Goal: Task Accomplishment & Management: Use online tool/utility

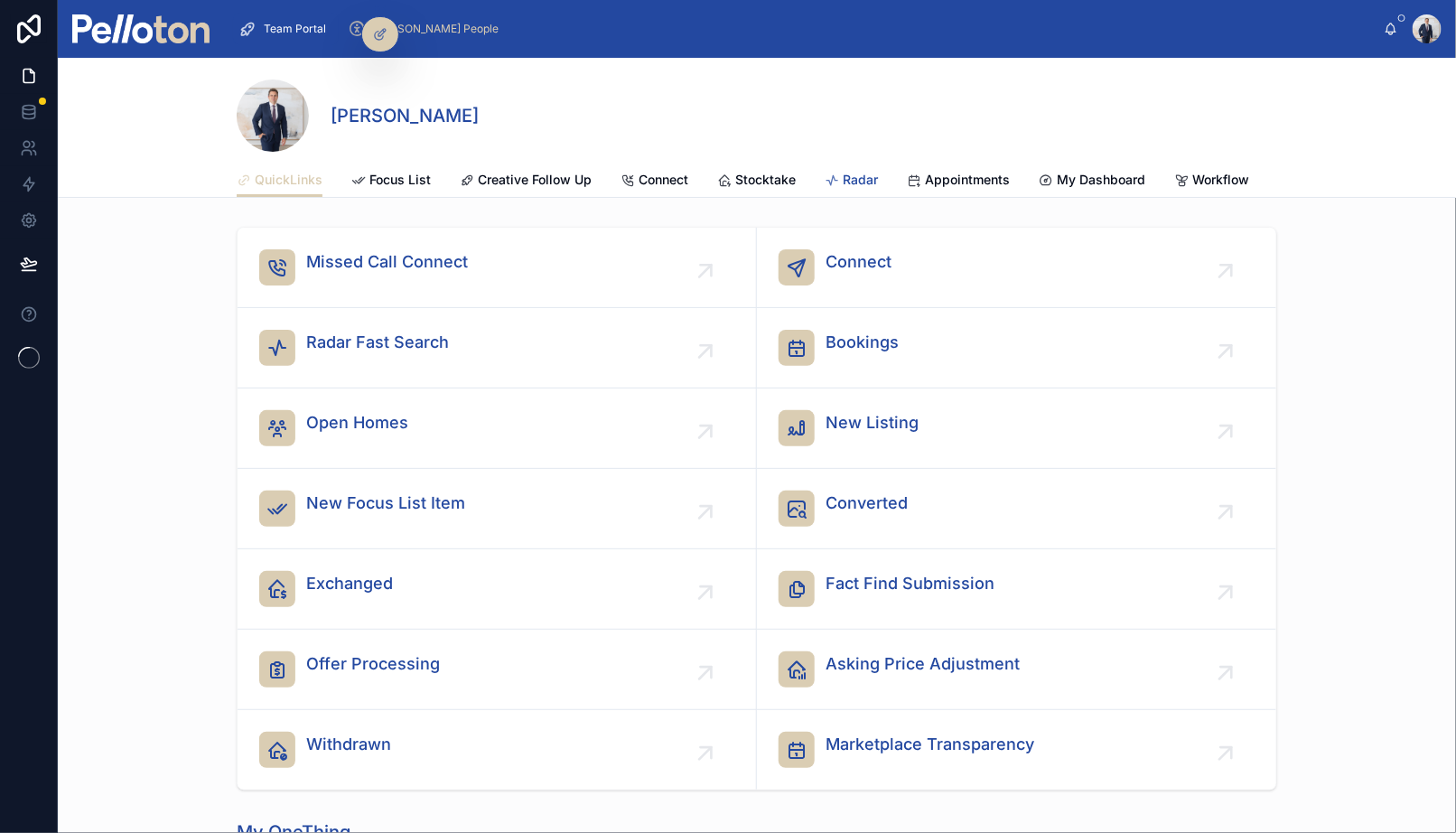
click at [853, 178] on span "Radar" at bounding box center [860, 180] width 35 height 18
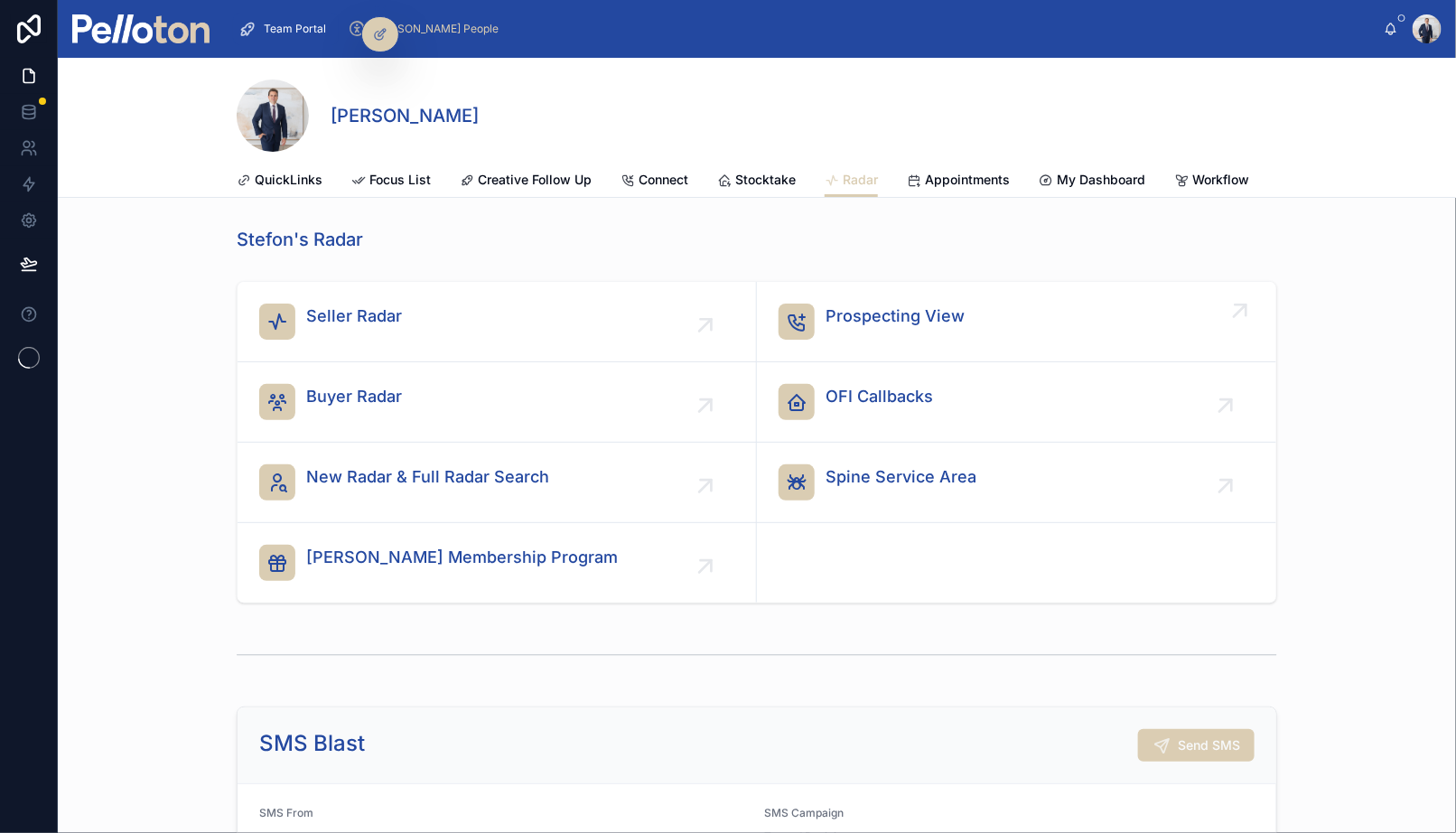
click at [839, 310] on span "Prospecting View" at bounding box center [895, 316] width 139 height 25
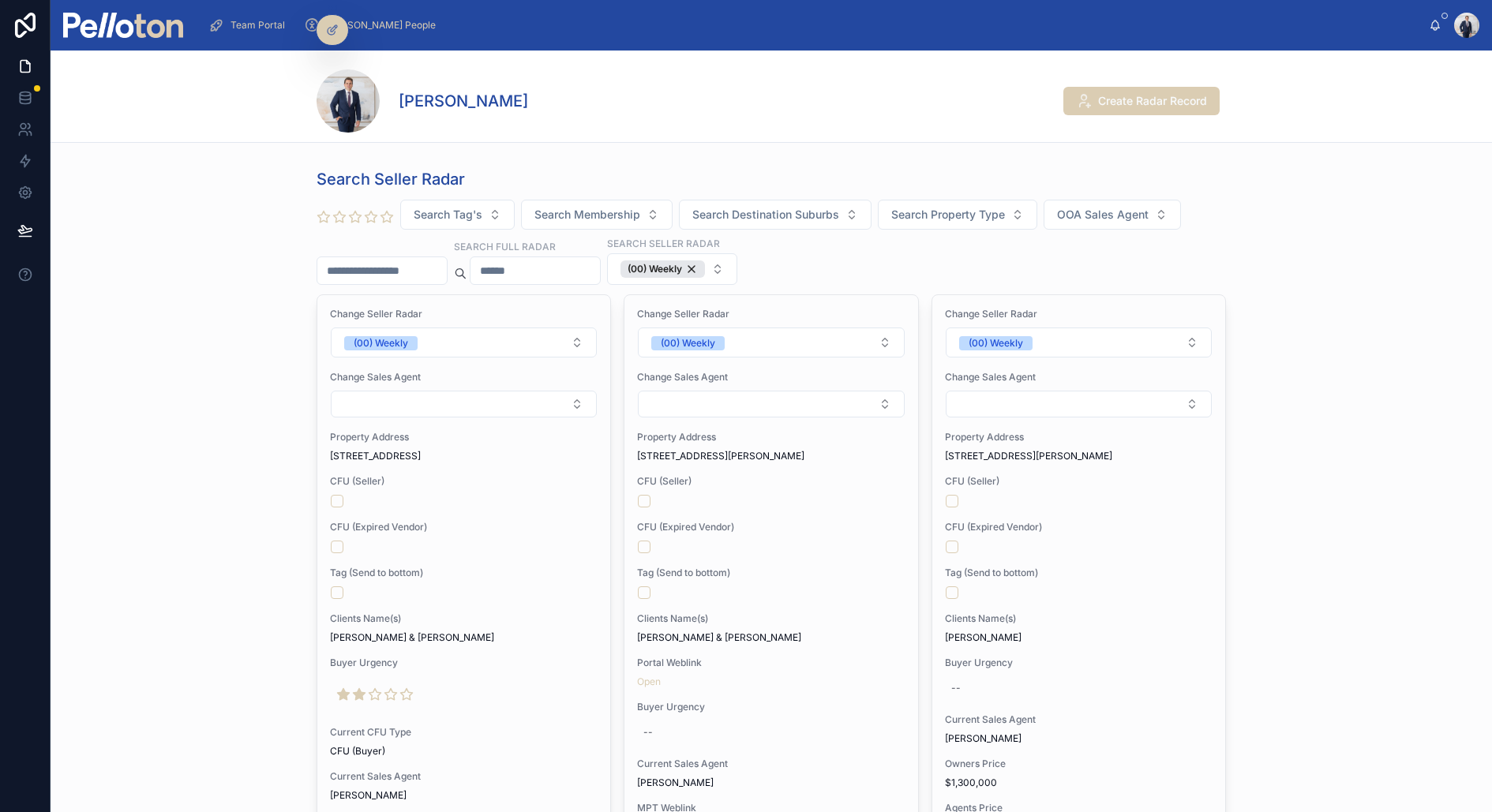
click at [400, 199] on button "Search Tag's" at bounding box center [458, 214] width 115 height 30
type input "*********"
click at [537, 269] on input "text" at bounding box center [534, 271] width 129 height 22
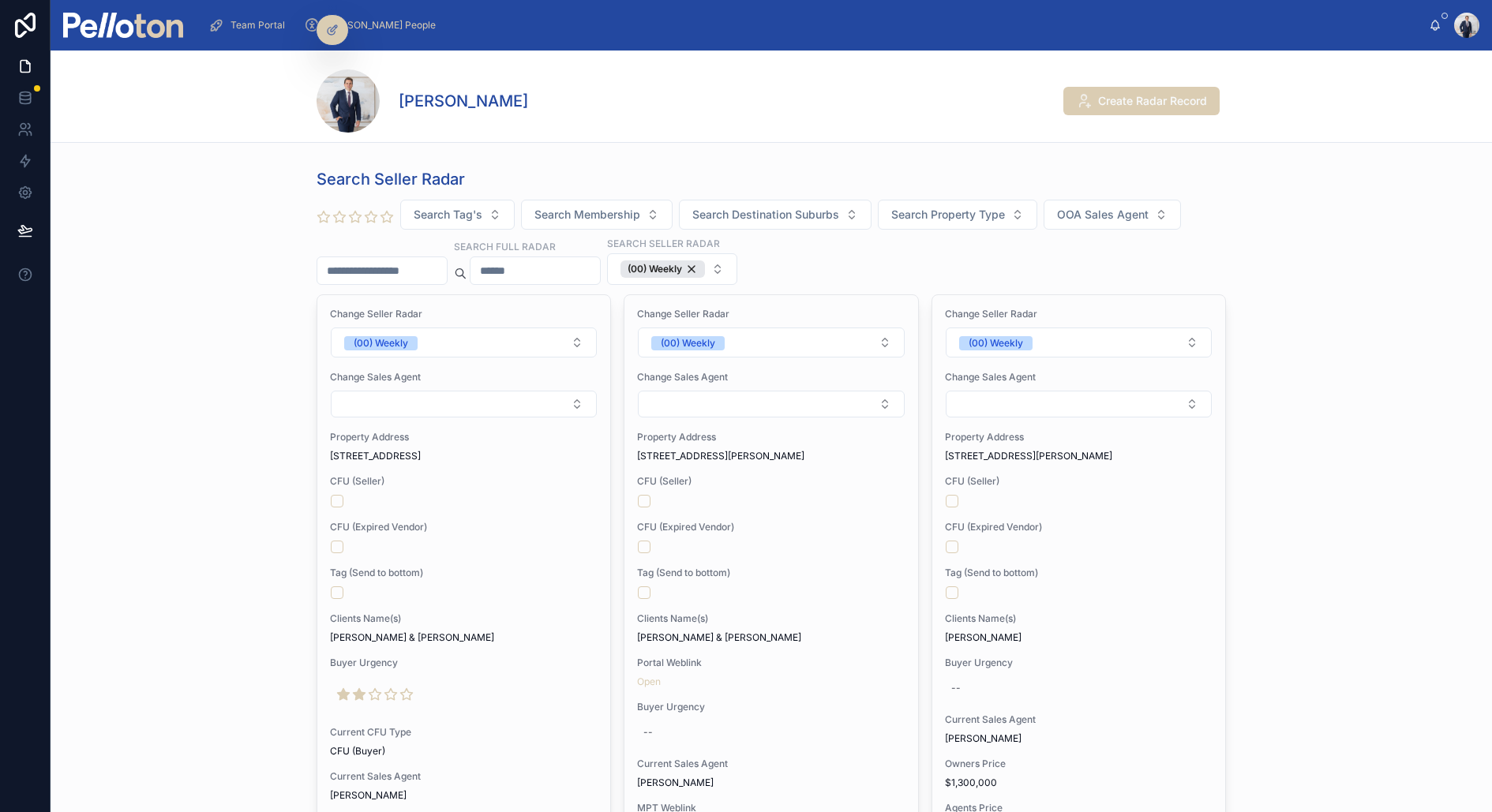
click at [441, 257] on div at bounding box center [382, 271] width 131 height 29
click at [406, 260] on input "text" at bounding box center [382, 271] width 129 height 22
click at [690, 266] on div "(00) Weekly" at bounding box center [663, 268] width 84 height 18
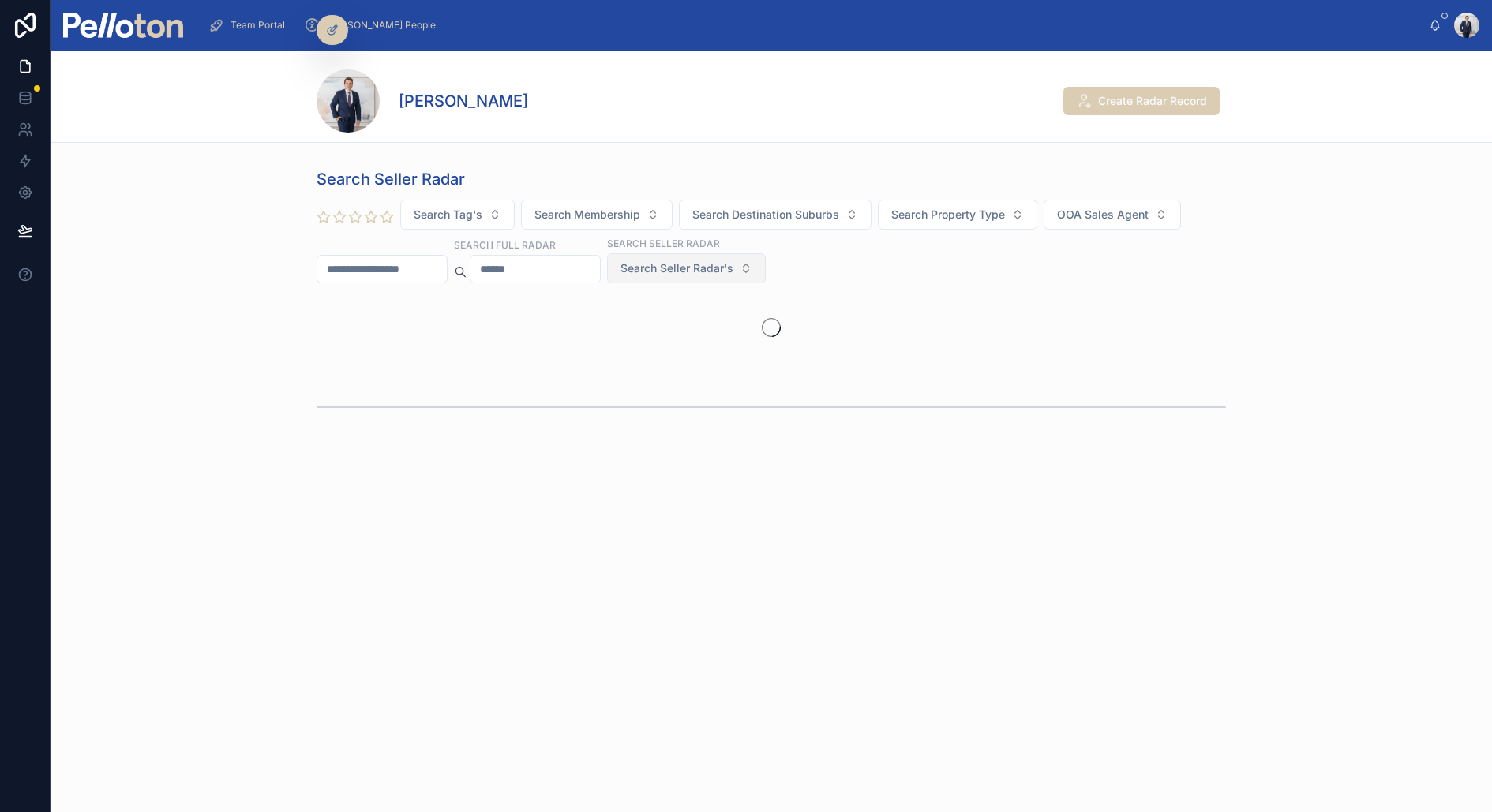
click at [690, 266] on span "Search Seller Radar's" at bounding box center [677, 268] width 113 height 16
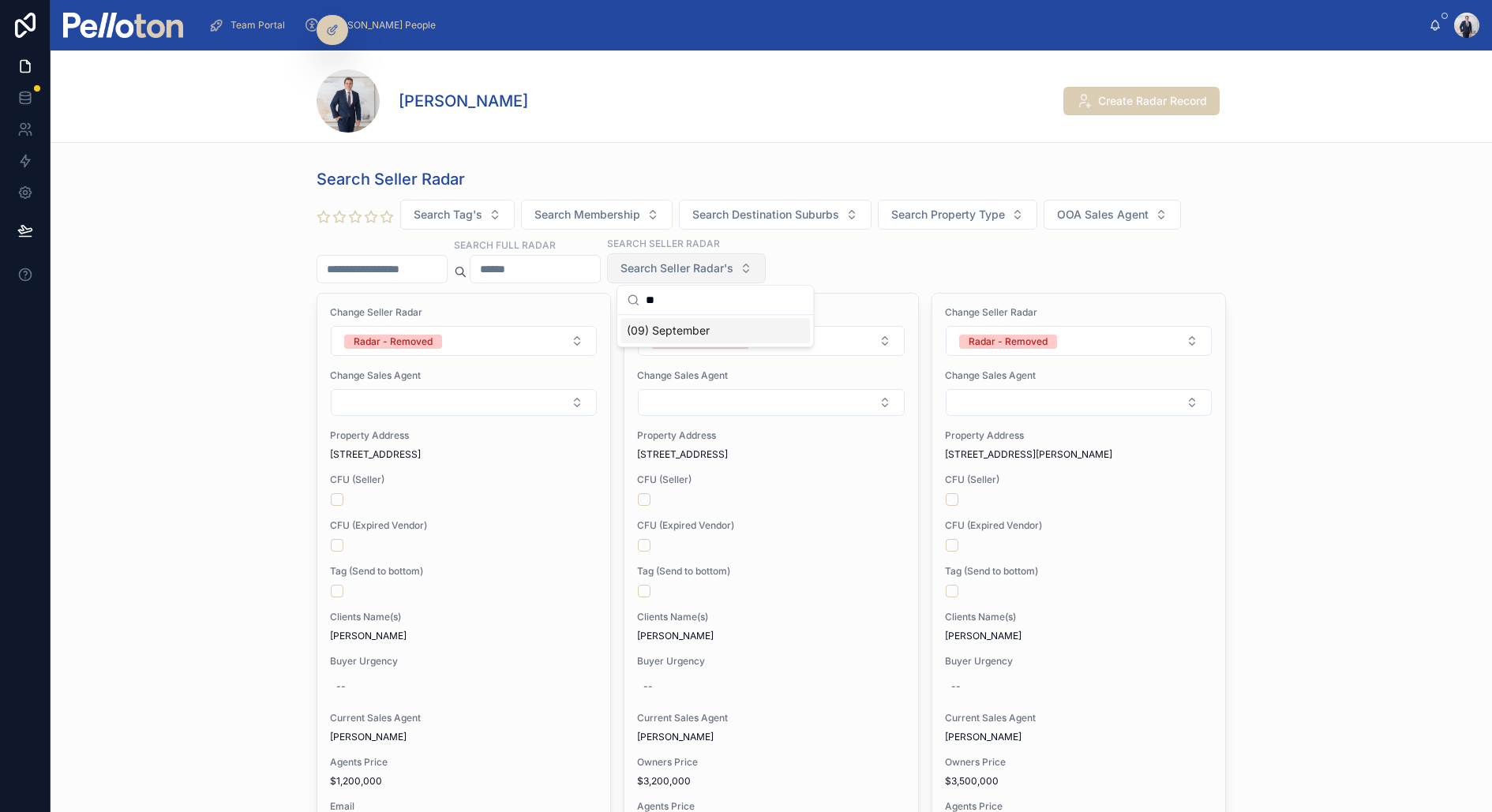
type input "**"
click at [696, 333] on div "(09) September" at bounding box center [715, 331] width 189 height 25
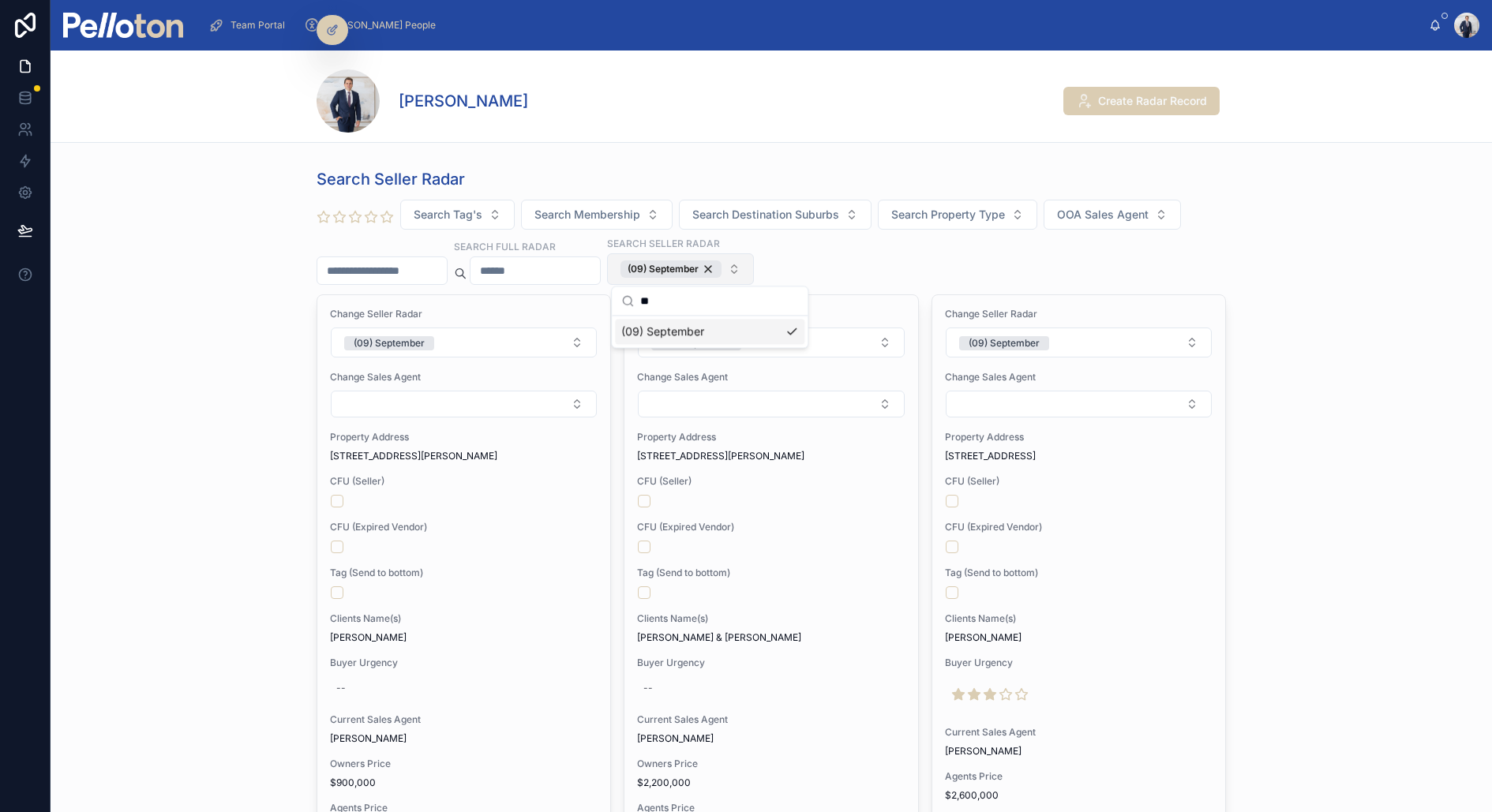
click at [271, 409] on div "Search Seller Radar Search Tag's Search Membership Search Destination Suburbs S…" at bounding box center [771, 815] width 1441 height 1306
click at [369, 269] on input "text" at bounding box center [382, 271] width 129 height 22
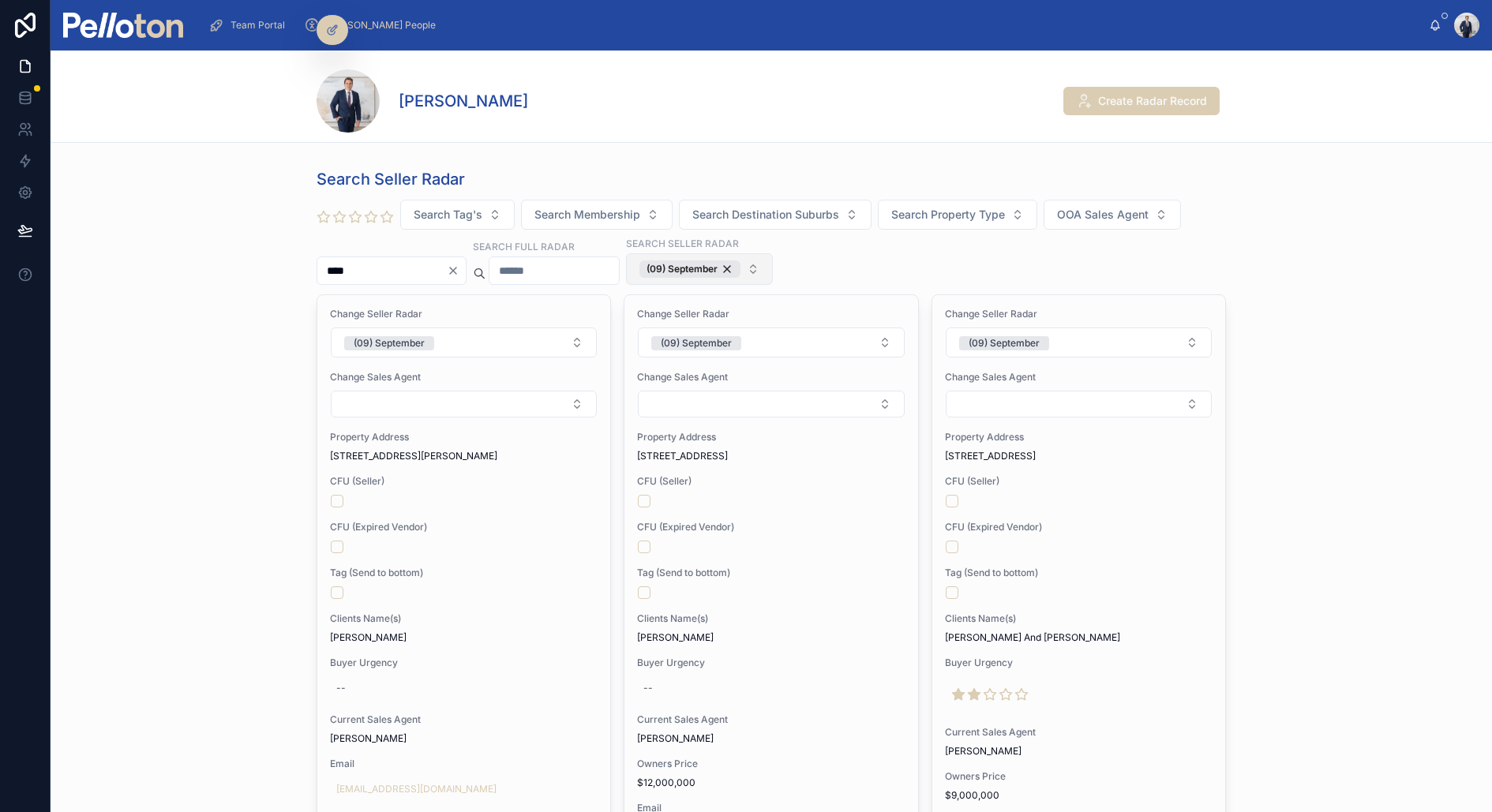
type input "****"
click at [187, 529] on div "Search Seller Radar Search Tag's Search Membership Search Destination Suburbs S…" at bounding box center [771, 823] width 1441 height 1322
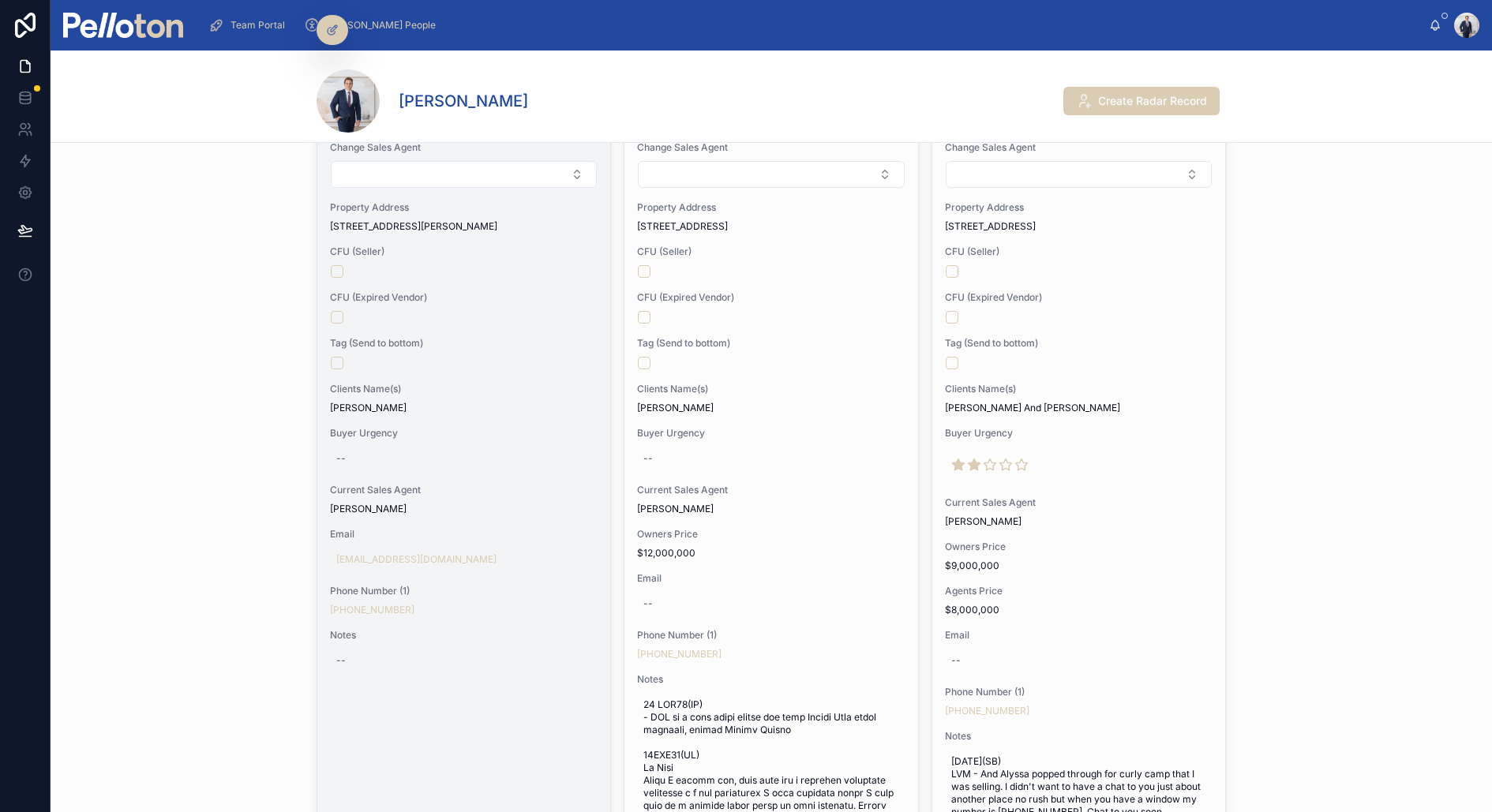
scroll to position [187, 0]
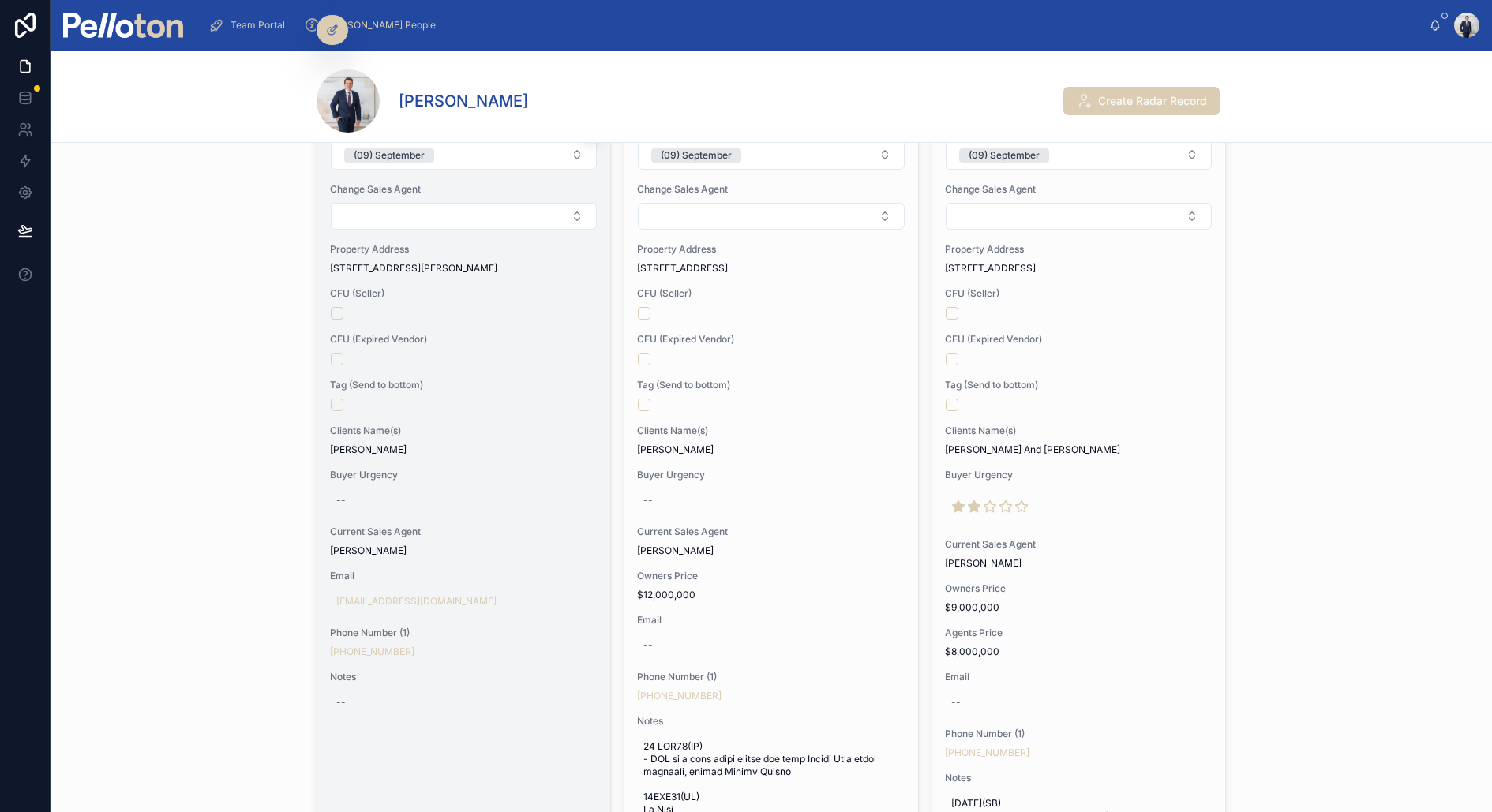
click at [491, 398] on div at bounding box center [464, 404] width 266 height 13
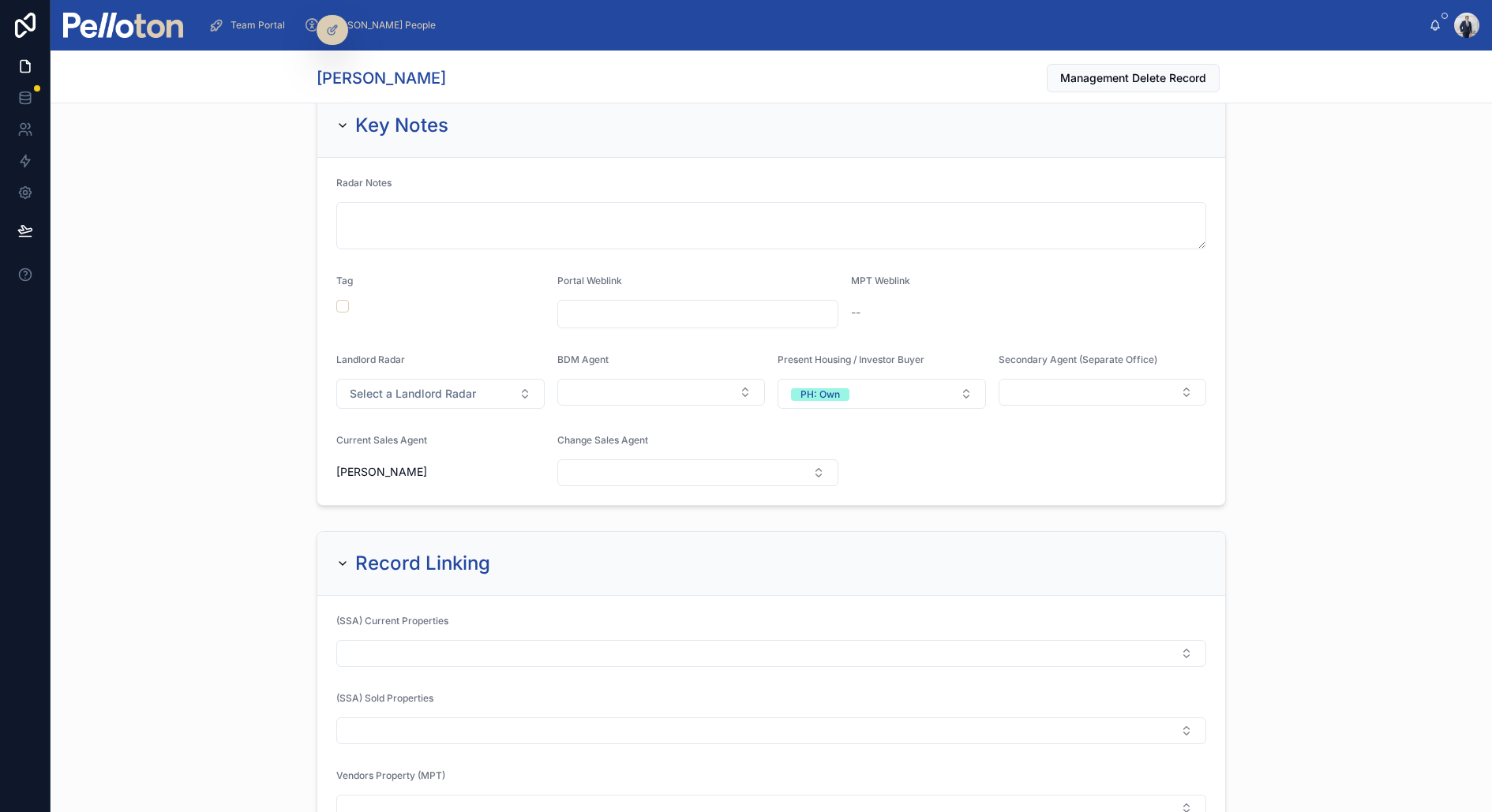
scroll to position [356, 0]
click at [265, 560] on div "Record Linking (SSA) Current Properties (SSA) Sold Properties Vendors Property …" at bounding box center [771, 762] width 1441 height 477
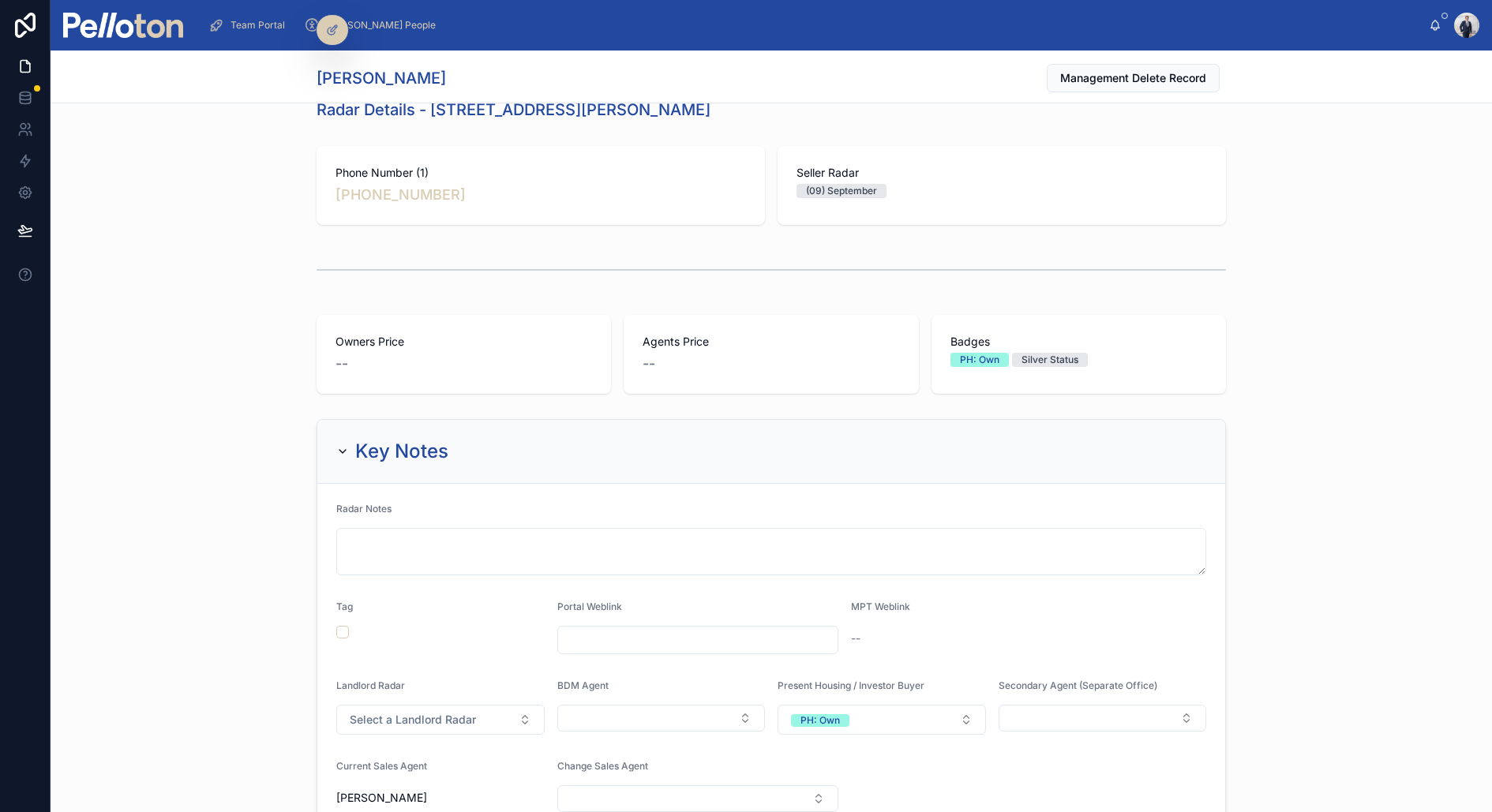
scroll to position [0, 0]
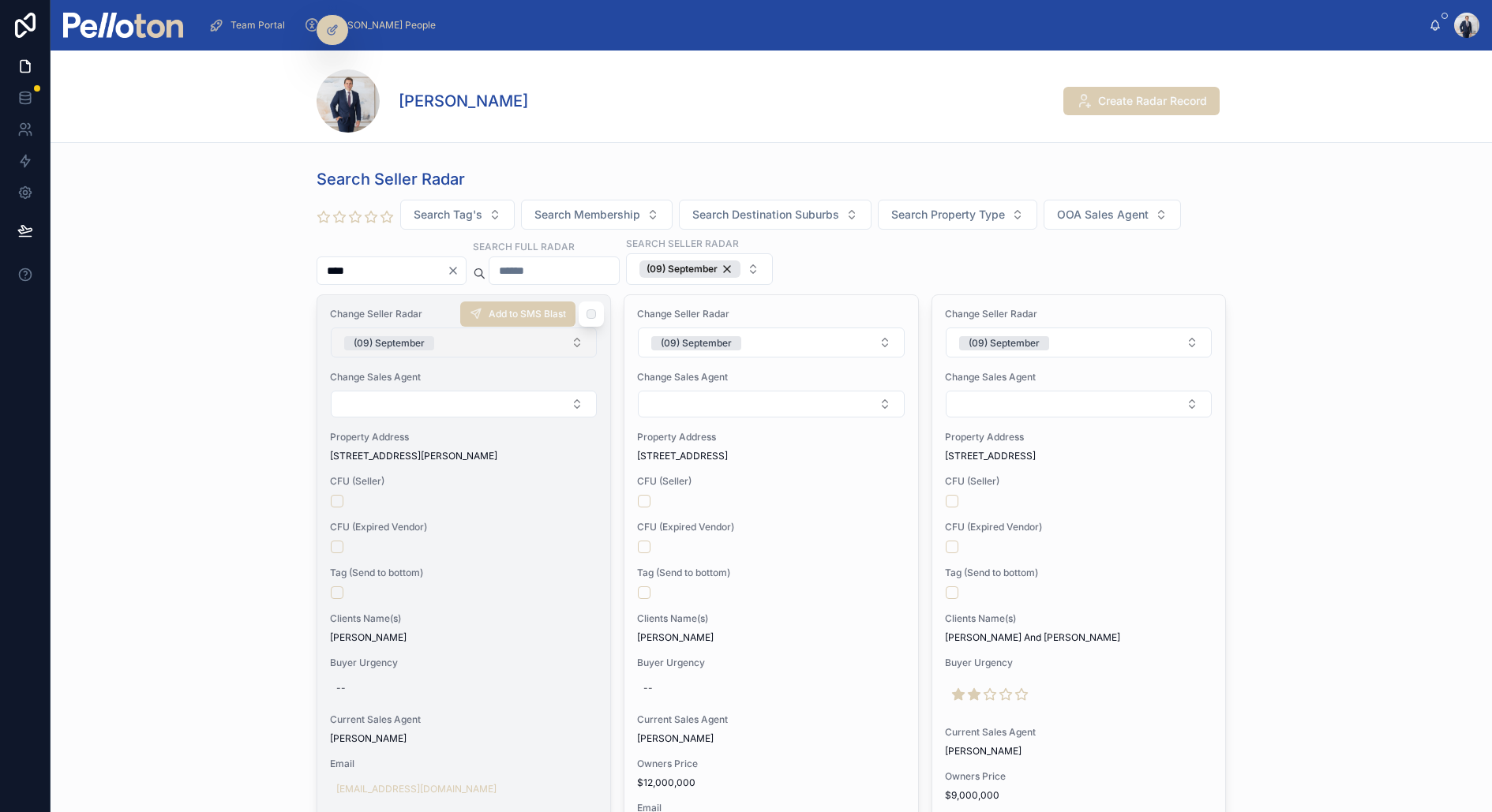
click at [399, 339] on div "(09) September" at bounding box center [389, 343] width 71 height 14
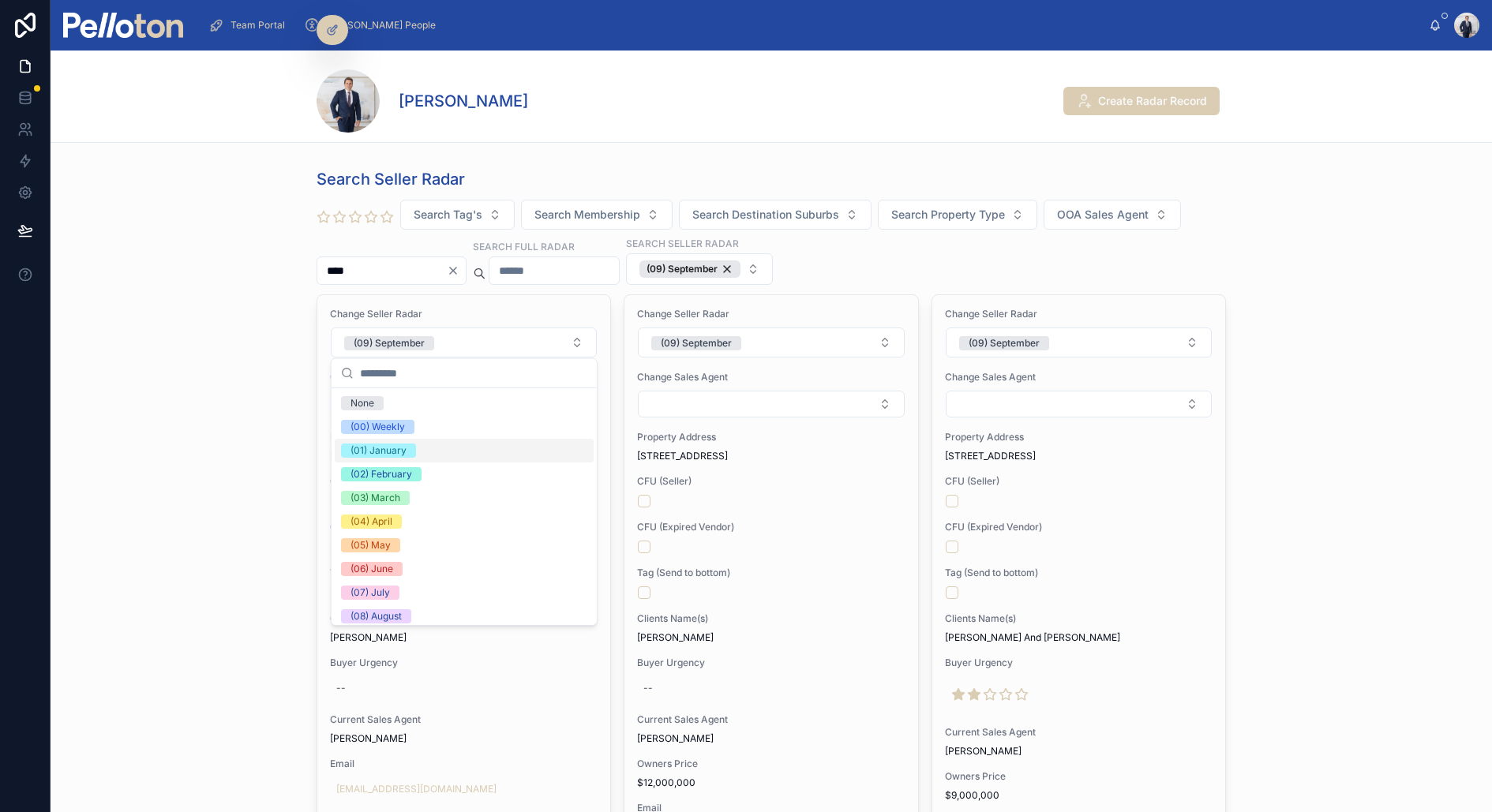
scroll to position [148, 0]
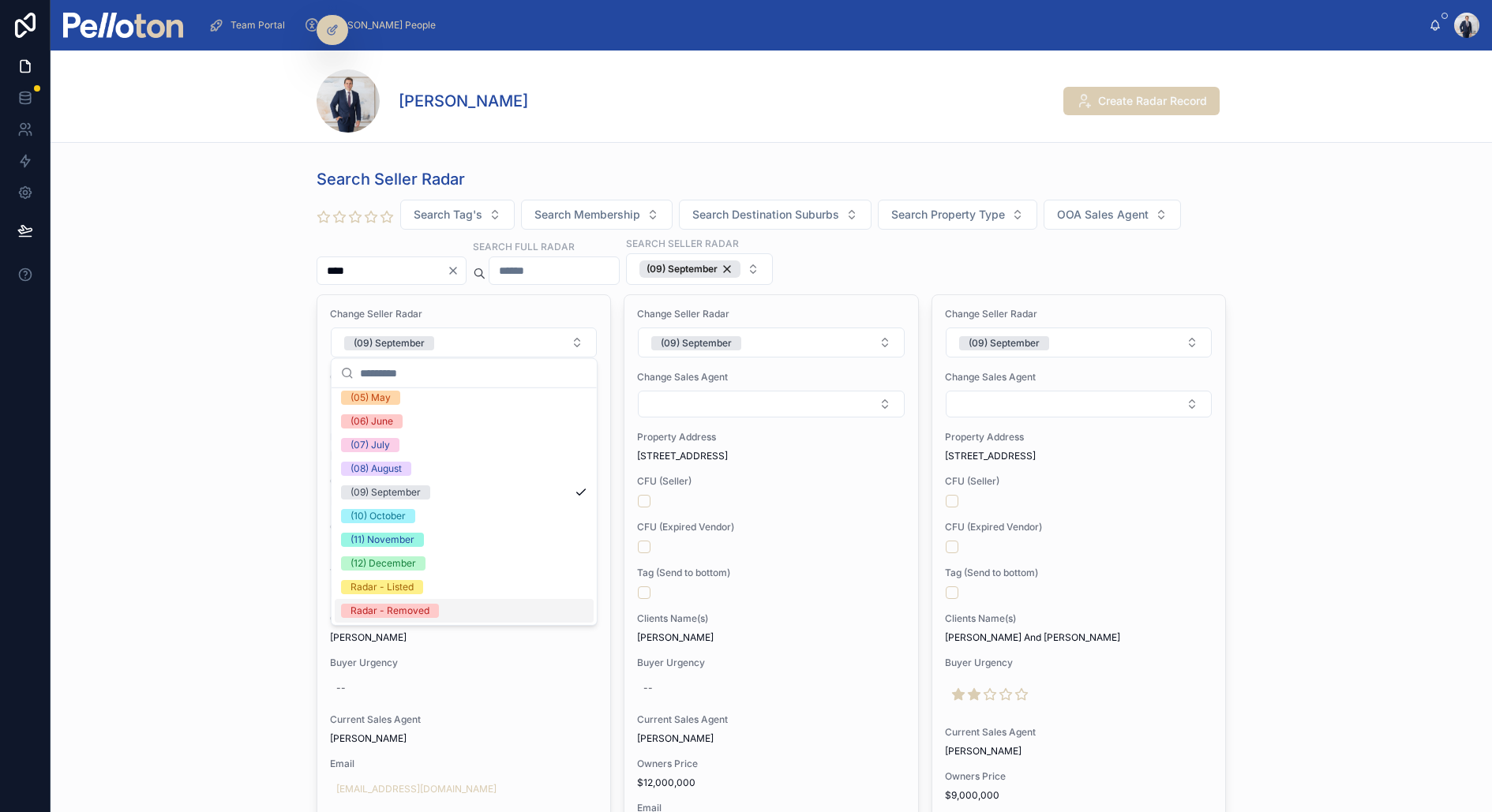
click at [408, 609] on div "Radar - Removed" at bounding box center [389, 610] width 79 height 14
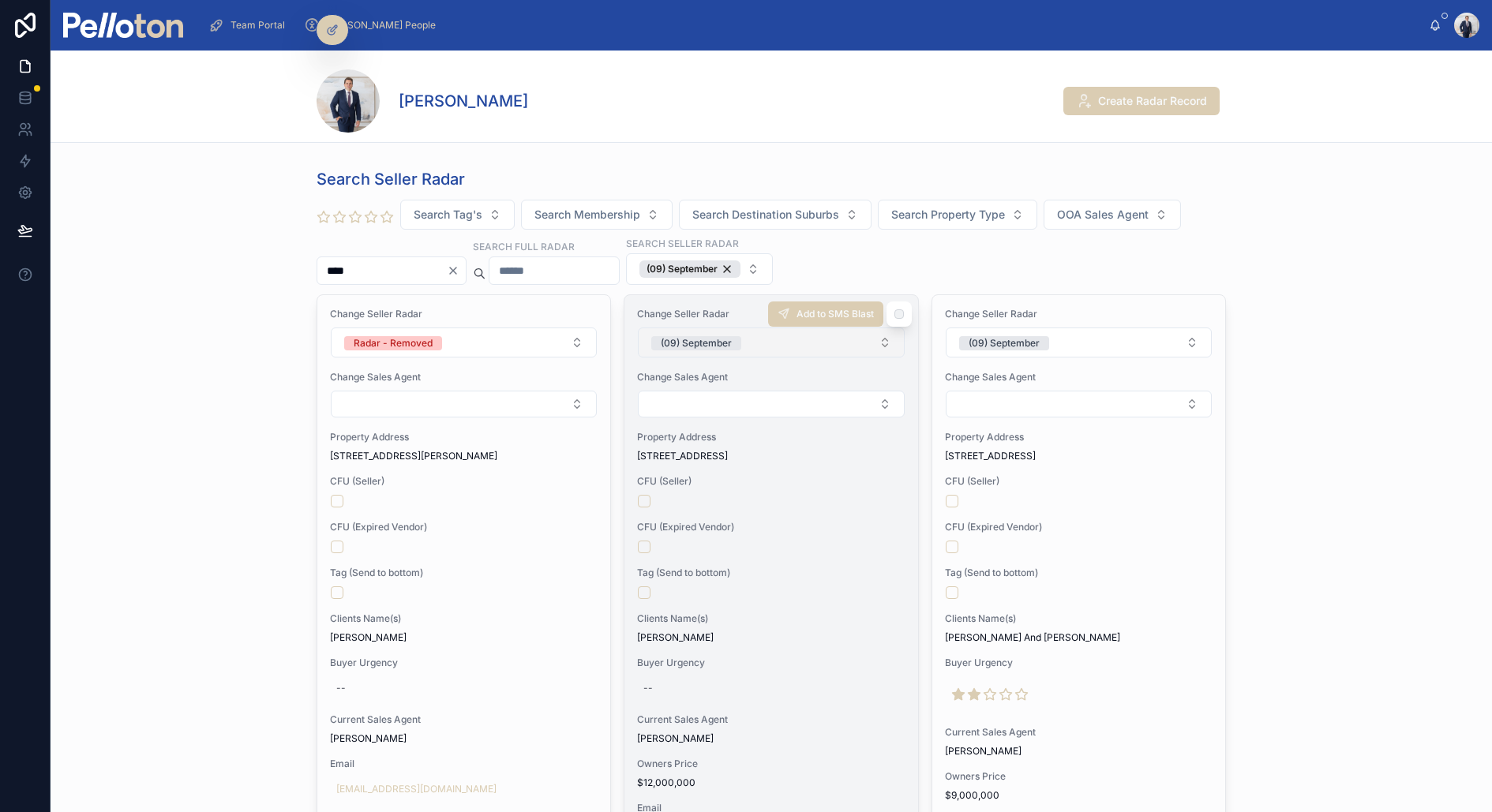
click at [764, 340] on button "(09) September" at bounding box center [770, 343] width 266 height 30
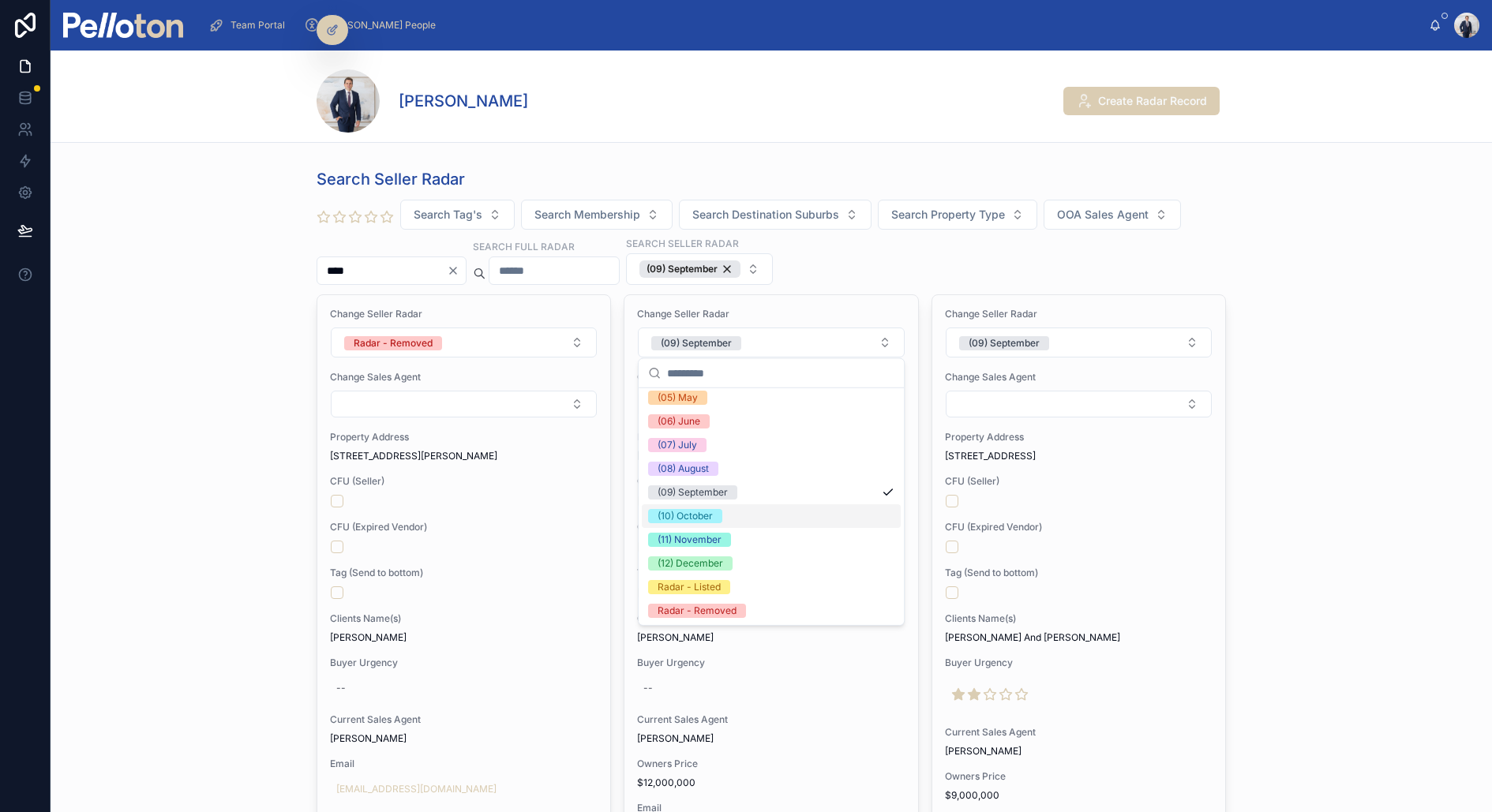
click at [725, 516] on div "(10) October" at bounding box center [771, 516] width 259 height 24
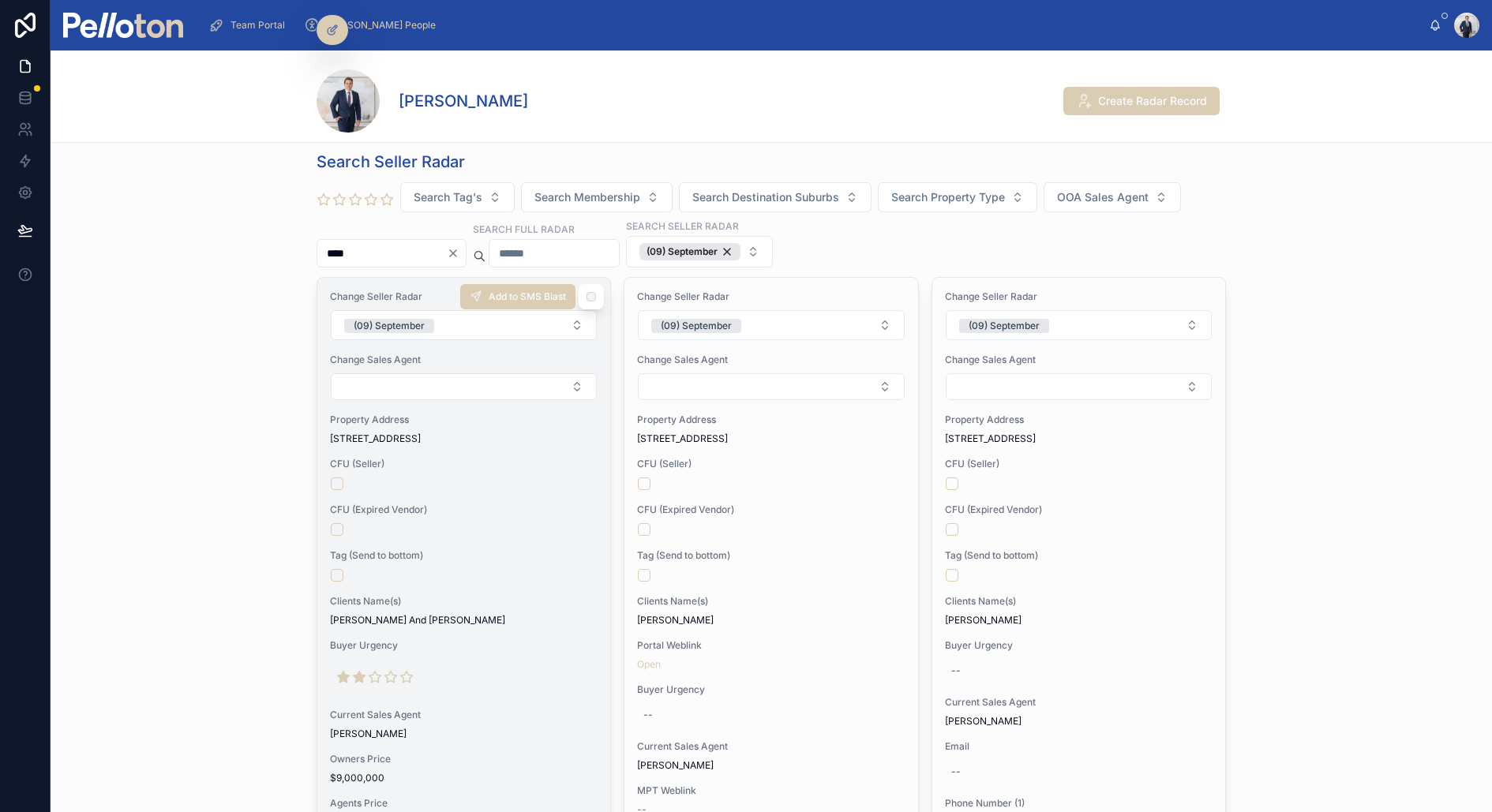
scroll to position [4, 0]
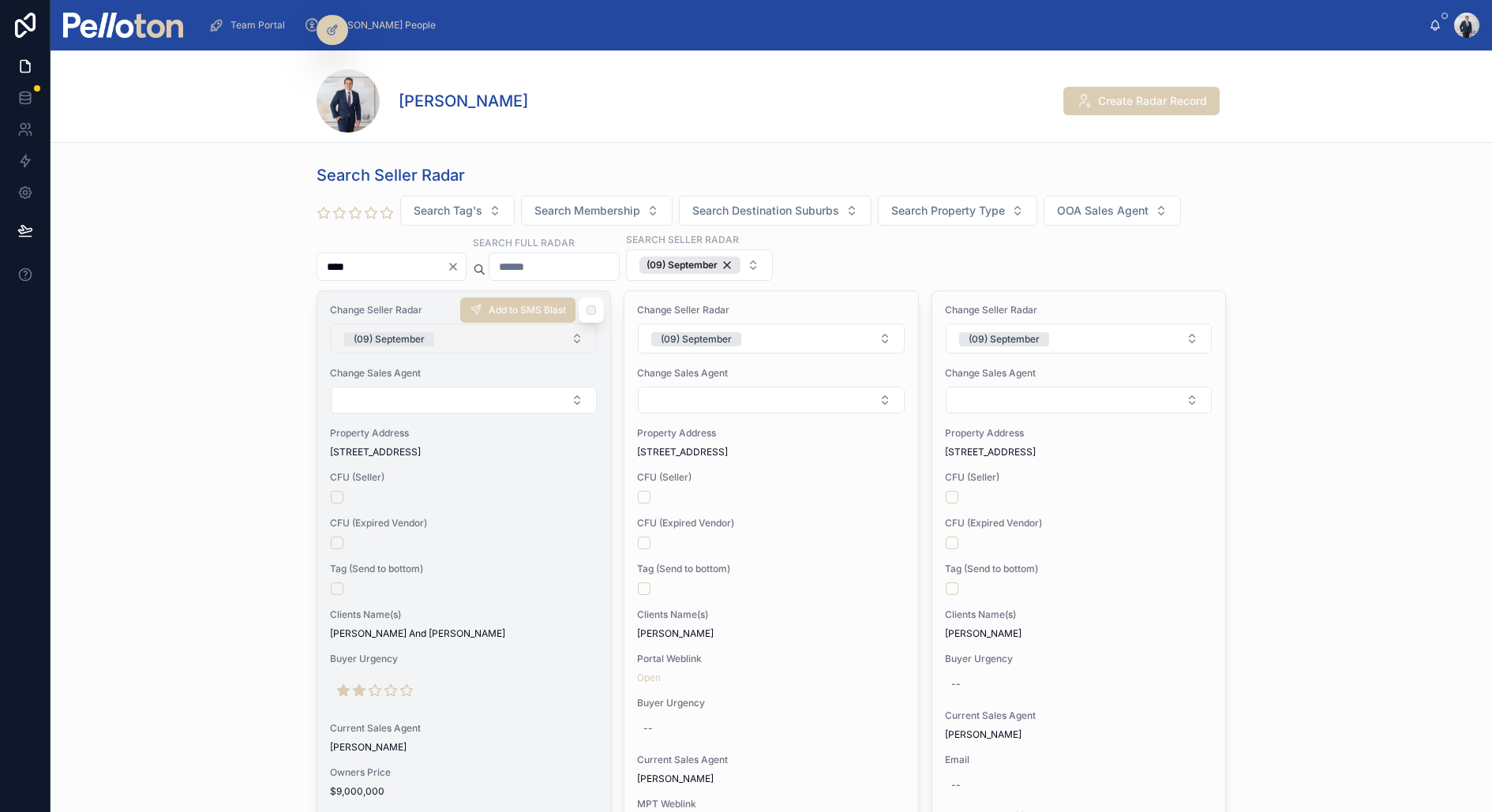
click at [416, 338] on div "(09) September" at bounding box center [389, 339] width 71 height 14
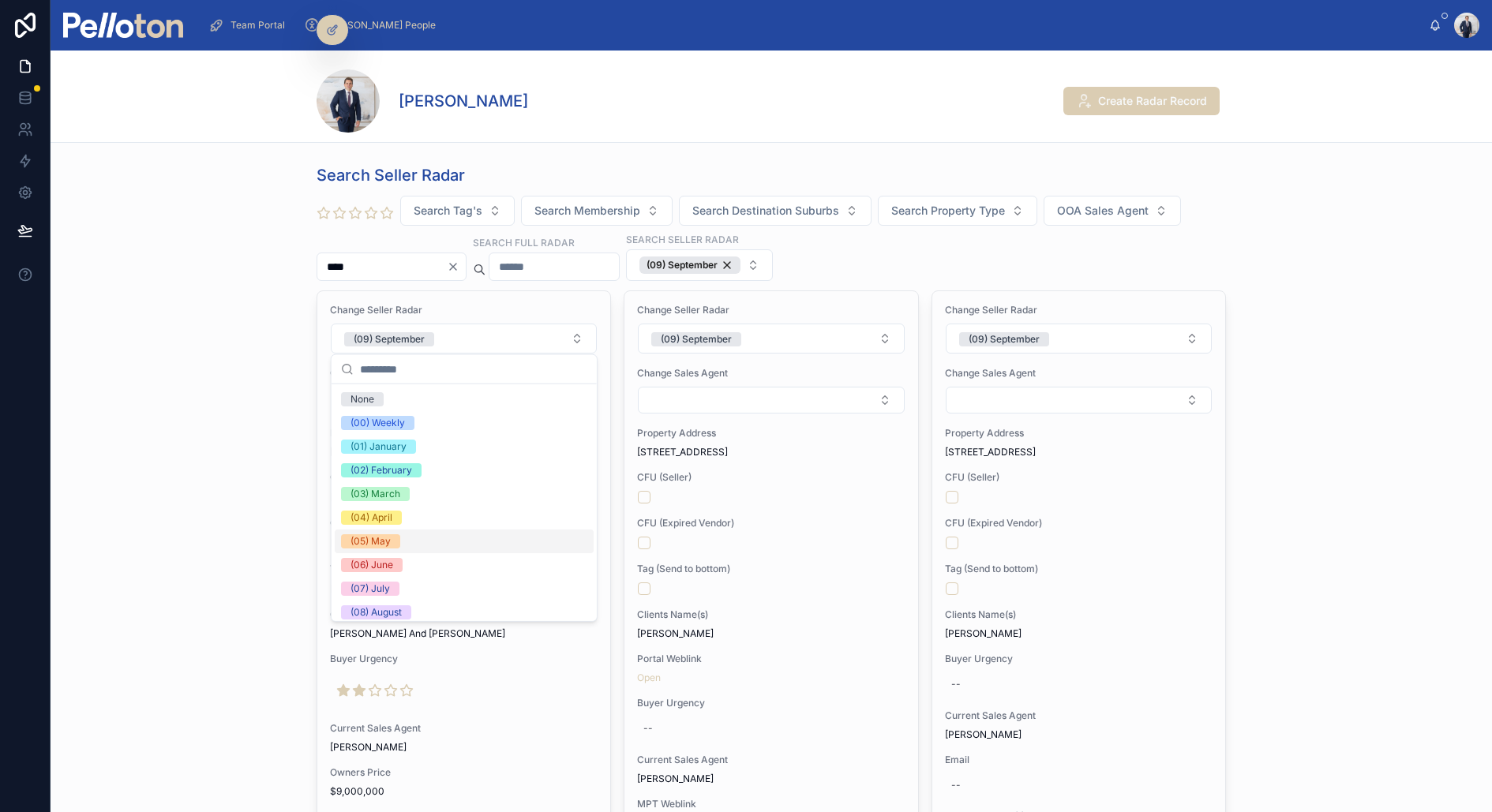
scroll to position [148, 0]
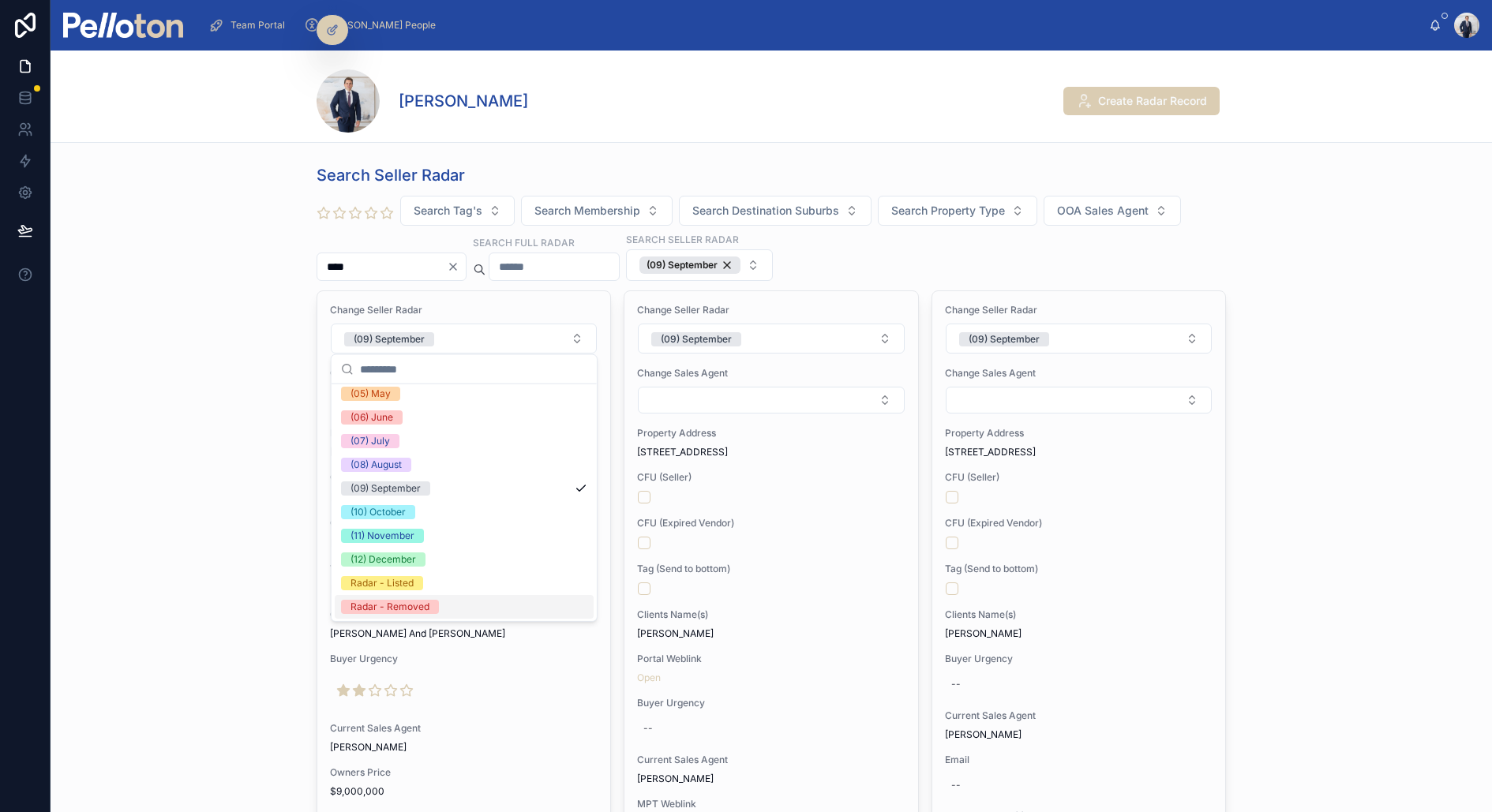
click at [397, 605] on div "Radar - Removed" at bounding box center [389, 606] width 79 height 14
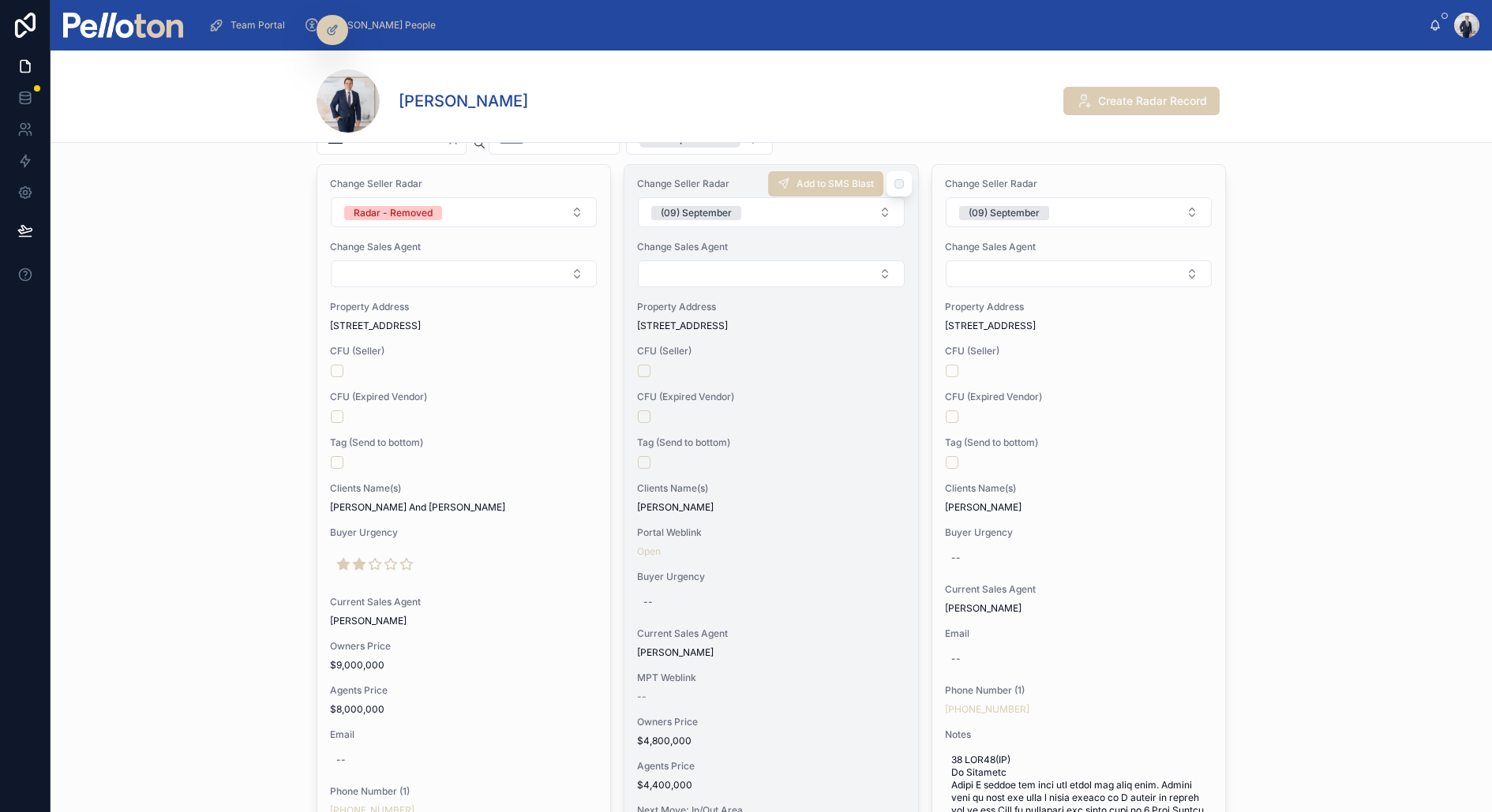
scroll to position [132, 0]
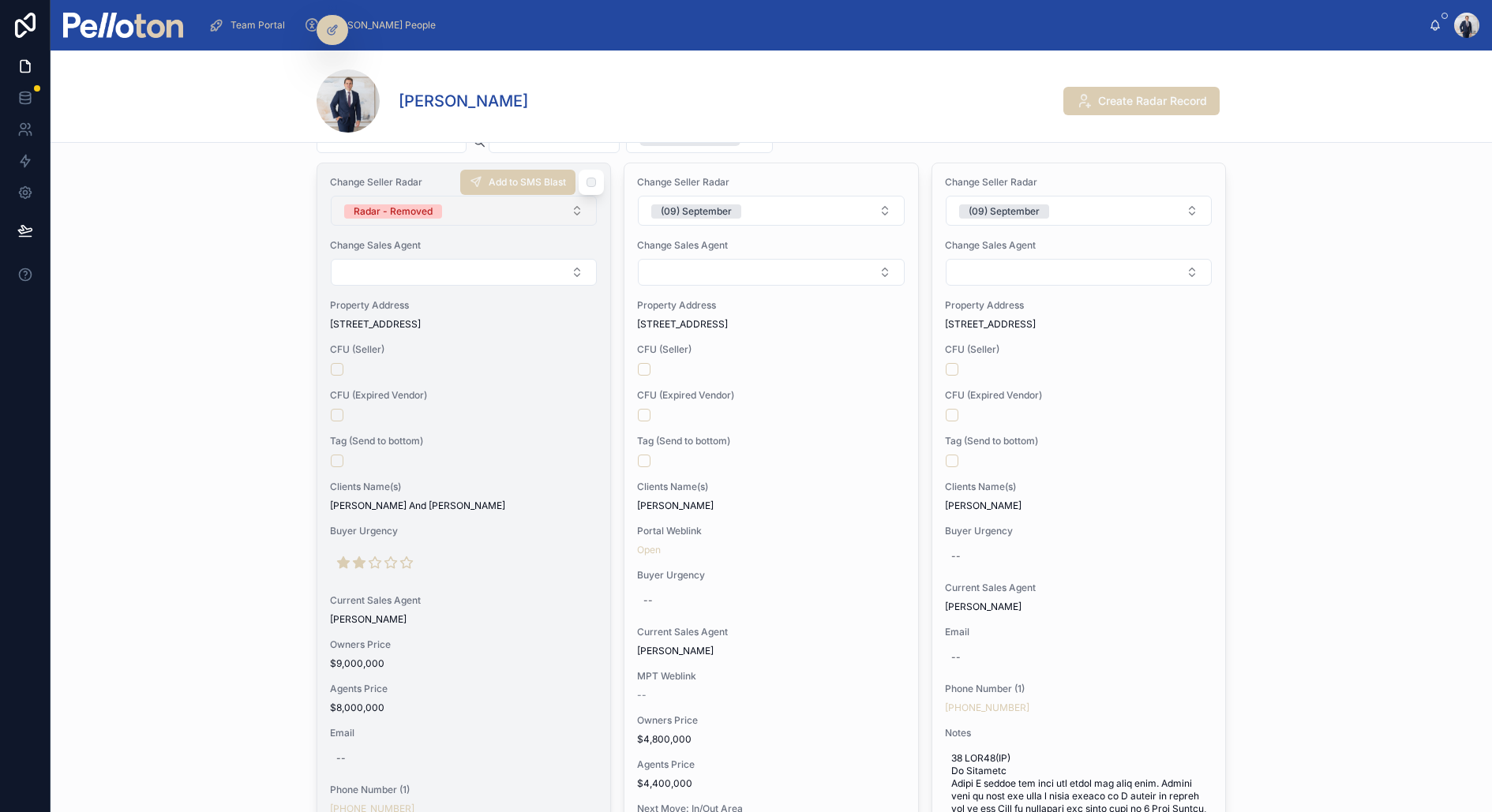
click at [405, 198] on button "Radar - Removed" at bounding box center [464, 211] width 266 height 30
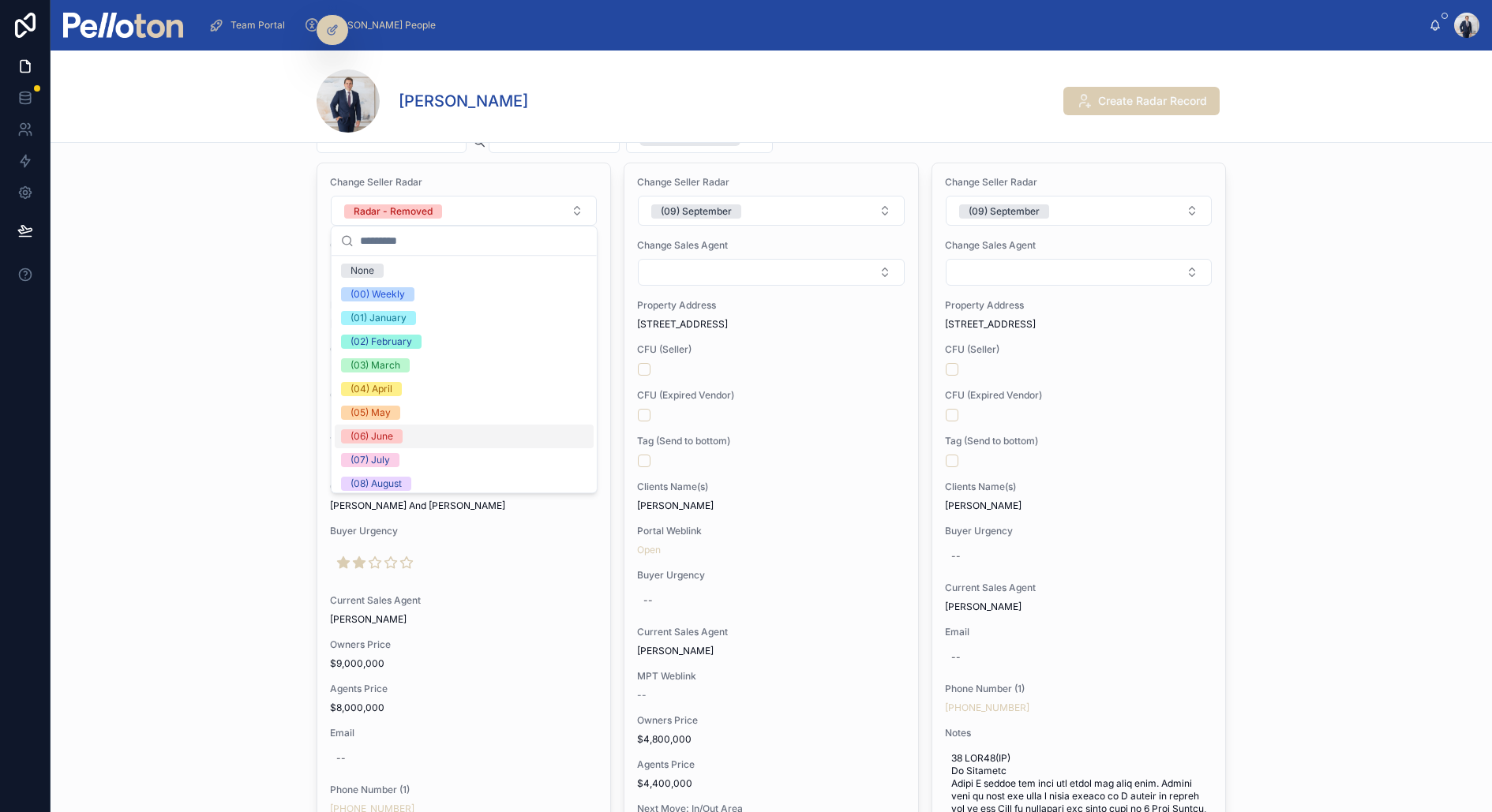
click at [391, 434] on div "(06) June" at bounding box center [372, 436] width 42 height 14
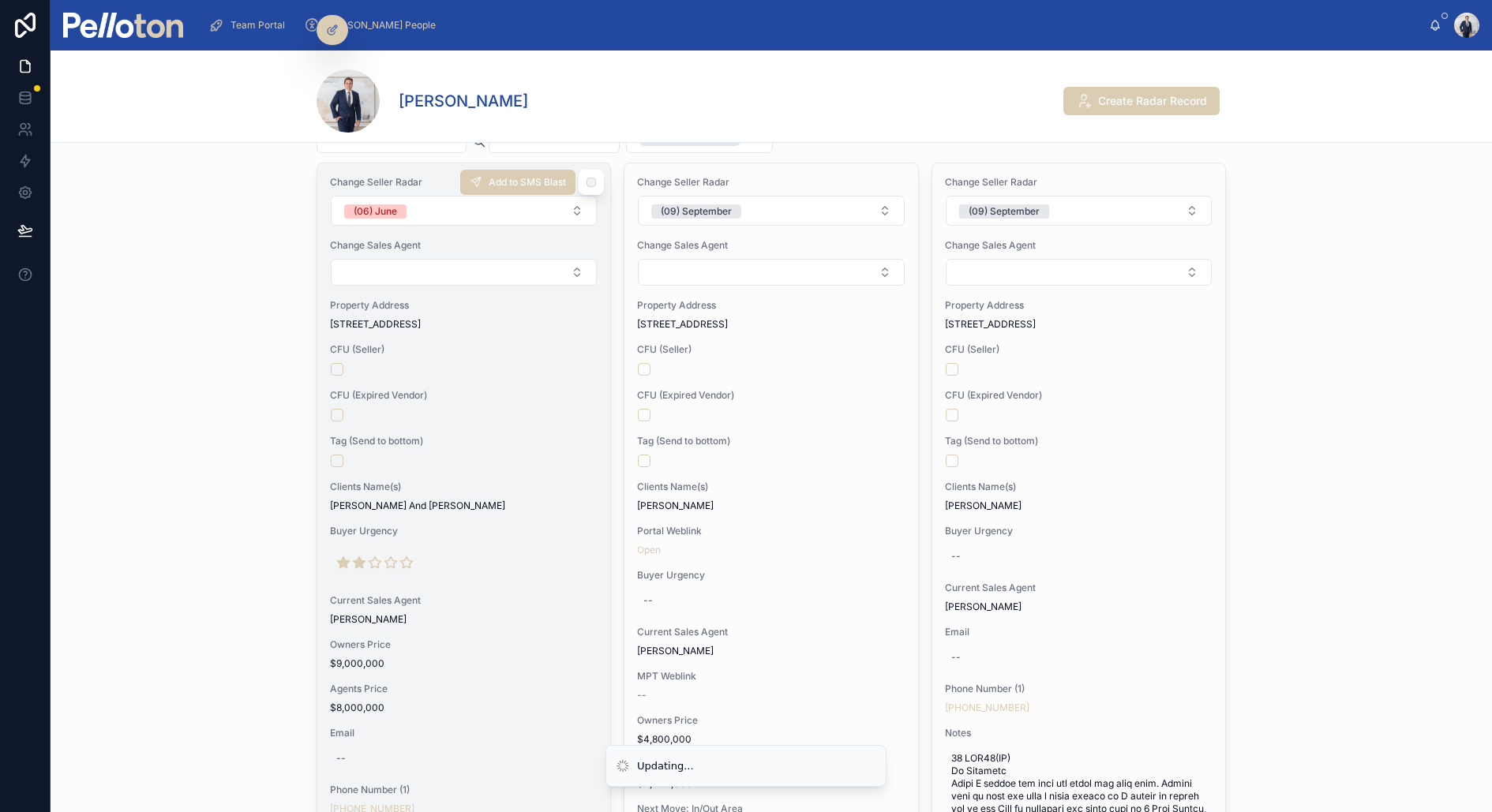
click at [388, 435] on span "Tag (Send to bottom)" at bounding box center [464, 441] width 268 height 13
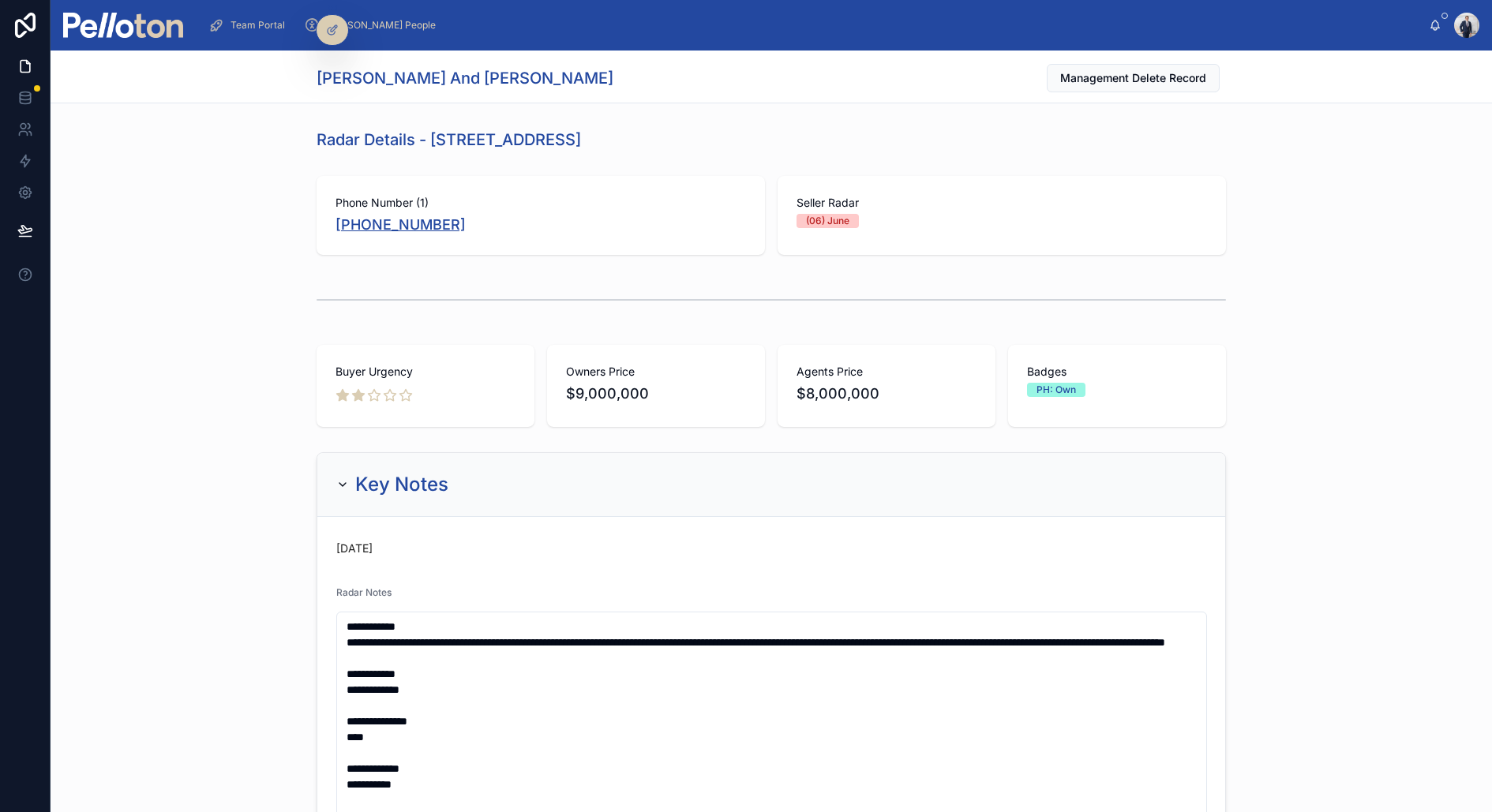
copy link "+61 414 405 205"
click at [397, 280] on div at bounding box center [771, 300] width 909 height 40
drag, startPoint x: 313, startPoint y: 77, endPoint x: 448, endPoint y: 73, distance: 135.1
click at [448, 73] on div "Ben And Annalisa Tregoning Management Delete Record" at bounding box center [771, 77] width 1441 height 53
copy h1 "Ben And Annalisa"
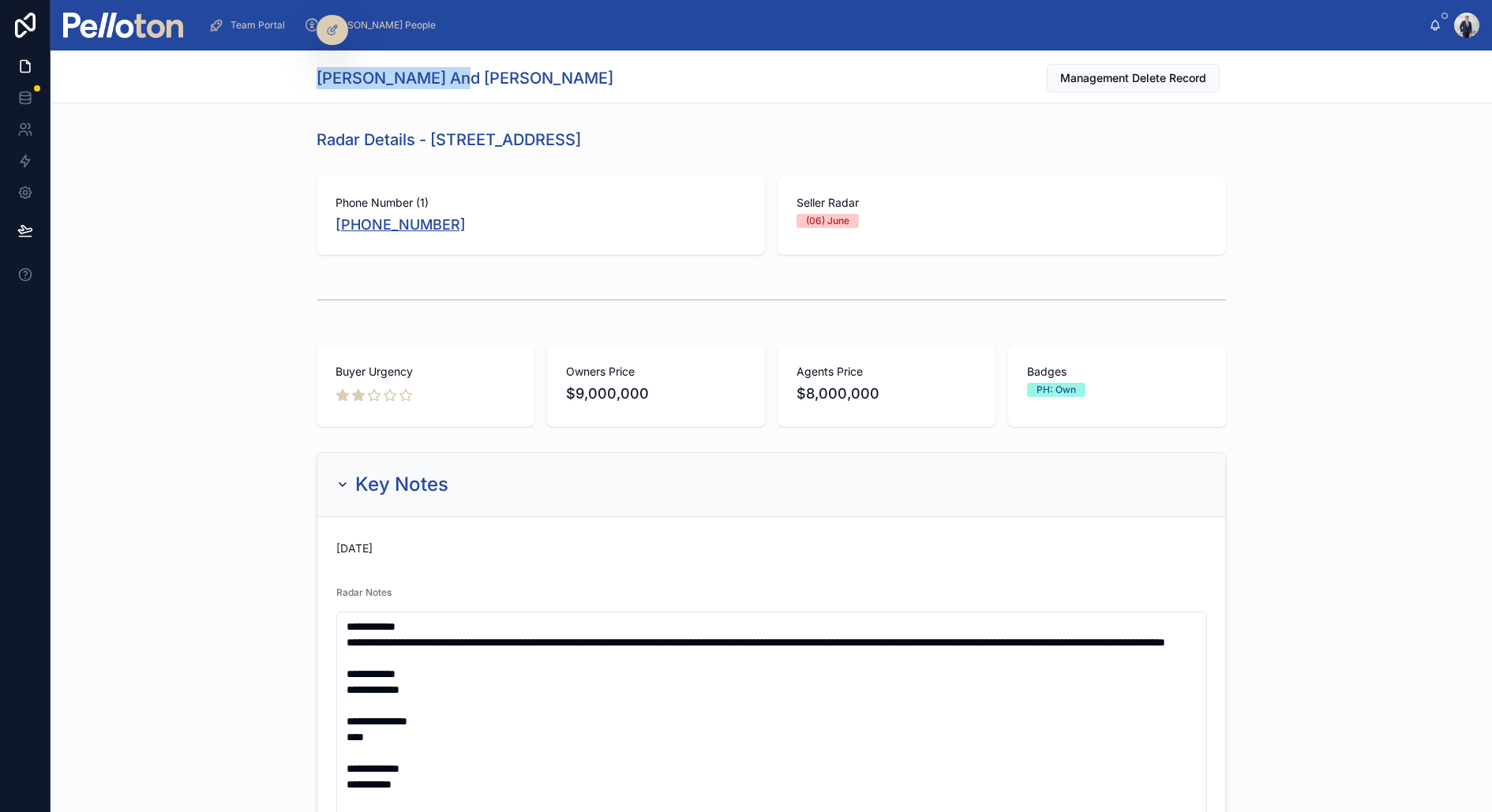
click at [382, 219] on link "+61 414 405 205" at bounding box center [400, 225] width 130 height 22
copy link "+61 414 405 205"
drag, startPoint x: 315, startPoint y: 77, endPoint x: 445, endPoint y: 70, distance: 130.2
click at [445, 70] on div "Ben And Annalisa Tregoning Management Delete Record" at bounding box center [771, 77] width 1441 height 53
copy h1 "Ben And Annalisa"
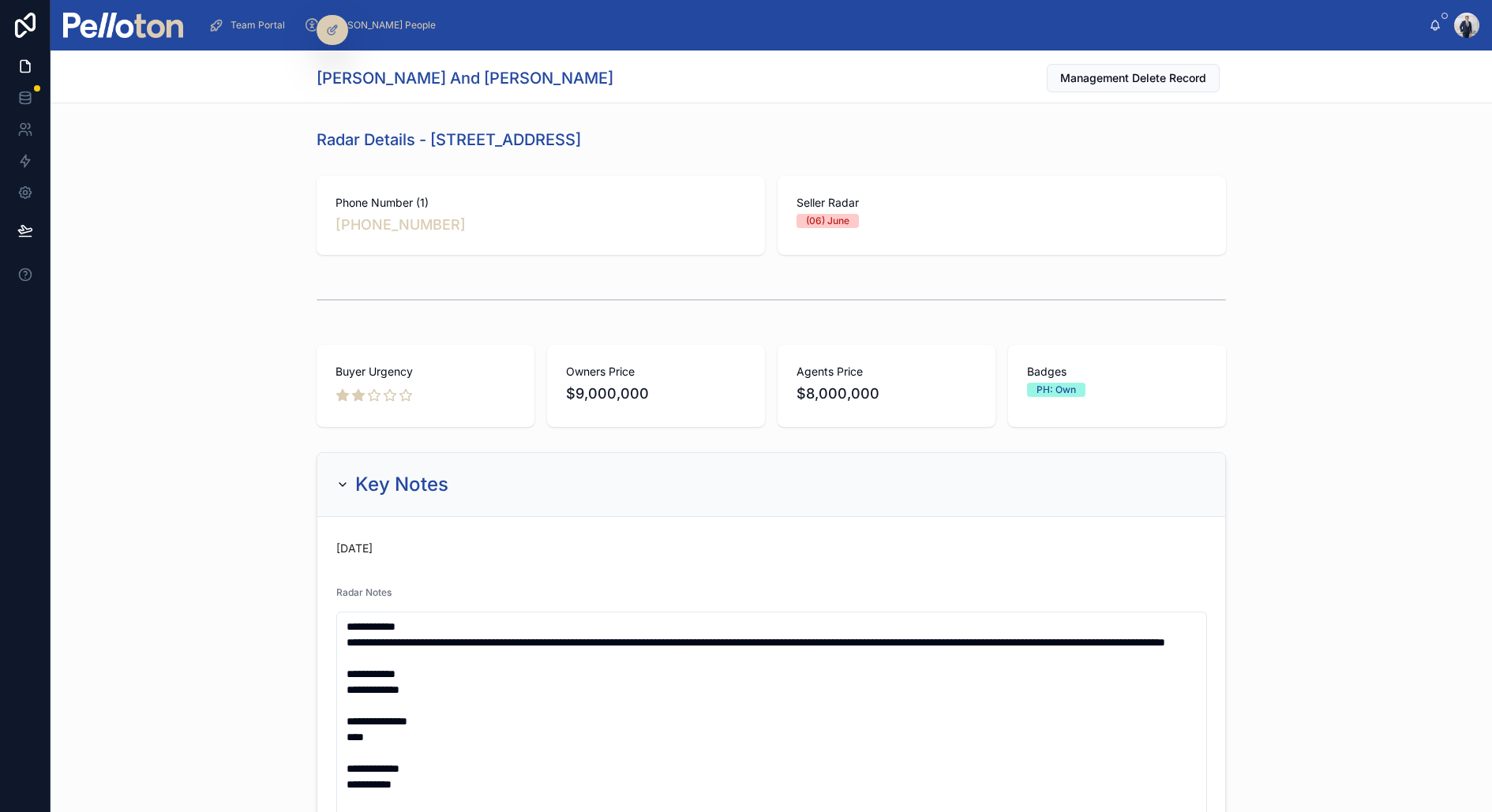
click at [476, 82] on h1 "Ben And Annalisa Tregoning" at bounding box center [464, 78] width 296 height 22
copy h1 "Tregoning"
click at [421, 82] on h1 "Ben And Annalisa Tregoning" at bounding box center [464, 78] width 296 height 22
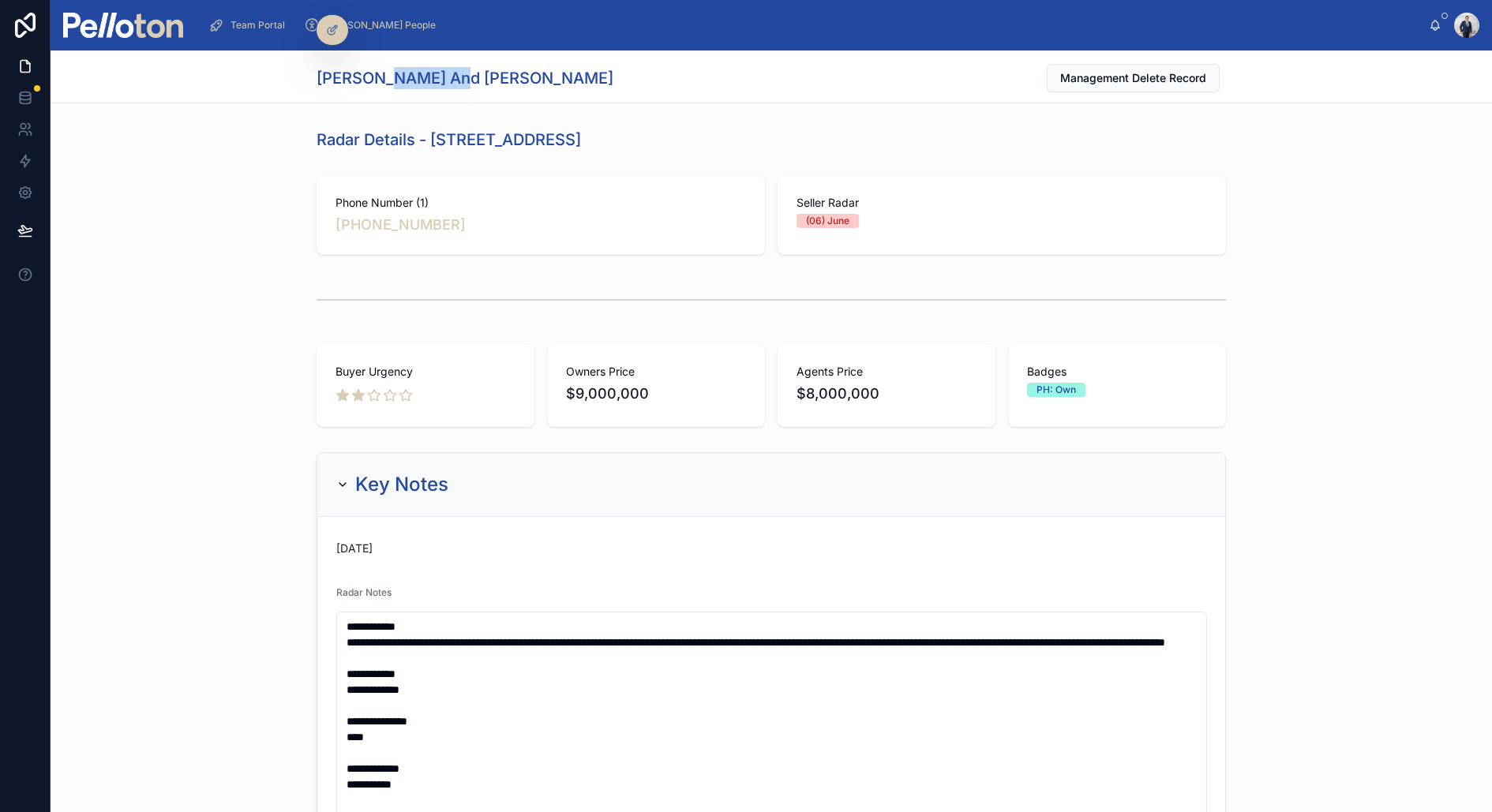
copy h1 "Annalisa"
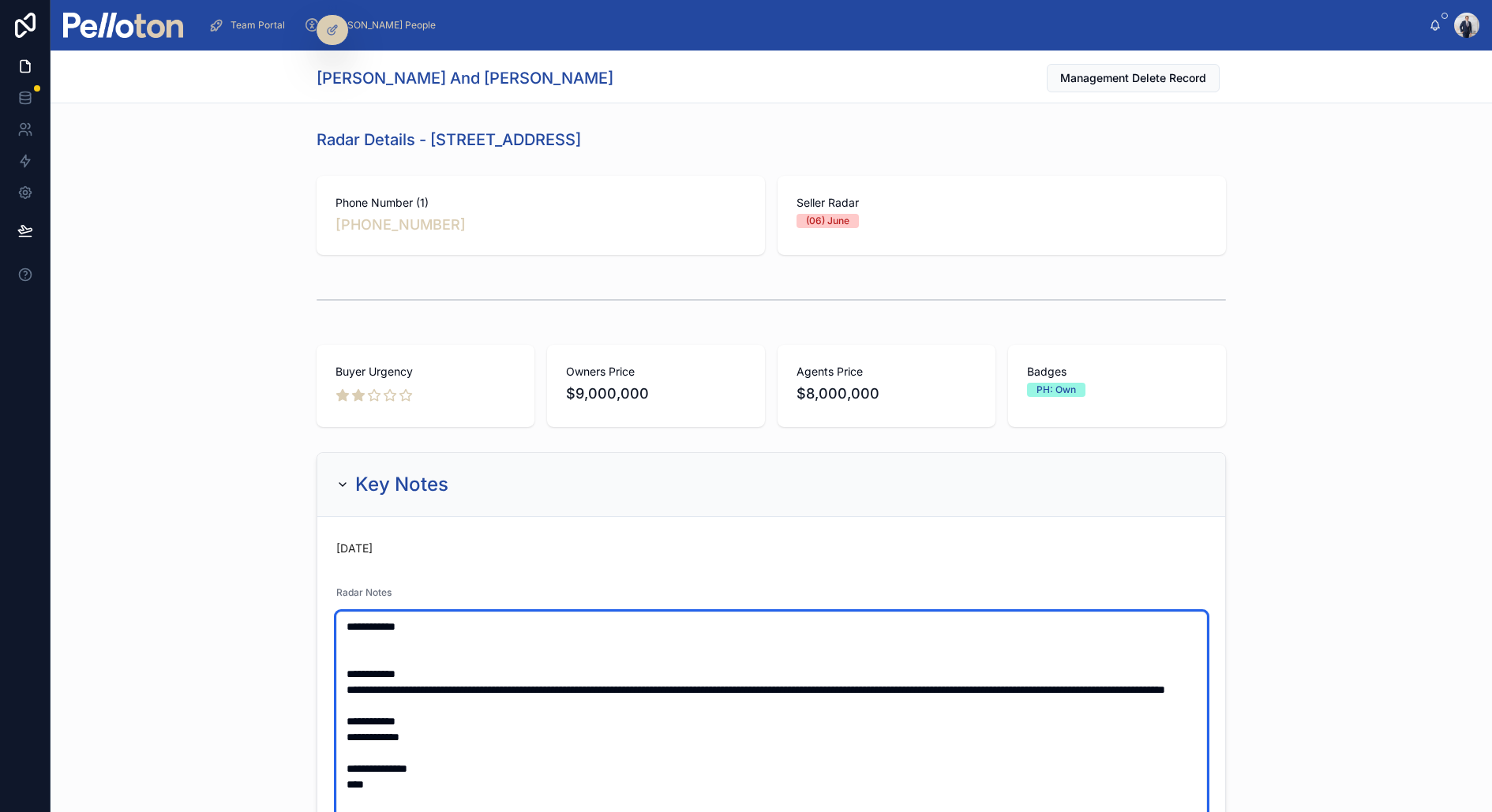
paste textarea "**********"
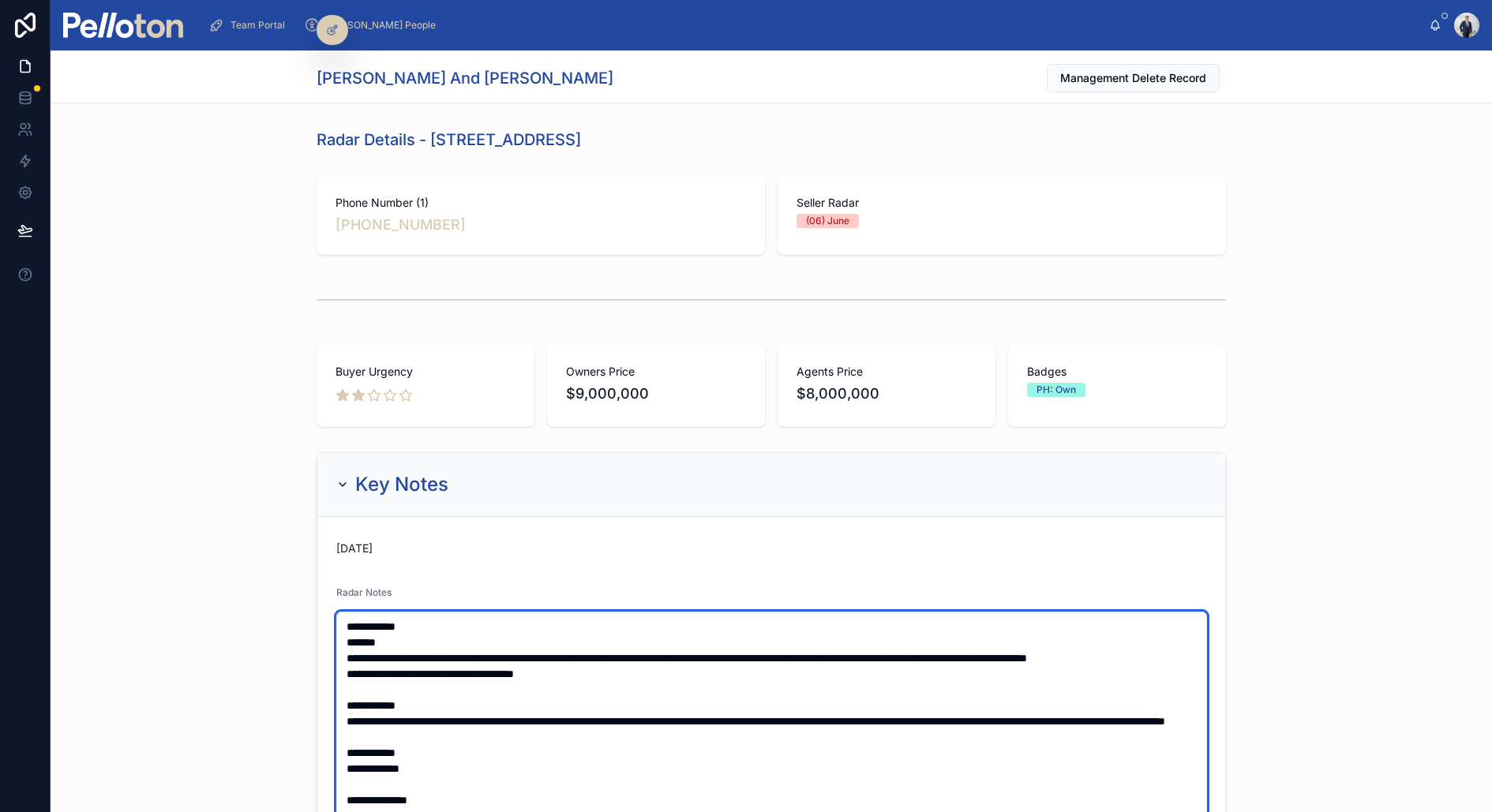
type textarea "**********"
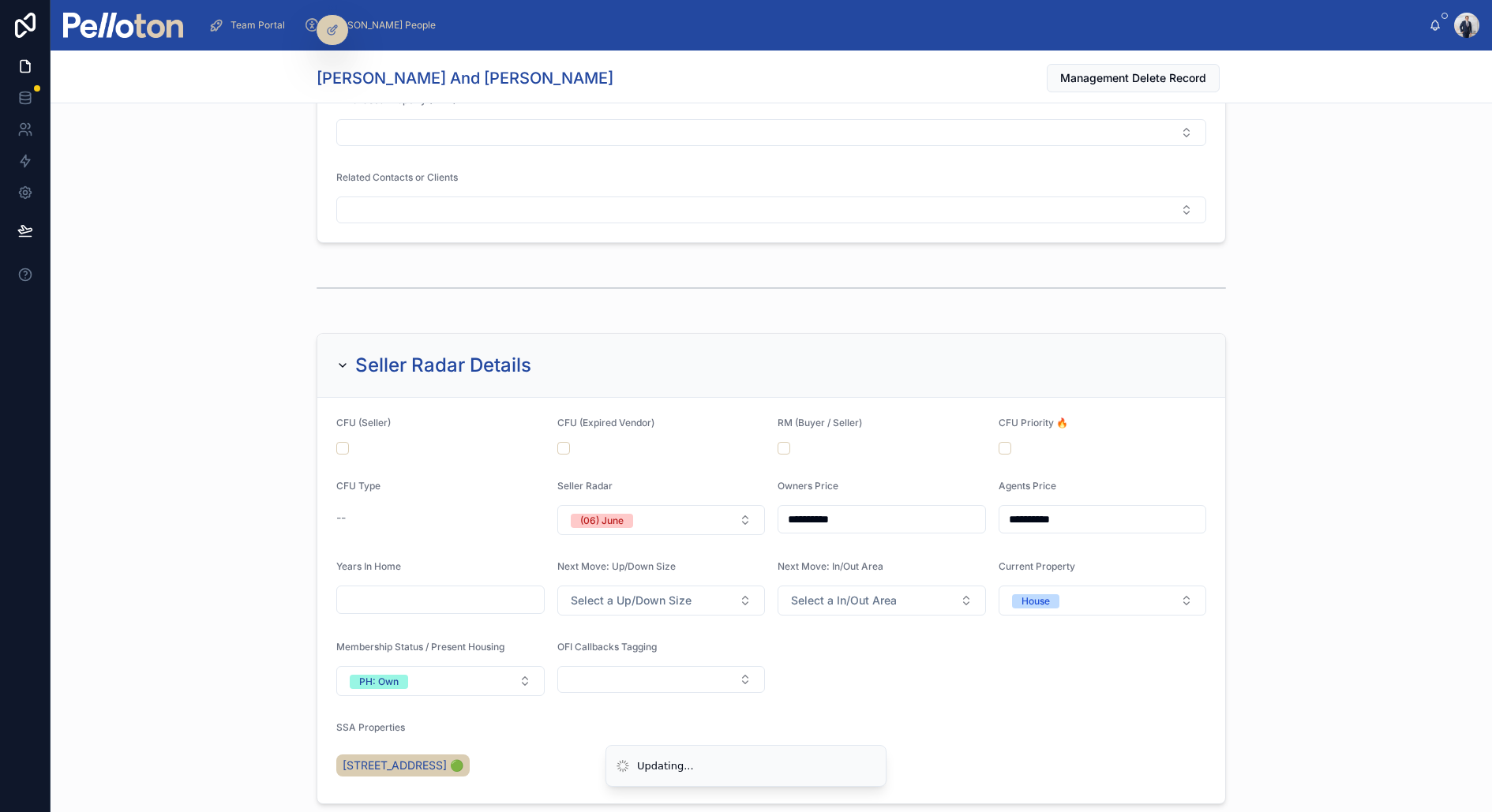
scroll to position [1697, 0]
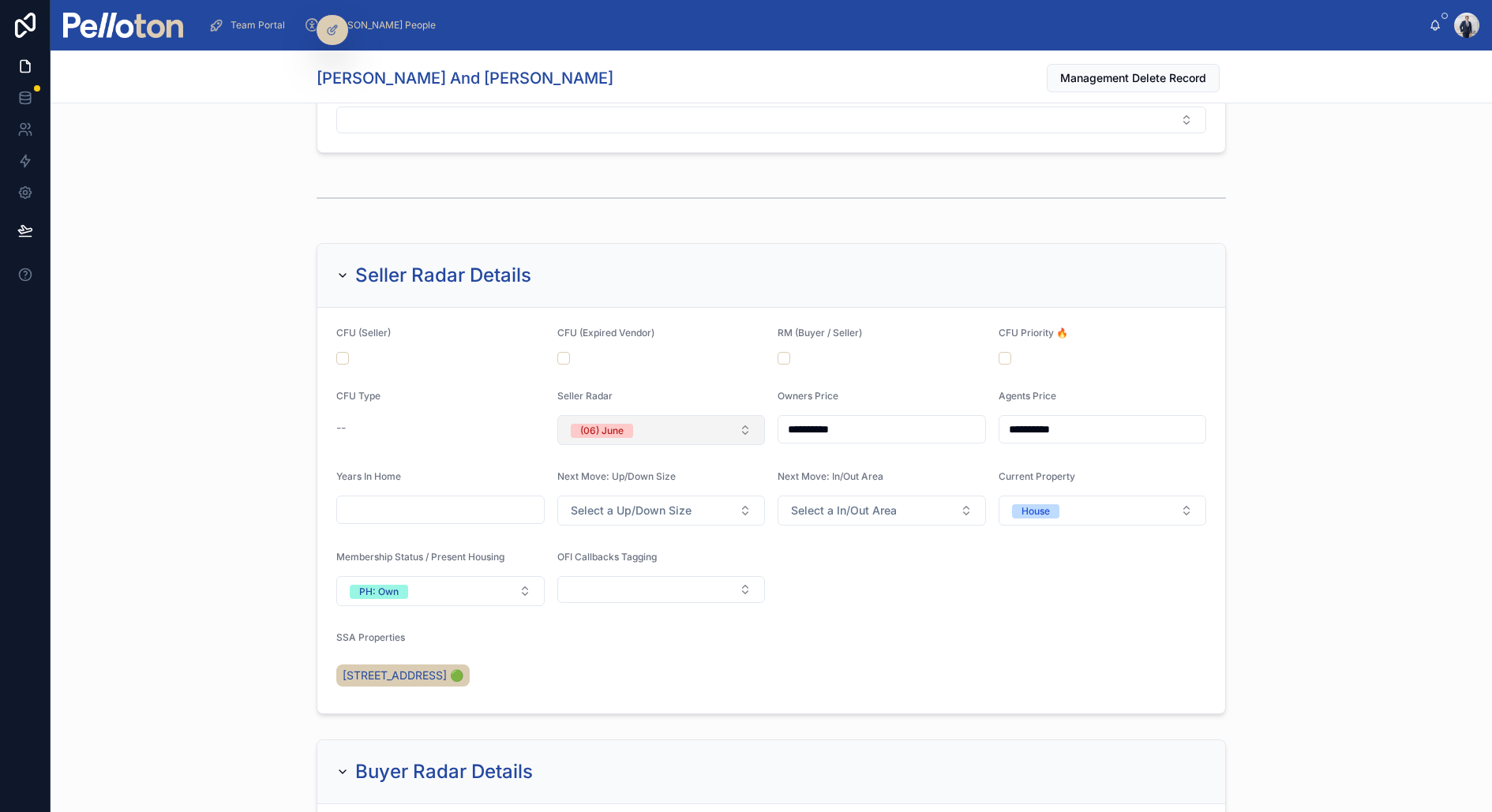
click at [616, 428] on div "(06) June" at bounding box center [601, 430] width 43 height 14
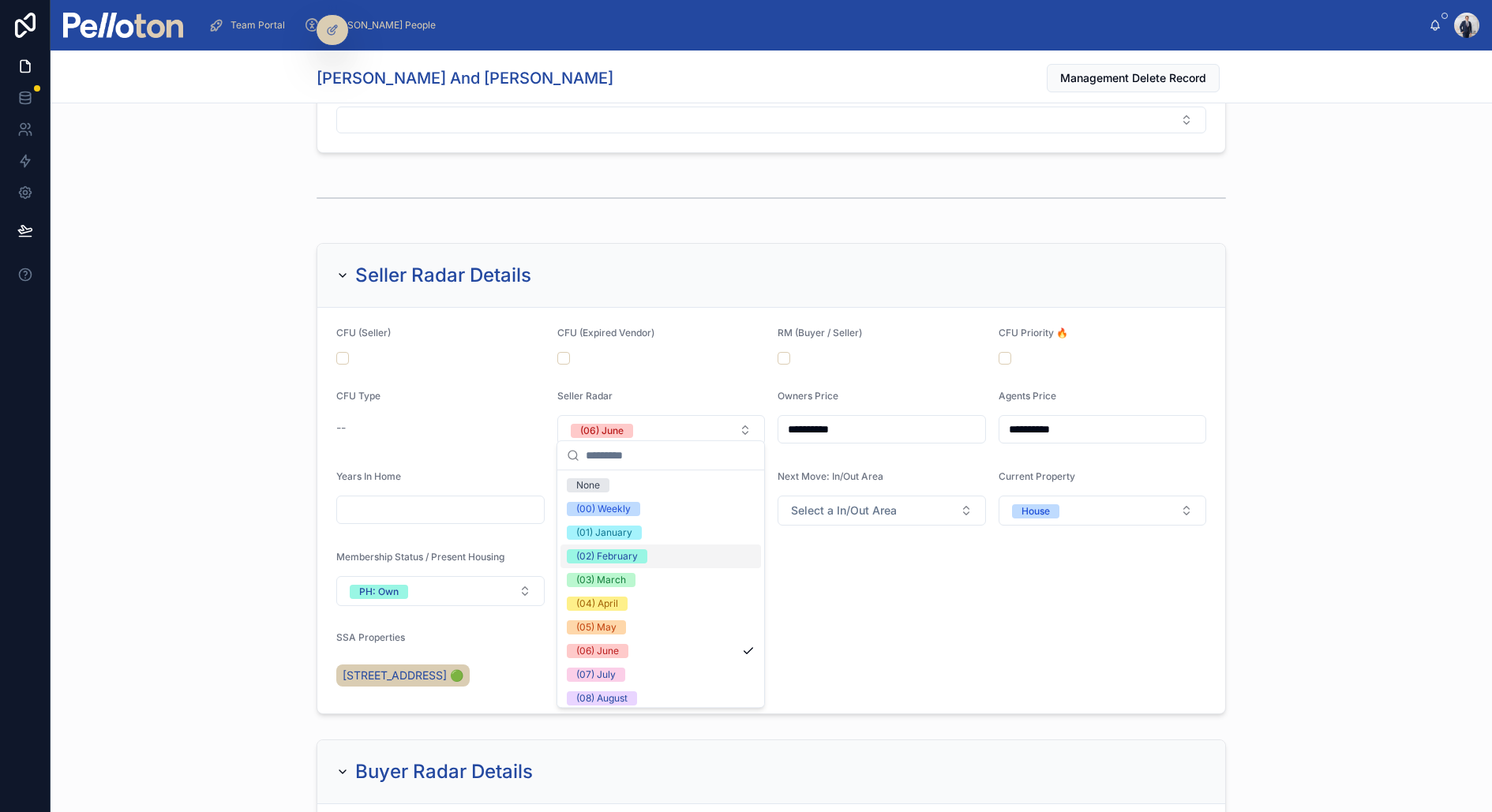
scroll to position [148, 0]
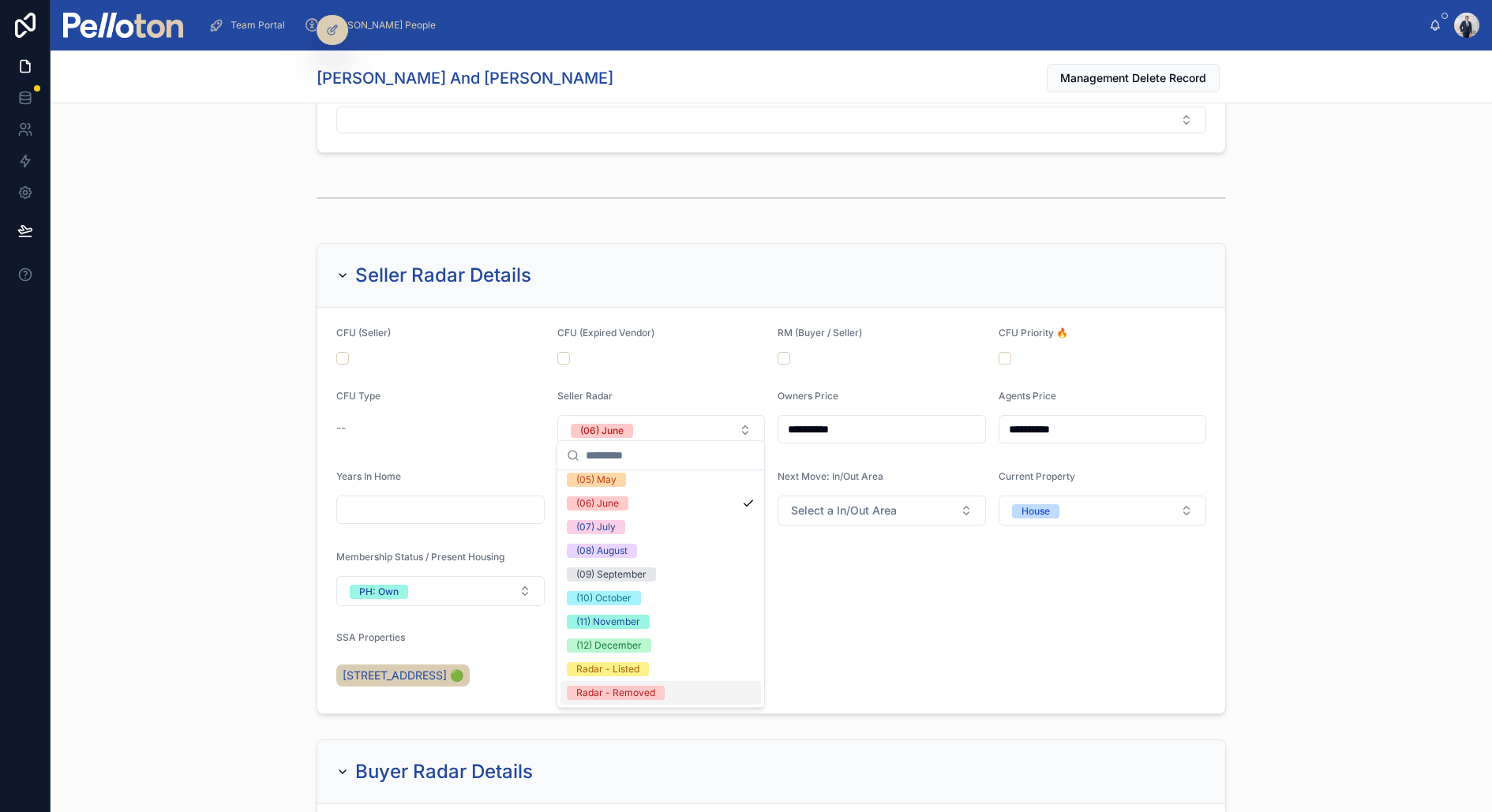
click at [606, 690] on div "Radar - Removed" at bounding box center [615, 692] width 79 height 14
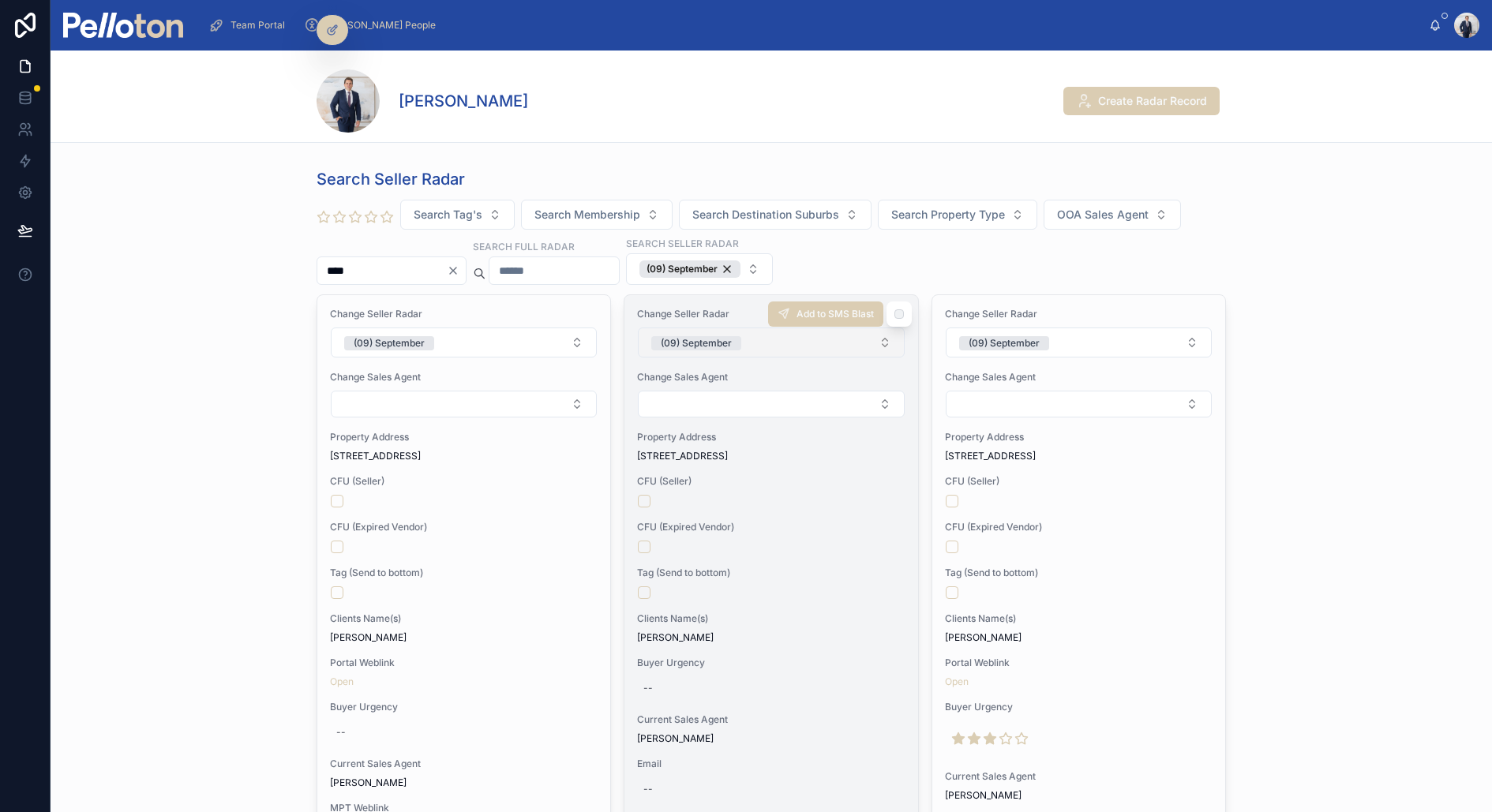
click at [711, 336] on div "(09) September" at bounding box center [696, 343] width 71 height 14
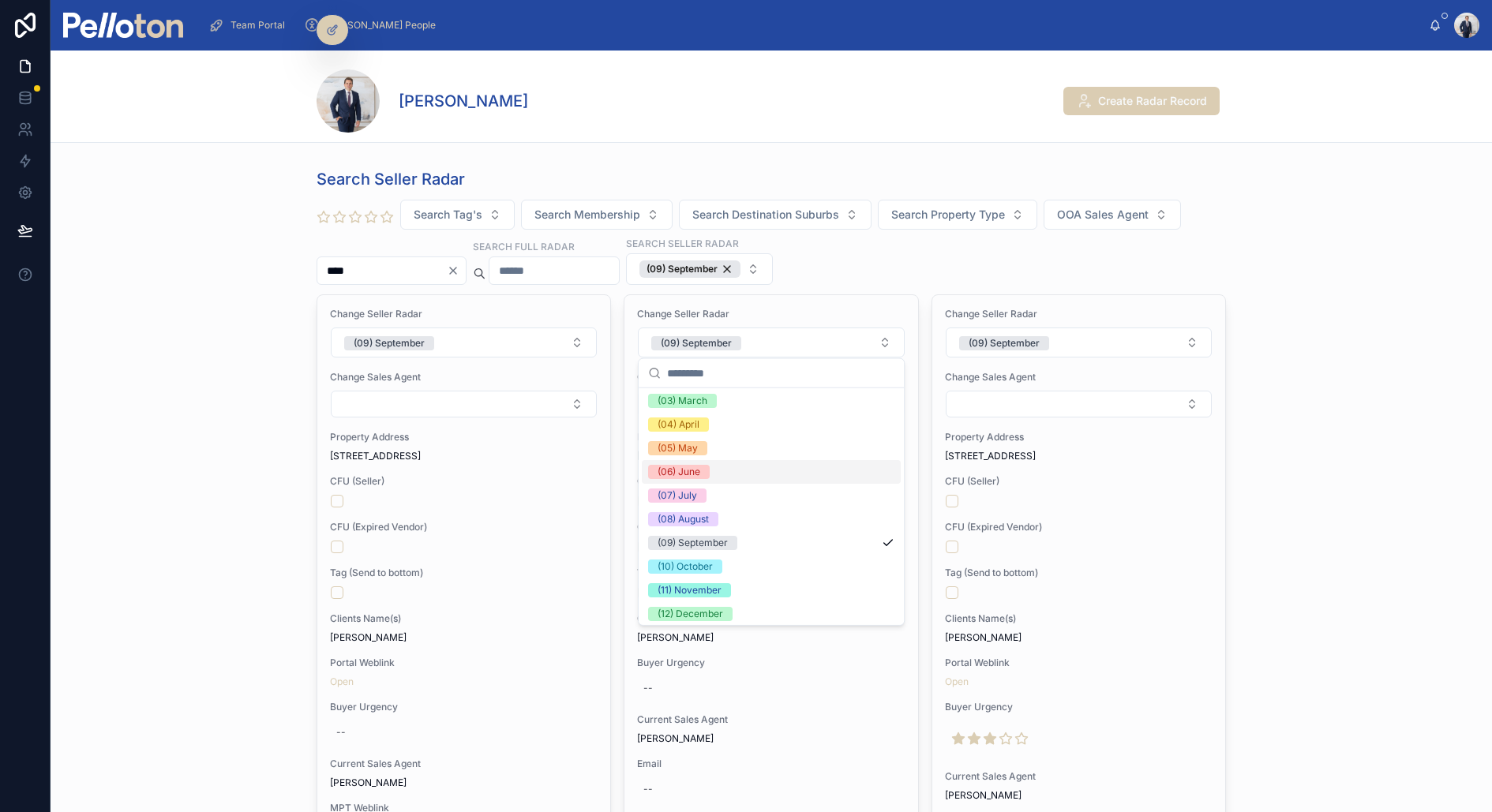
scroll to position [103, 0]
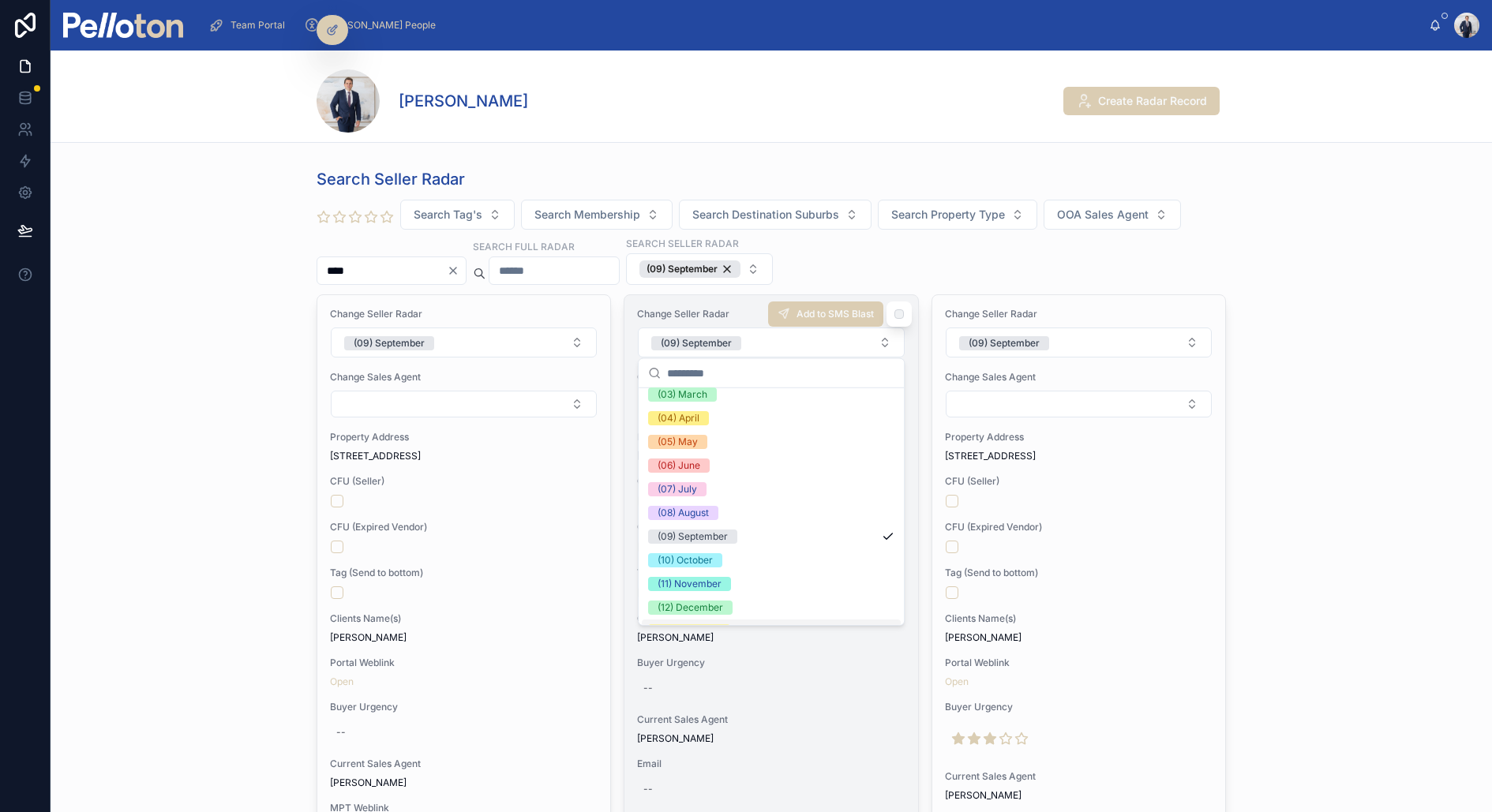
click at [711, 659] on span "Buyer Urgency" at bounding box center [770, 663] width 268 height 13
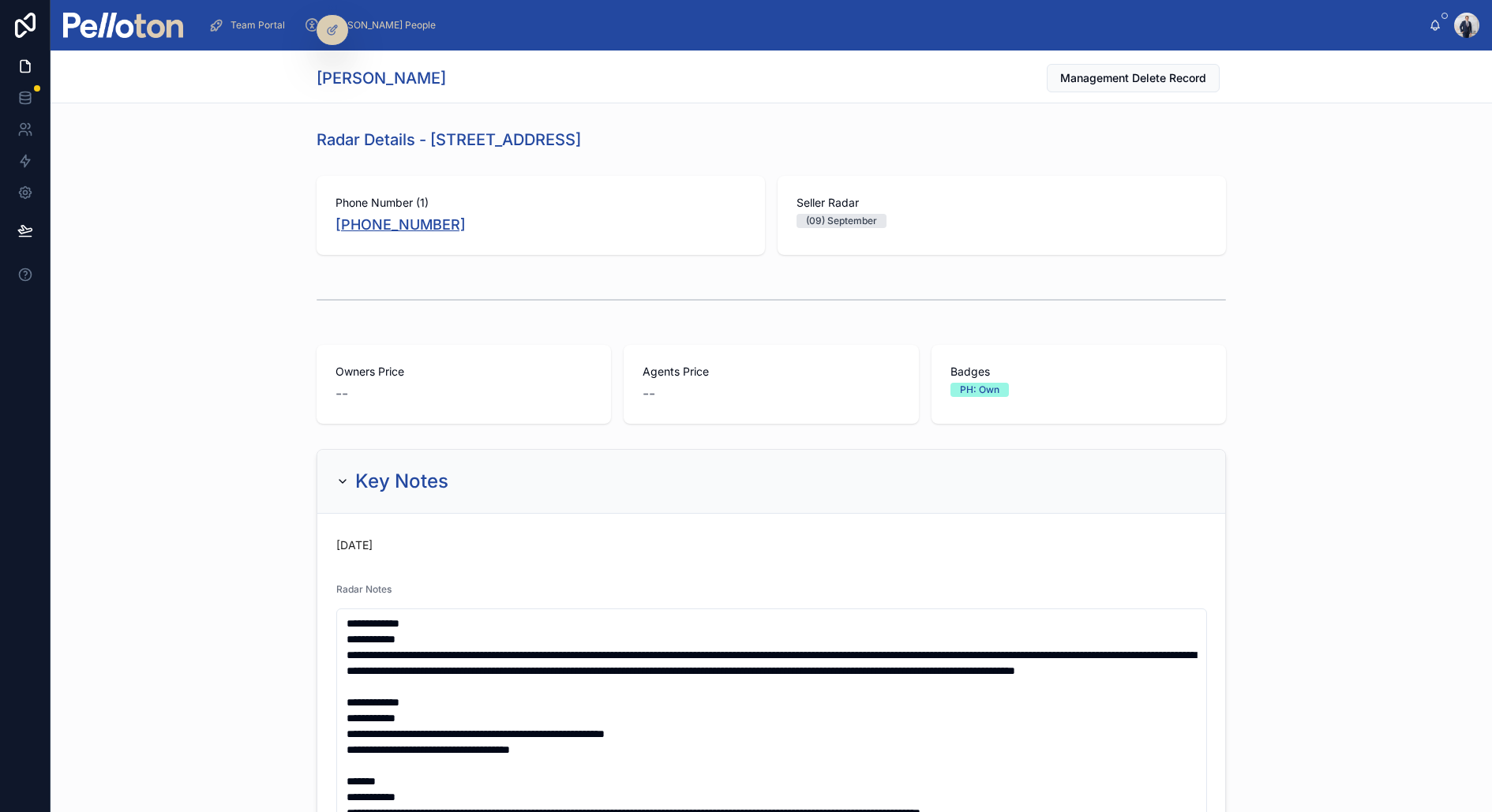
copy link "+61 405 515 156"
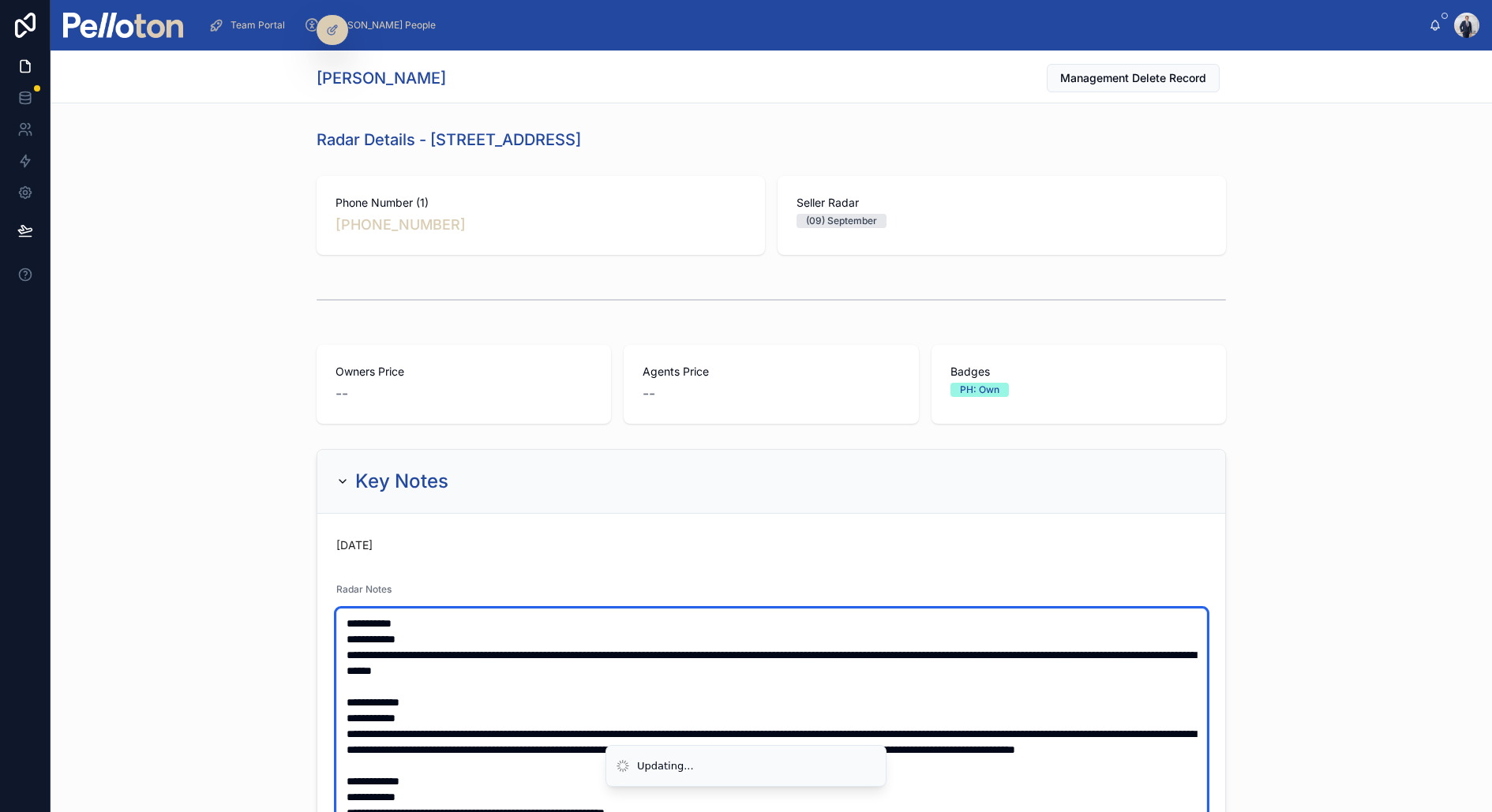
type textarea "**********"
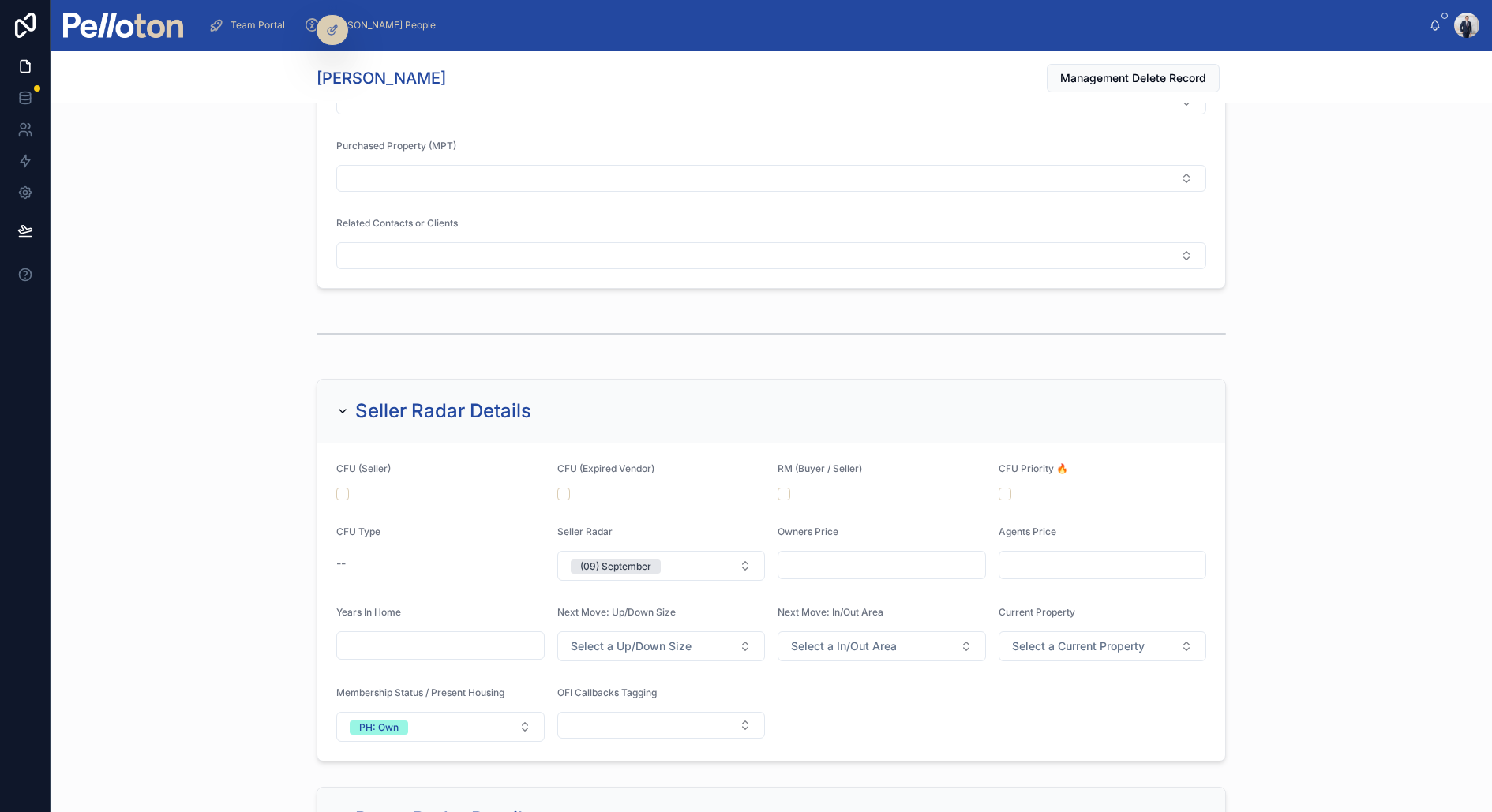
scroll to position [1766, 0]
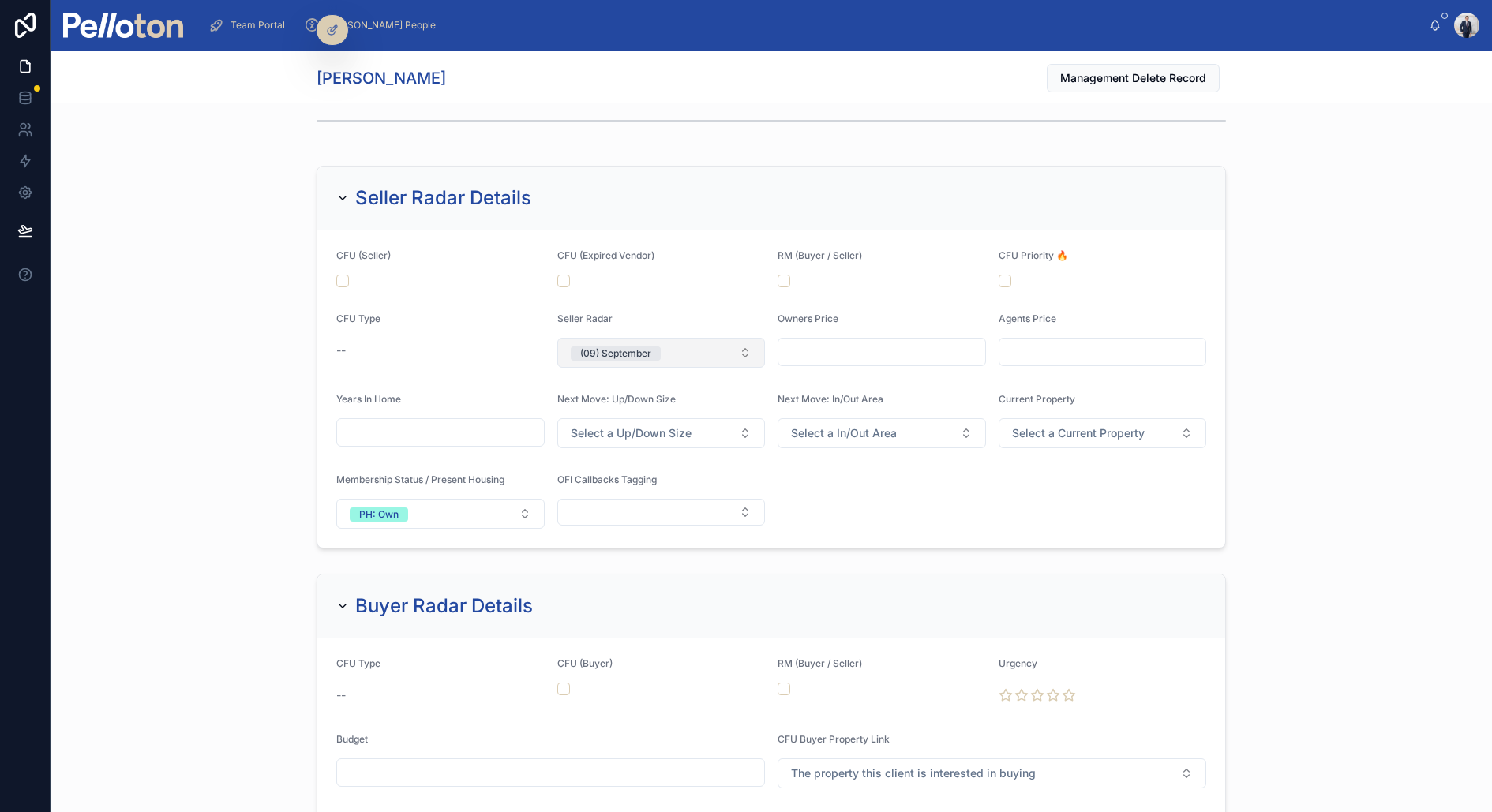
click at [634, 349] on div "(09) September" at bounding box center [616, 353] width 71 height 14
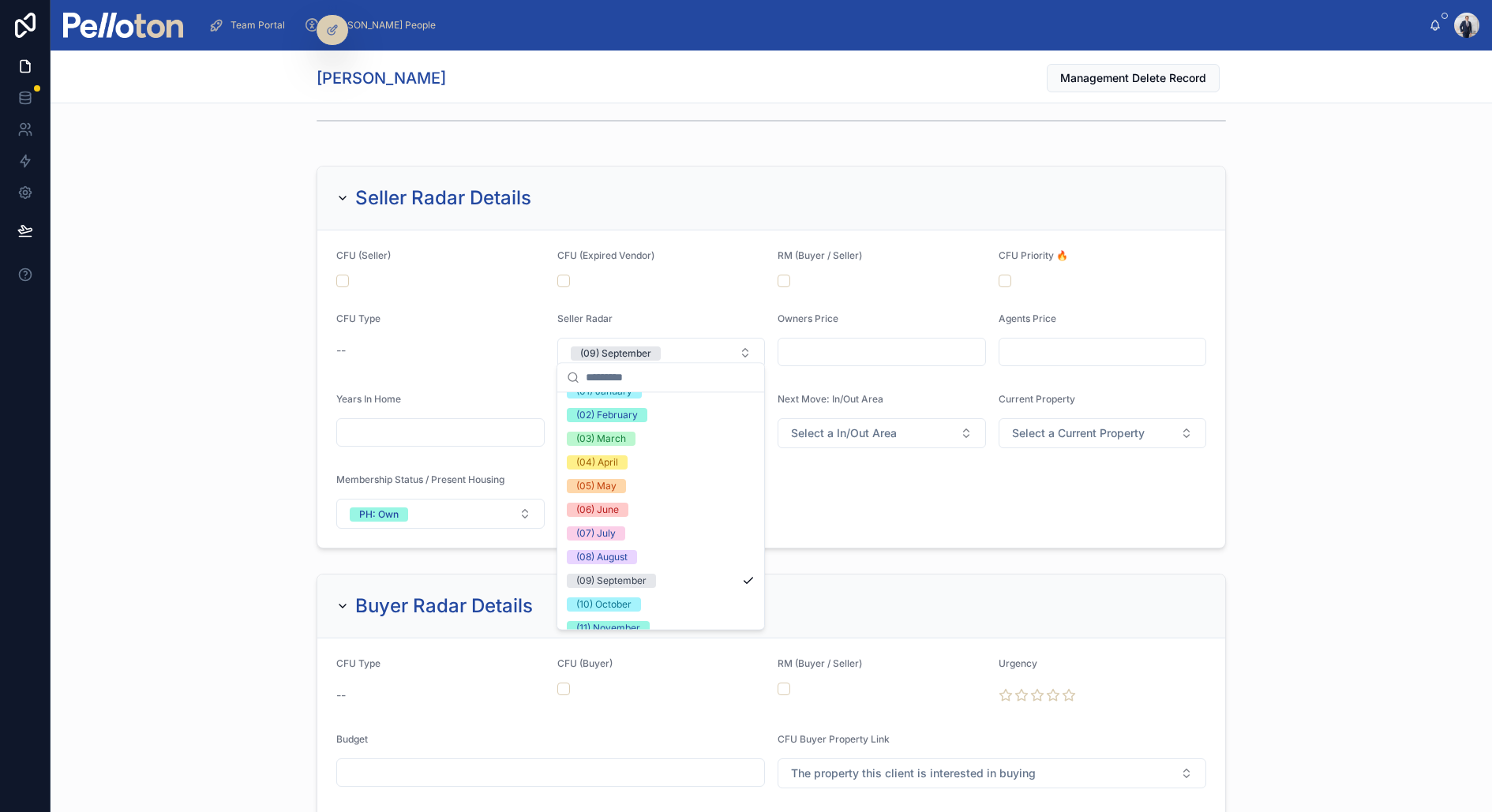
scroll to position [148, 0]
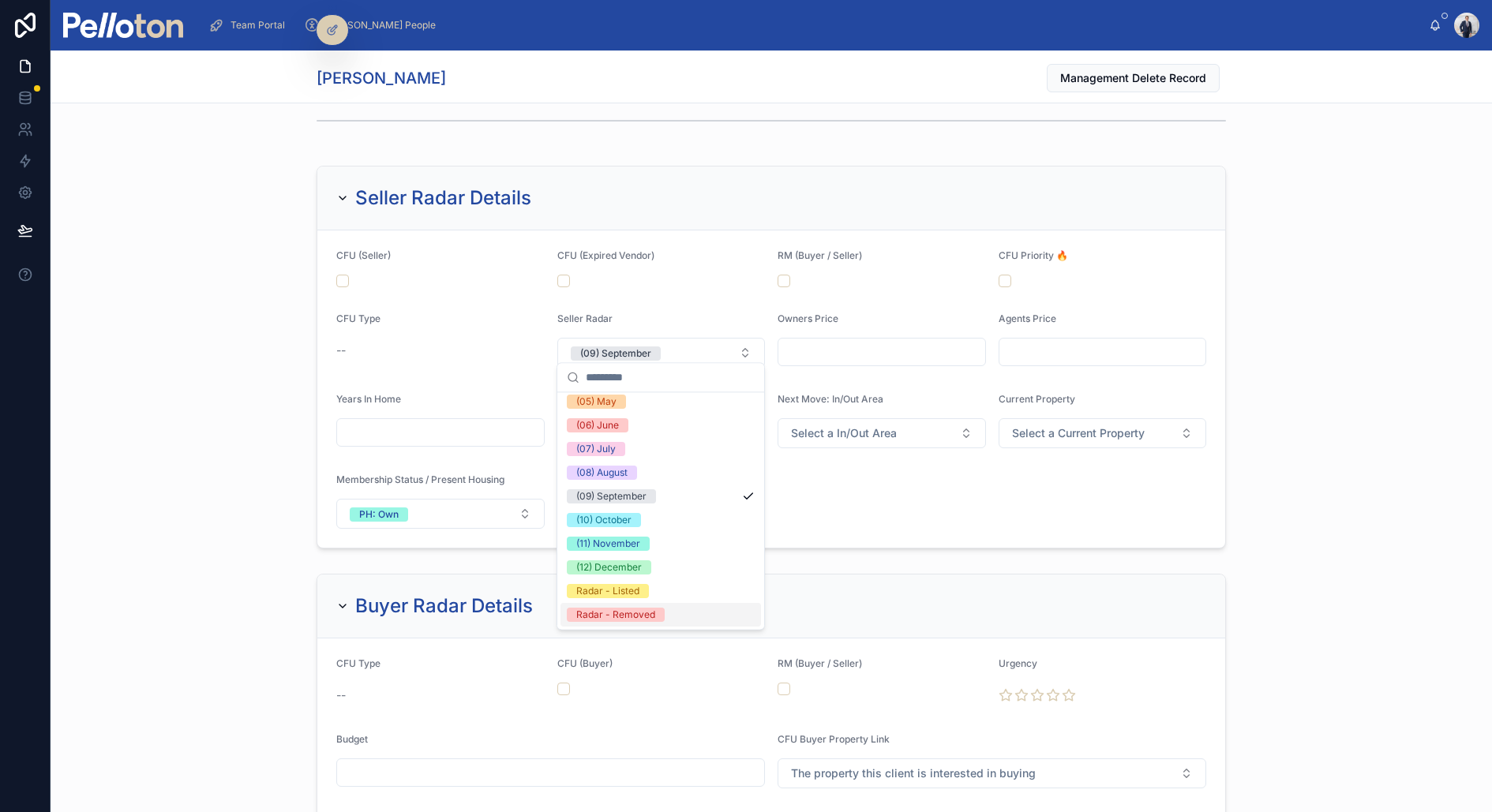
click at [635, 609] on div "Radar - Removed" at bounding box center [615, 614] width 79 height 14
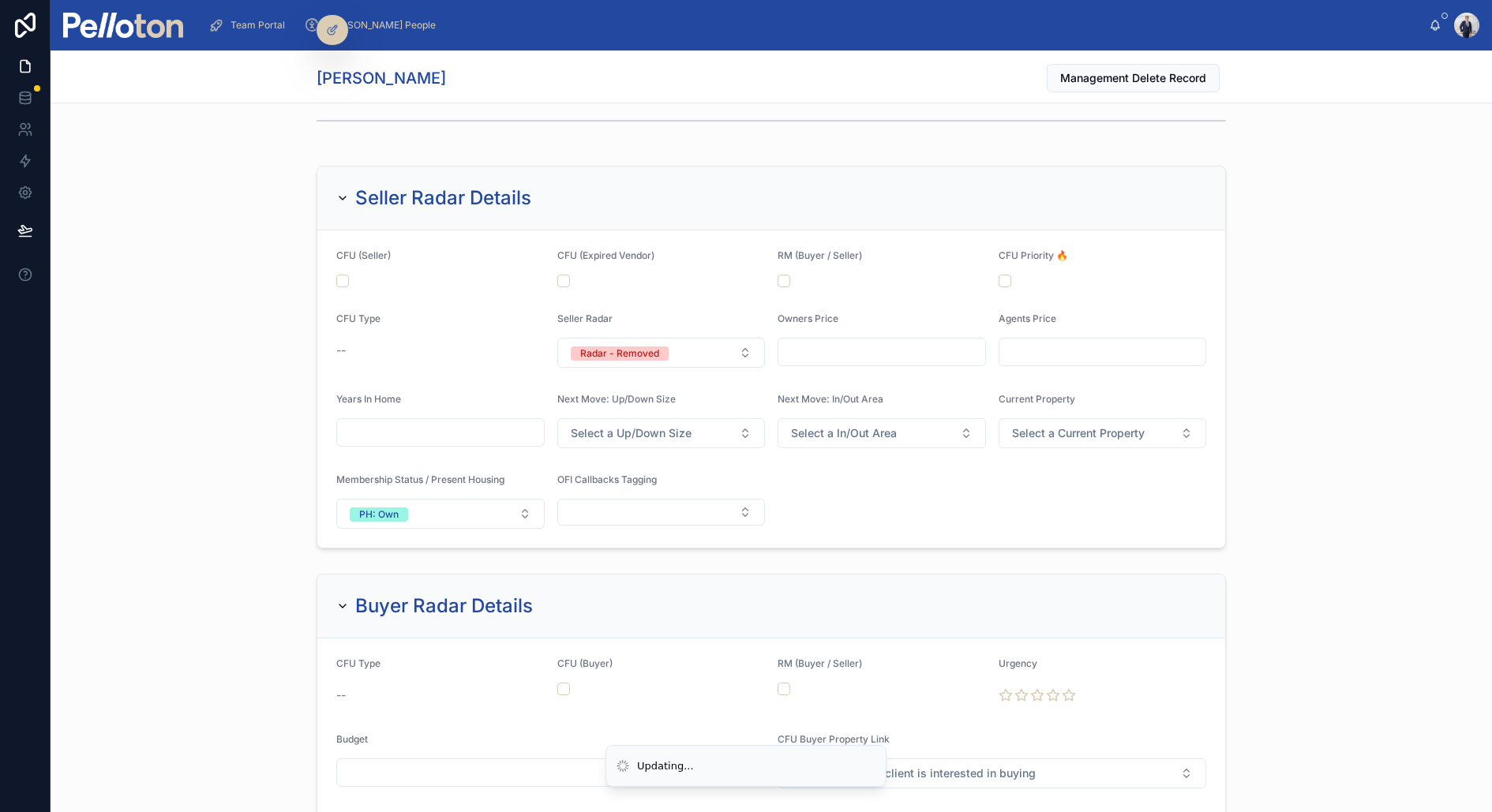
click at [246, 426] on div "Seller Radar Details CFU (Seller) CFU (Expired Vendor) RM (Buyer / Seller) CFU …" at bounding box center [771, 357] width 1441 height 395
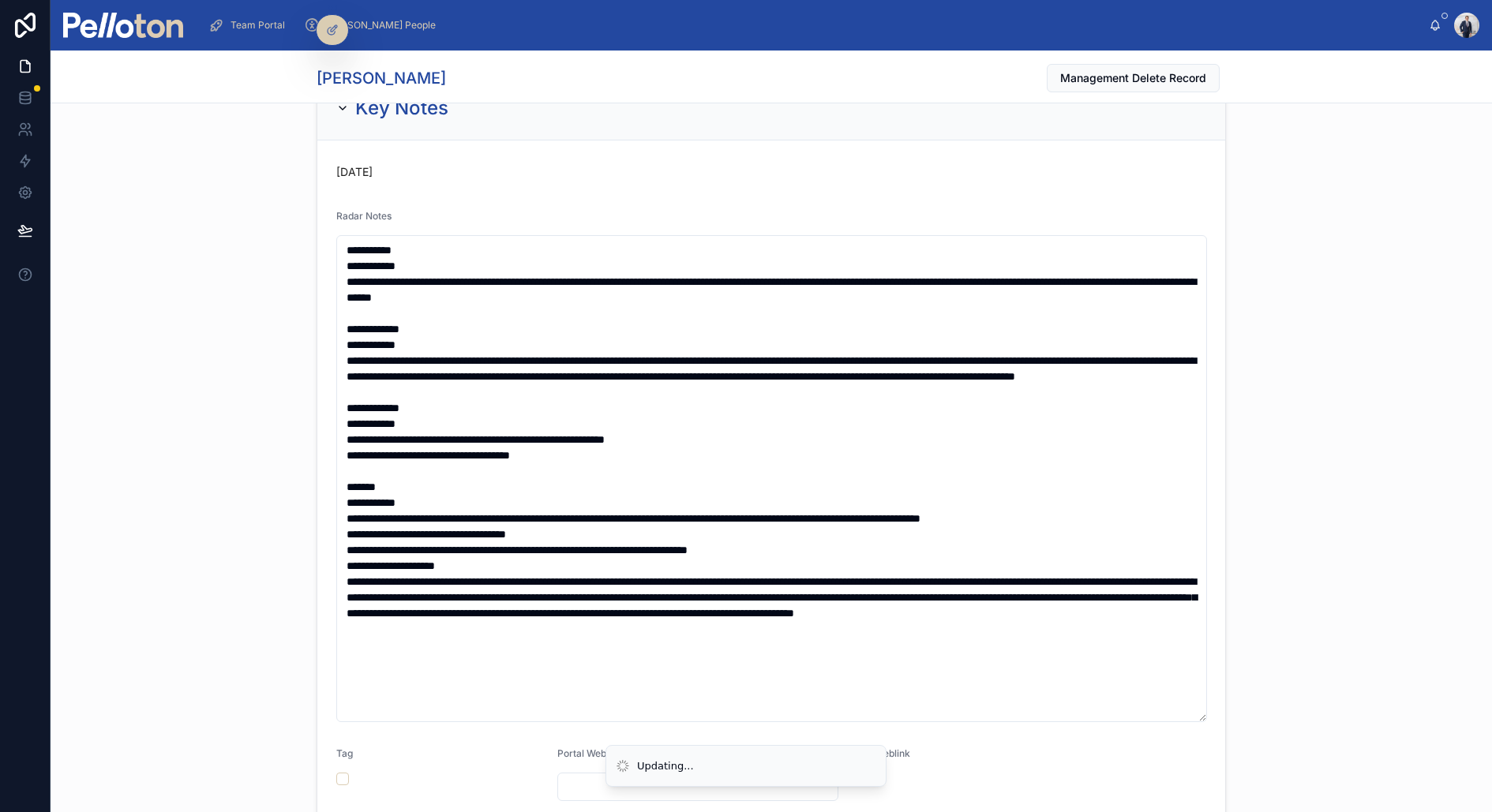
scroll to position [0, 0]
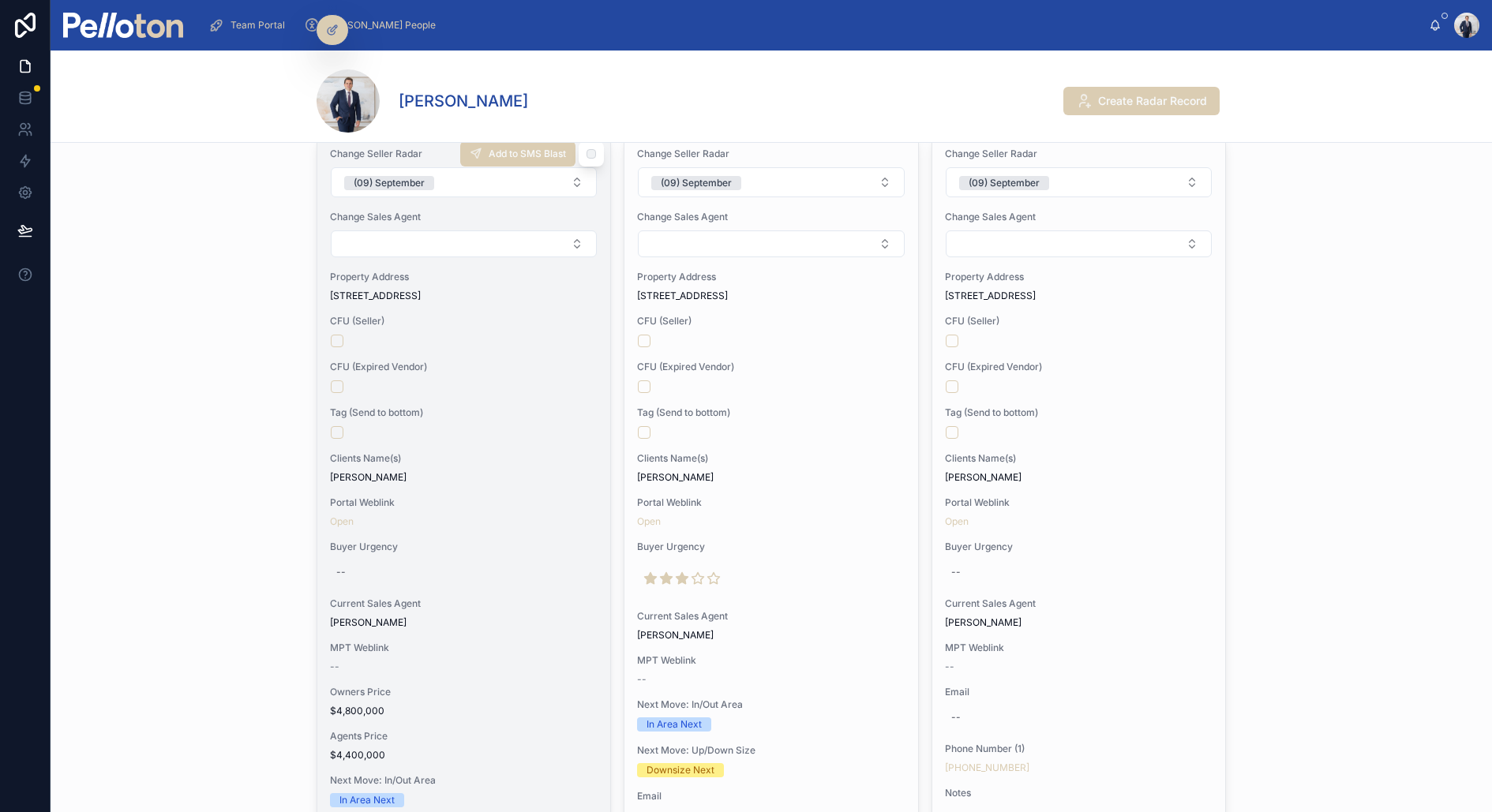
scroll to position [170, 0]
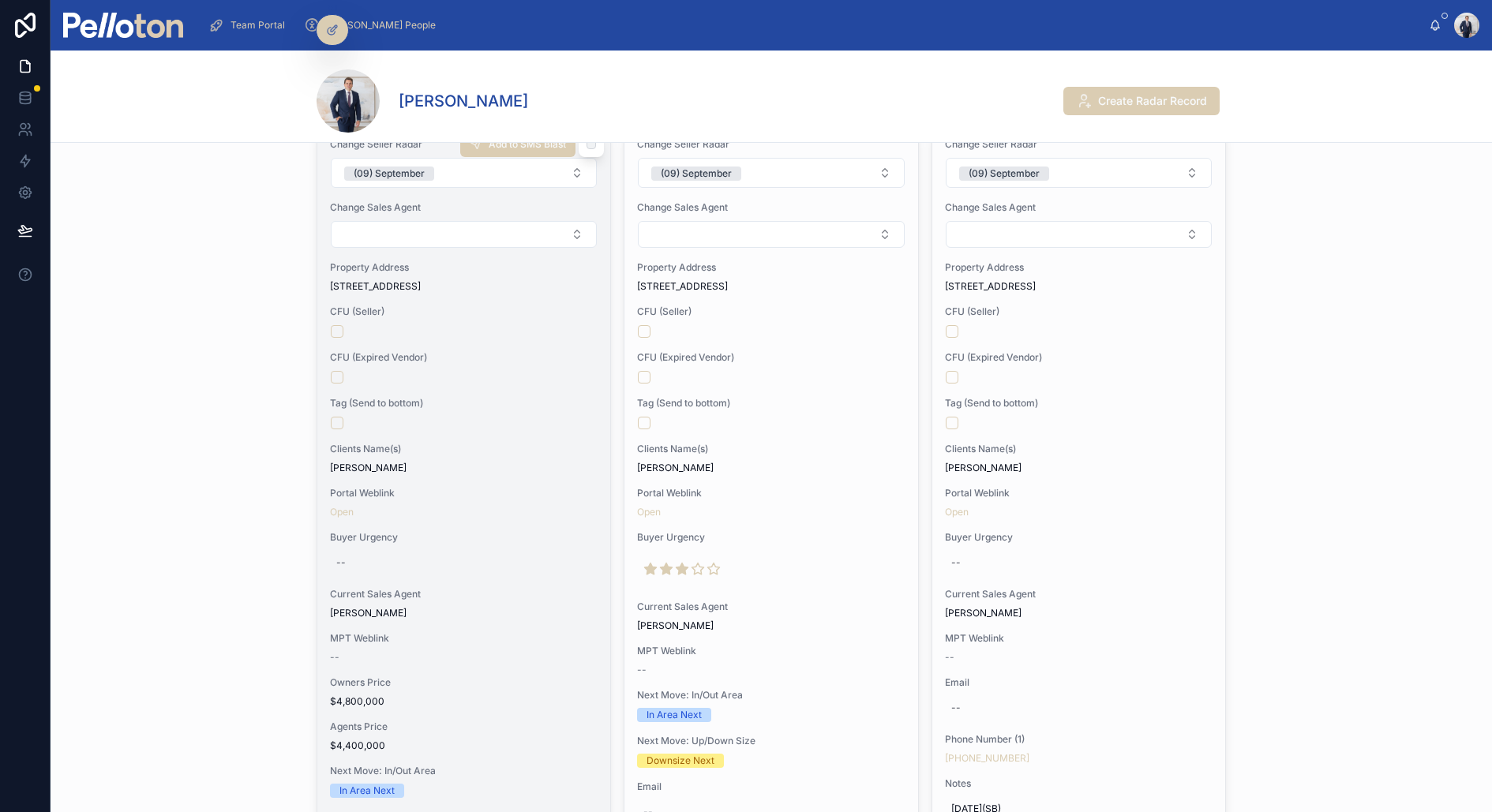
click at [482, 421] on div at bounding box center [464, 423] width 266 height 13
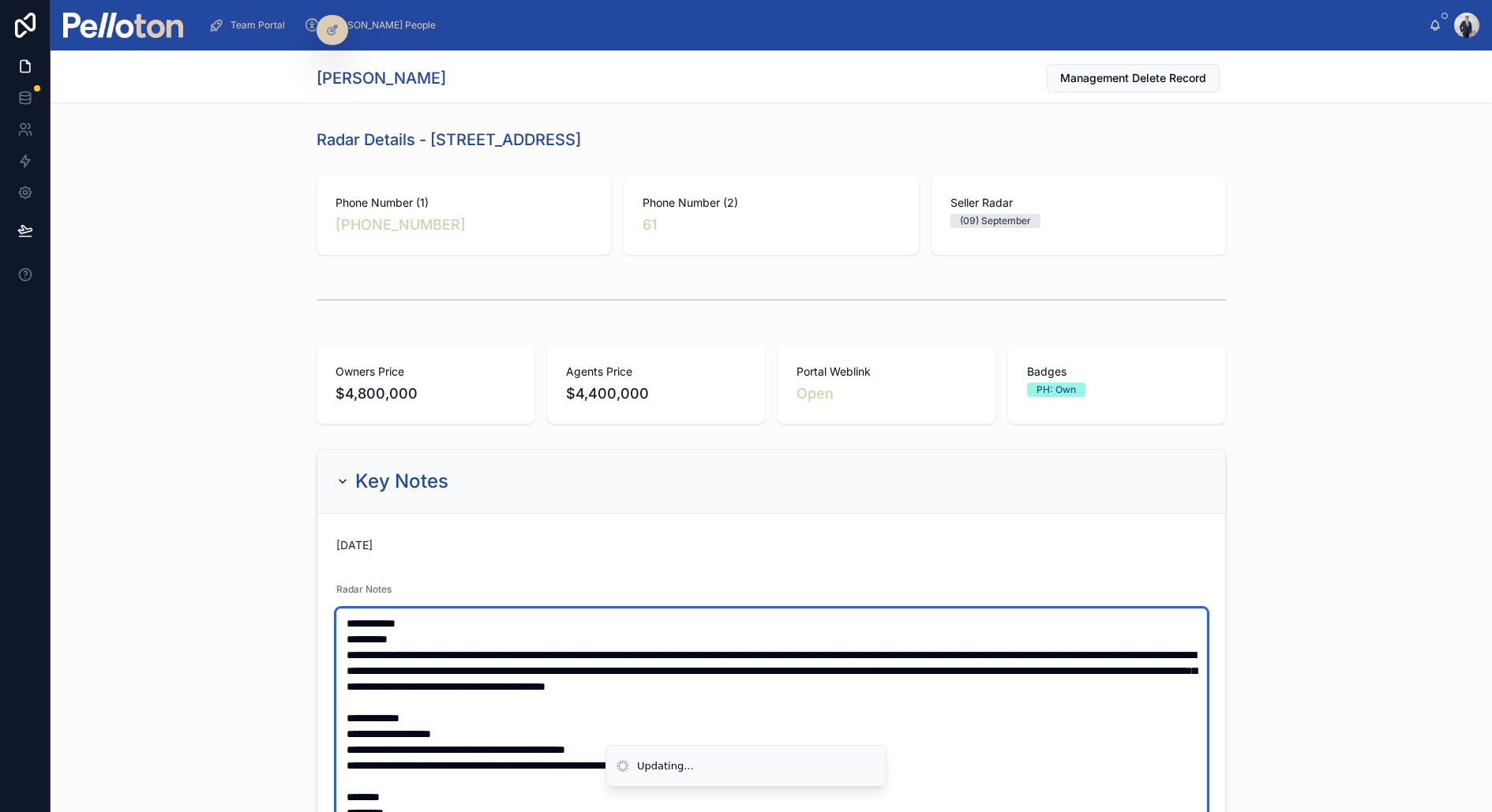
type textarea "**********"
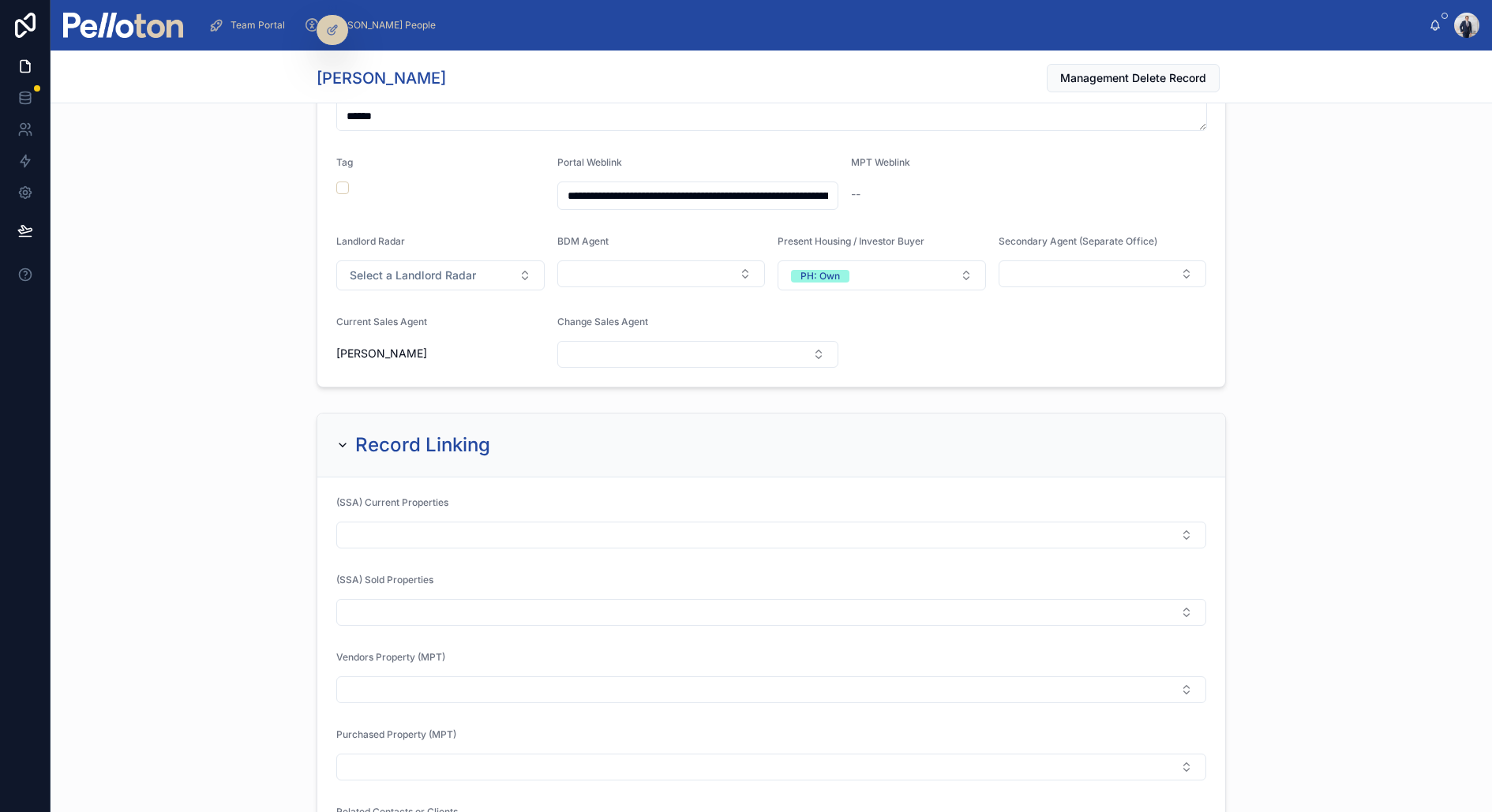
scroll to position [1511, 0]
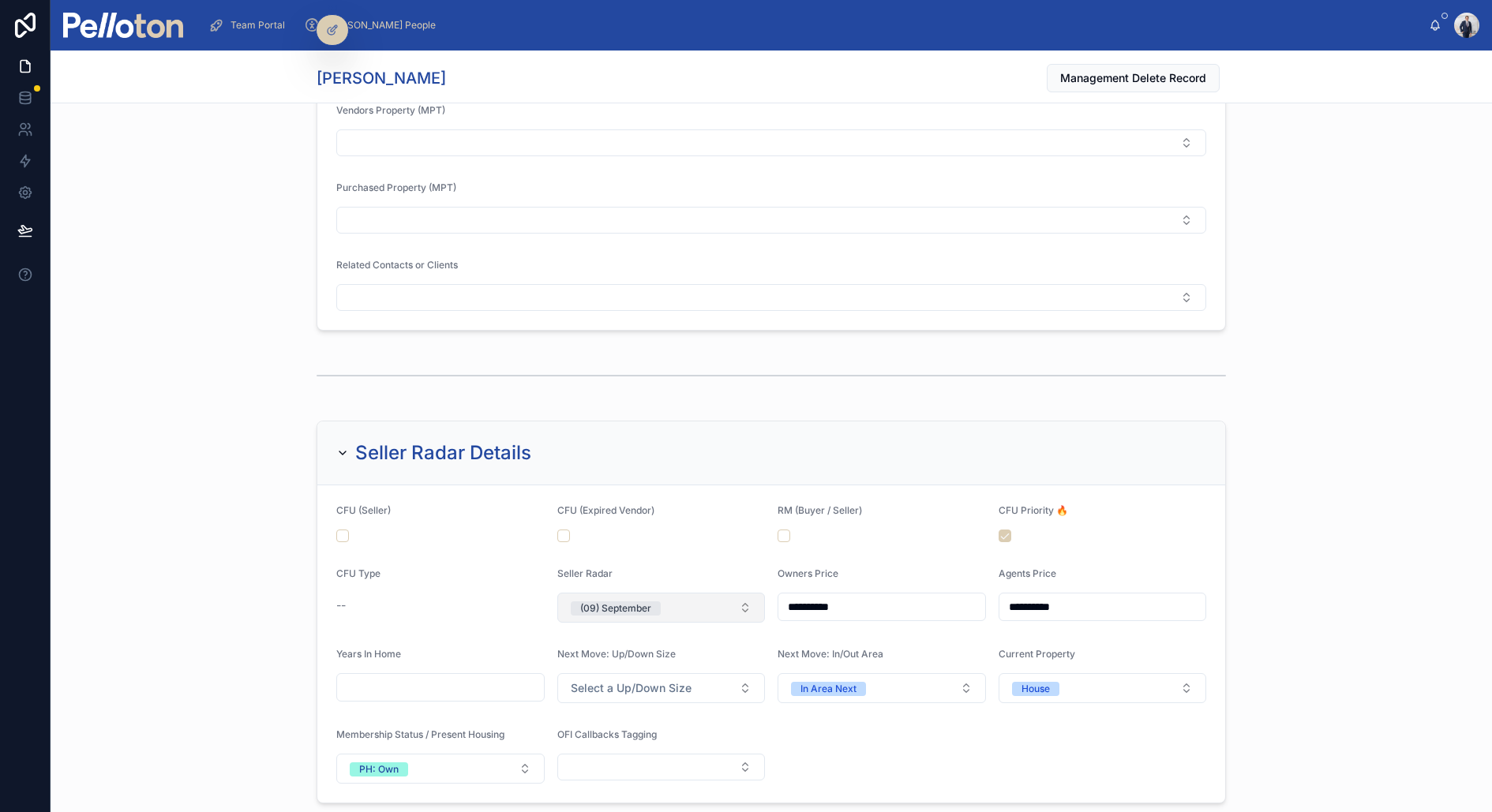
click at [669, 598] on button "(09) September" at bounding box center [661, 608] width 209 height 30
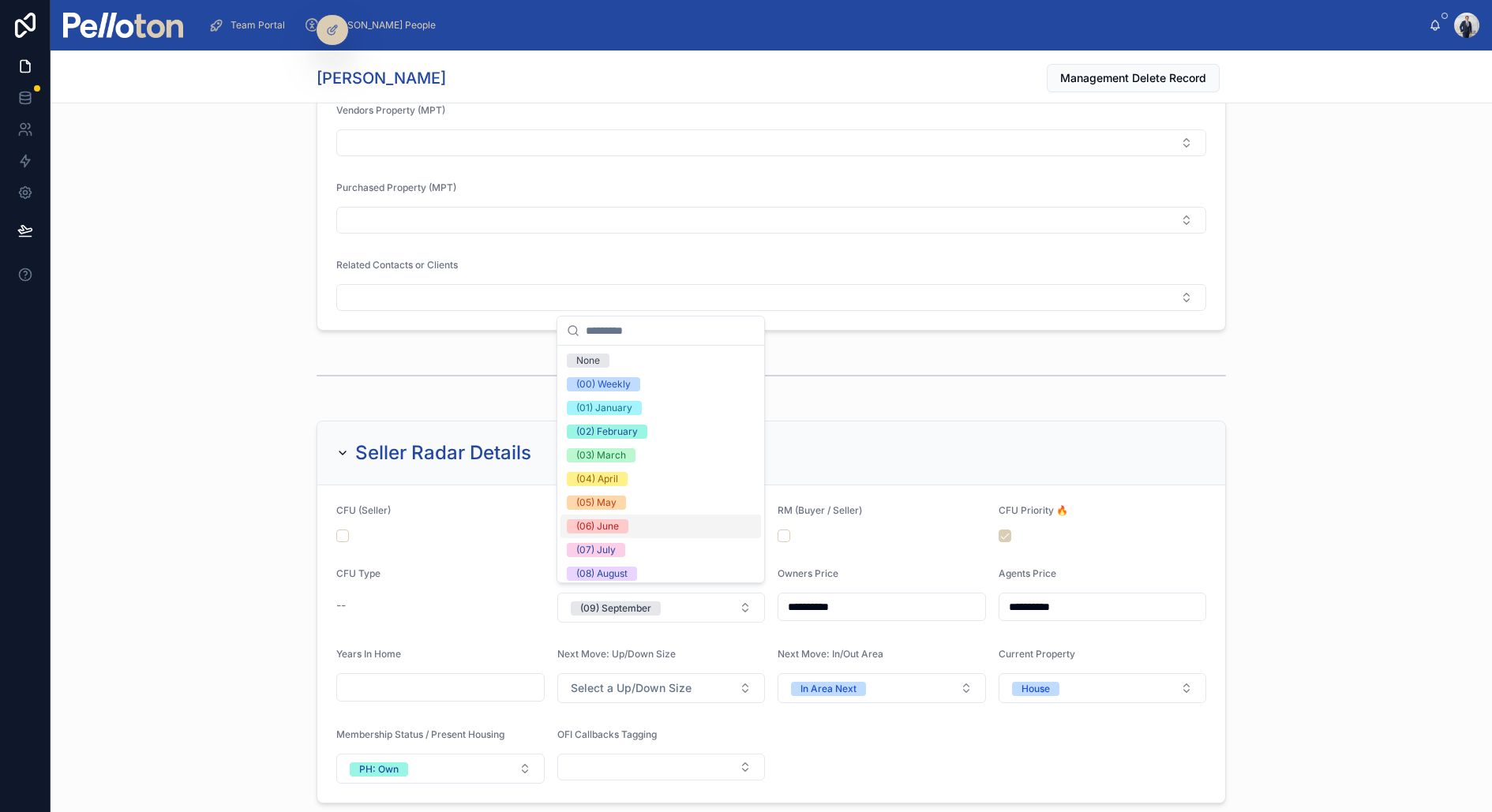
scroll to position [148, 0]
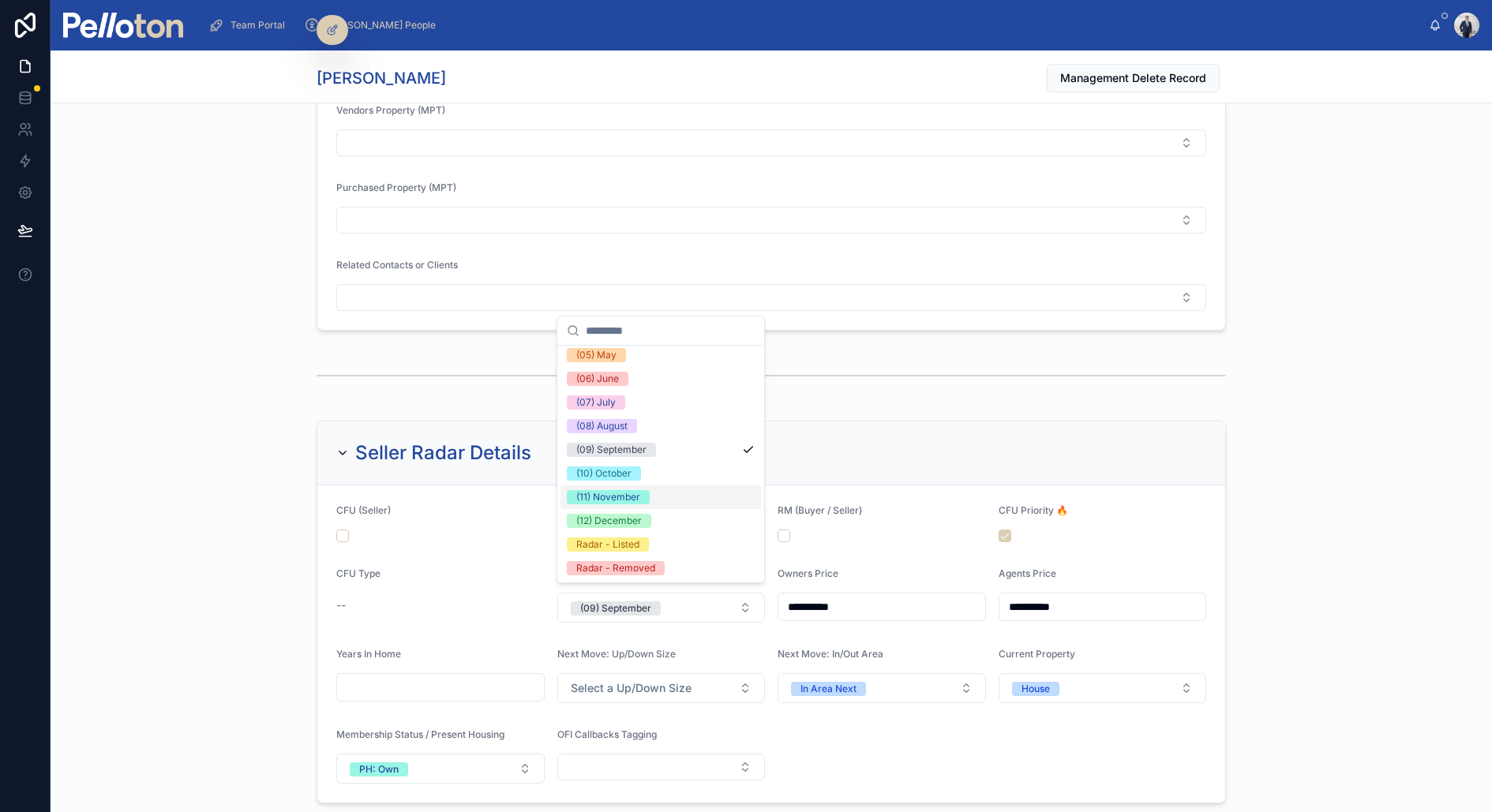
click at [643, 493] on span "(11) November" at bounding box center [608, 496] width 83 height 14
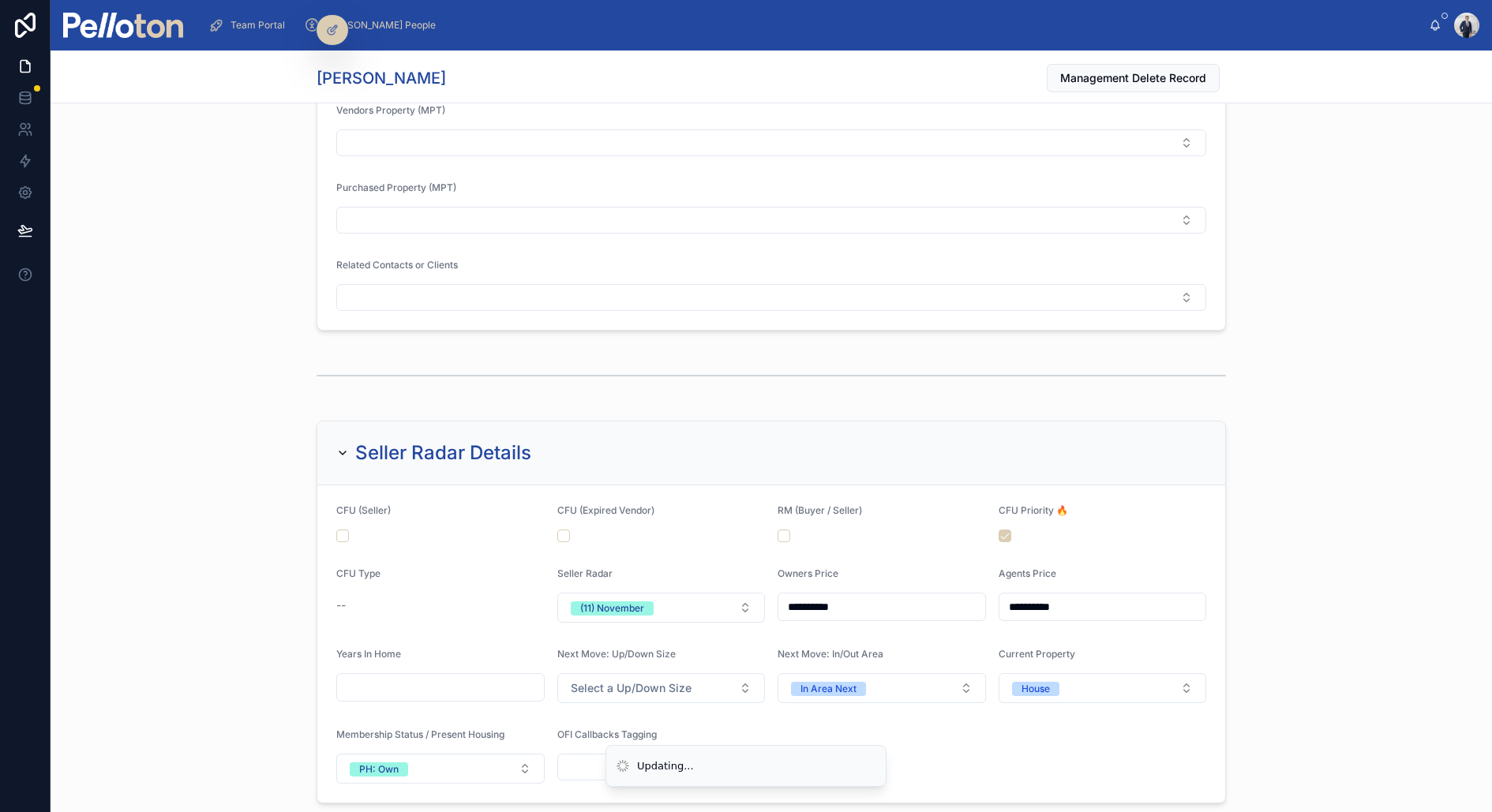
click at [182, 394] on div at bounding box center [771, 376] width 1441 height 52
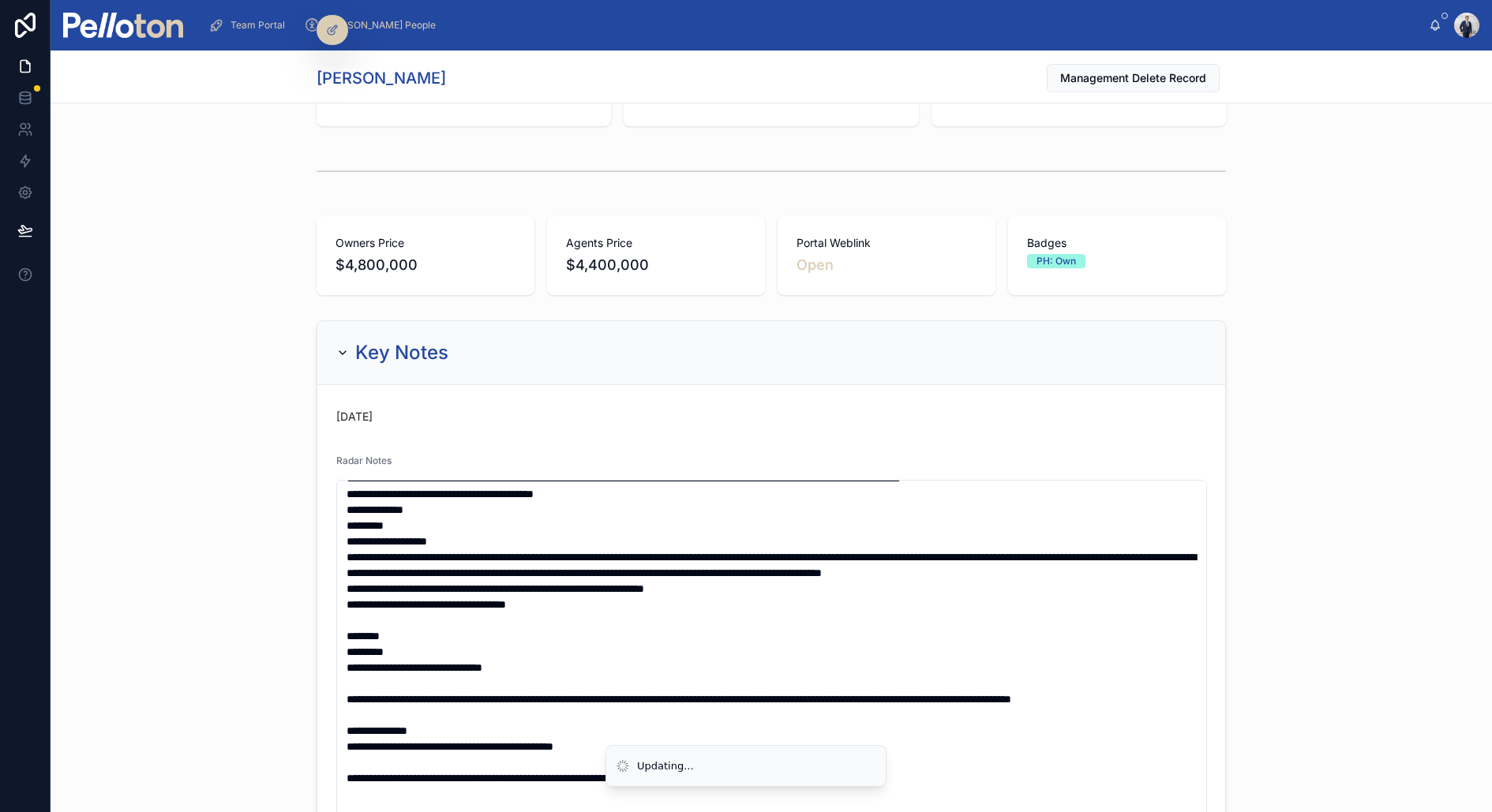
scroll to position [0, 0]
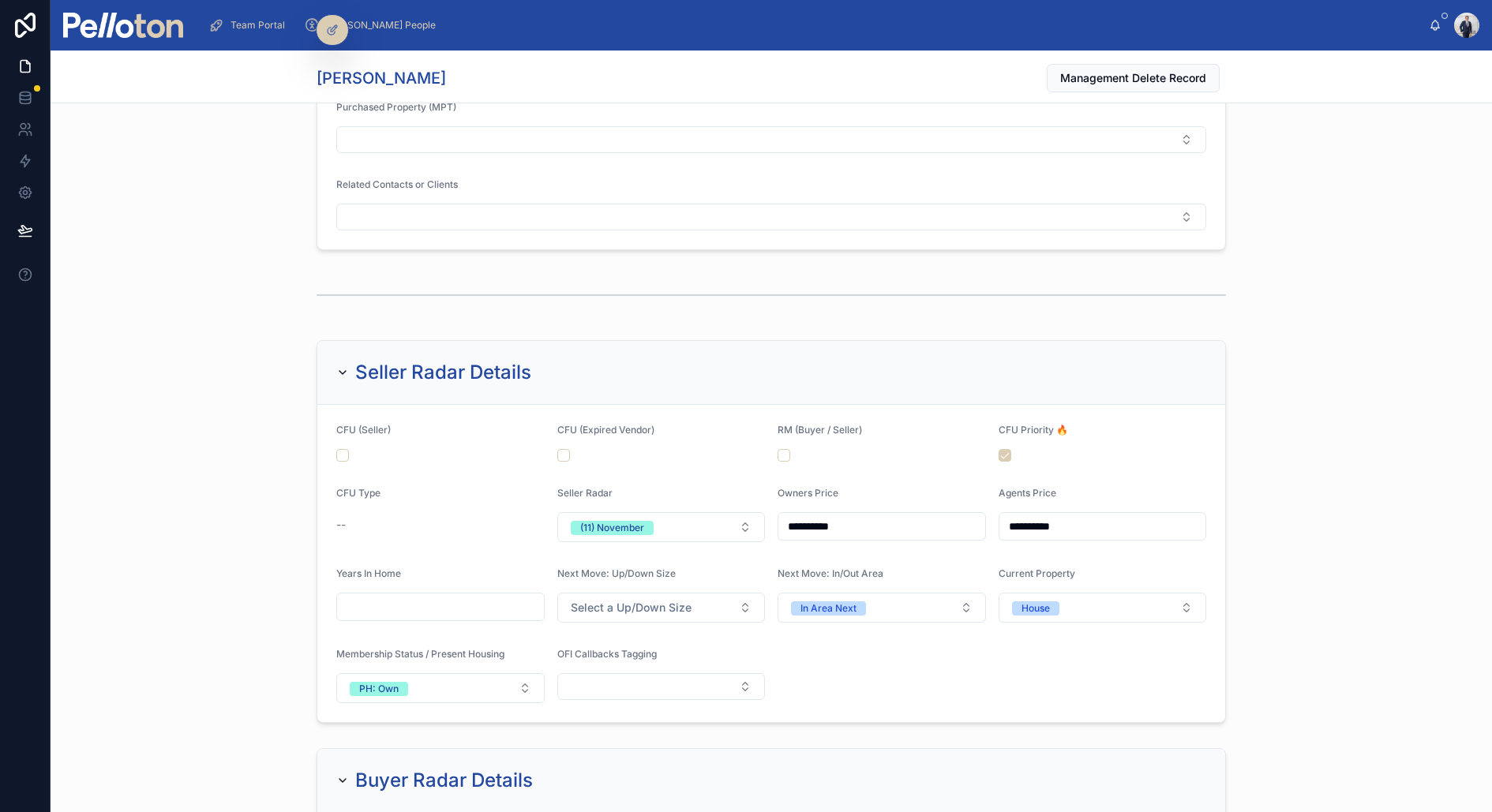
scroll to position [1905, 0]
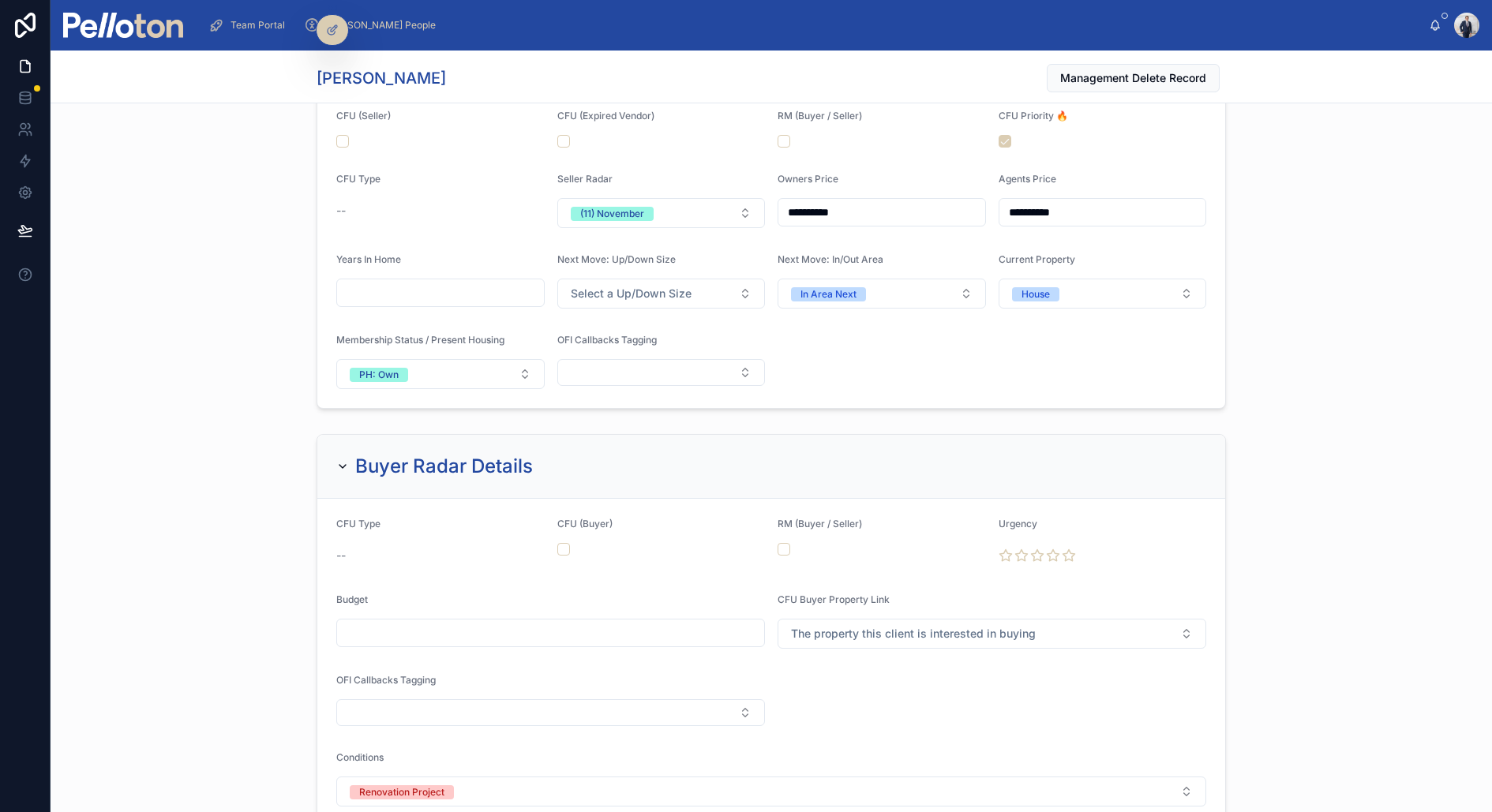
drag, startPoint x: 810, startPoint y: 205, endPoint x: 776, endPoint y: 205, distance: 34.0
click at [776, 205] on form "**********" at bounding box center [771, 249] width 908 height 317
type input "**********"
click at [272, 208] on div "**********" at bounding box center [771, 217] width 1441 height 395
click at [1034, 209] on input "**********" at bounding box center [1102, 212] width 207 height 22
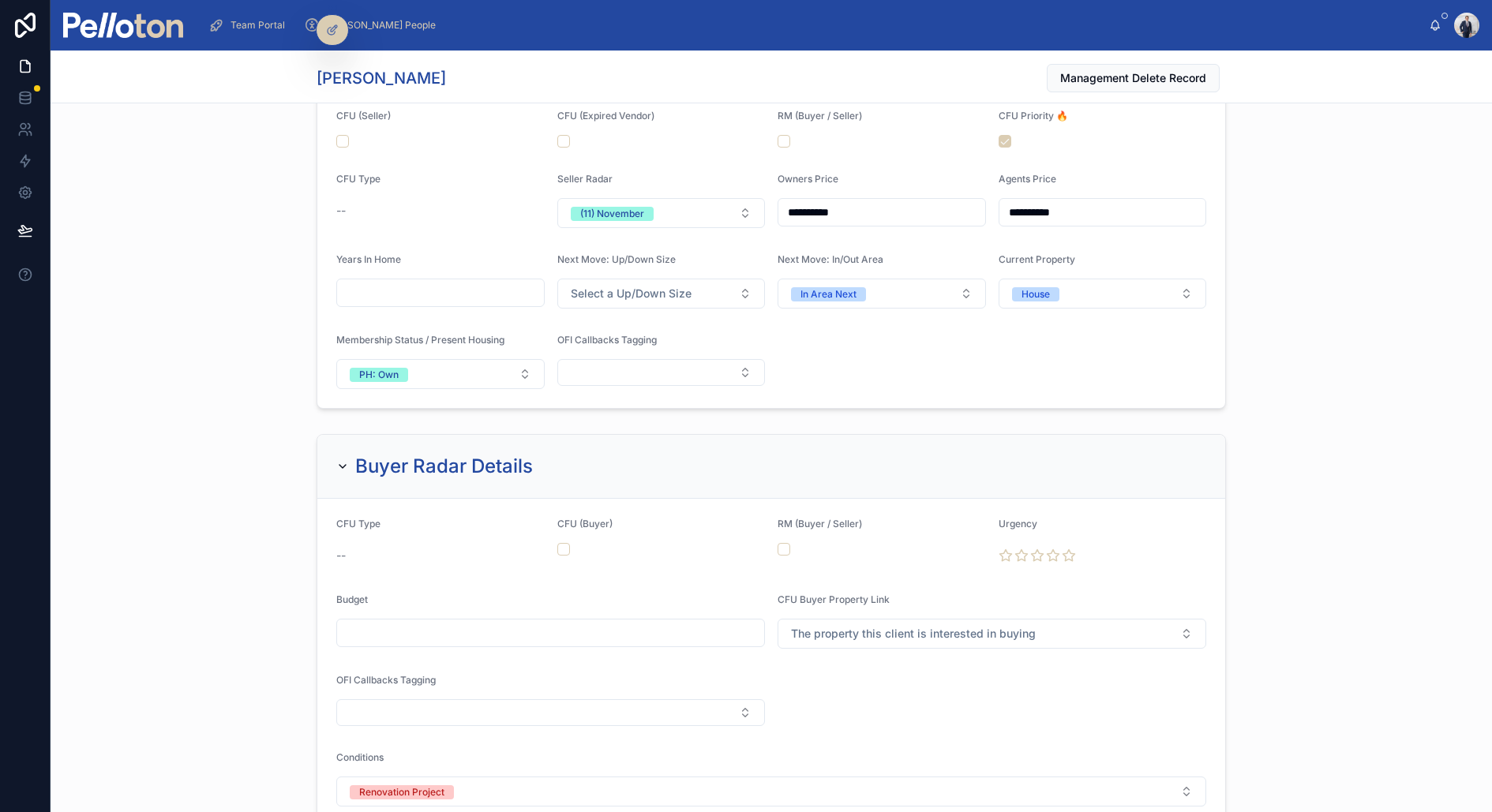
type input "**********"
click at [139, 279] on div "**********" at bounding box center [771, 217] width 1441 height 395
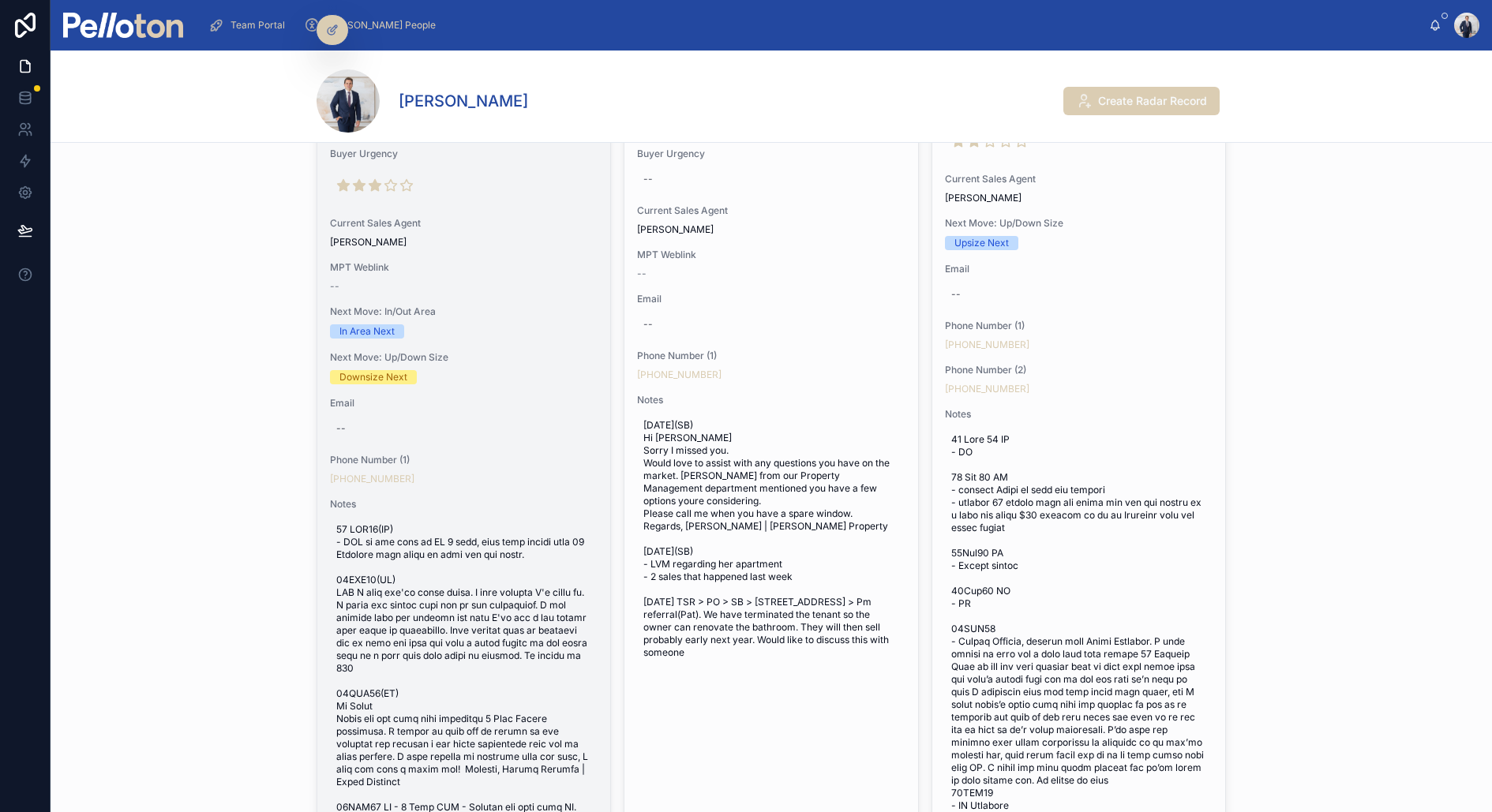
scroll to position [584, 0]
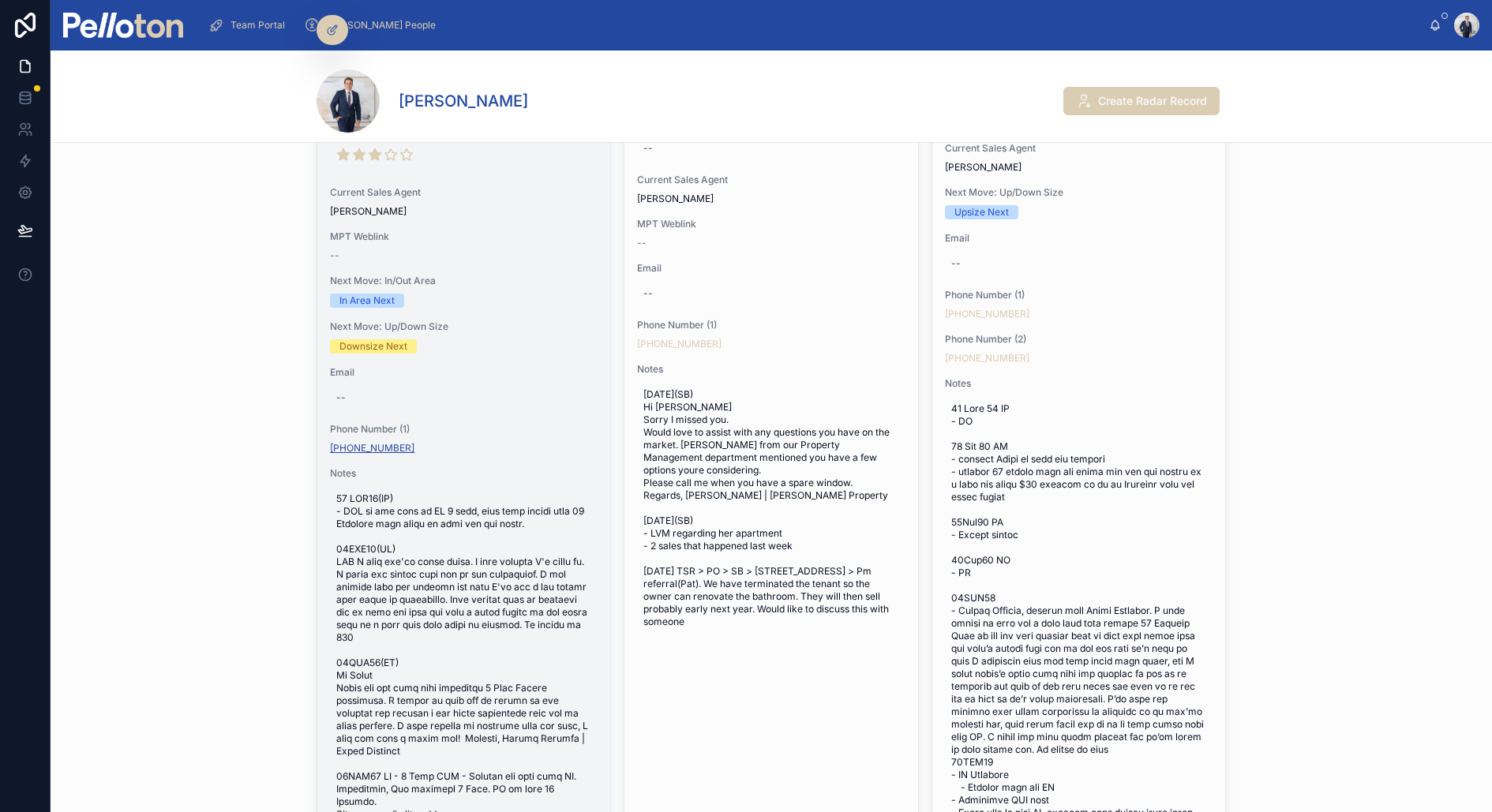
copy link "+61 438 616 967"
click at [484, 575] on span at bounding box center [464, 706] width 255 height 429
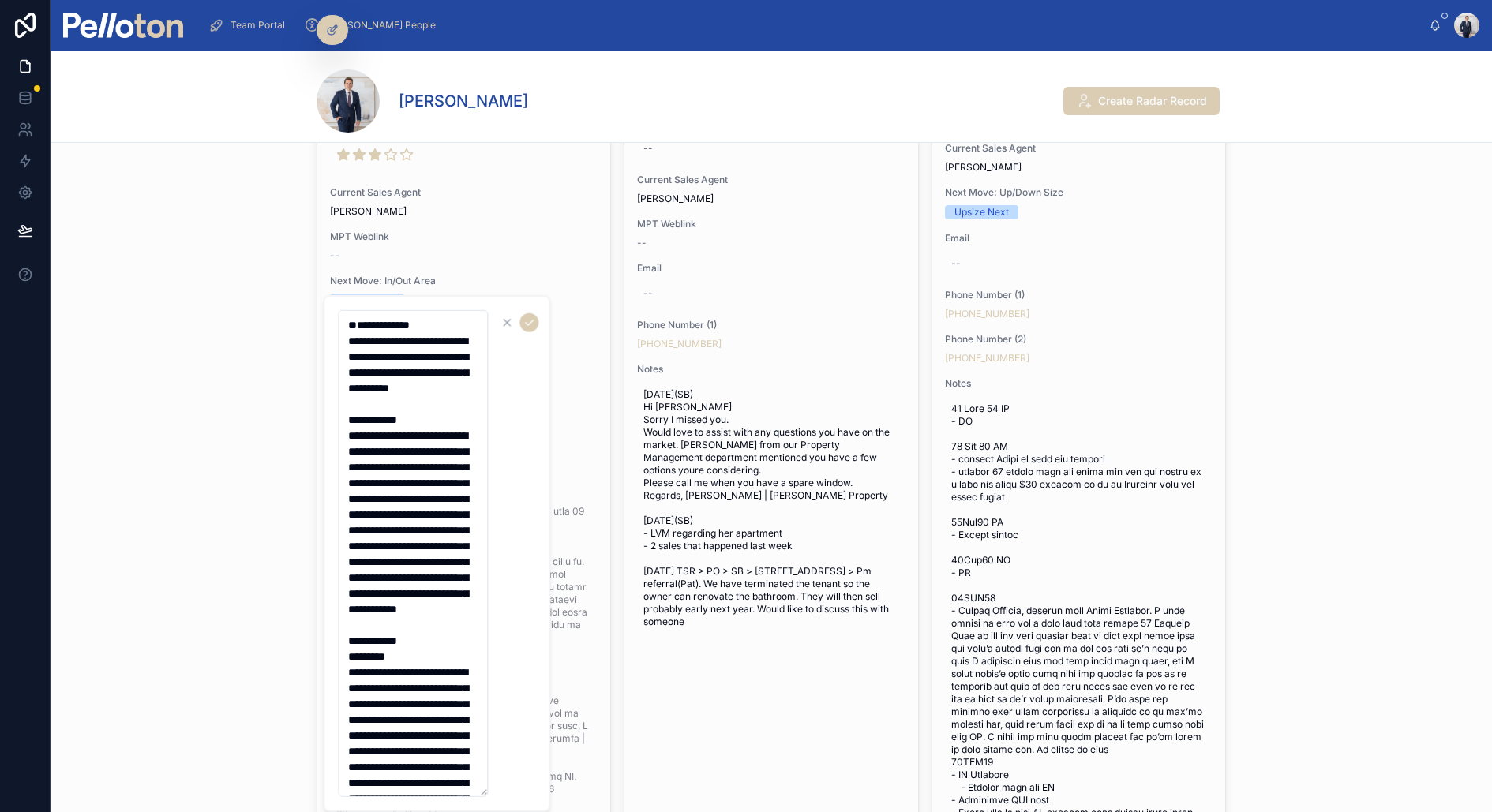
click at [356, 310] on textarea at bounding box center [413, 553] width 150 height 487
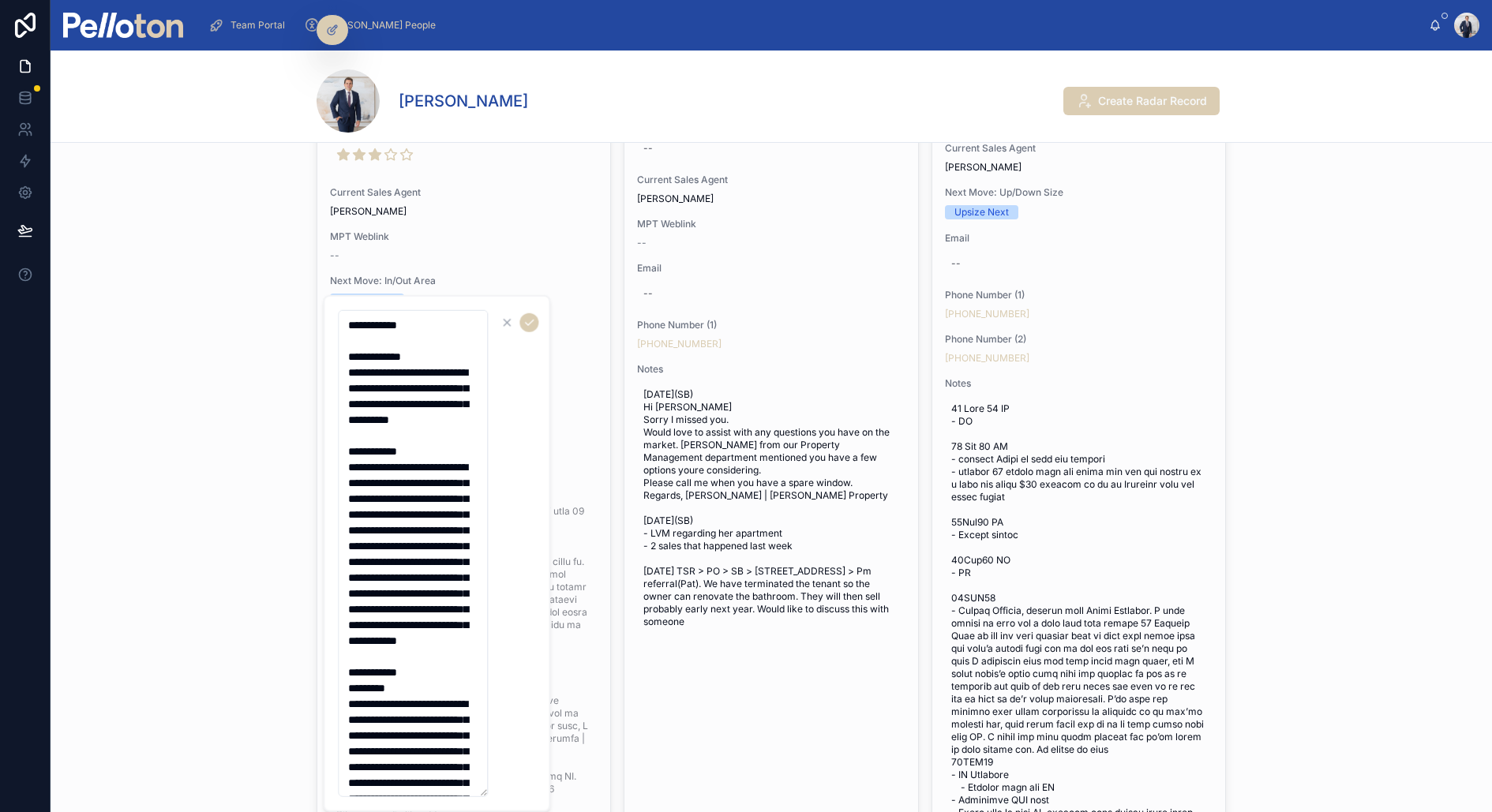
type textarea "**********"
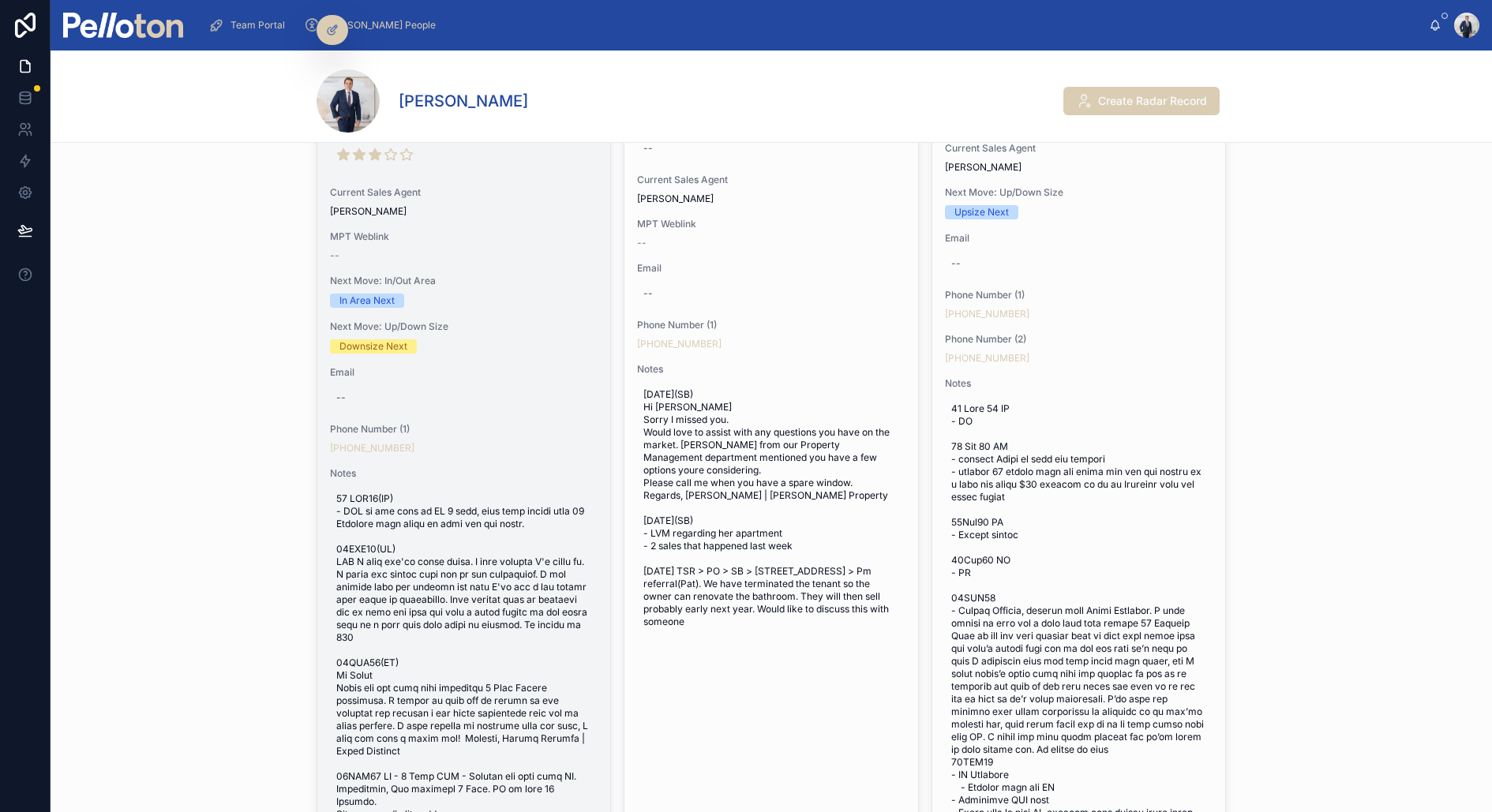
click at [469, 552] on span at bounding box center [464, 706] width 255 height 429
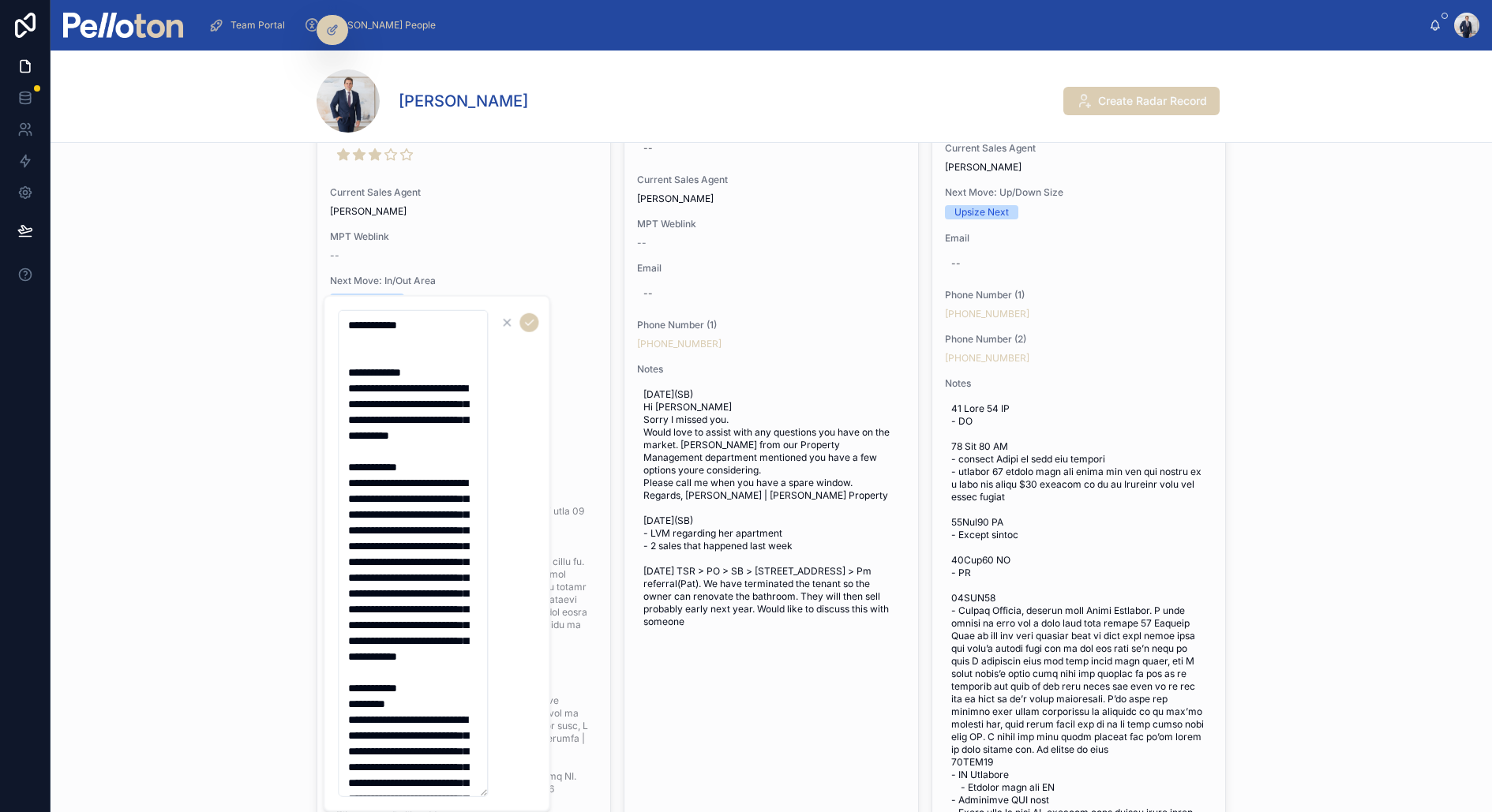
click at [399, 351] on textarea at bounding box center [413, 553] width 150 height 487
click at [398, 342] on textarea at bounding box center [413, 553] width 150 height 487
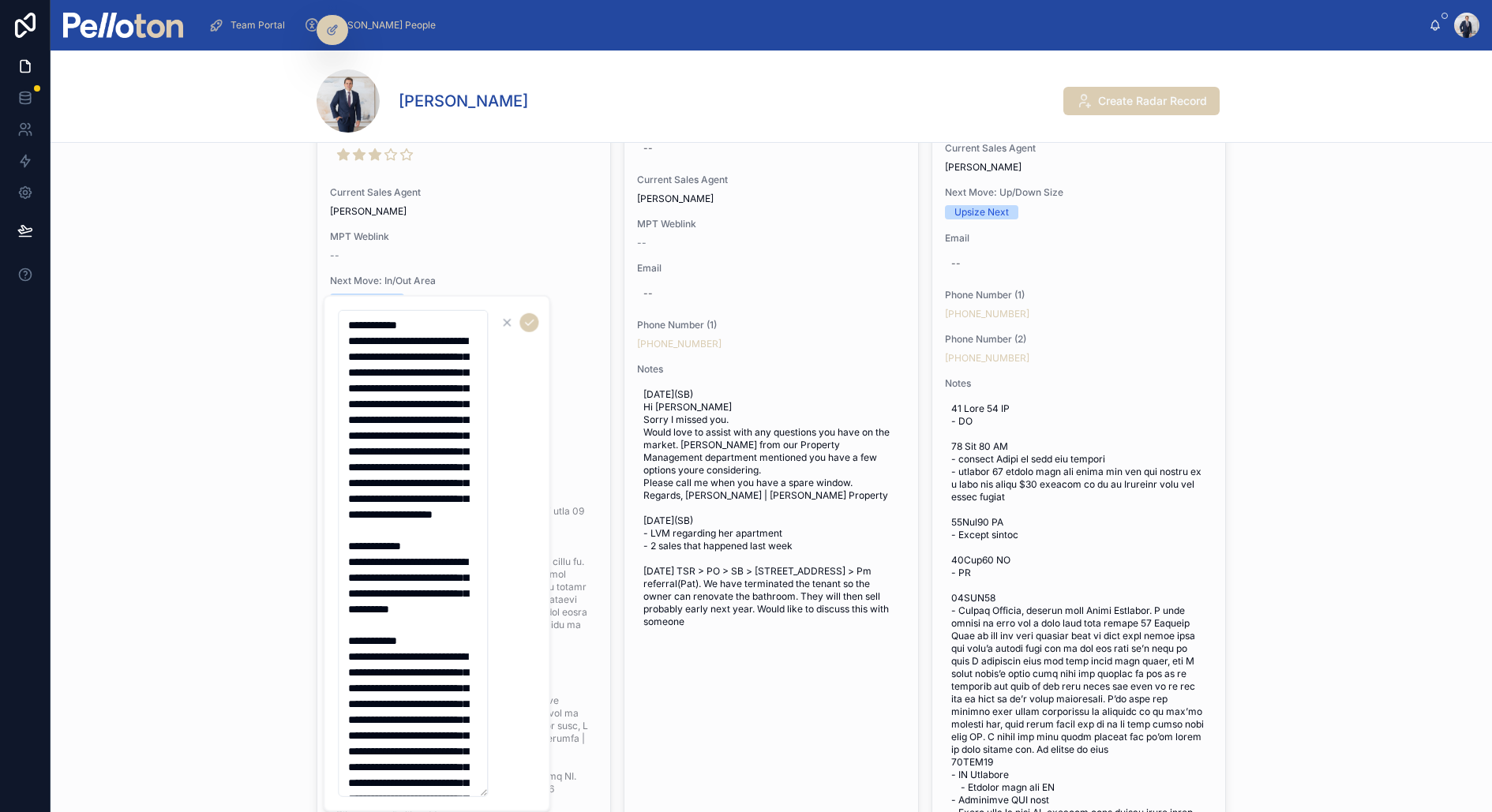
click at [348, 339] on textarea at bounding box center [413, 553] width 150 height 487
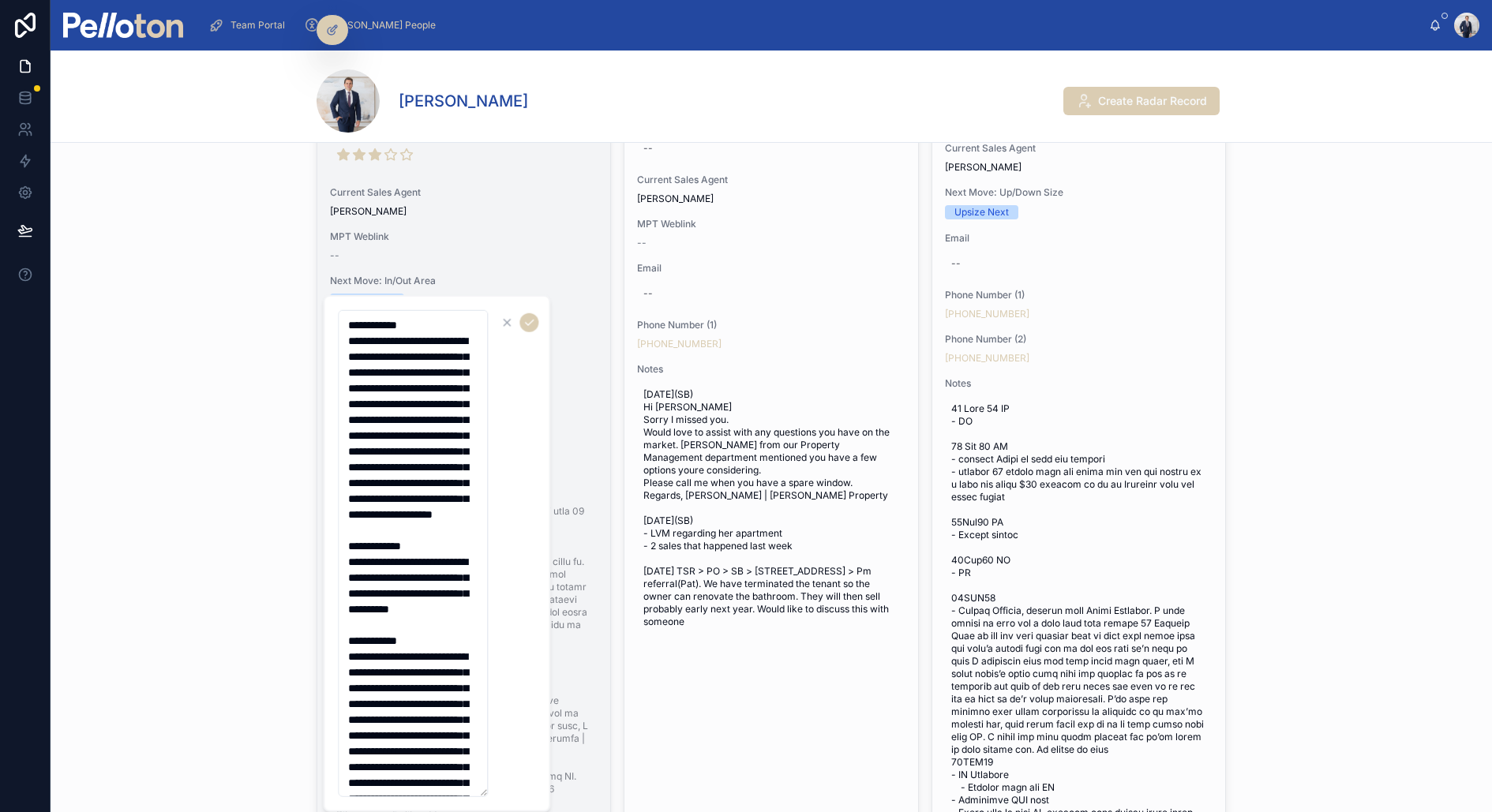
type textarea "**********"
click at [328, 257] on div "Change Seller Radar (09) September Change Sales Agent Property Address 4 Ryrie …" at bounding box center [464, 326] width 293 height 1229
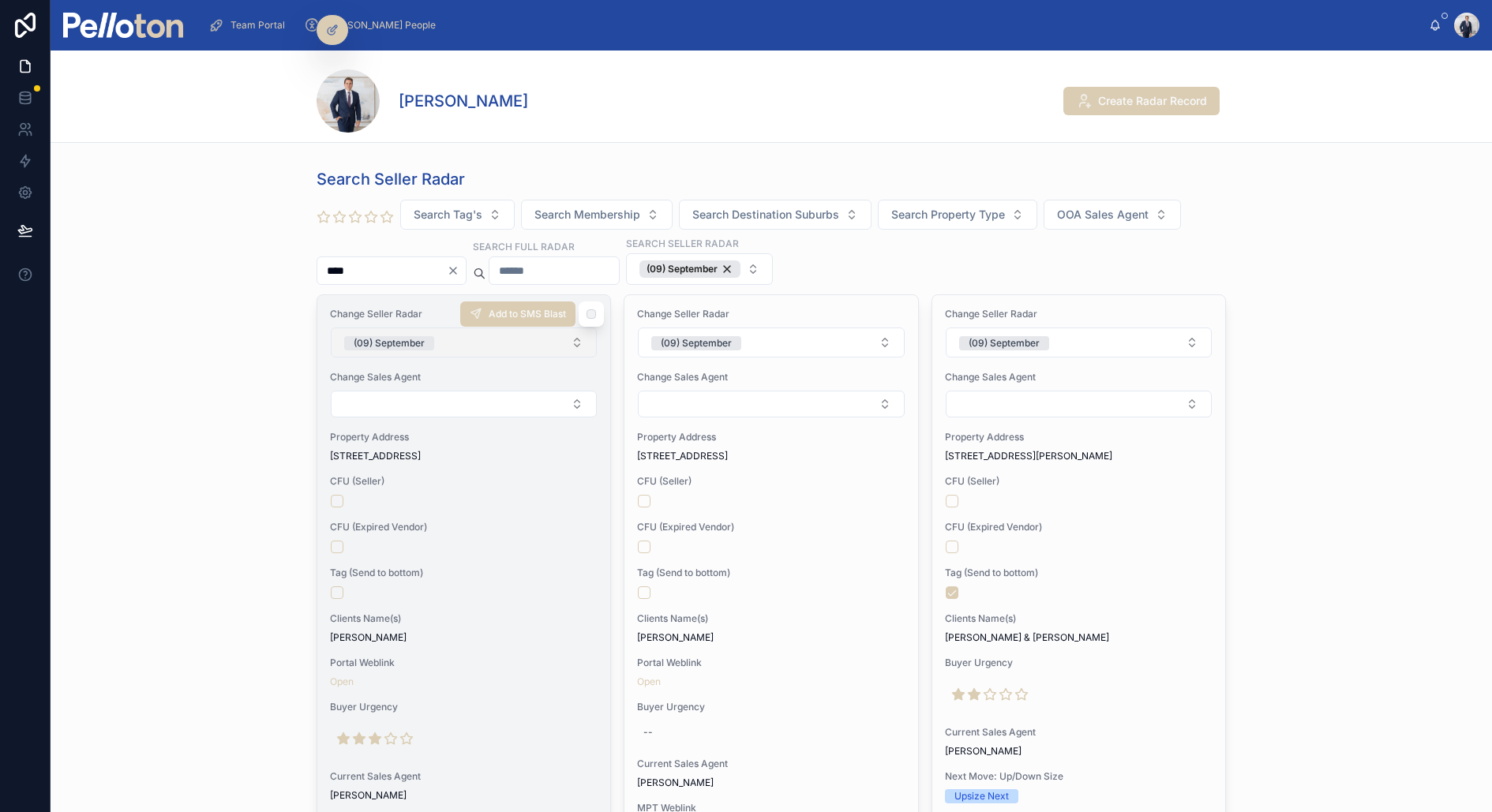
click at [418, 349] on button "(09) September" at bounding box center [464, 343] width 266 height 30
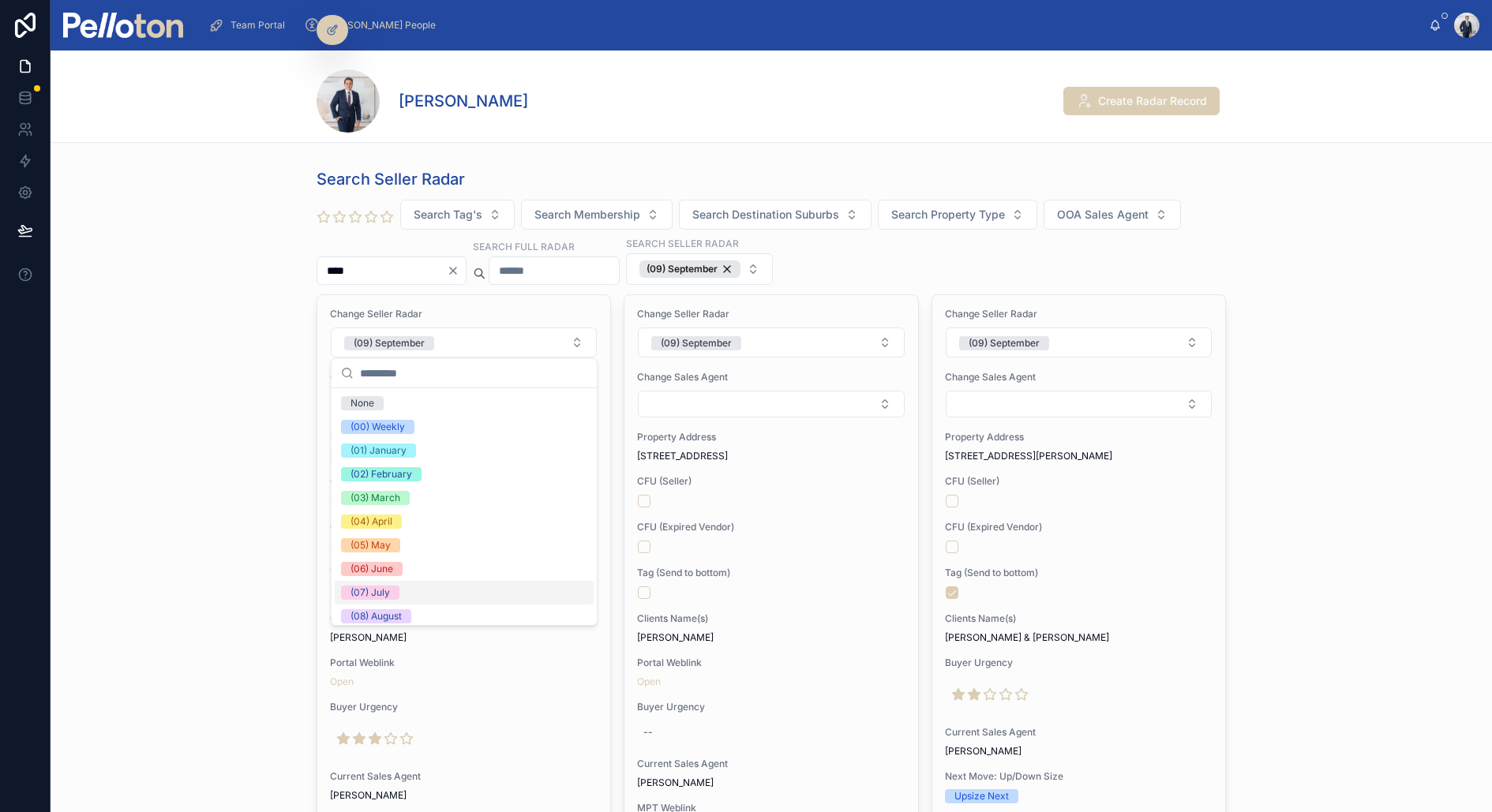
scroll to position [148, 0]
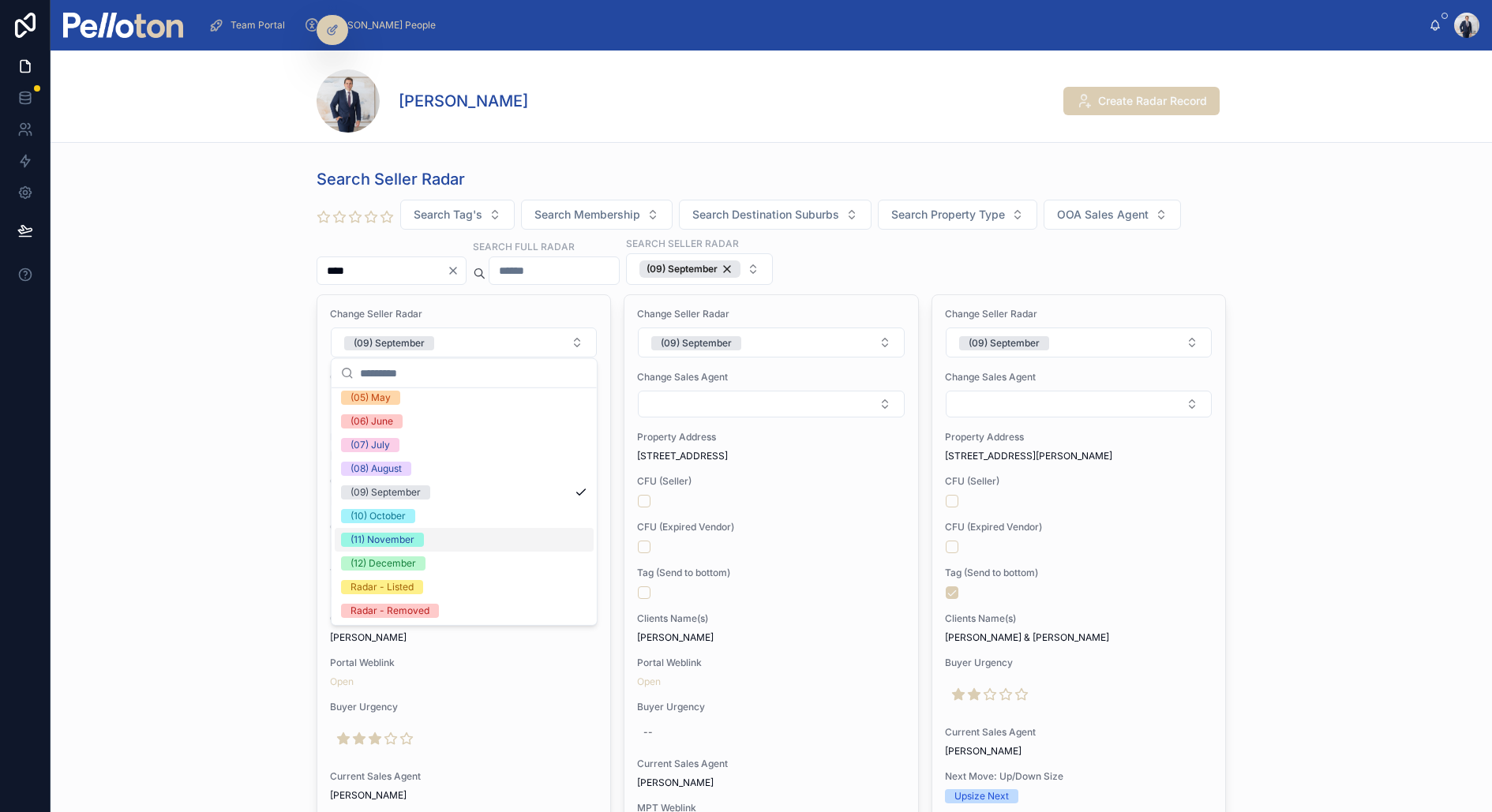
click at [410, 539] on div "(11) November" at bounding box center [382, 539] width 64 height 14
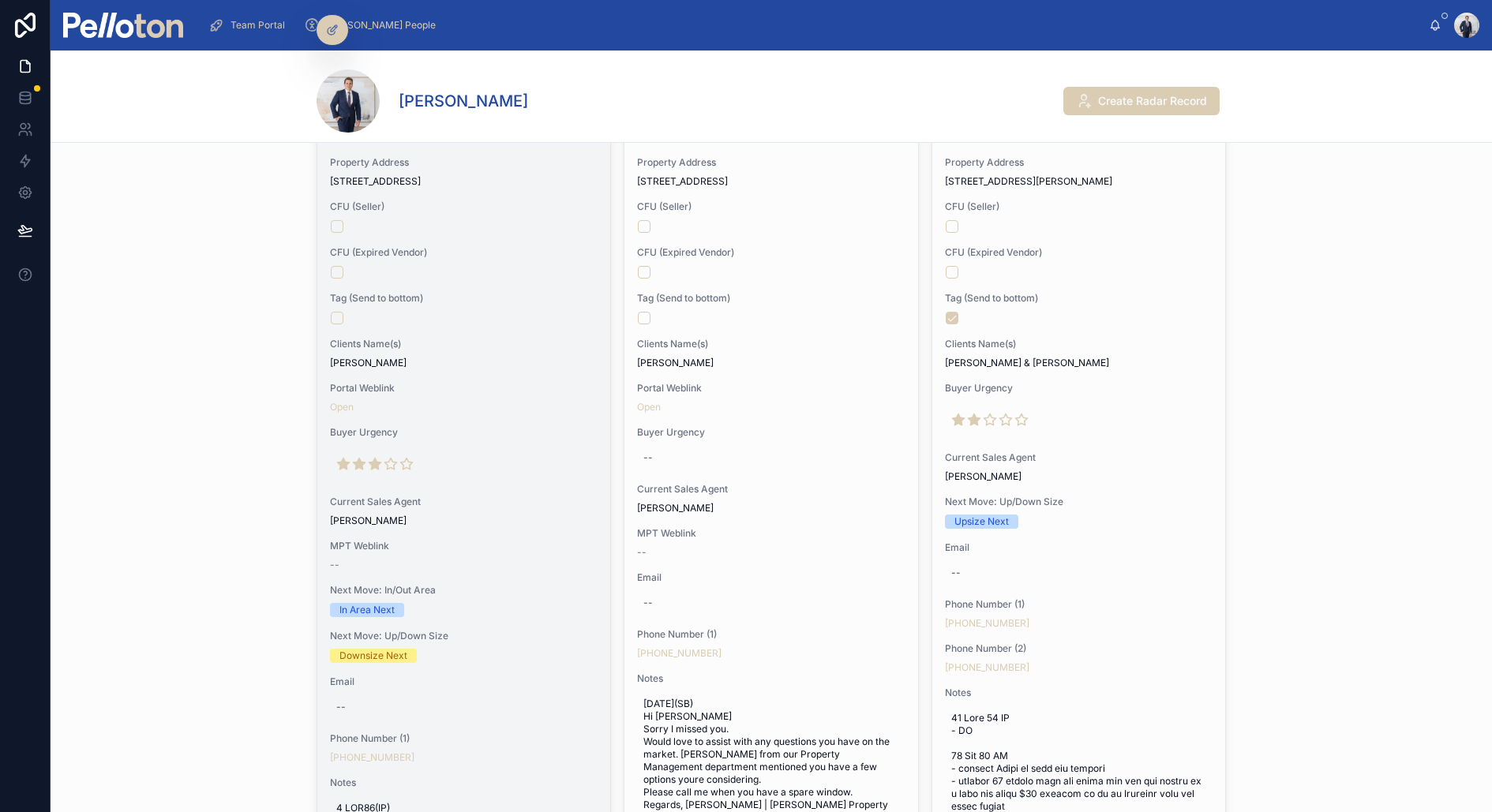
scroll to position [0, 0]
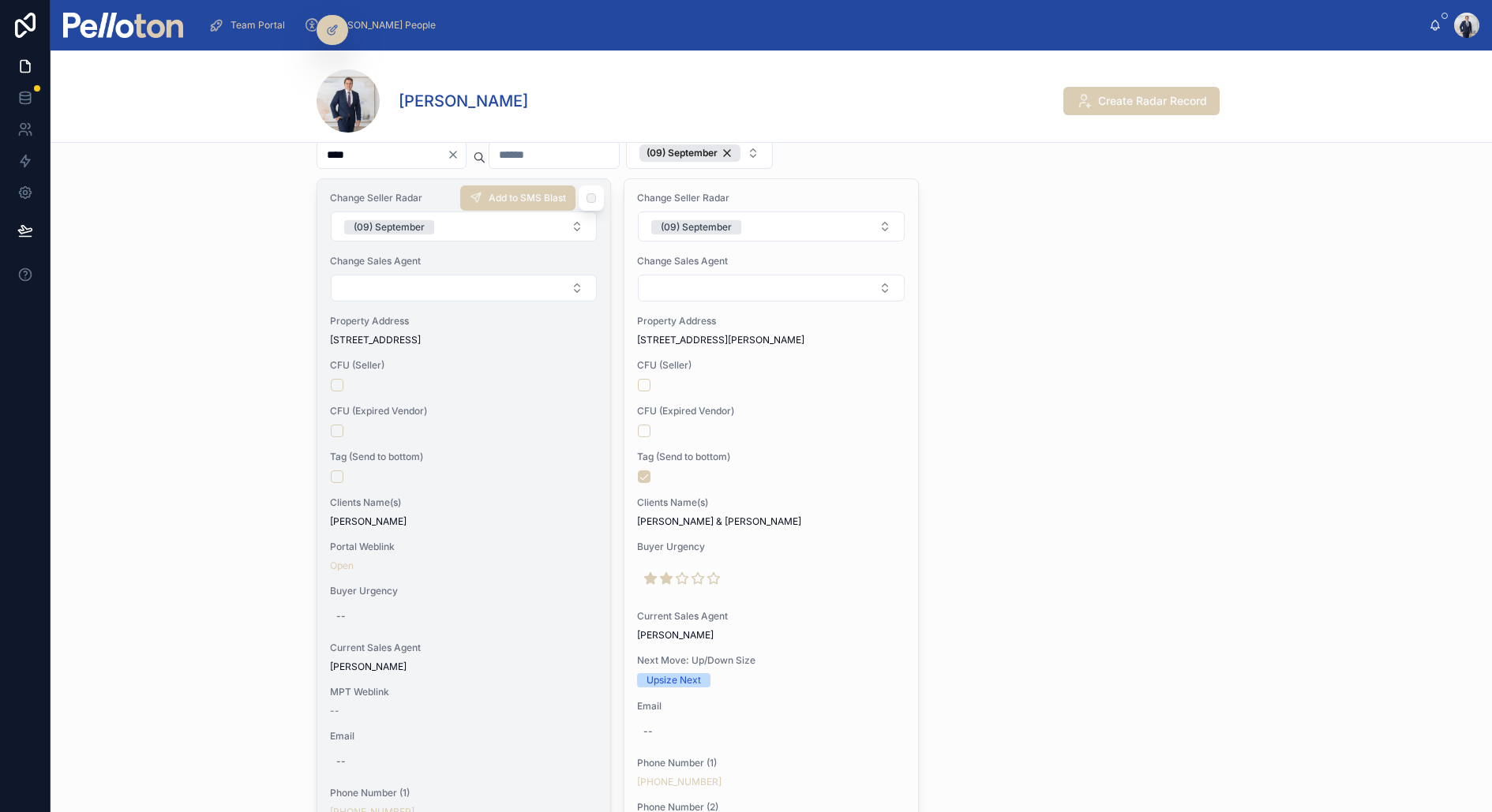
scroll to position [113, 0]
click at [410, 224] on div "(09) September" at bounding box center [389, 230] width 71 height 14
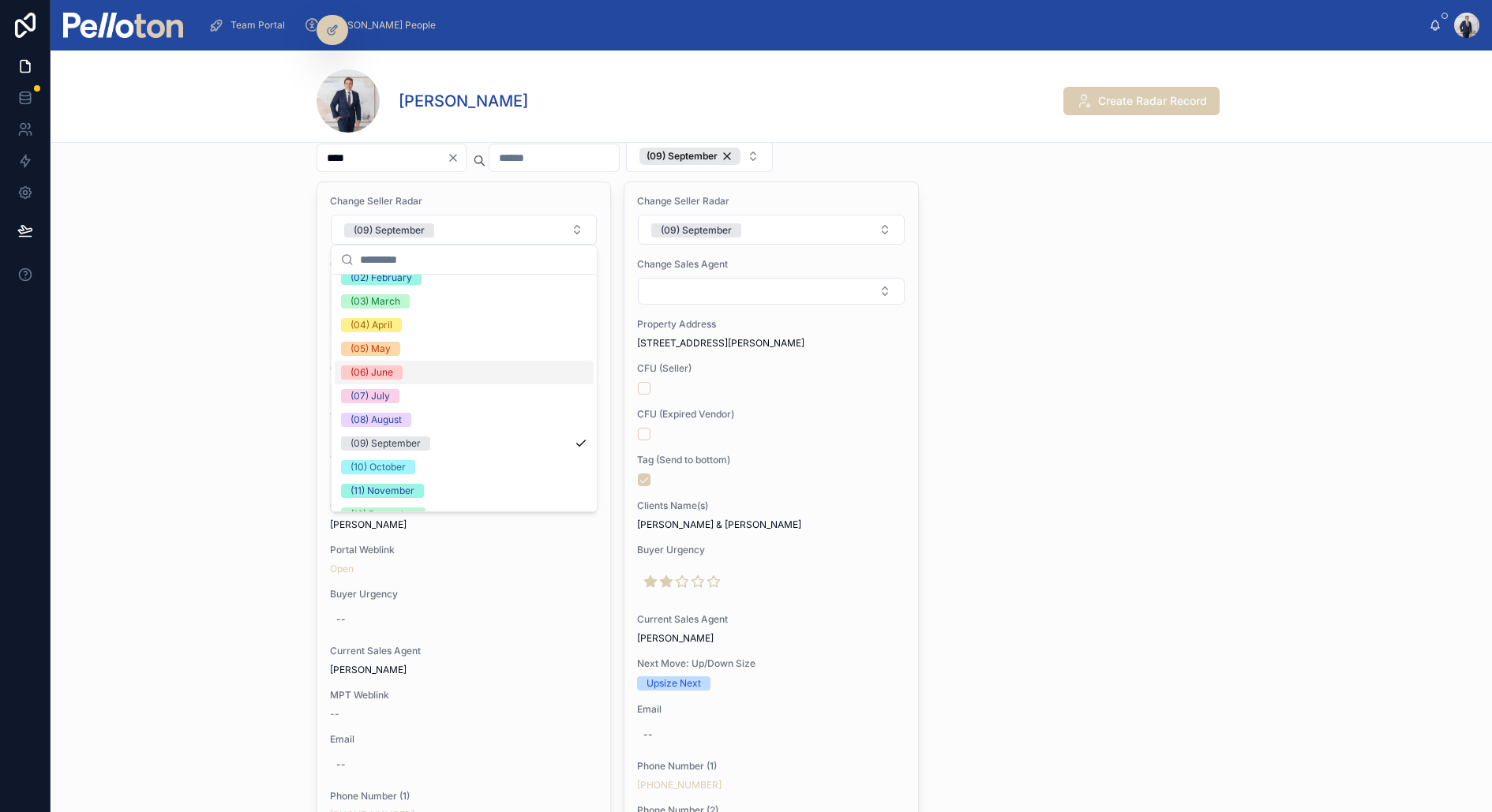
scroll to position [135, 0]
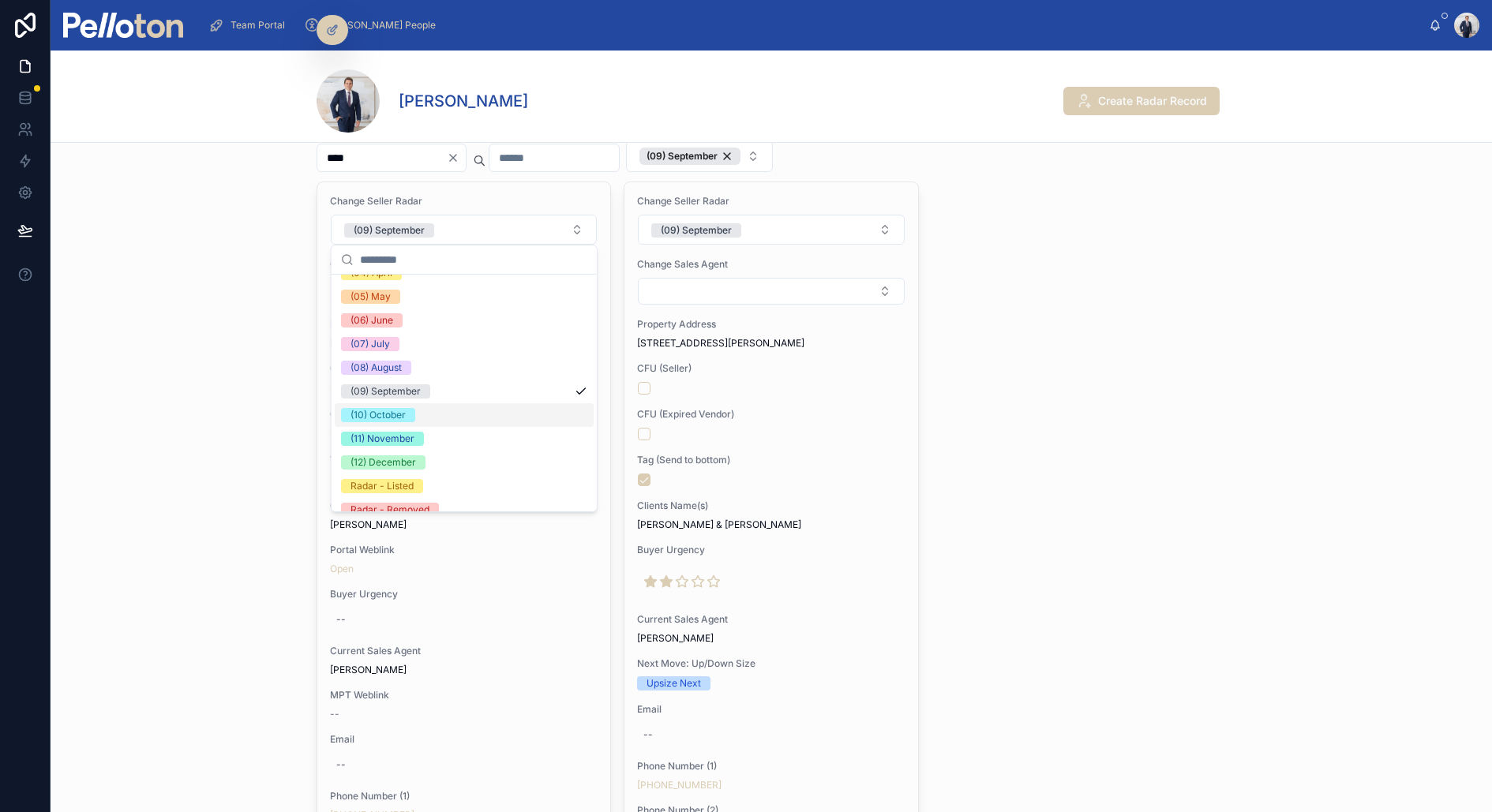
click at [414, 415] on span "(10) October" at bounding box center [378, 414] width 74 height 14
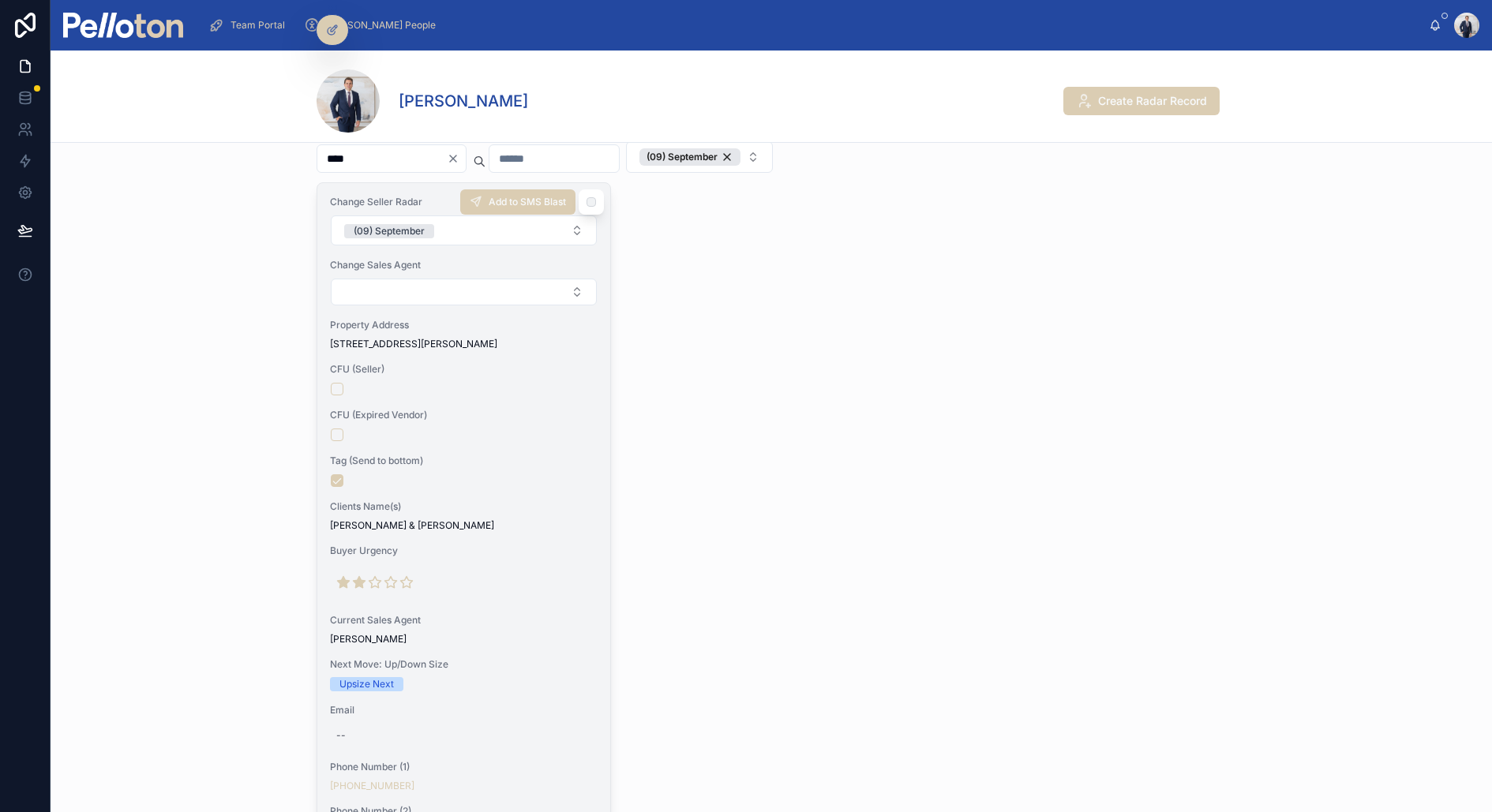
scroll to position [122, 0]
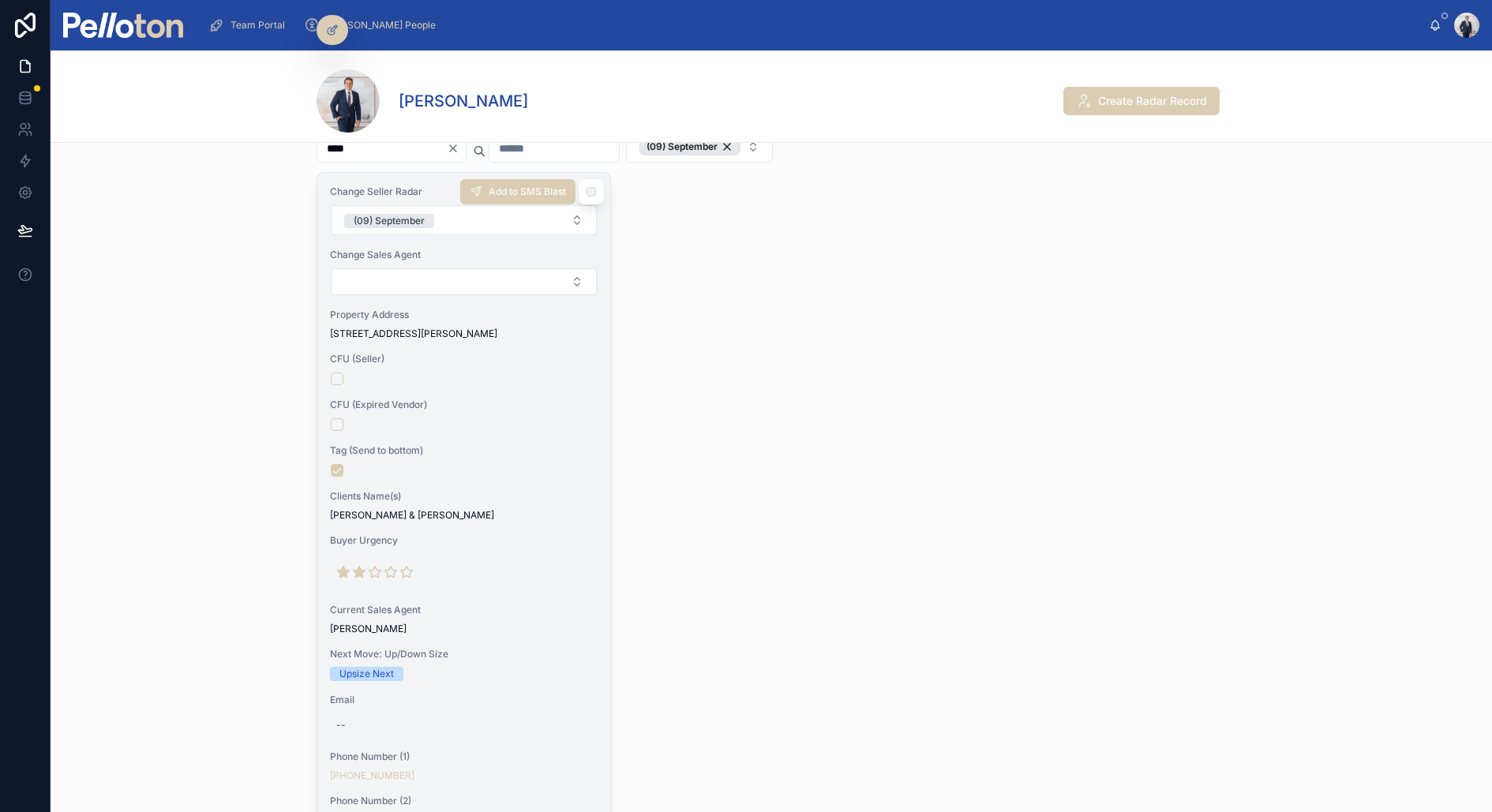
click at [394, 232] on form "(09) September" at bounding box center [464, 219] width 268 height 31
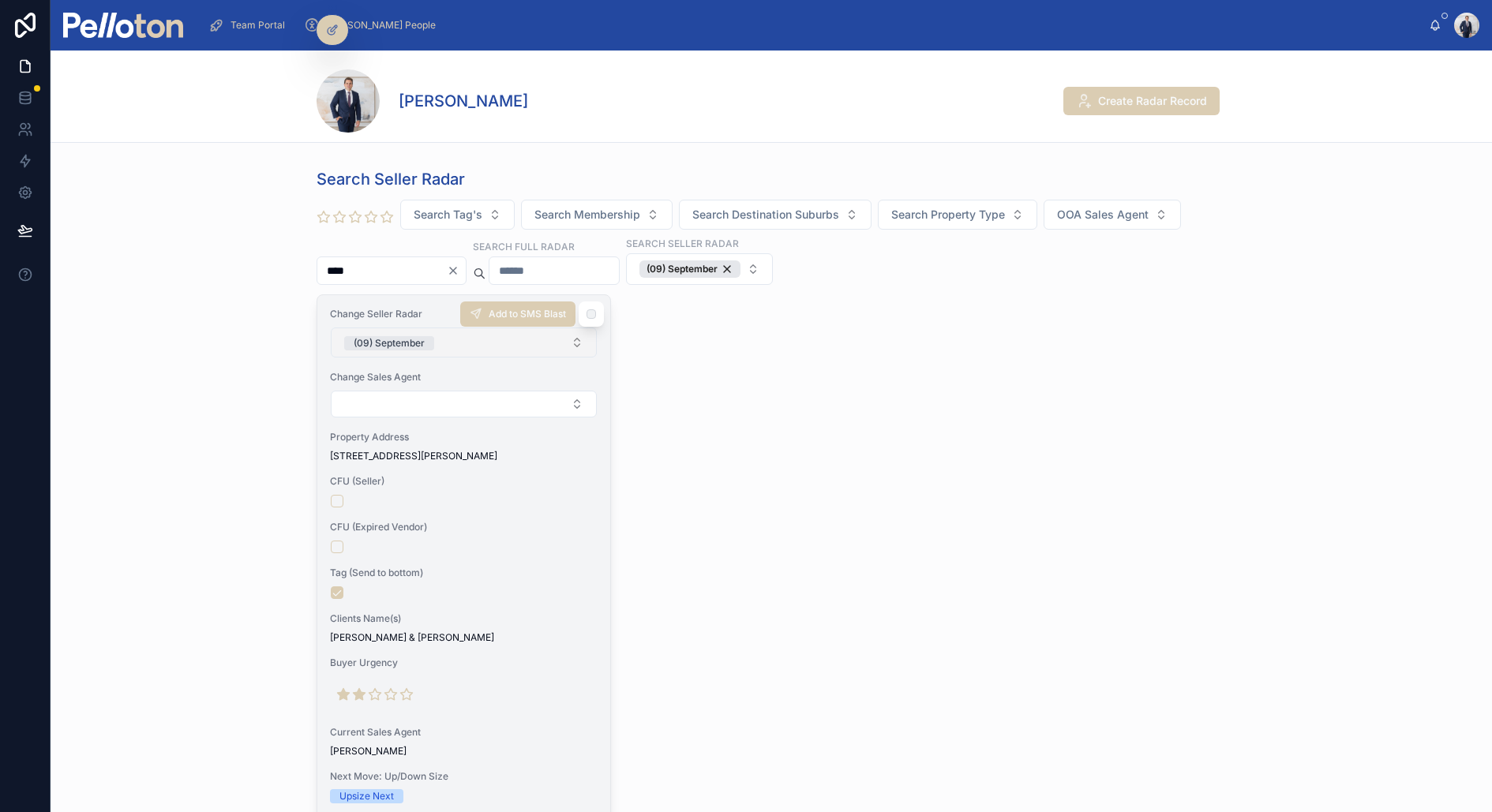
click at [383, 336] on div "(09) September" at bounding box center [389, 343] width 71 height 14
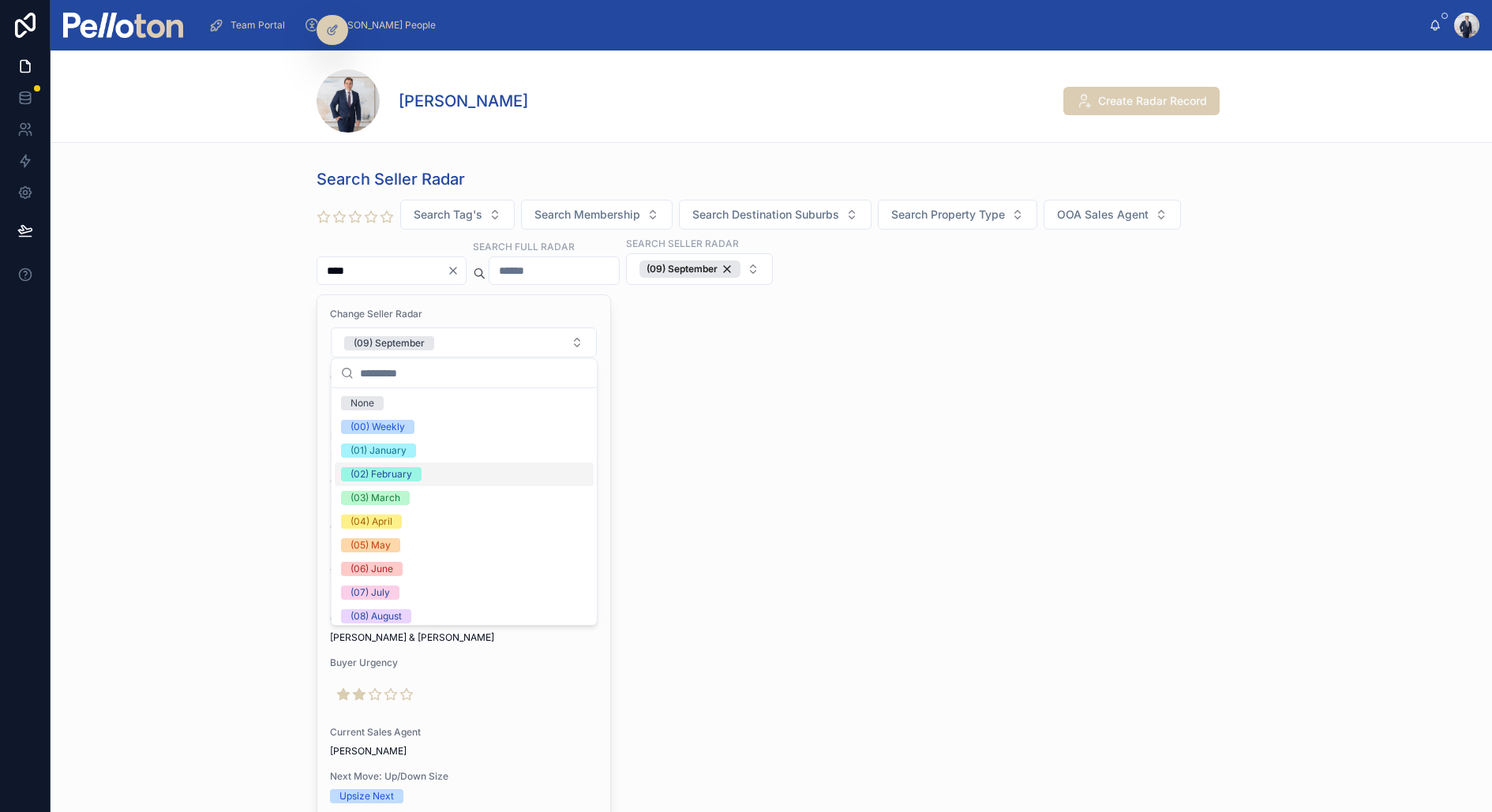
scroll to position [148, 0]
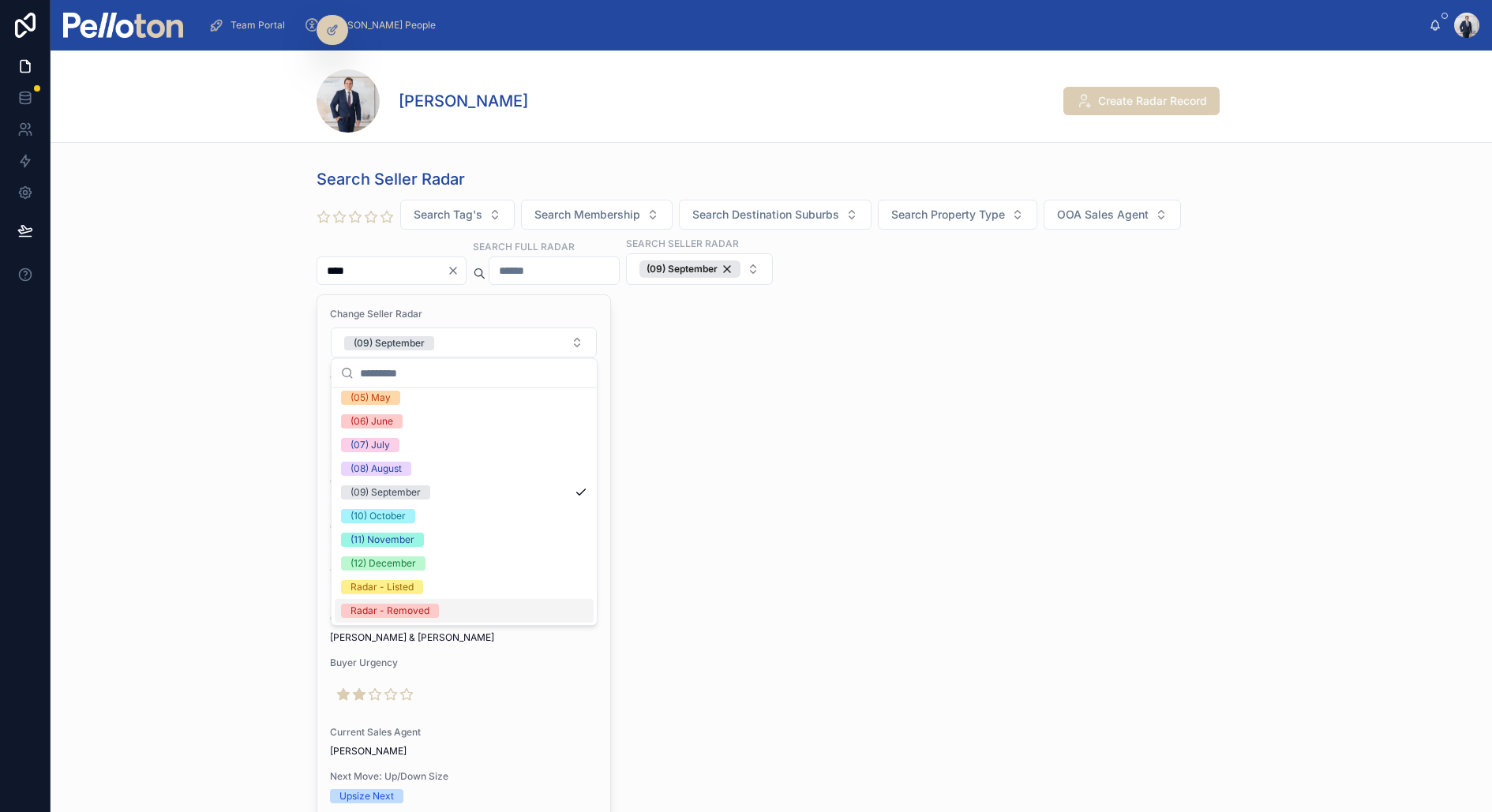
click at [418, 610] on div "Radar - Removed" at bounding box center [389, 610] width 79 height 14
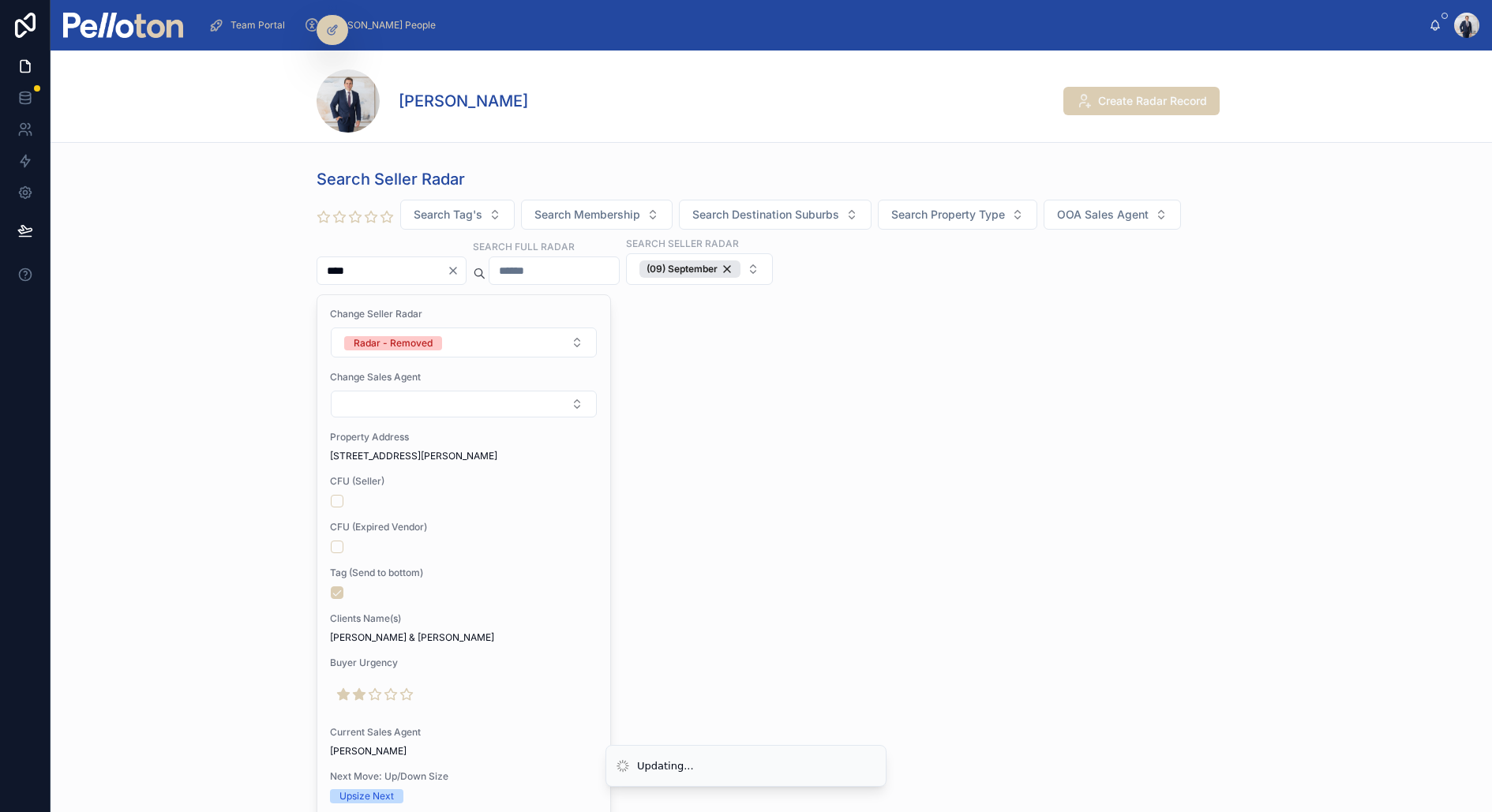
click at [712, 268] on div "(09) September" at bounding box center [690, 268] width 101 height 18
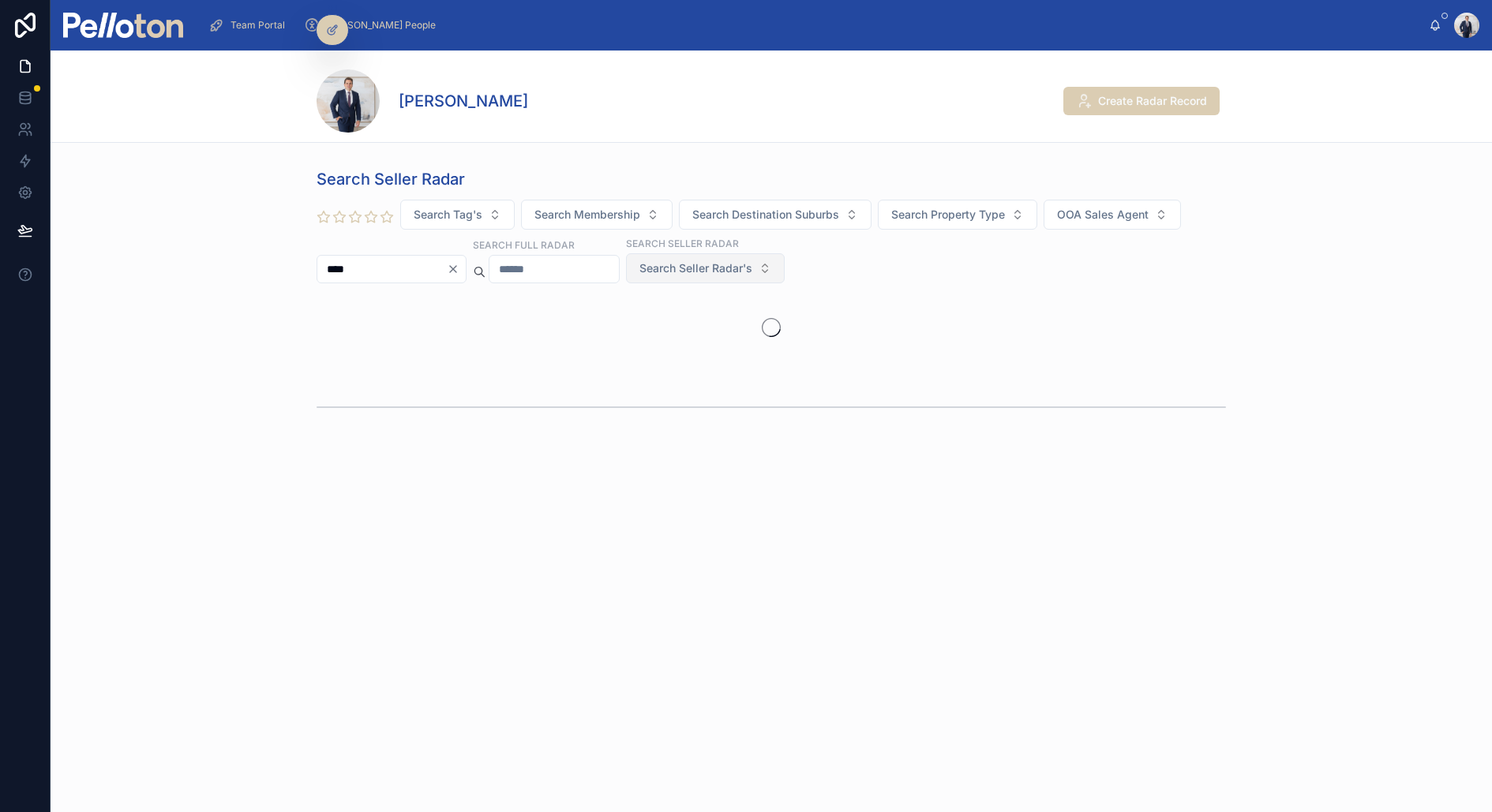
click at [734, 265] on span "Search Seller Radar's" at bounding box center [696, 268] width 113 height 16
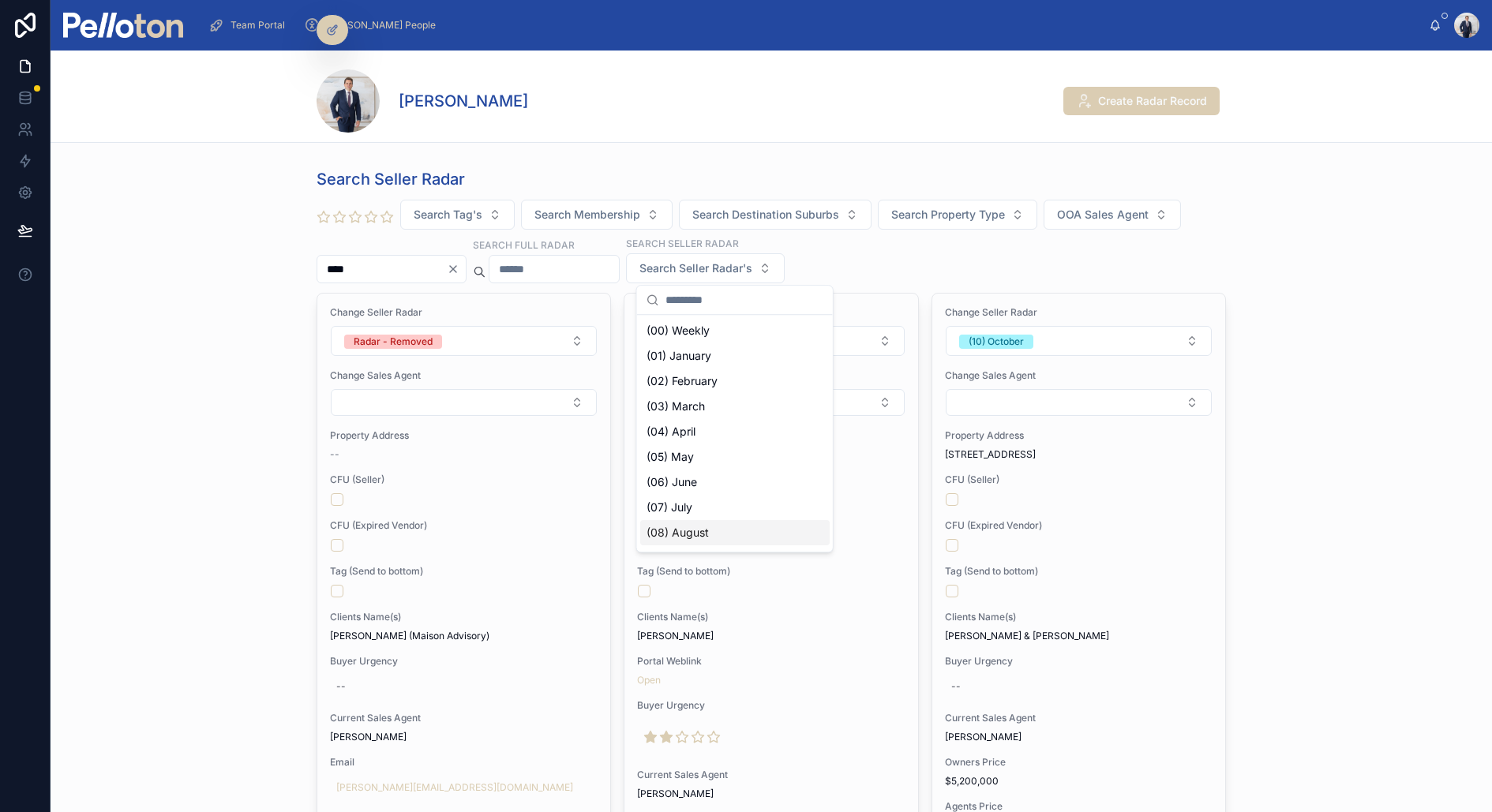
click at [692, 541] on div "(08) August" at bounding box center [735, 533] width 189 height 25
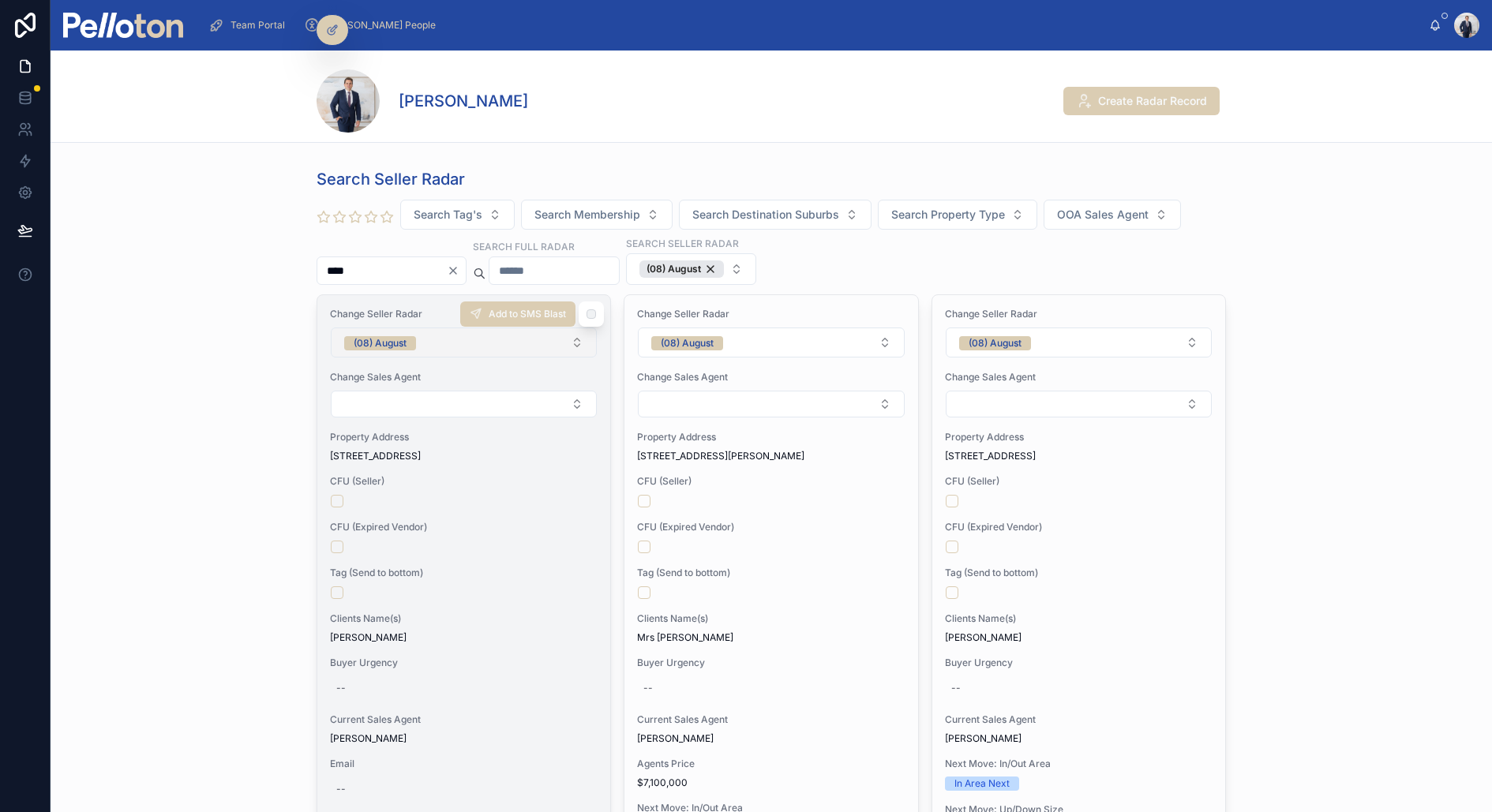
click at [409, 336] on span "(08) August" at bounding box center [380, 343] width 72 height 14
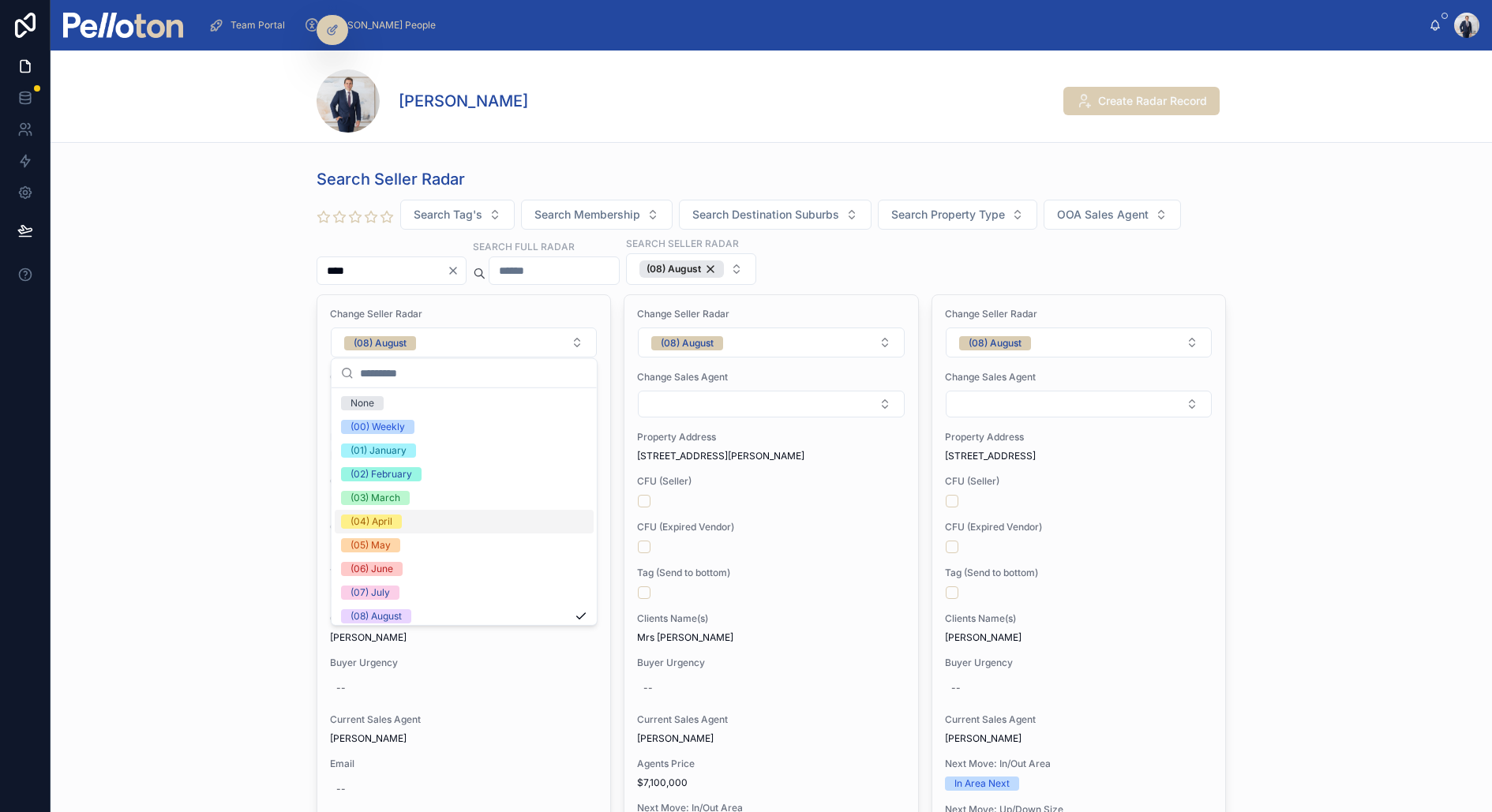
scroll to position [148, 0]
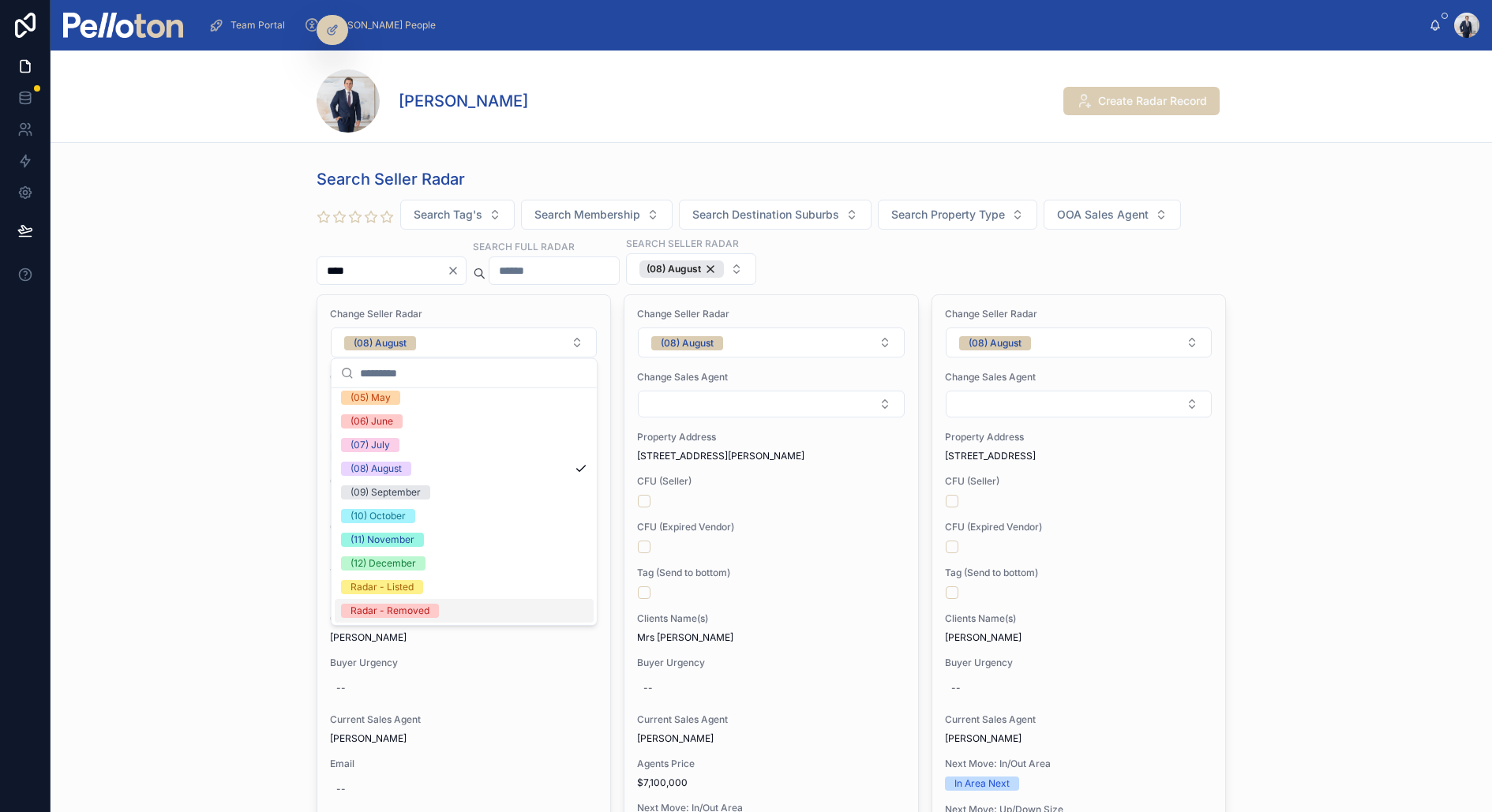
click at [439, 604] on div "Radar - Removed" at bounding box center [464, 610] width 259 height 24
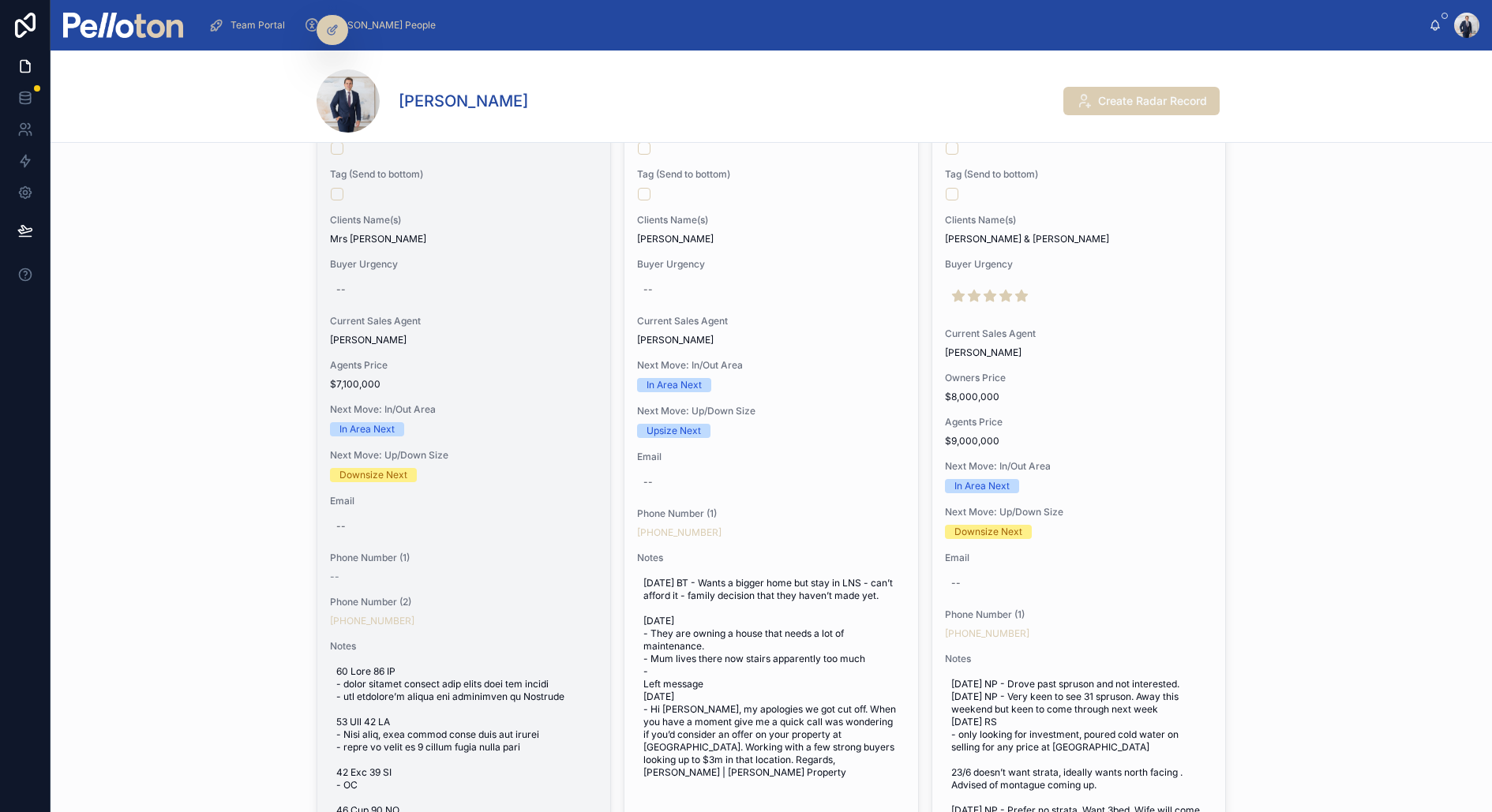
scroll to position [407, 0]
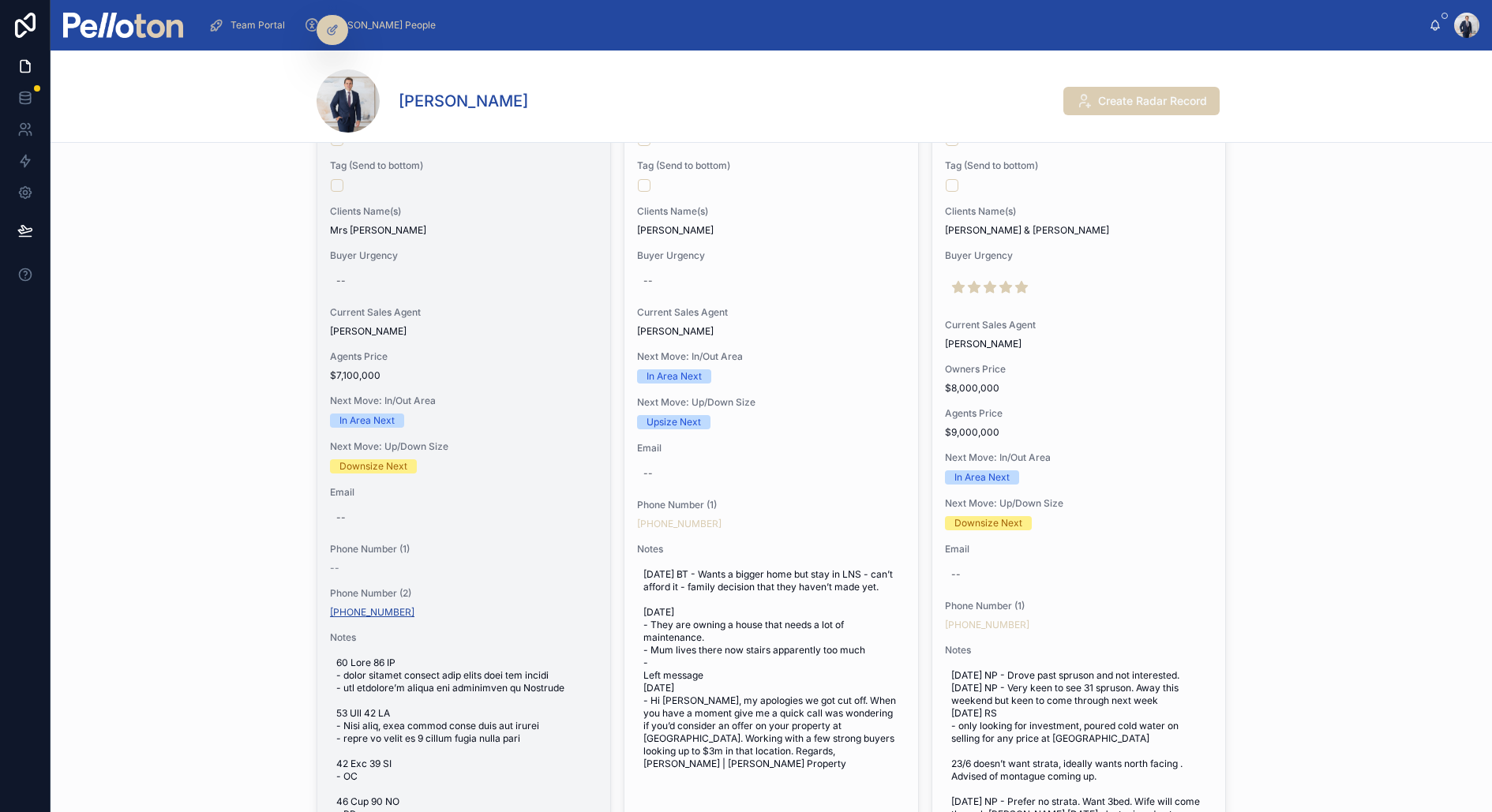
copy link "+61 2 9969 9074"
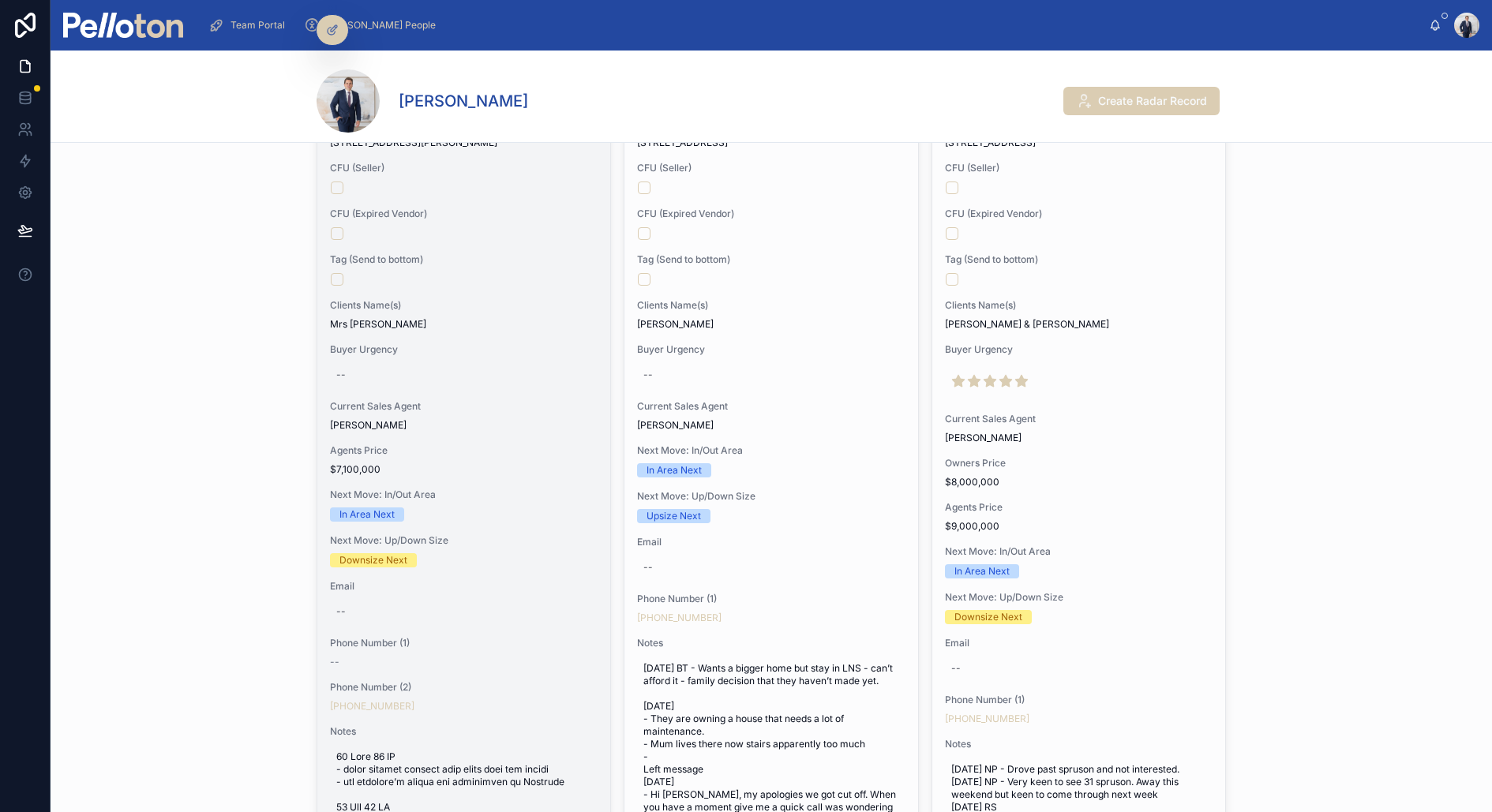
scroll to position [456, 0]
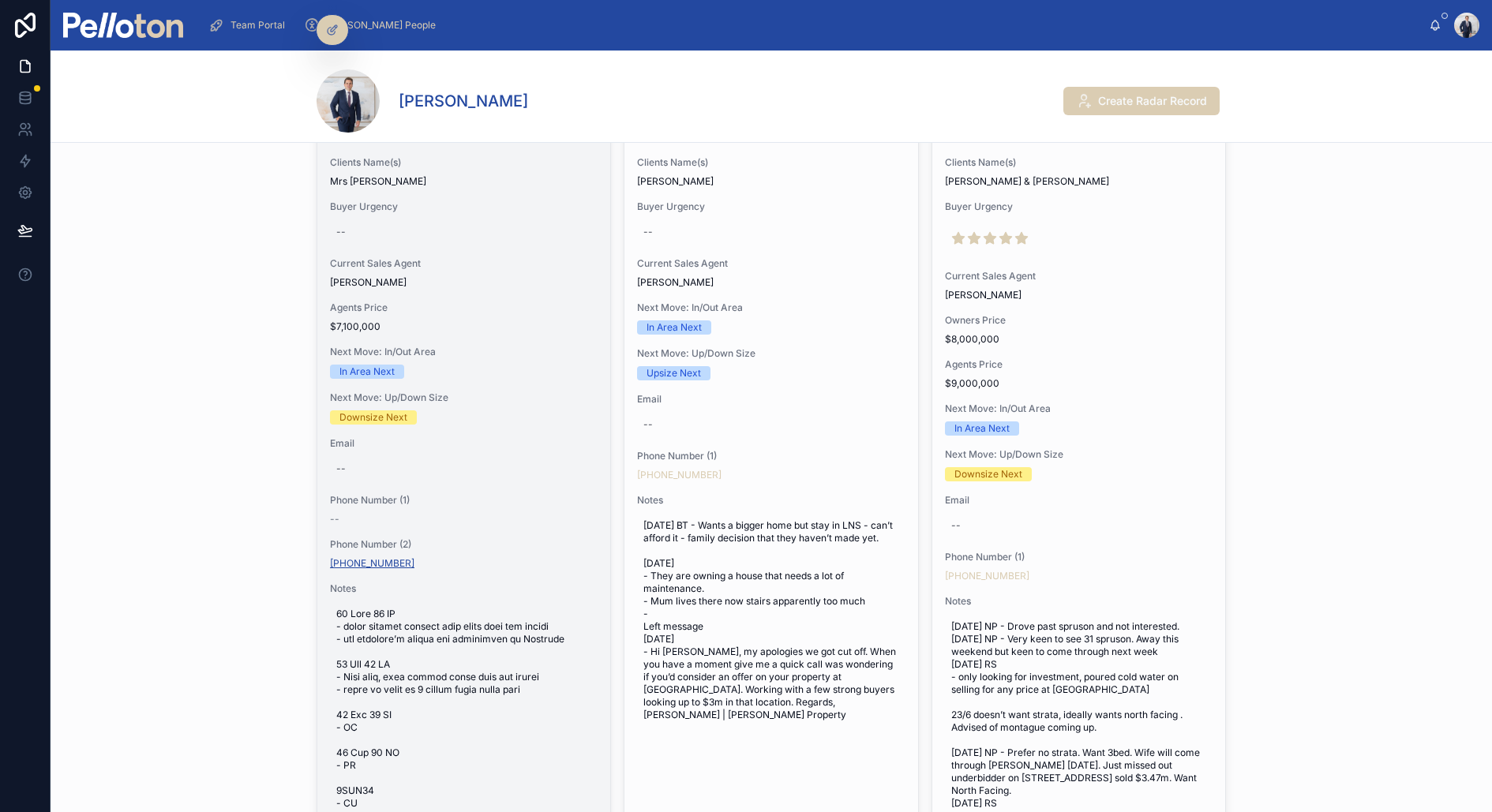
copy link "+61 2 9969 9074"
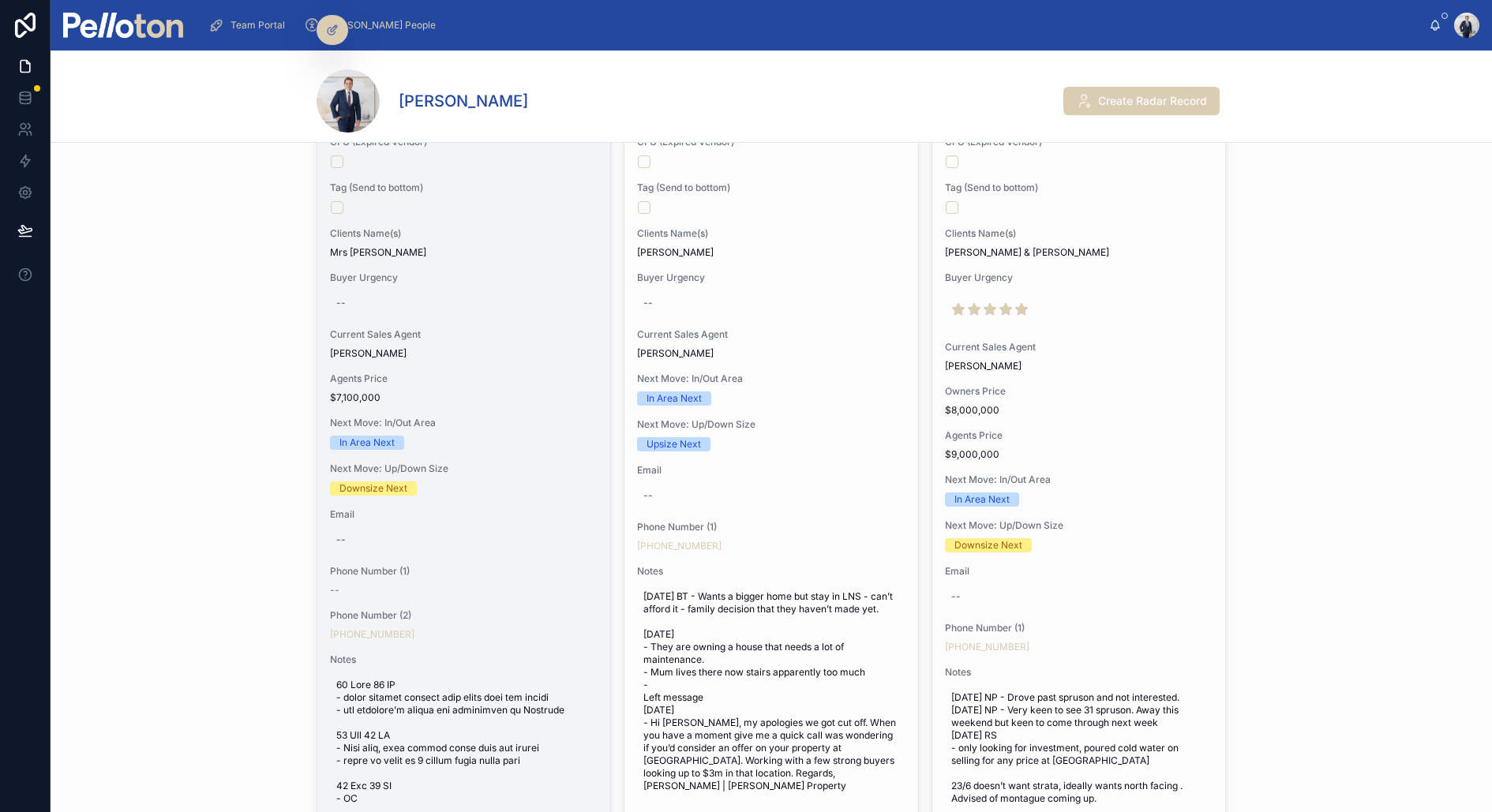
scroll to position [376, 0]
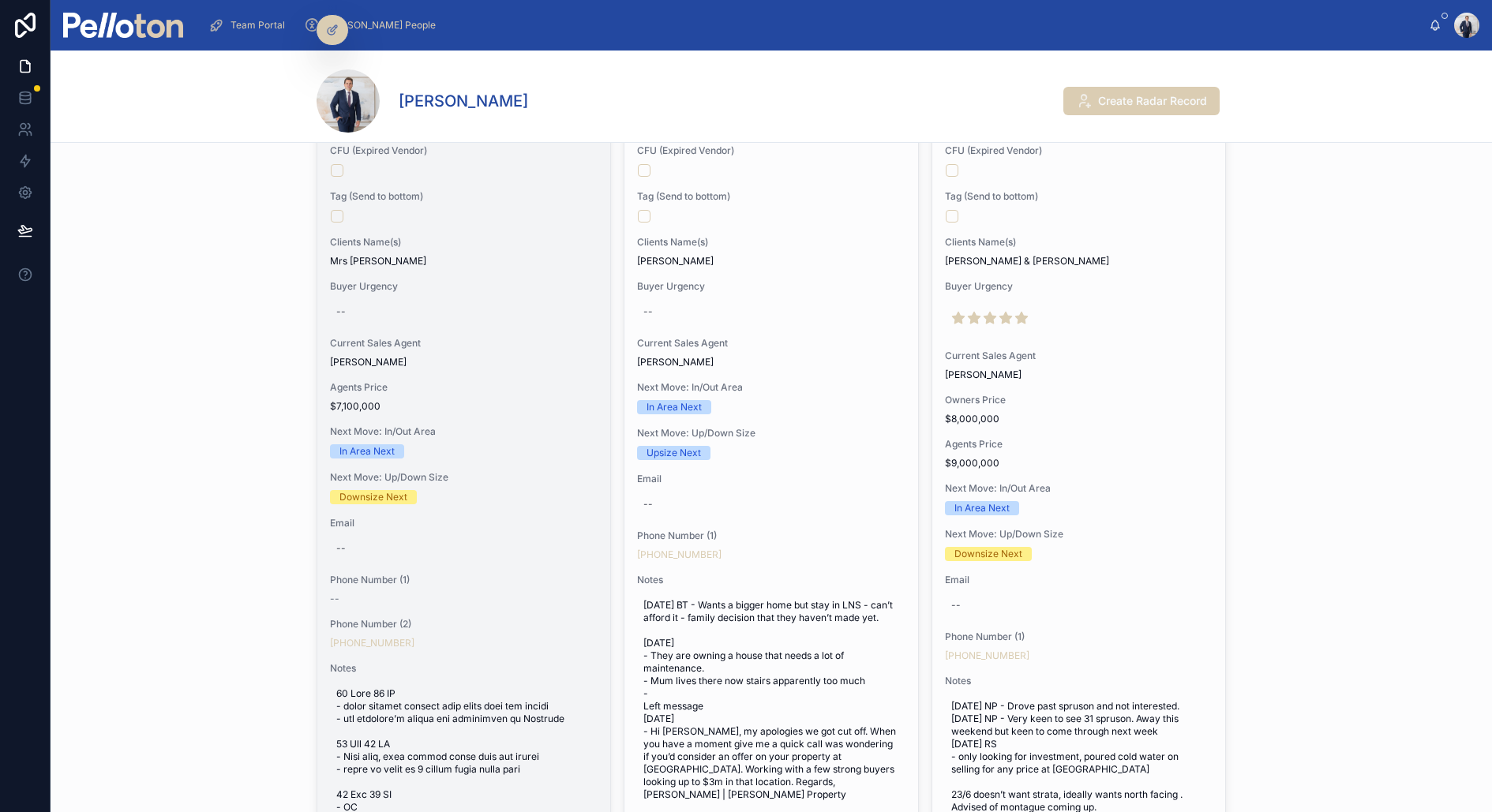
click at [480, 647] on div "Change Seller Radar (08) August Change Sales Agent Property Address 6 Ryan Aven…" at bounding box center [464, 577] width 293 height 1318
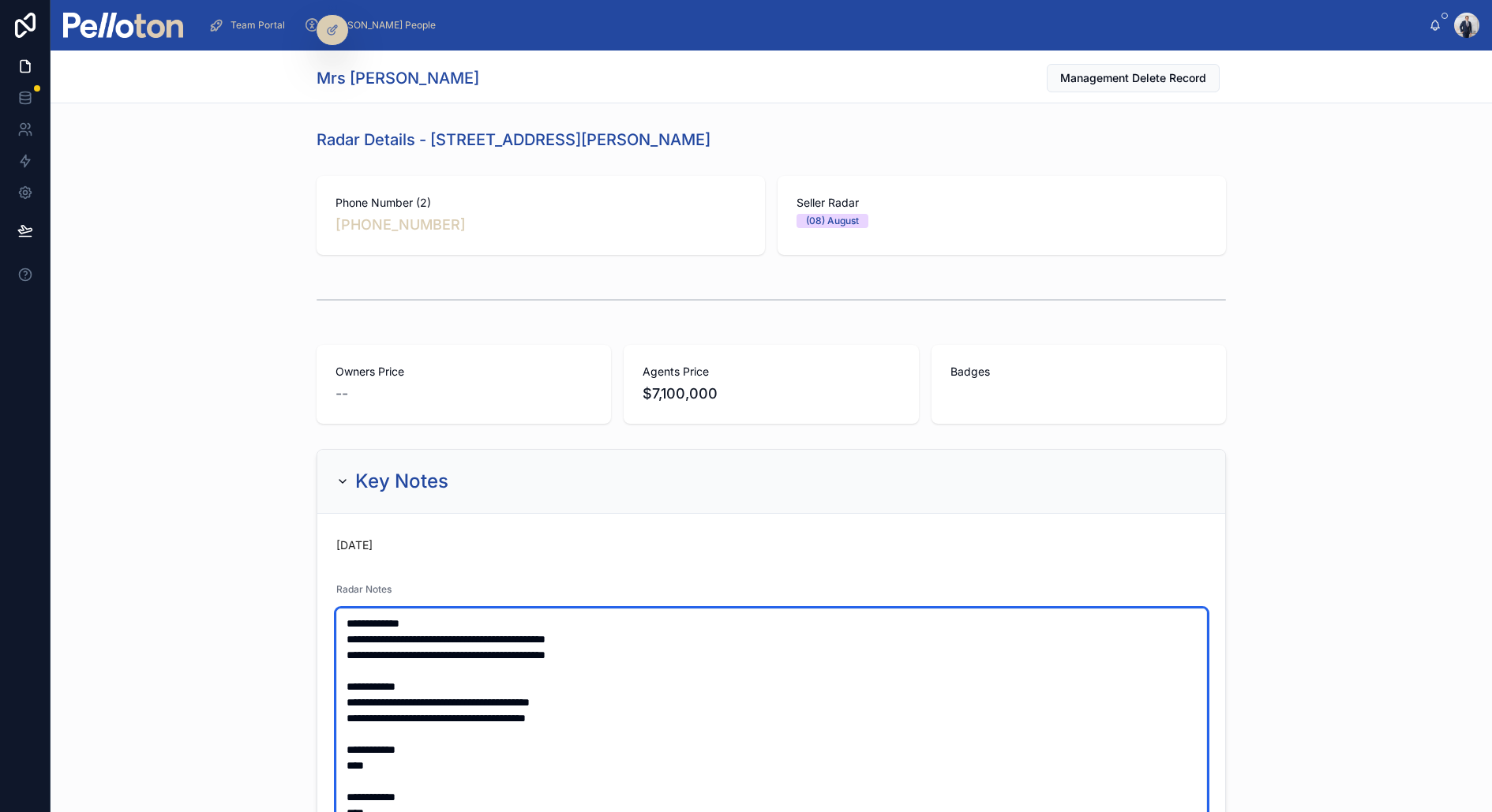
type textarea "**********"
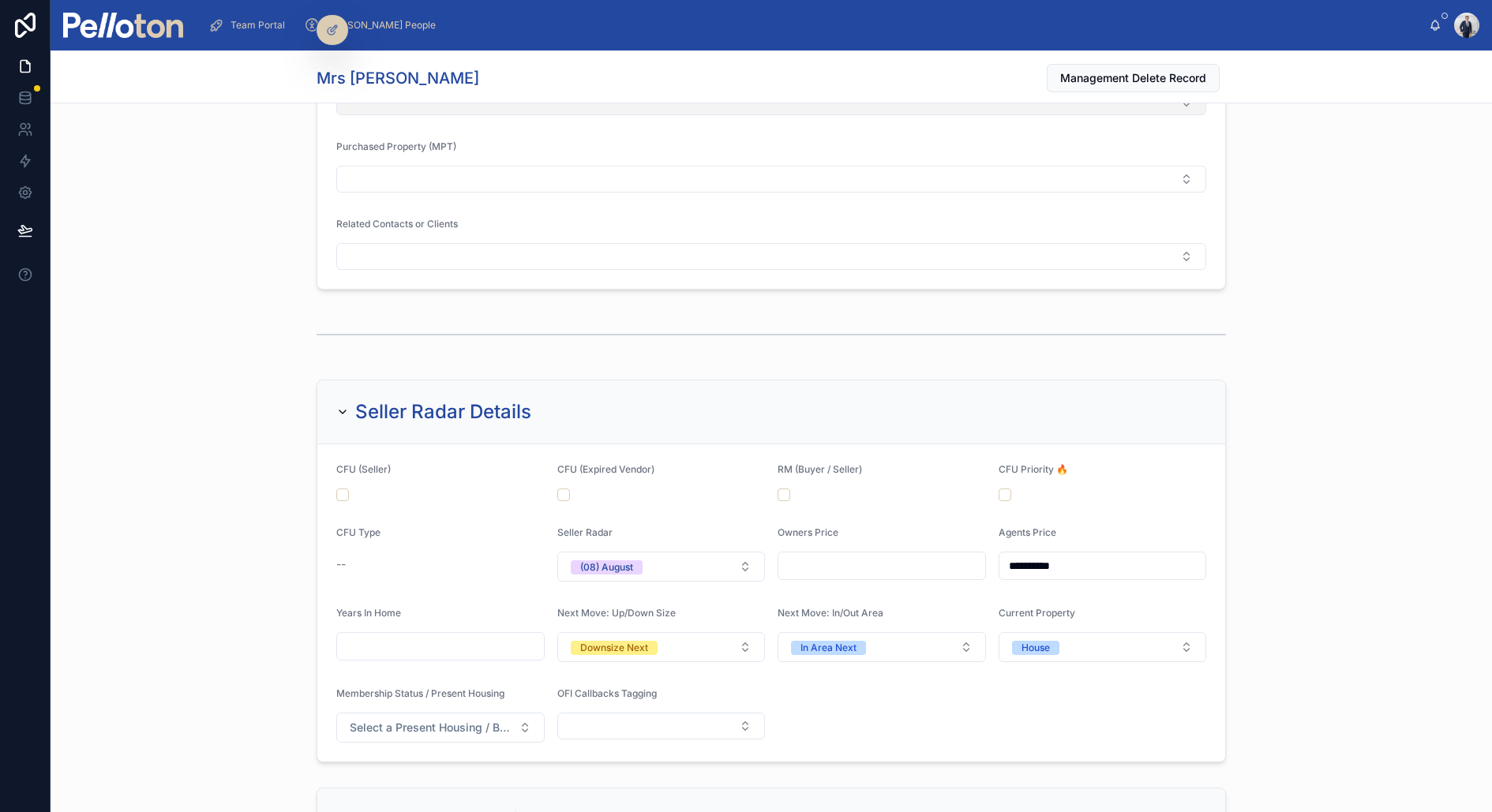
scroll to position [1566, 0]
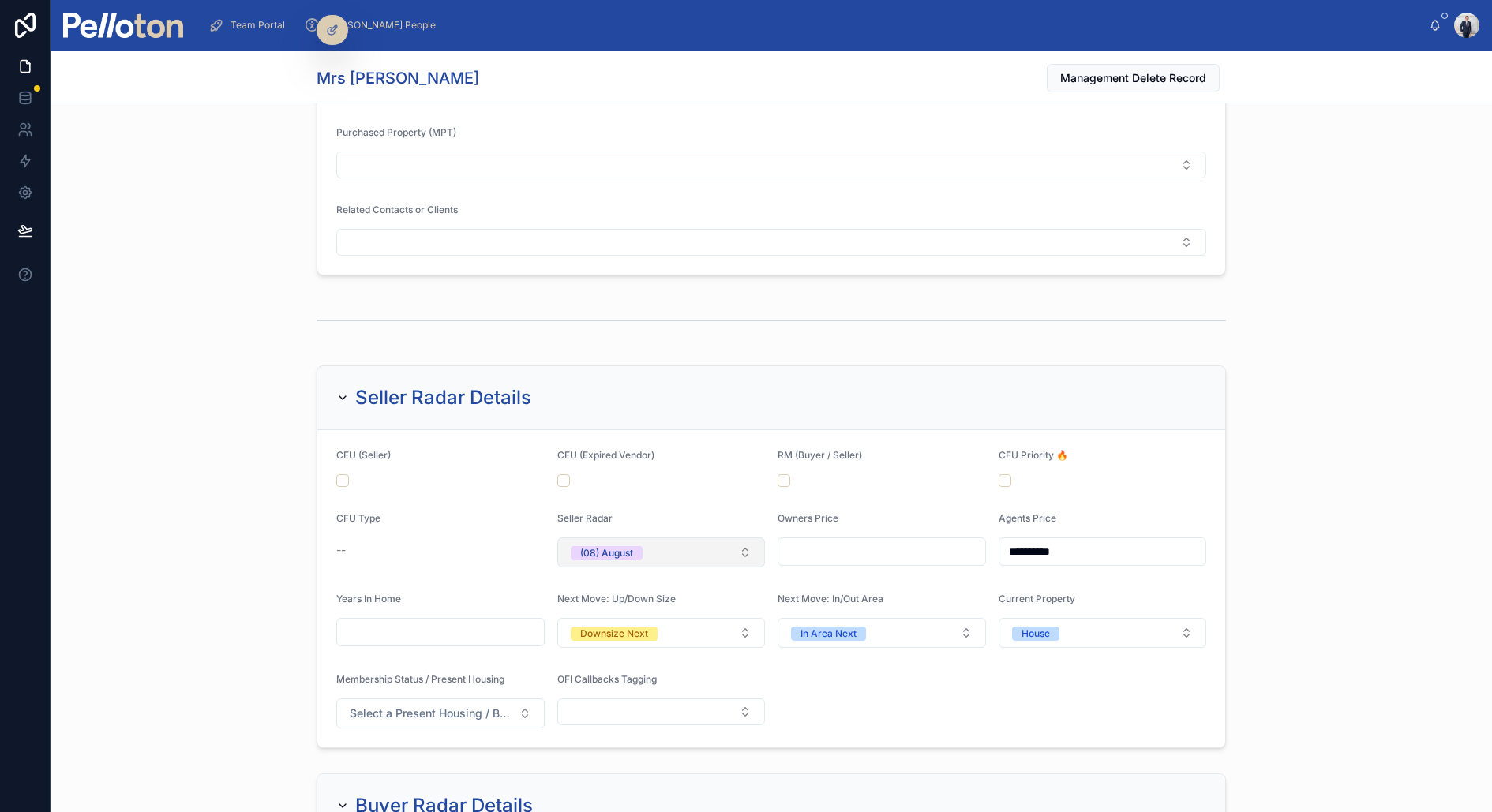
click at [643, 545] on button "(08) August" at bounding box center [661, 553] width 209 height 30
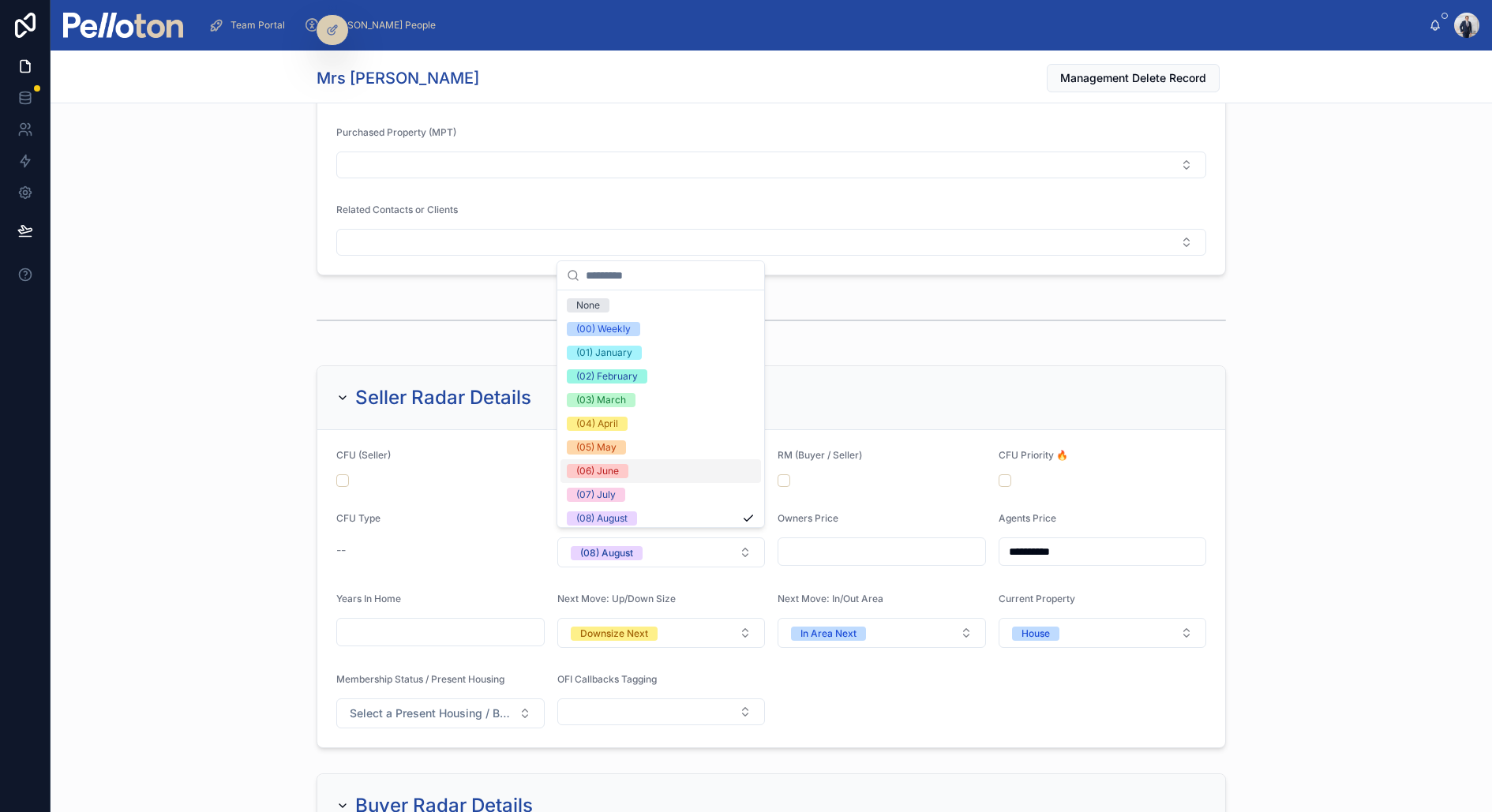
scroll to position [148, 0]
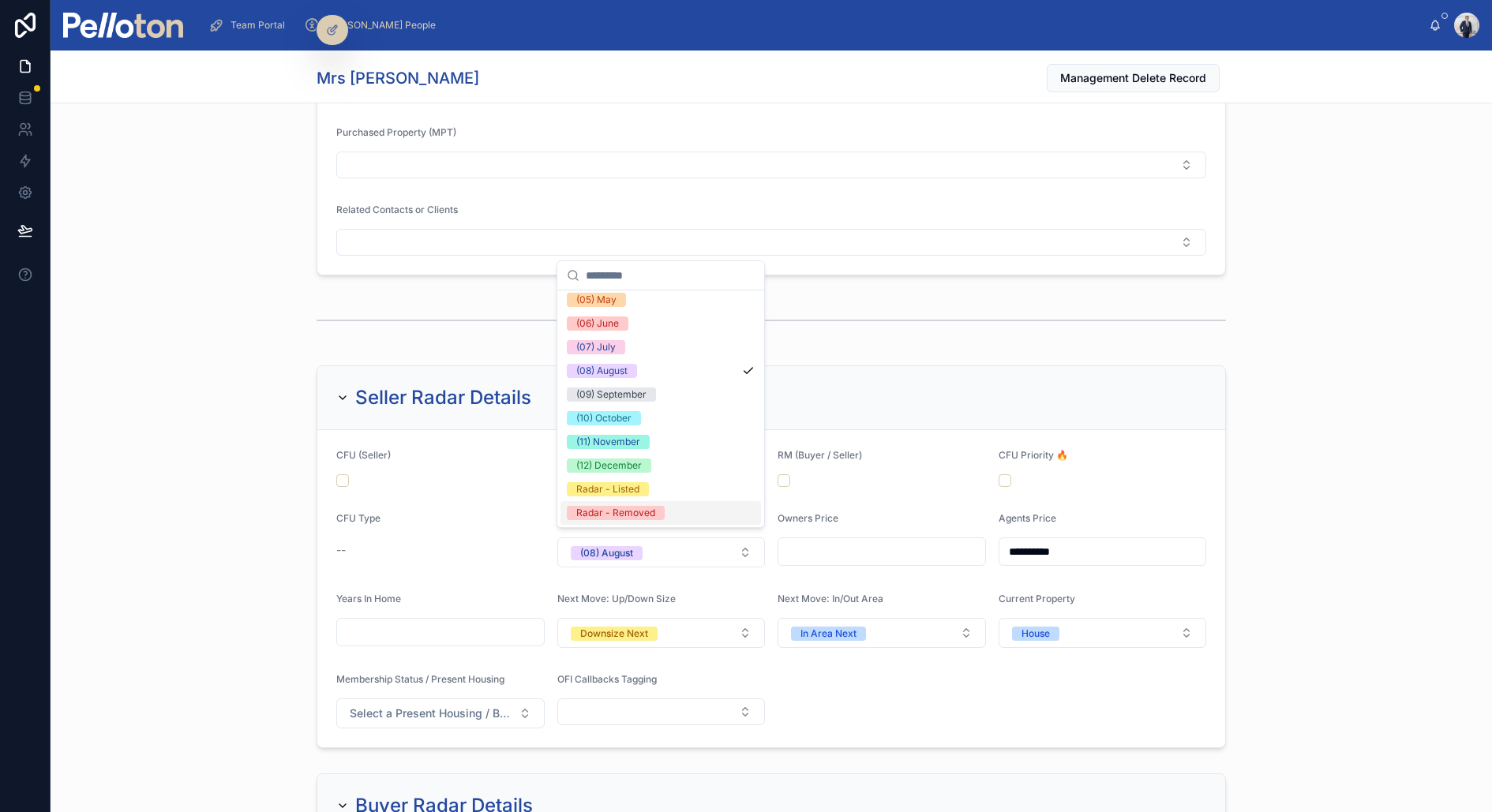
click at [619, 509] on div "Radar - Removed" at bounding box center [615, 512] width 79 height 14
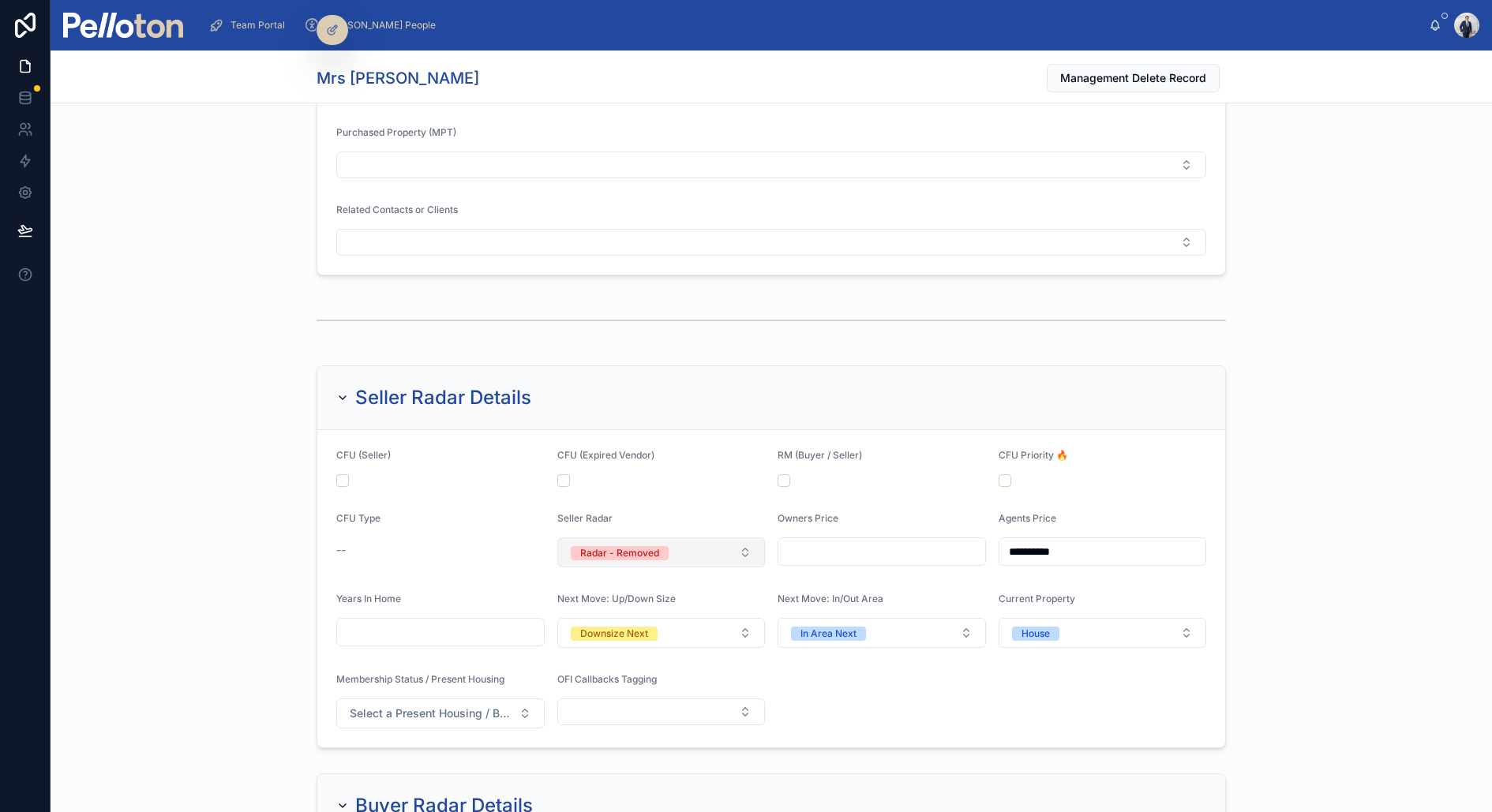
click at [600, 546] on div "Radar - Removed" at bounding box center [619, 553] width 79 height 14
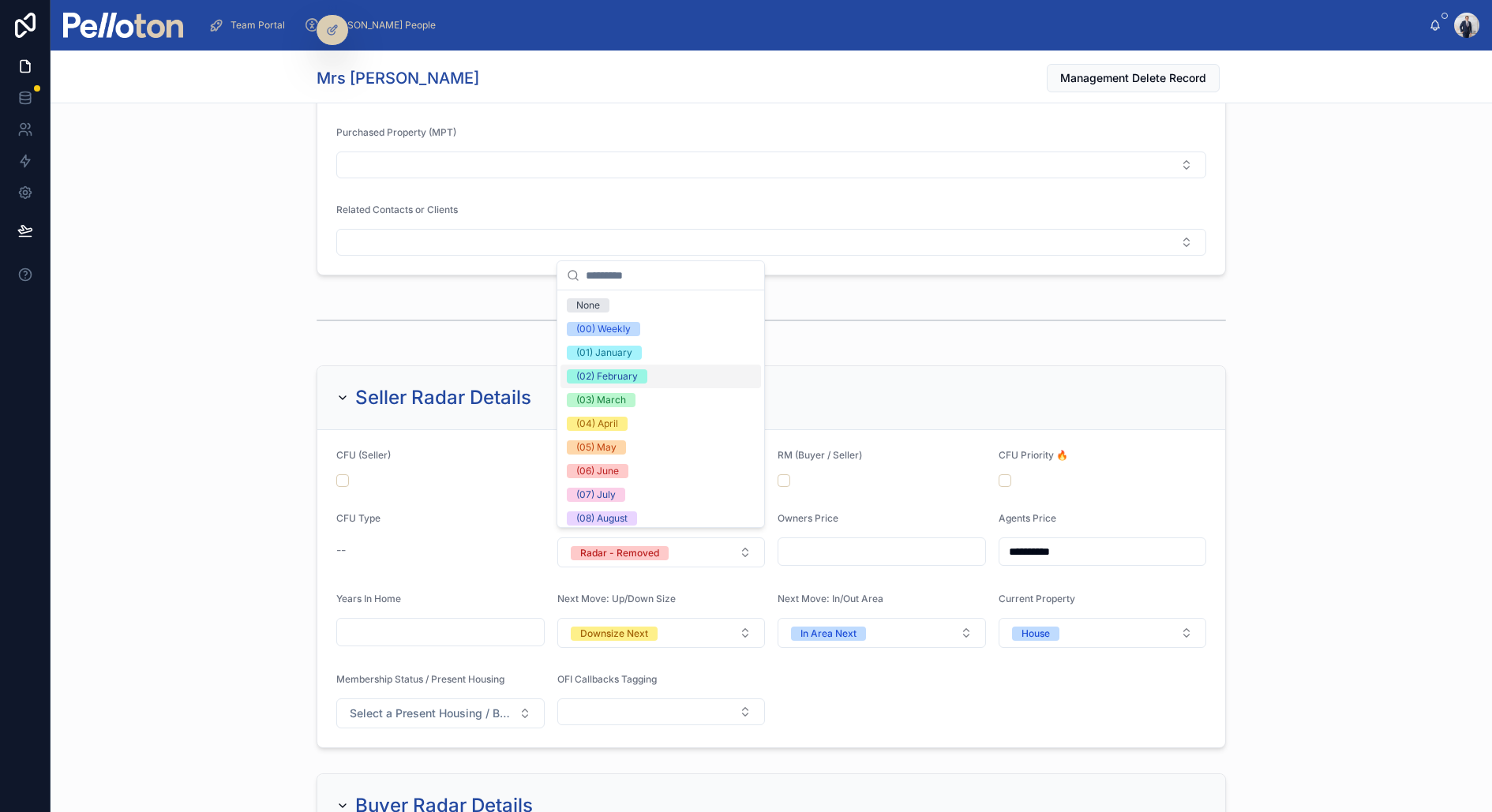
click at [650, 383] on div "(02) February" at bounding box center [660, 376] width 200 height 24
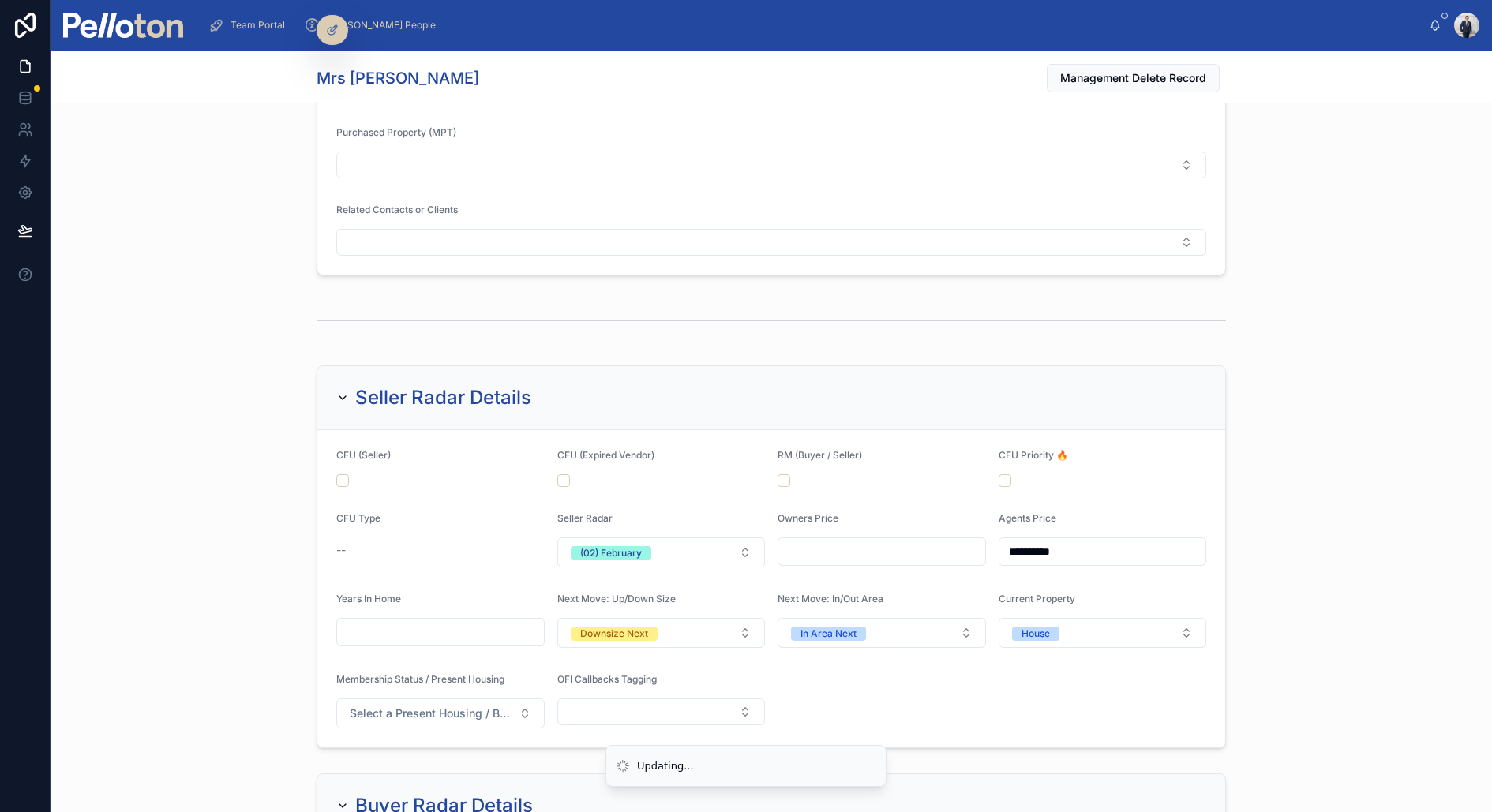
click at [156, 246] on div "Record Linking (SSA) Current Properties (SSA) Sold Properties Vendors Property …" at bounding box center [771, 42] width 1441 height 477
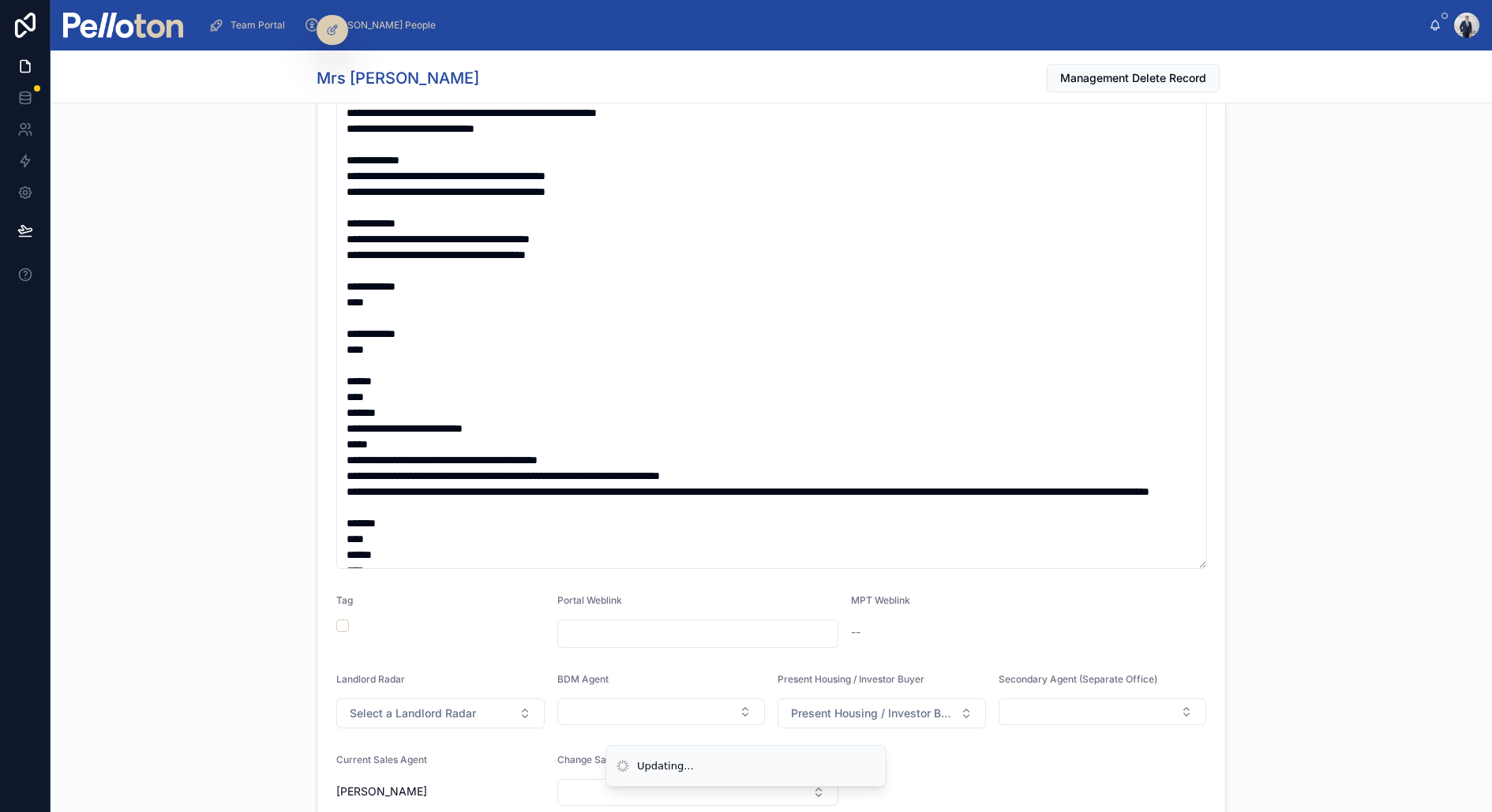
scroll to position [0, 0]
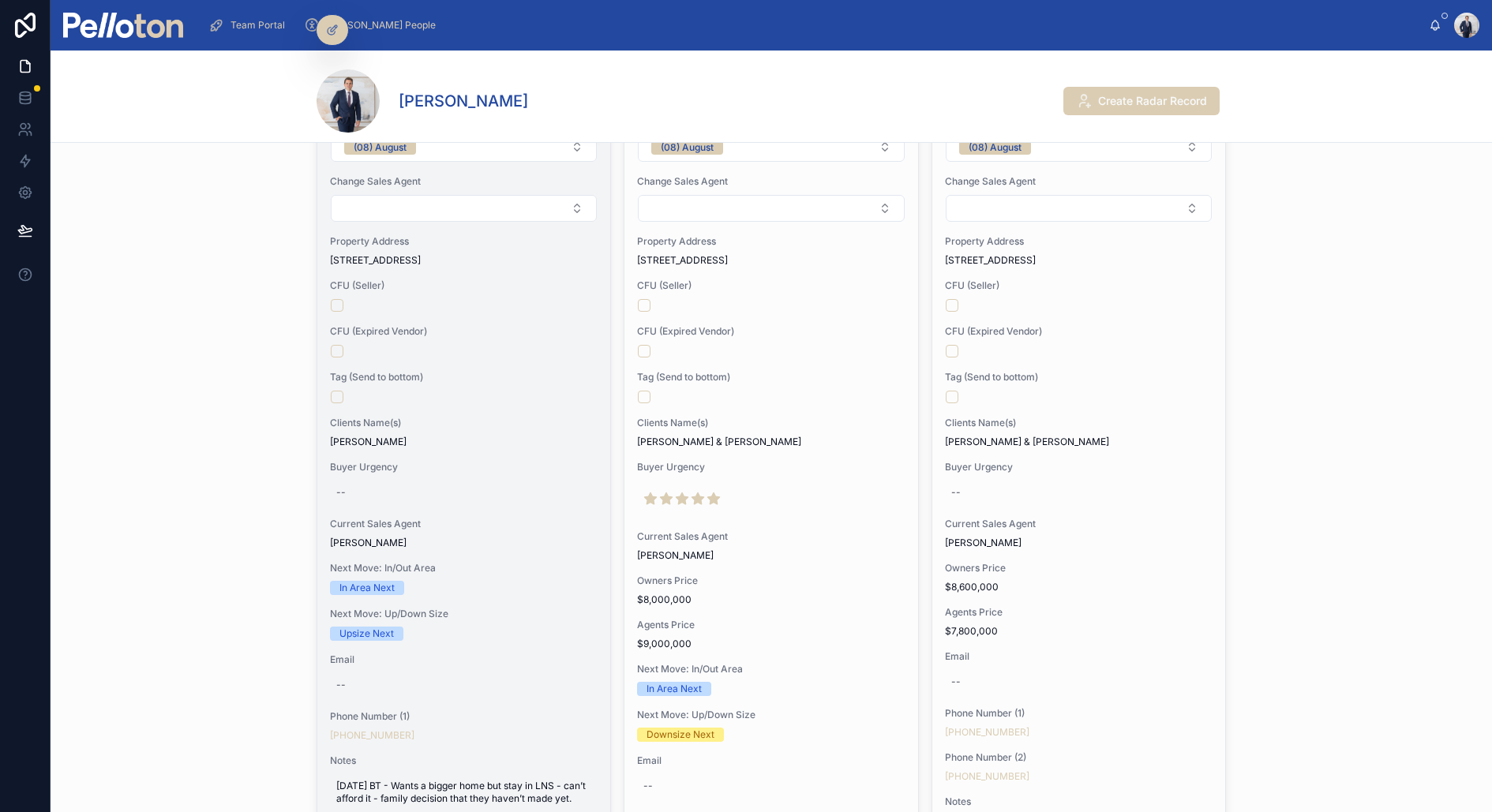
scroll to position [158, 0]
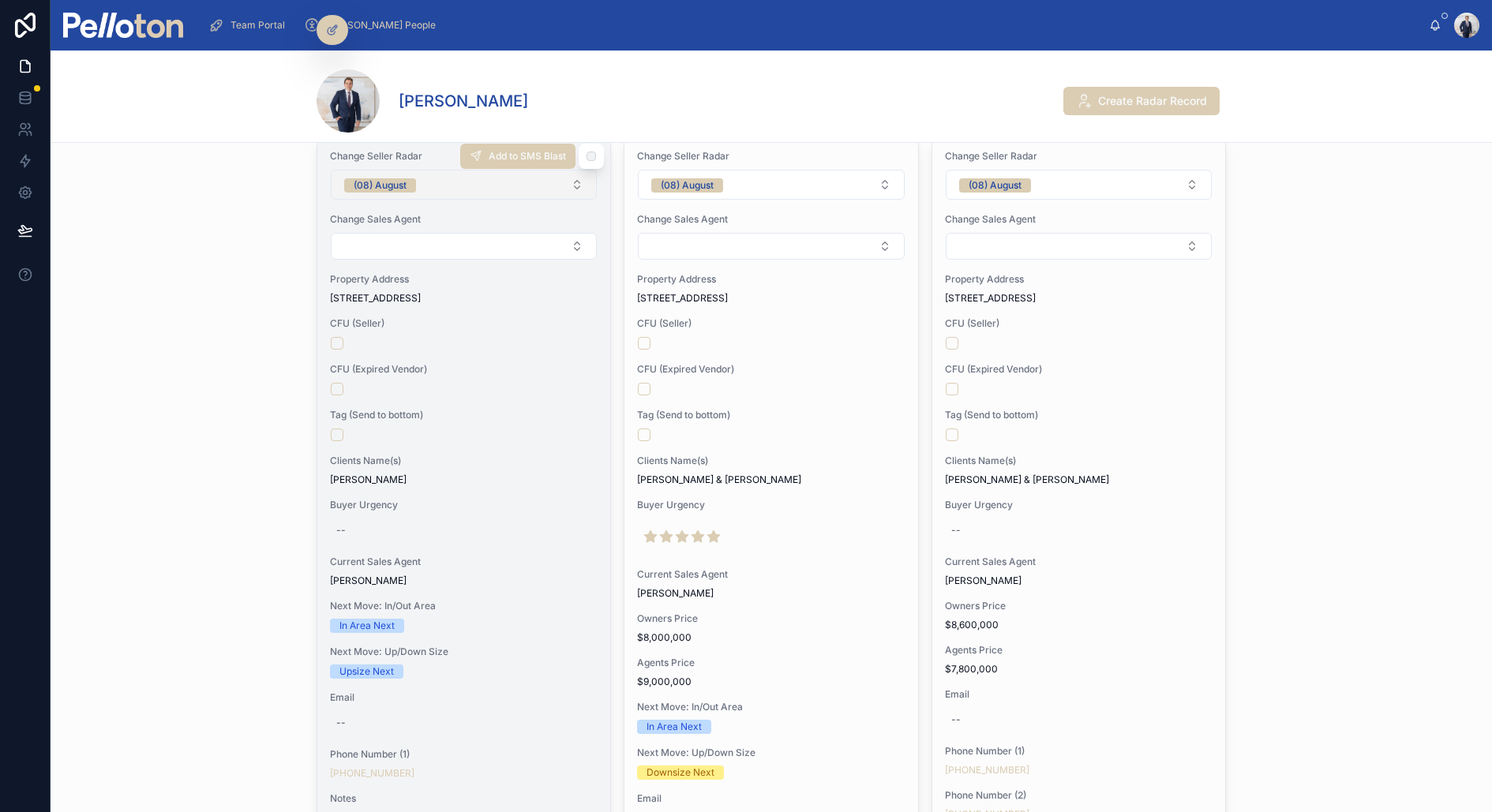
click at [399, 178] on div "(08) August" at bounding box center [380, 185] width 53 height 14
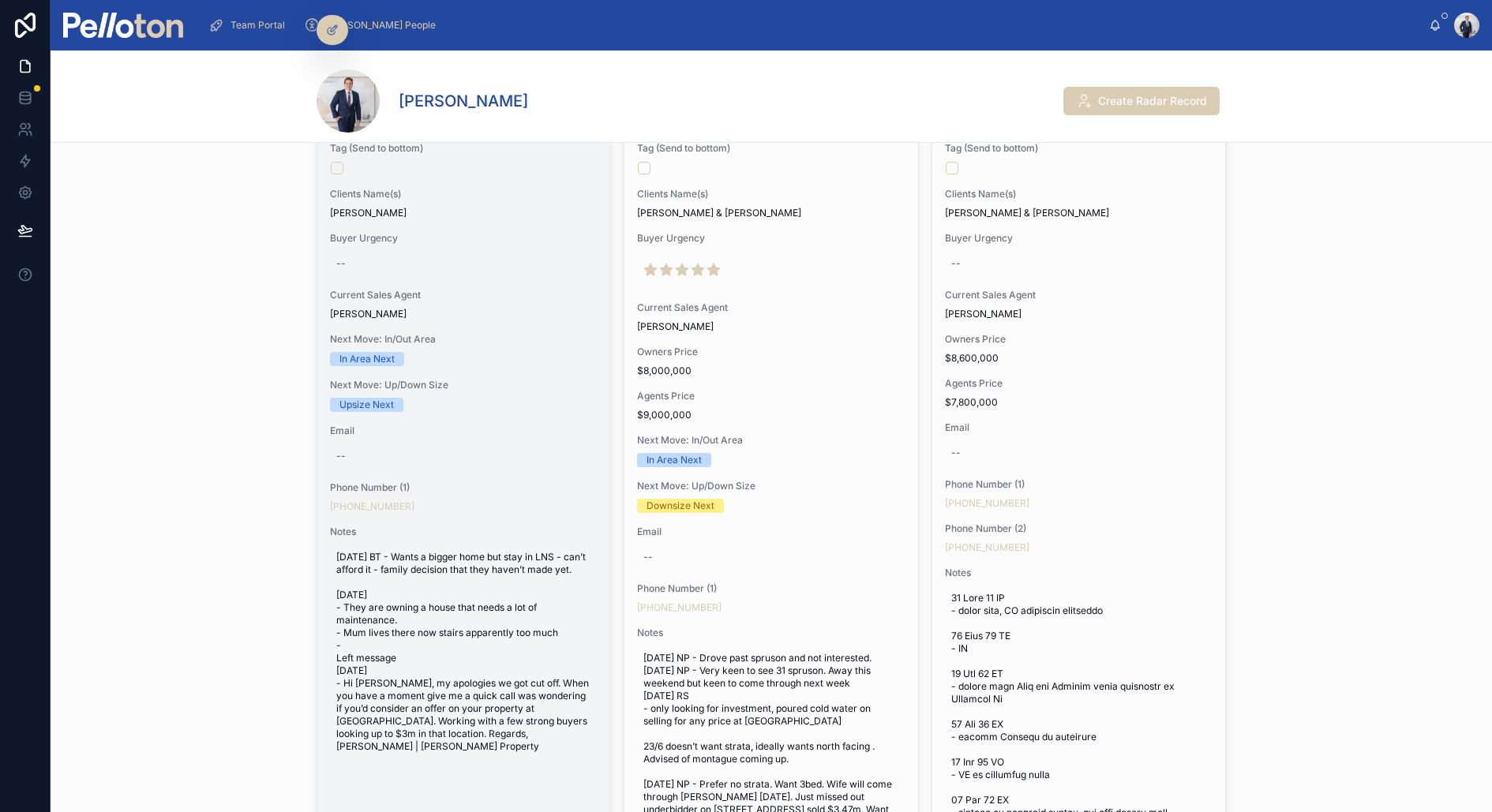
scroll to position [0, 0]
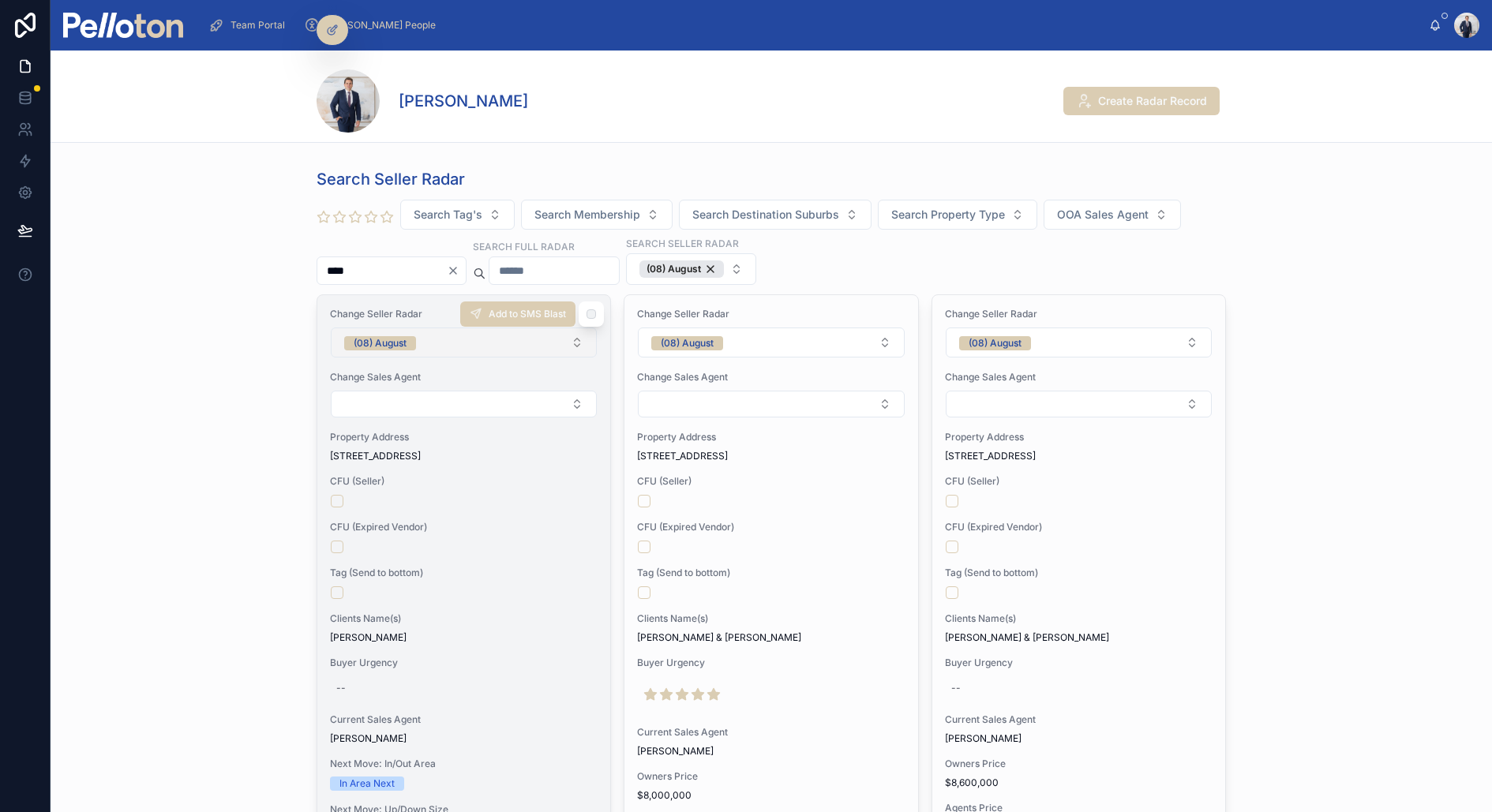
click at [418, 339] on button "(08) August" at bounding box center [464, 343] width 266 height 30
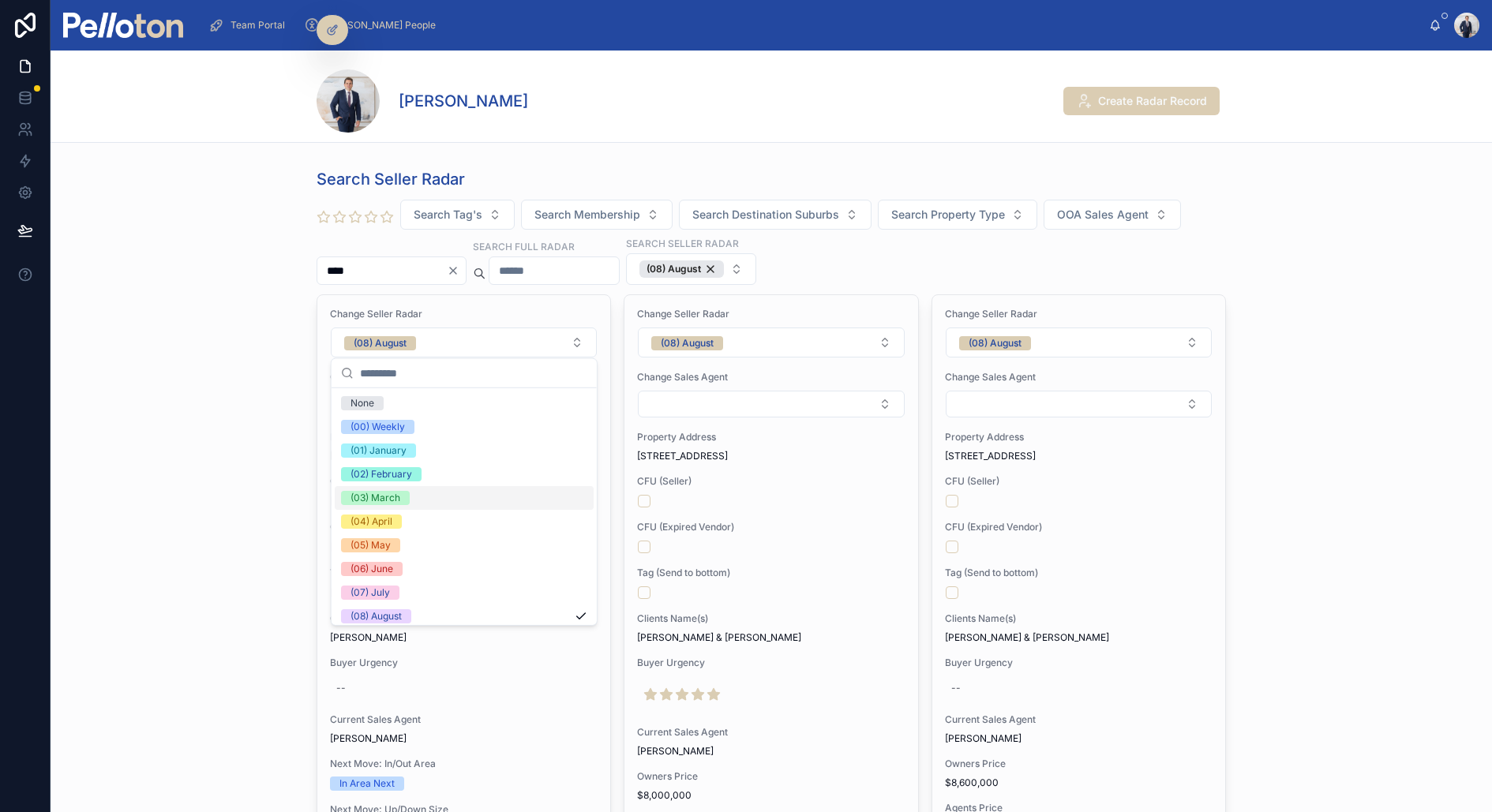
scroll to position [148, 0]
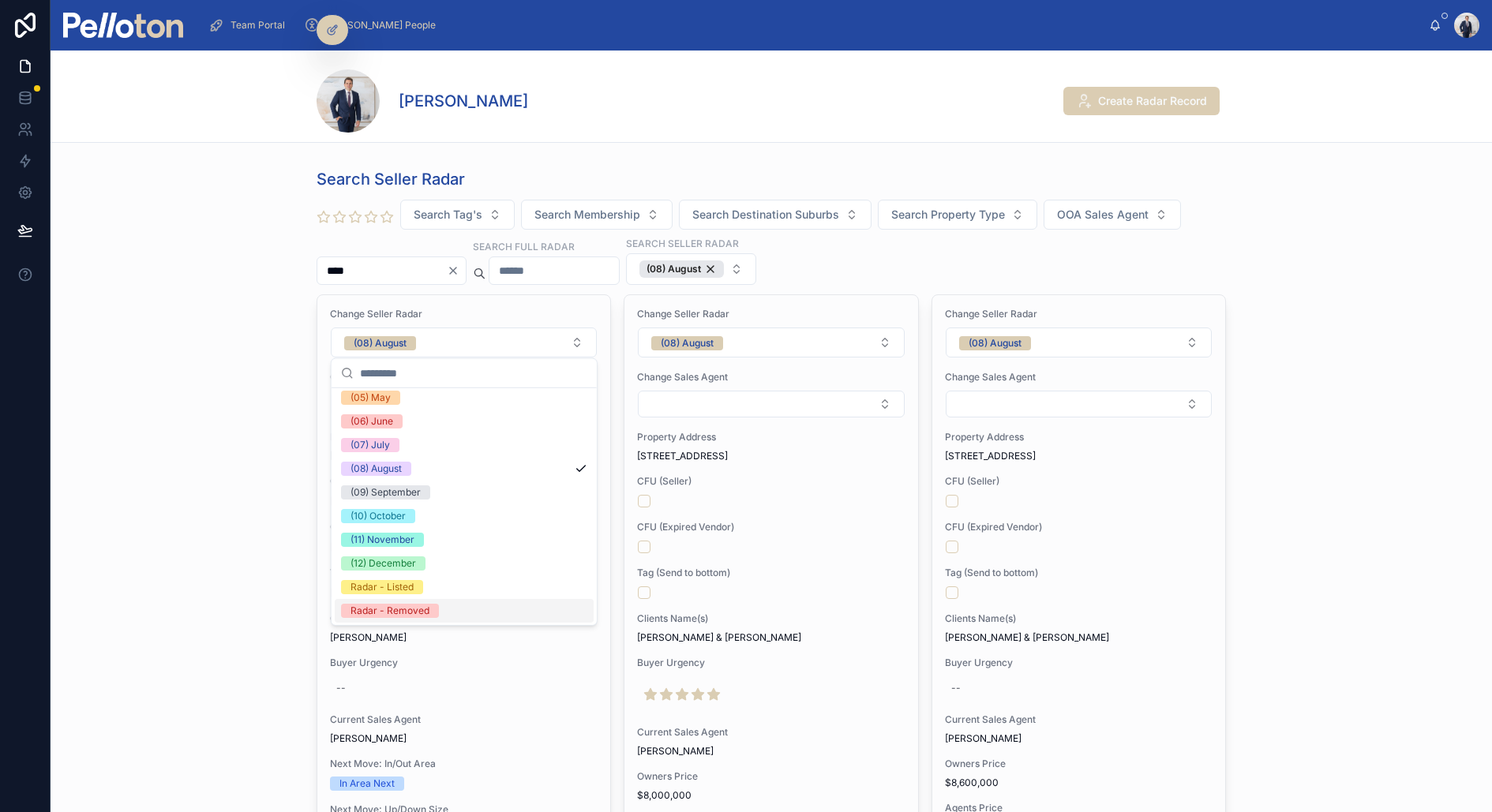
click at [429, 614] on span "Radar - Removed" at bounding box center [390, 610] width 98 height 14
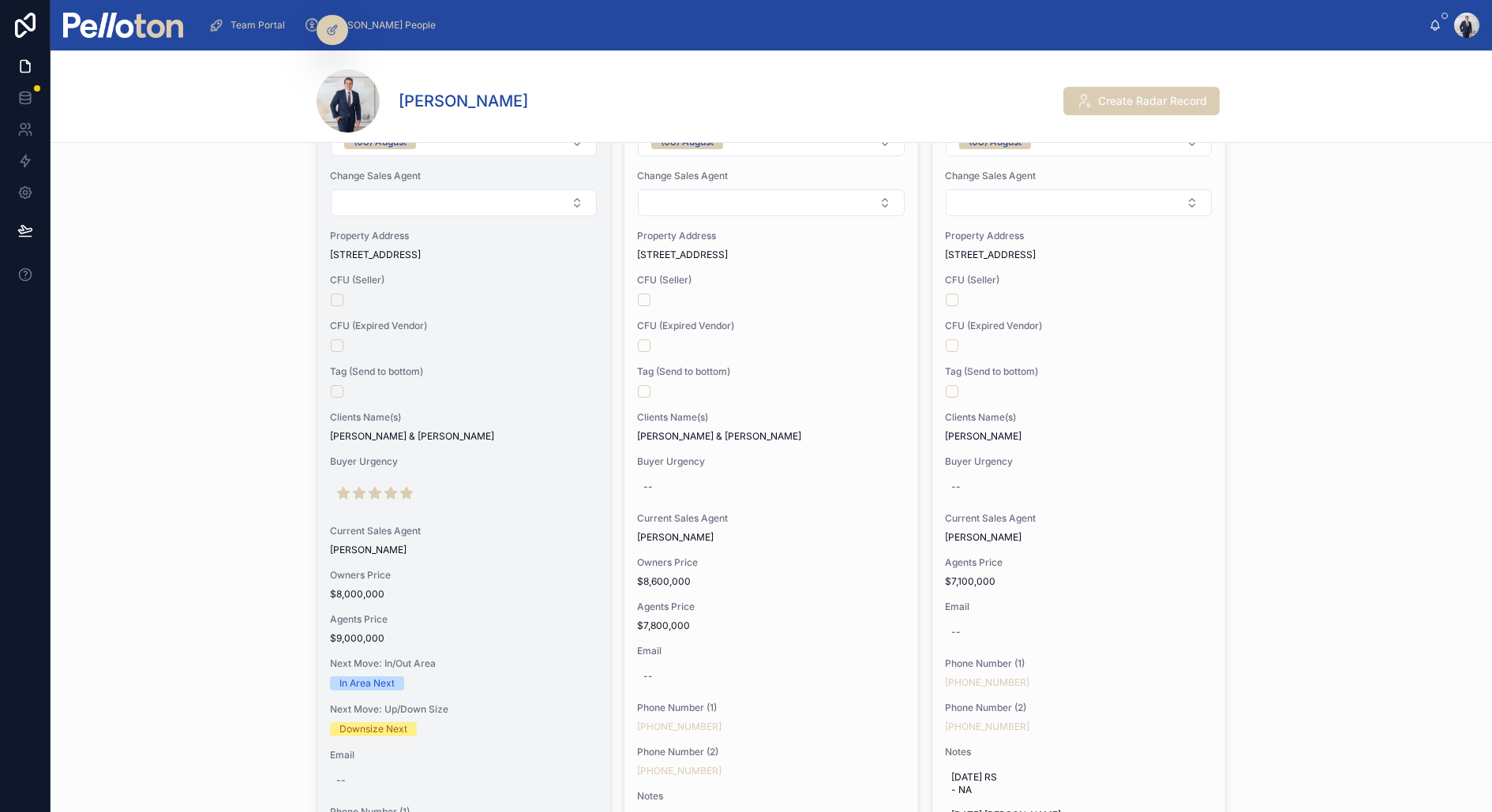
scroll to position [112, 0]
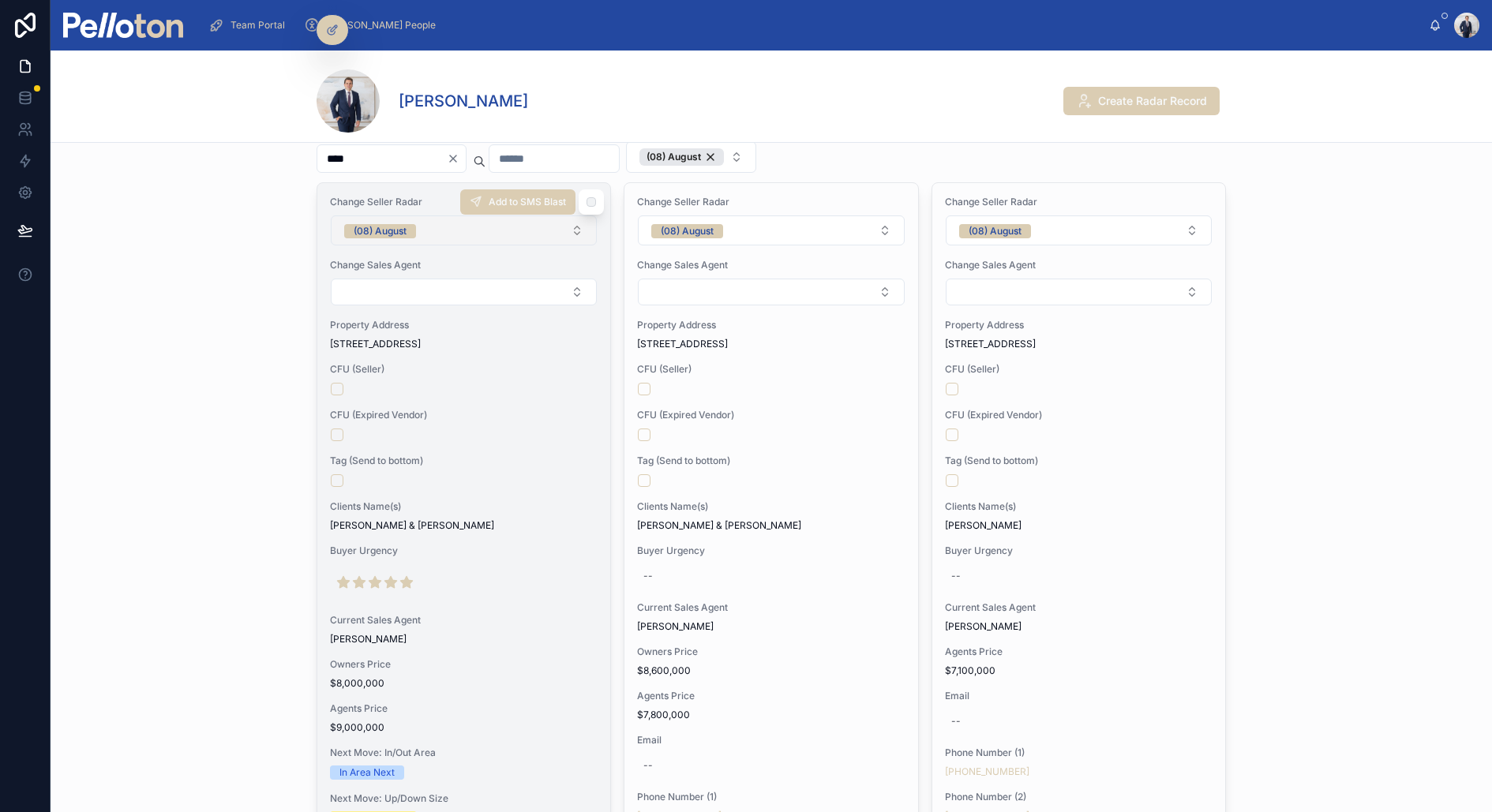
click at [404, 232] on div "(08) August" at bounding box center [380, 230] width 53 height 14
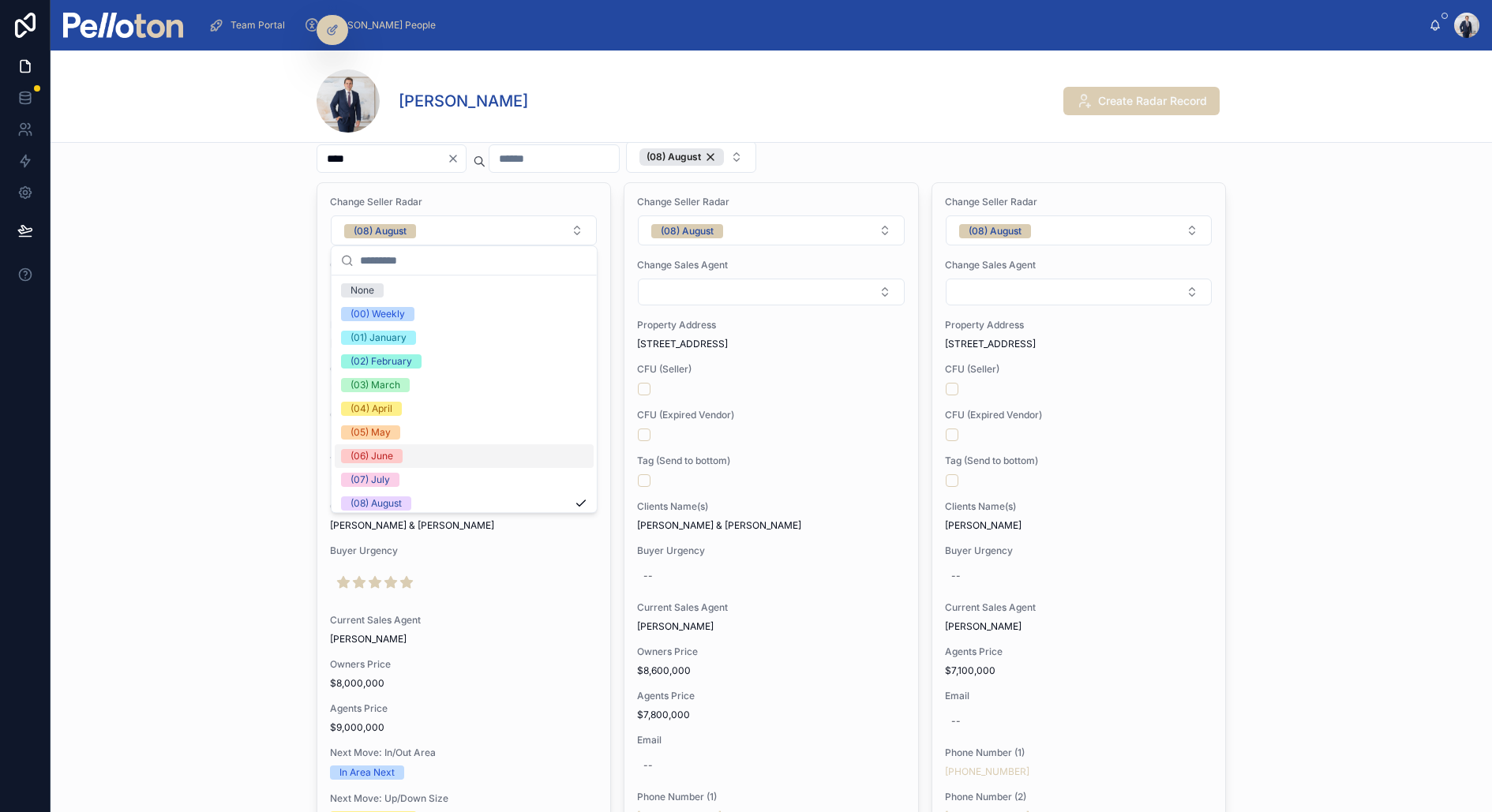
scroll to position [148, 0]
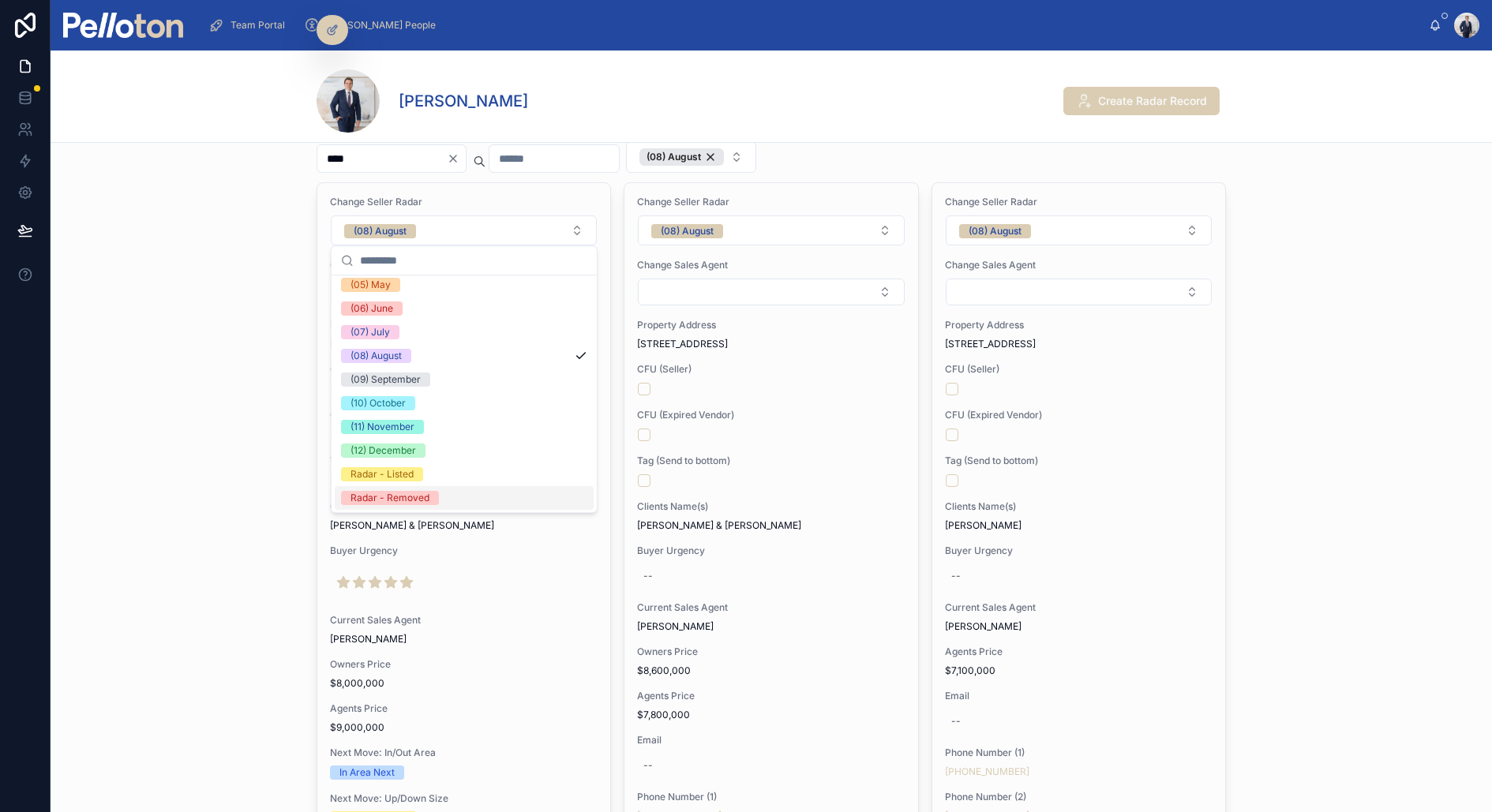
click at [421, 498] on div "Radar - Removed" at bounding box center [389, 497] width 79 height 14
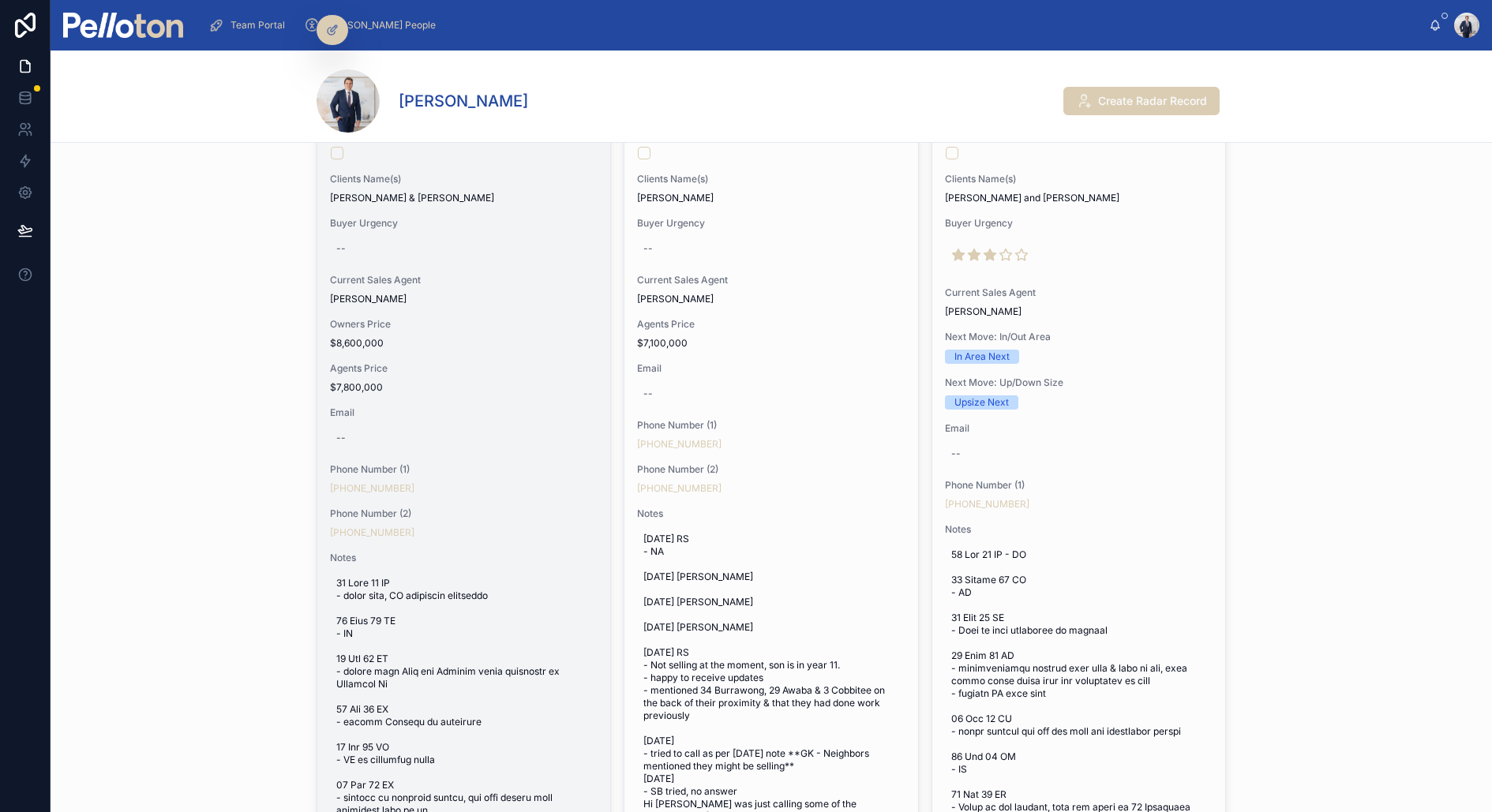
scroll to position [0, 0]
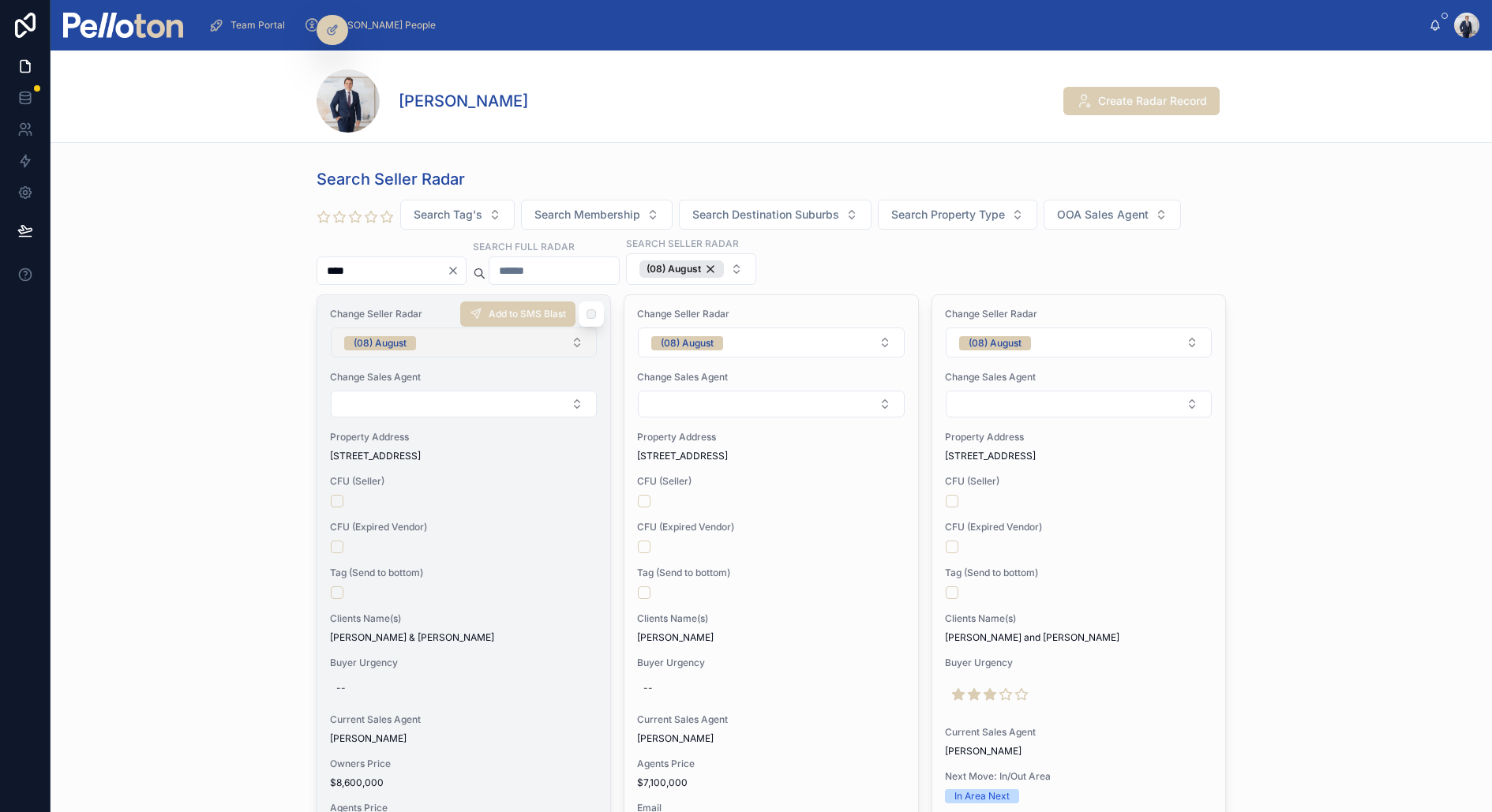
click at [413, 338] on span "(08) August" at bounding box center [380, 343] width 72 height 14
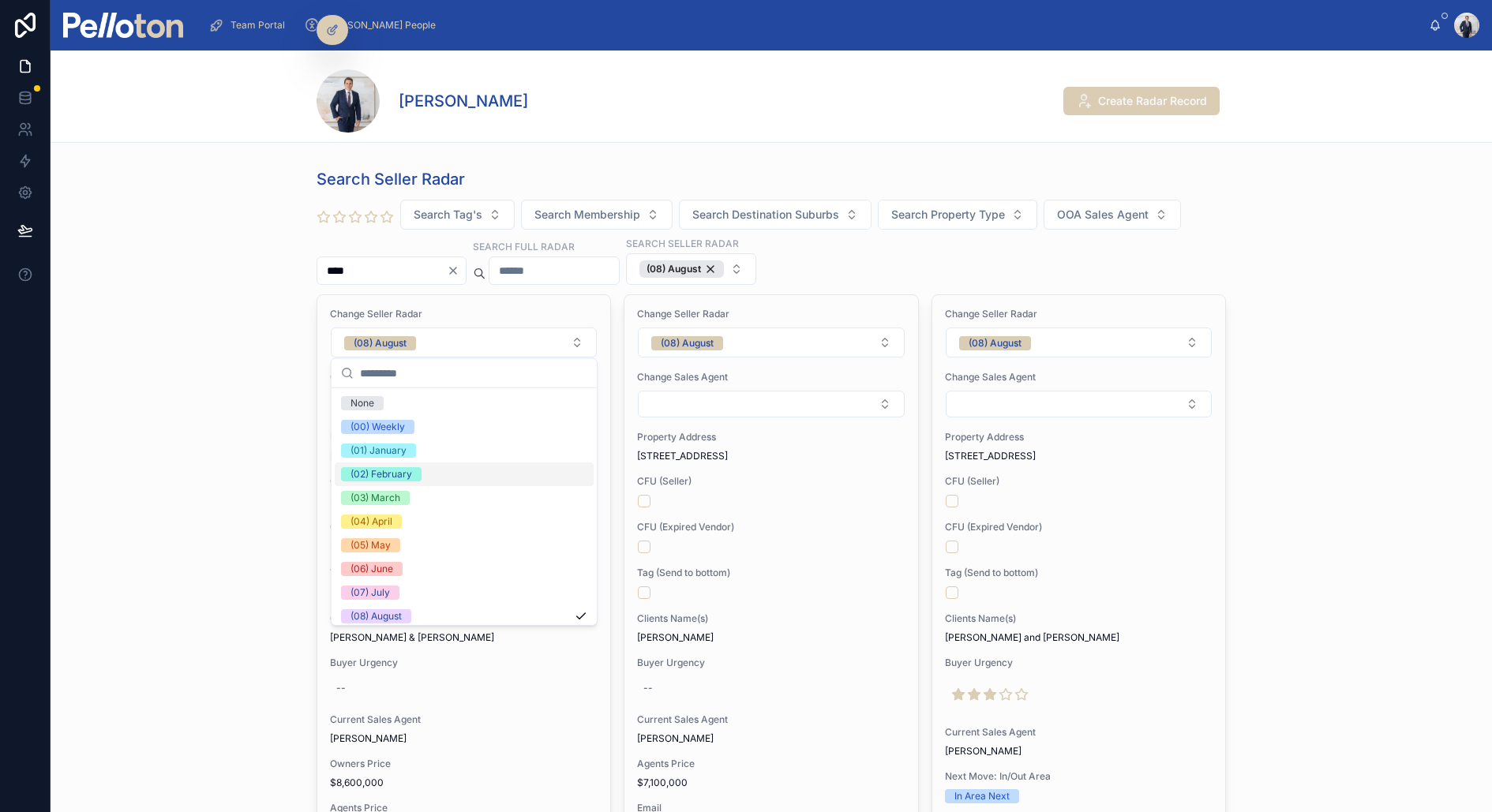
scroll to position [148, 0]
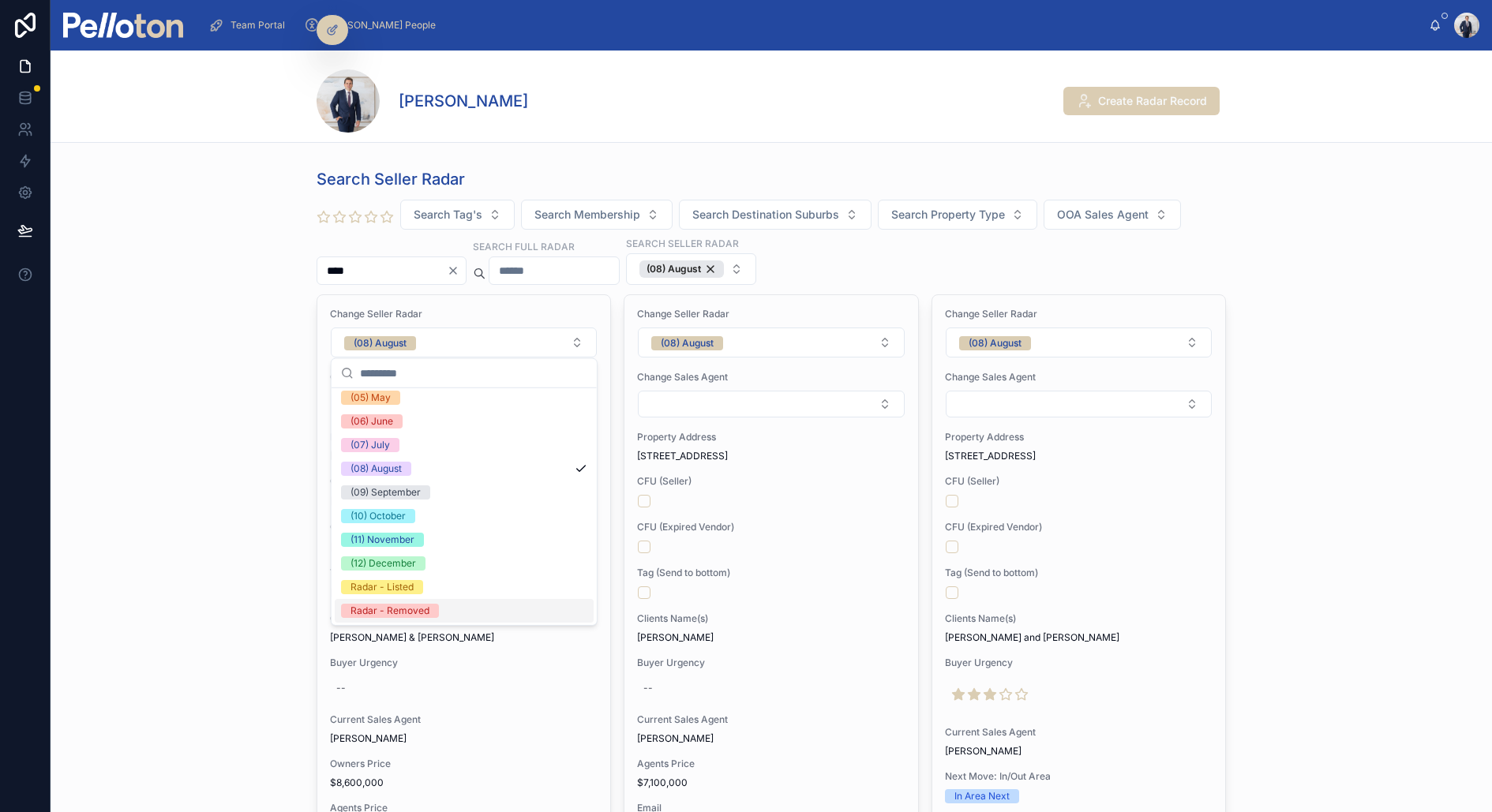
click at [424, 606] on div "Radar - Removed" at bounding box center [389, 610] width 79 height 14
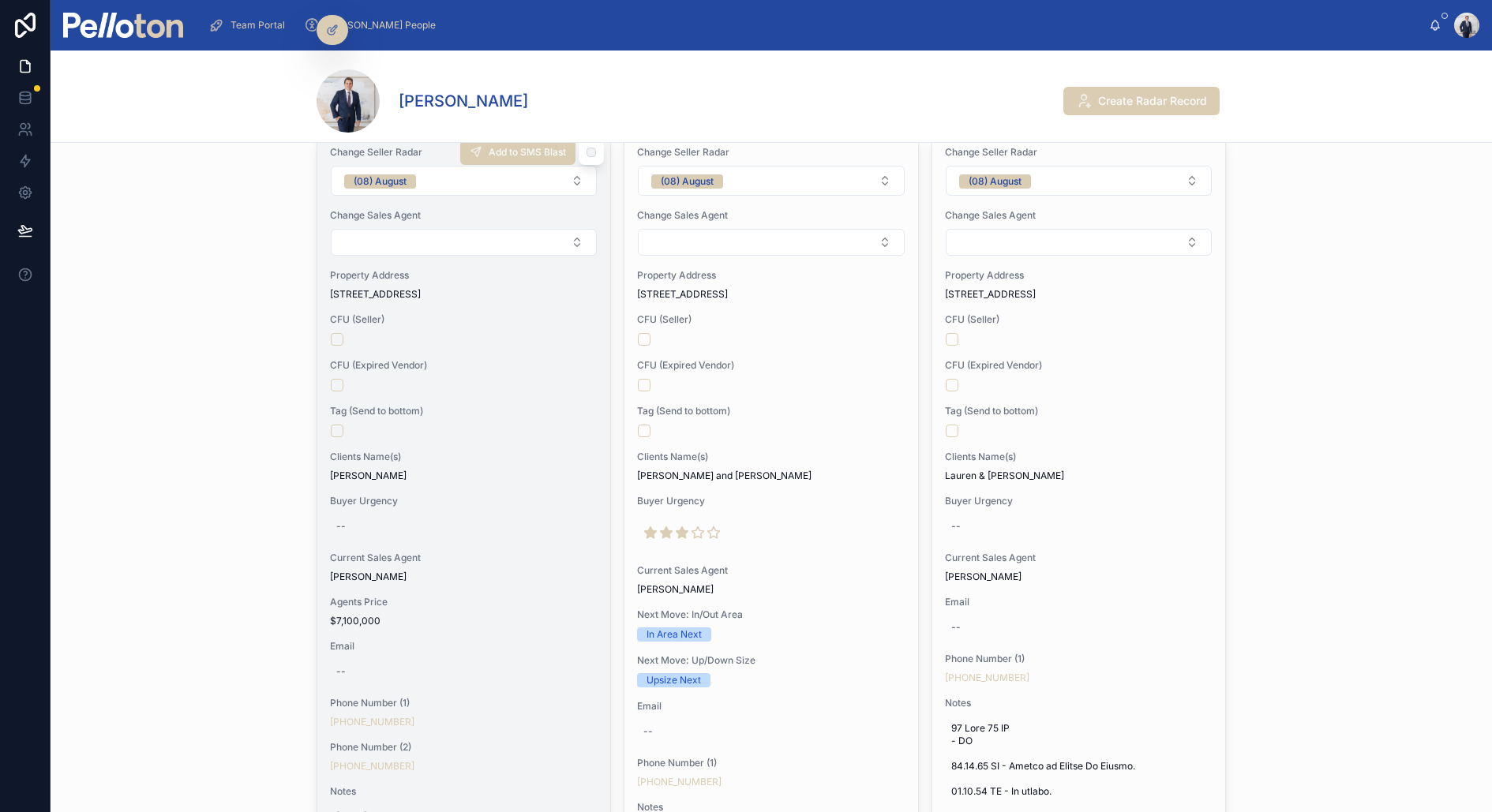
scroll to position [0, 0]
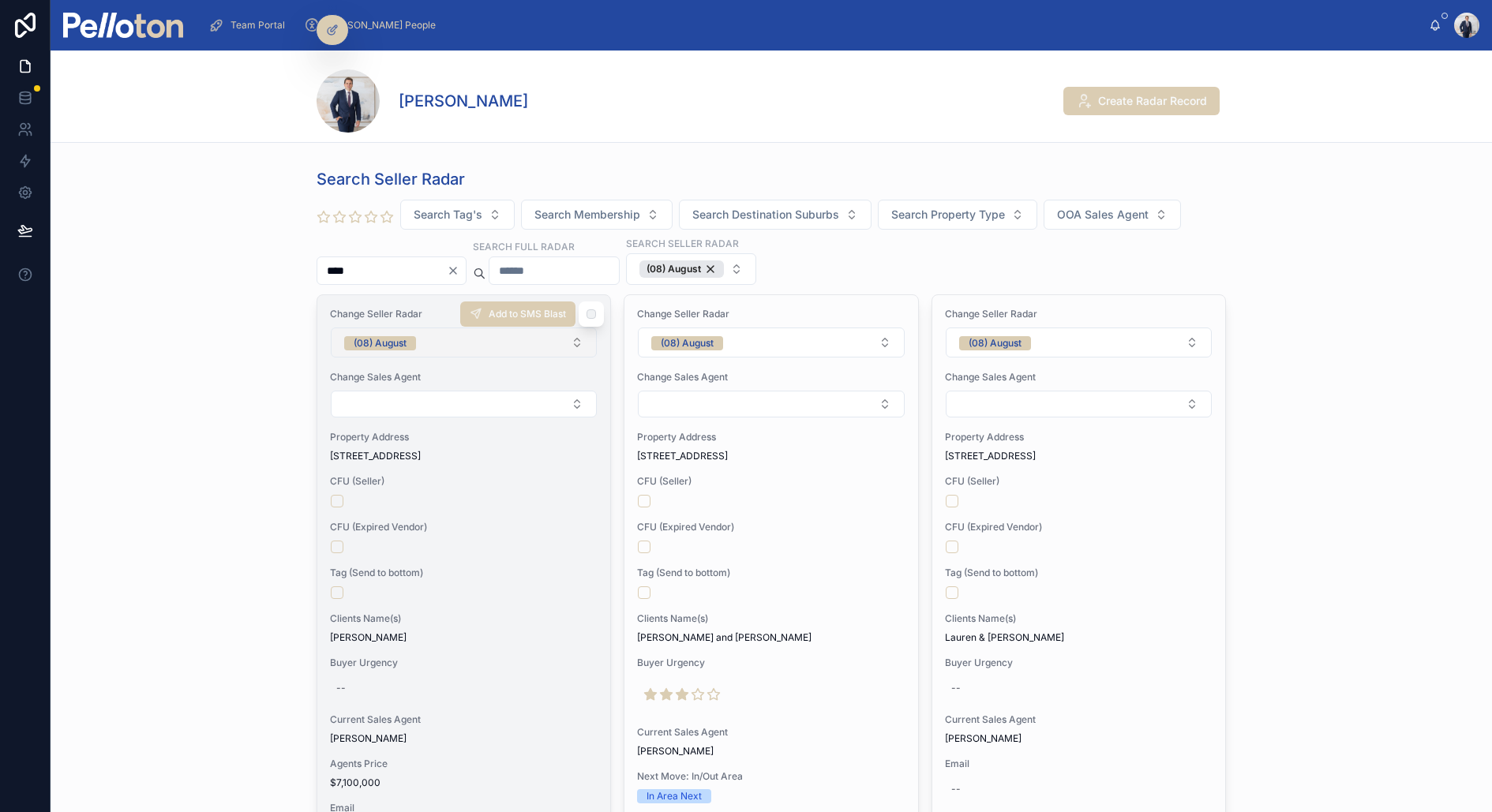
click at [393, 330] on button "(08) August" at bounding box center [464, 343] width 266 height 30
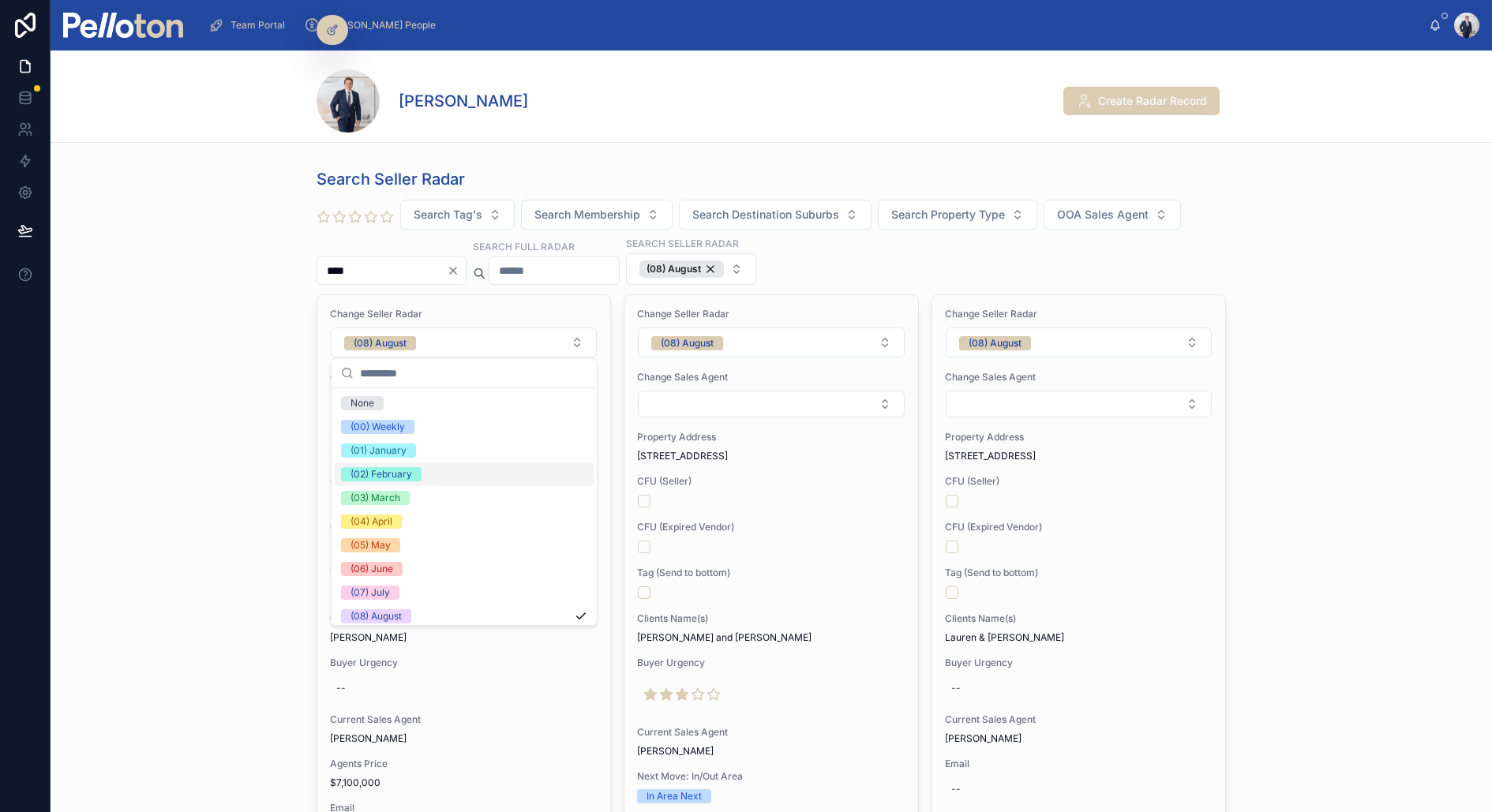
scroll to position [148, 0]
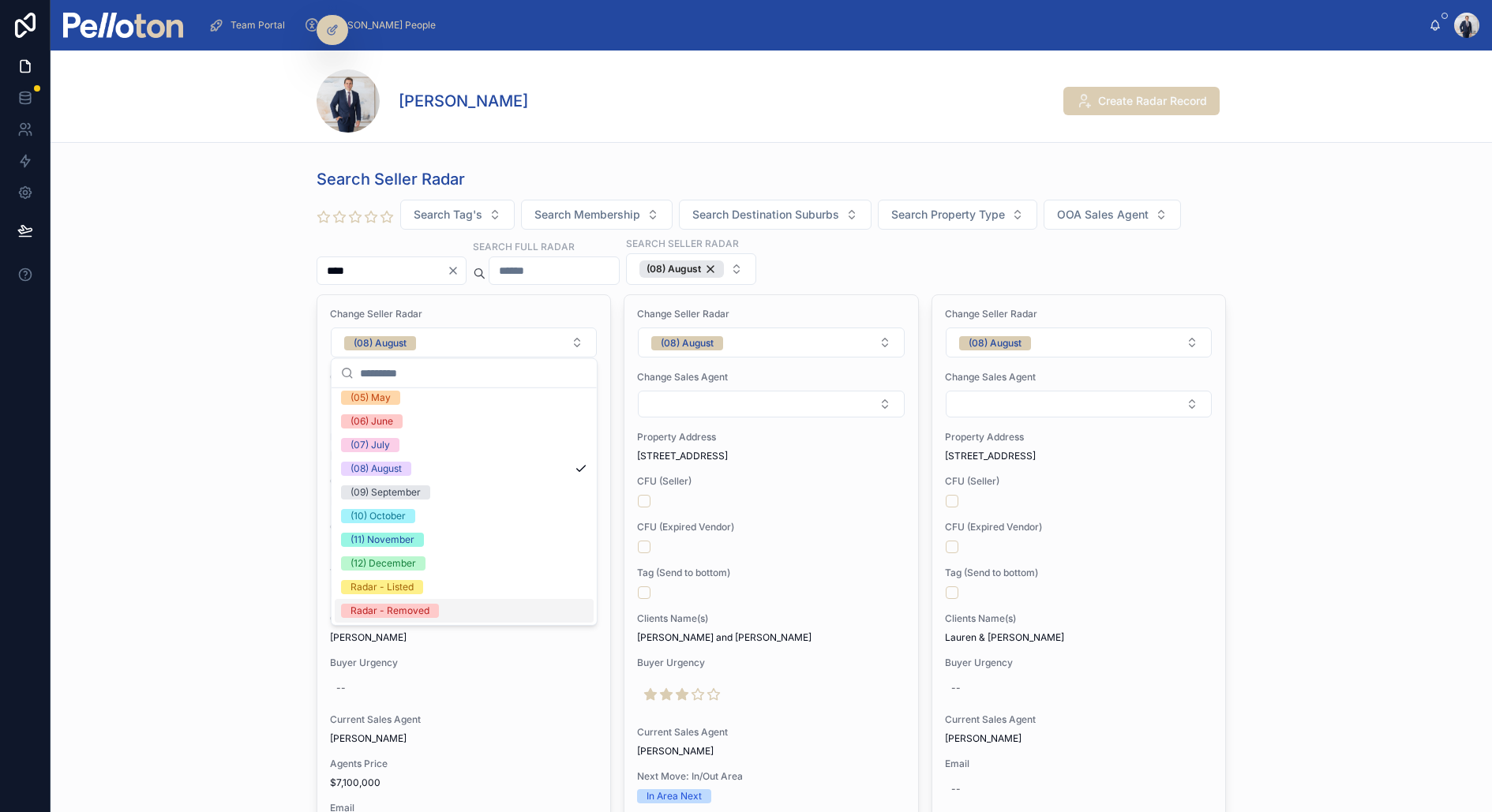
click at [416, 606] on div "Radar - Removed" at bounding box center [389, 610] width 79 height 14
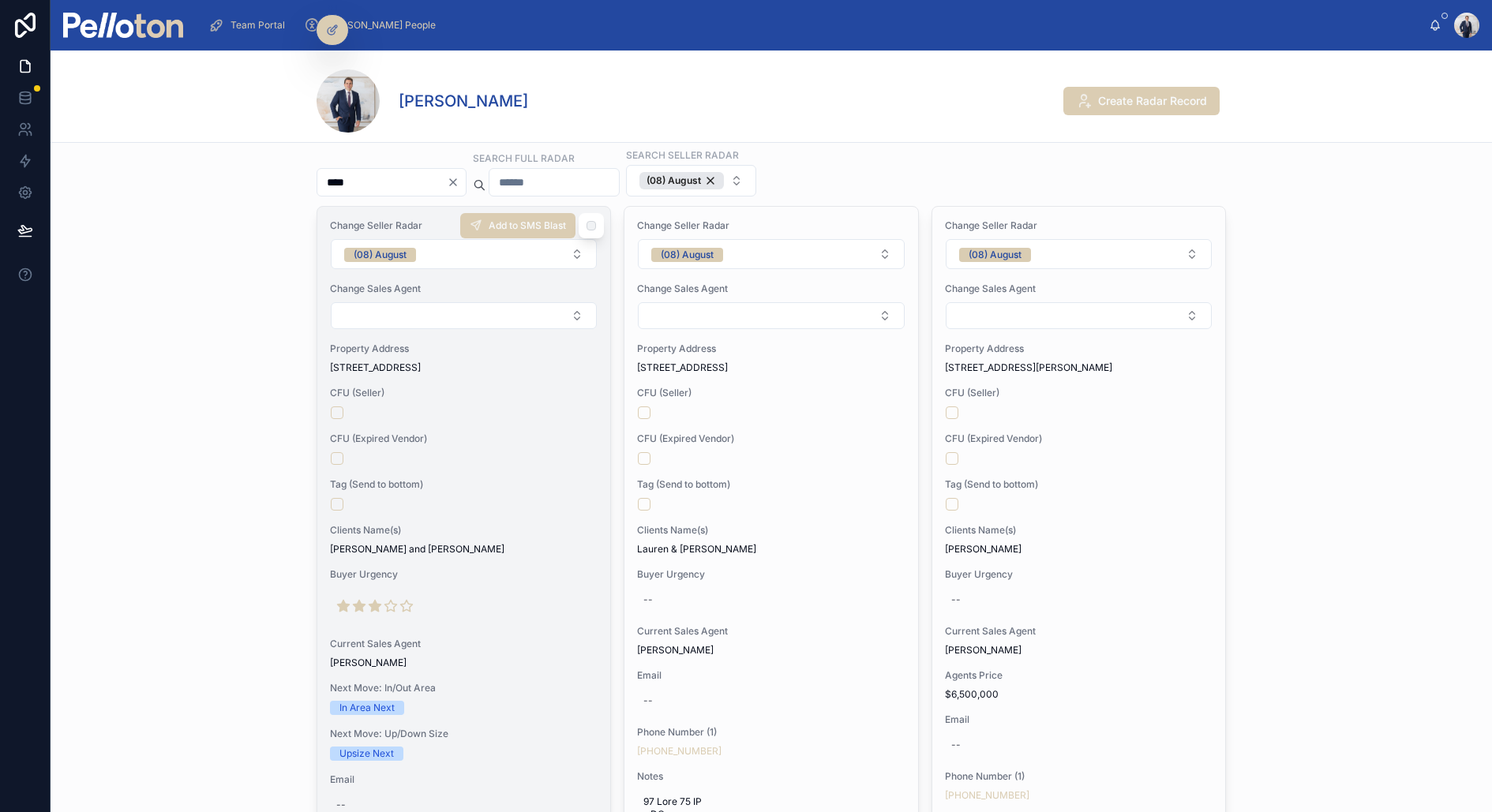
scroll to position [0, 0]
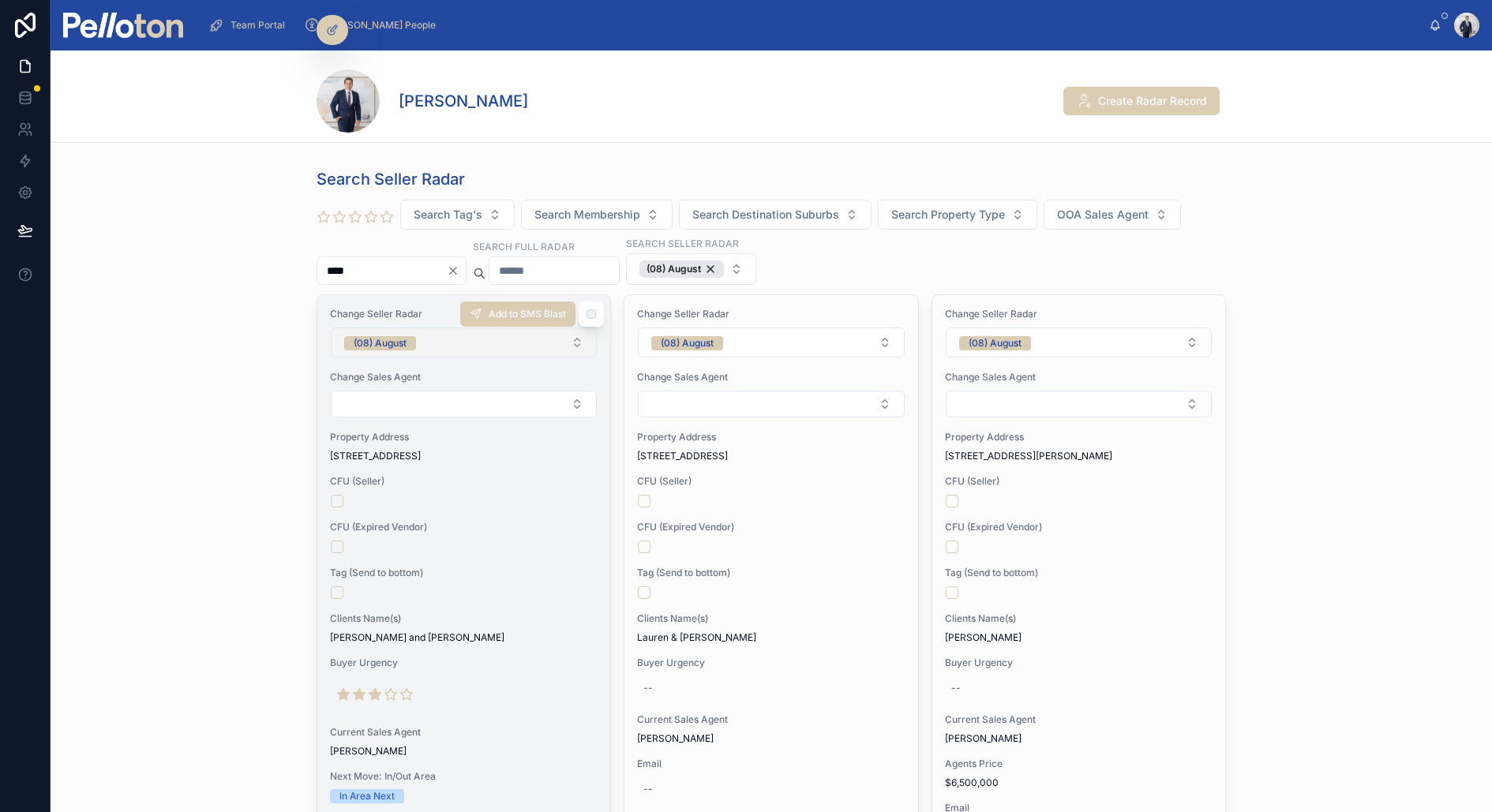
click at [410, 330] on button "(08) August" at bounding box center [464, 343] width 266 height 30
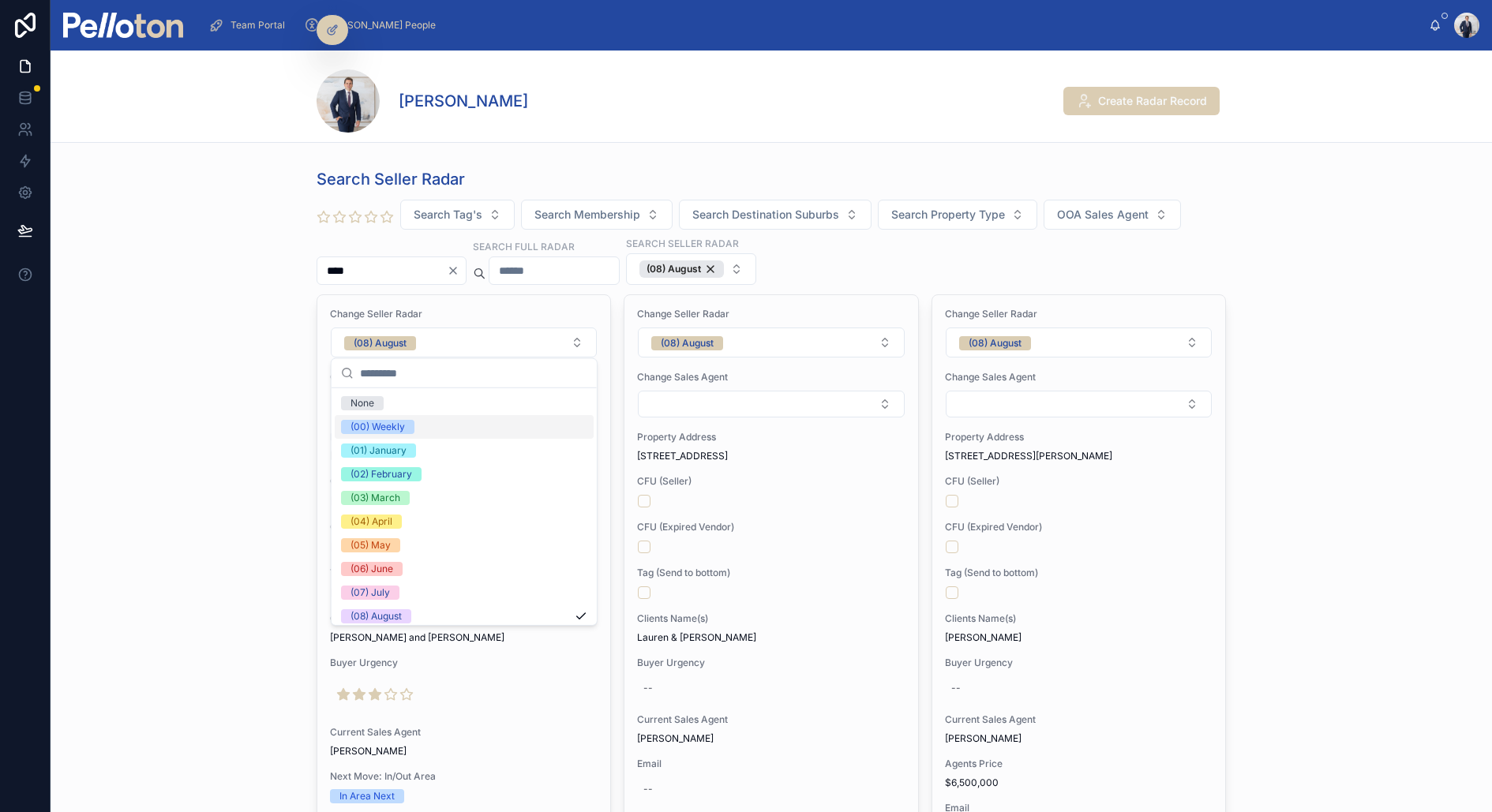
scroll to position [148, 0]
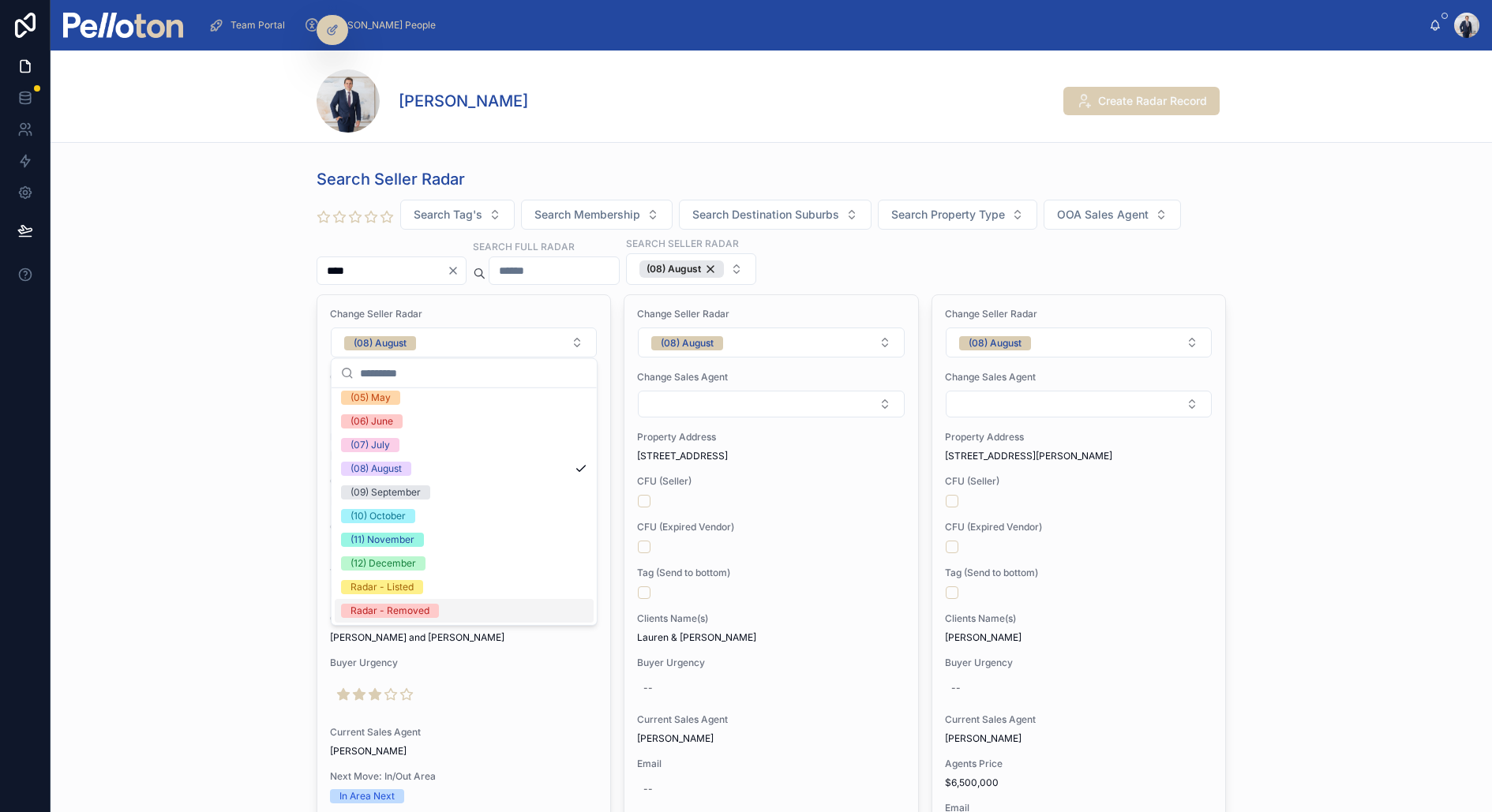
click at [422, 605] on div "Radar - Removed" at bounding box center [389, 610] width 79 height 14
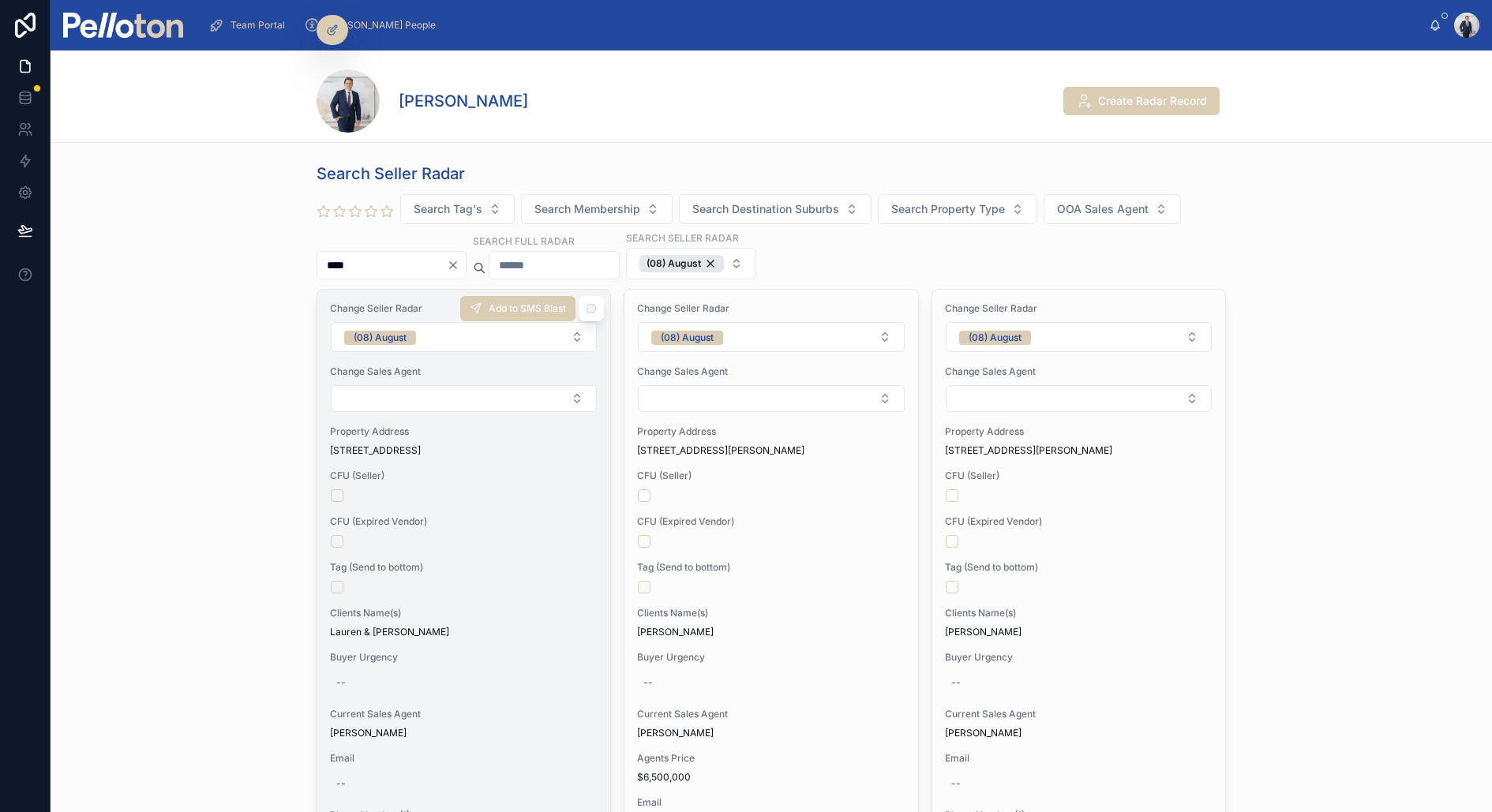
scroll to position [0, 0]
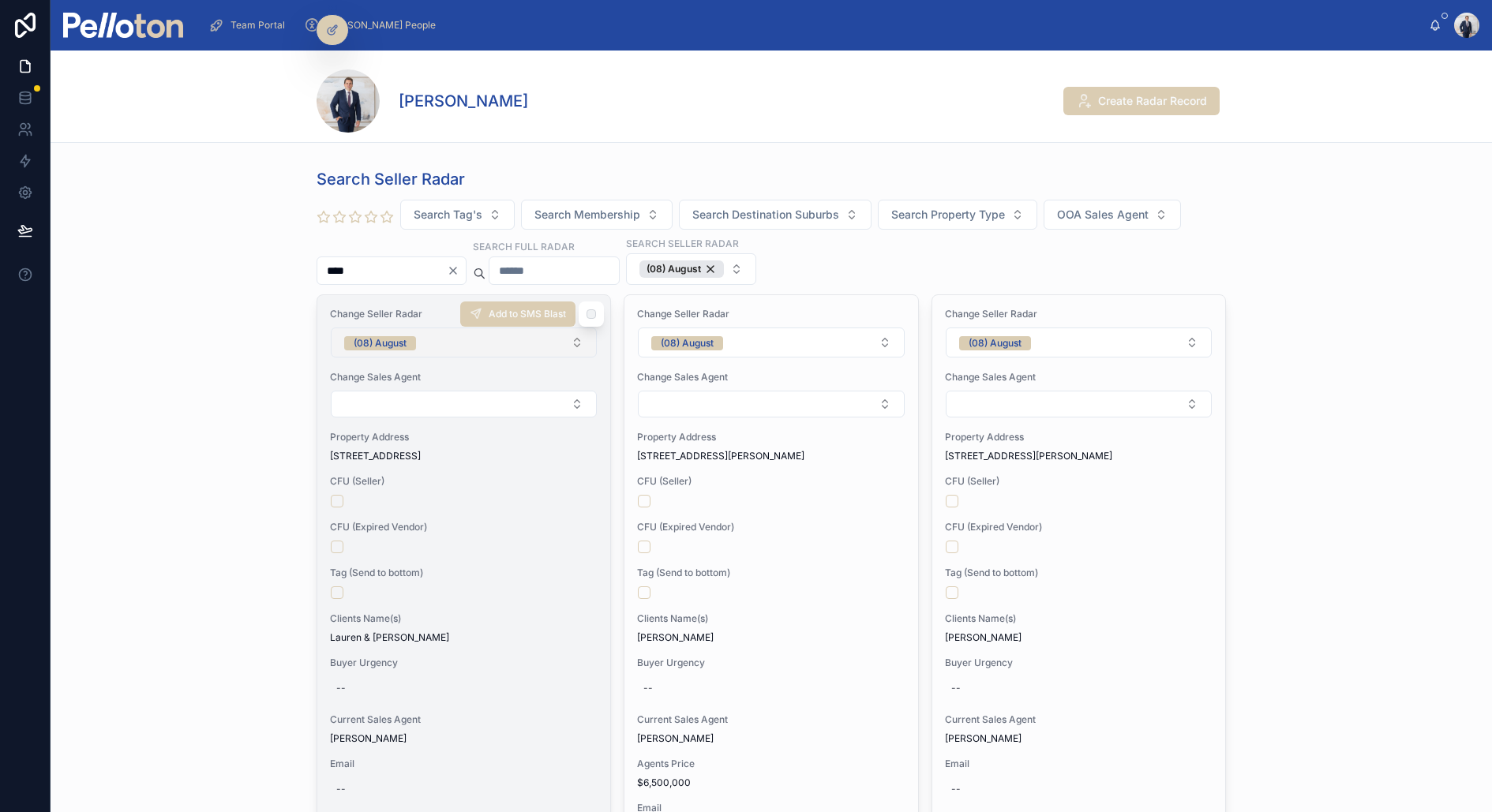
click at [395, 347] on div "(08) August" at bounding box center [380, 343] width 53 height 14
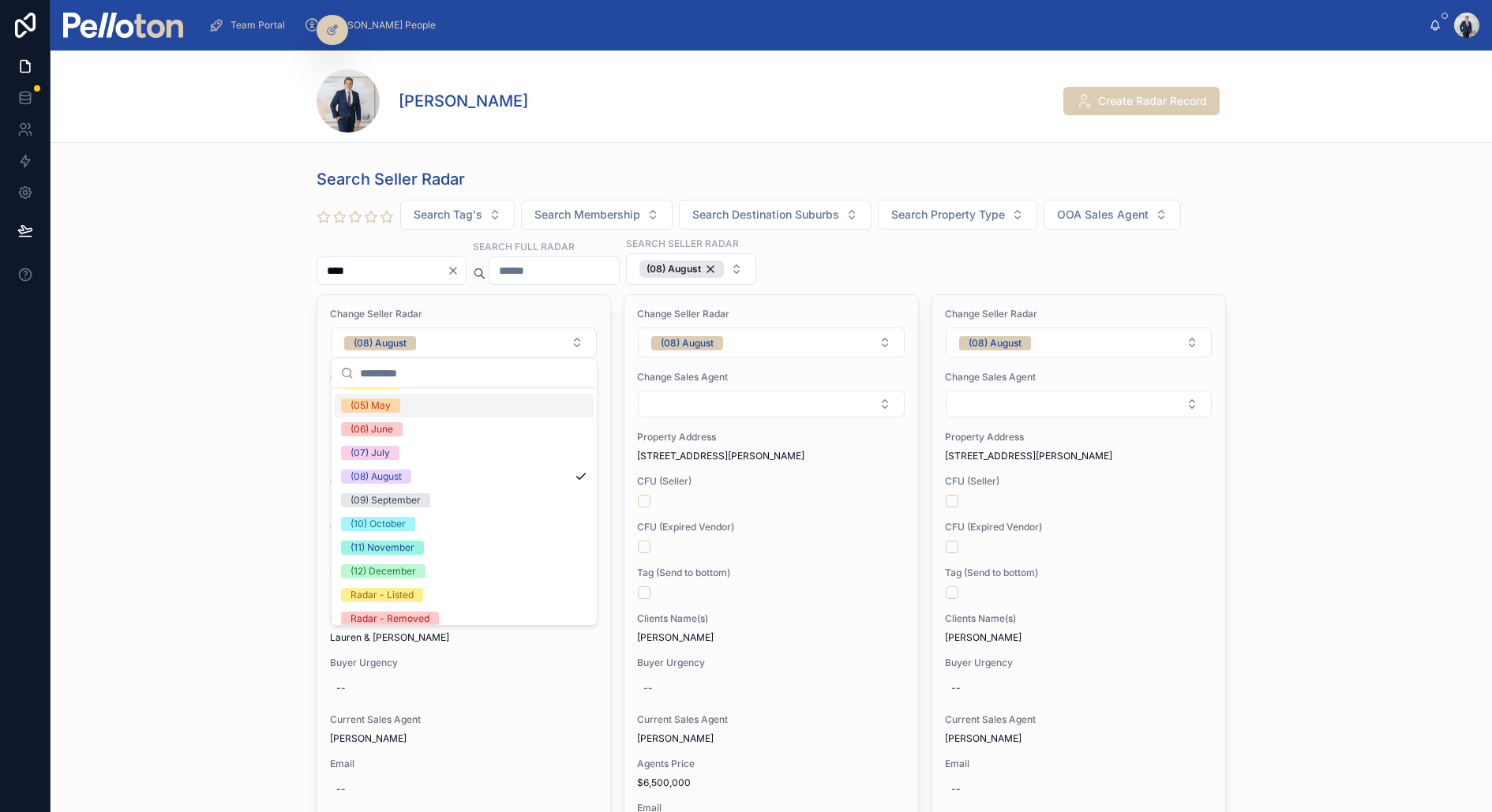
scroll to position [148, 0]
click at [443, 607] on div "Radar - Removed" at bounding box center [464, 610] width 259 height 24
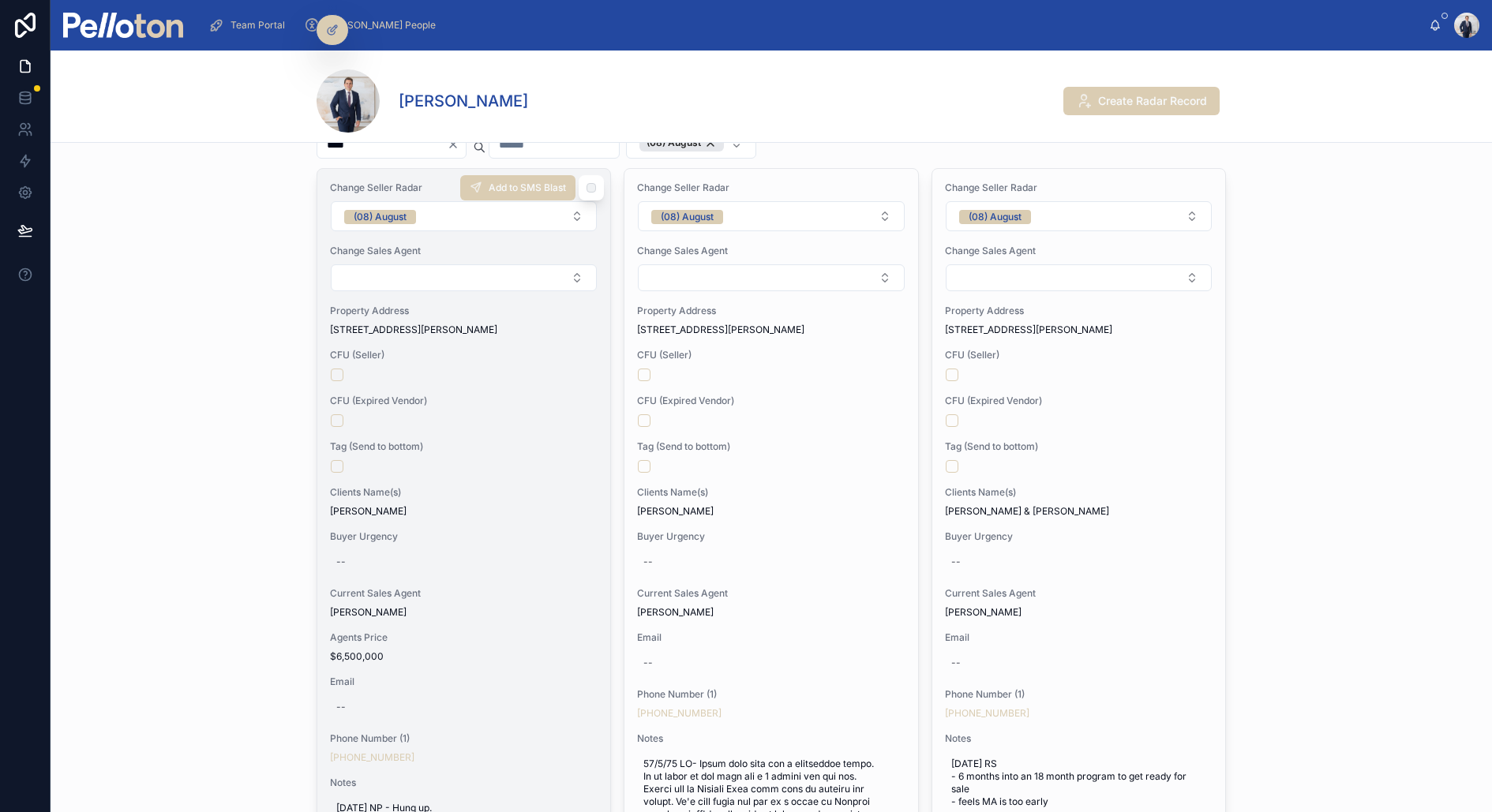
scroll to position [120, 0]
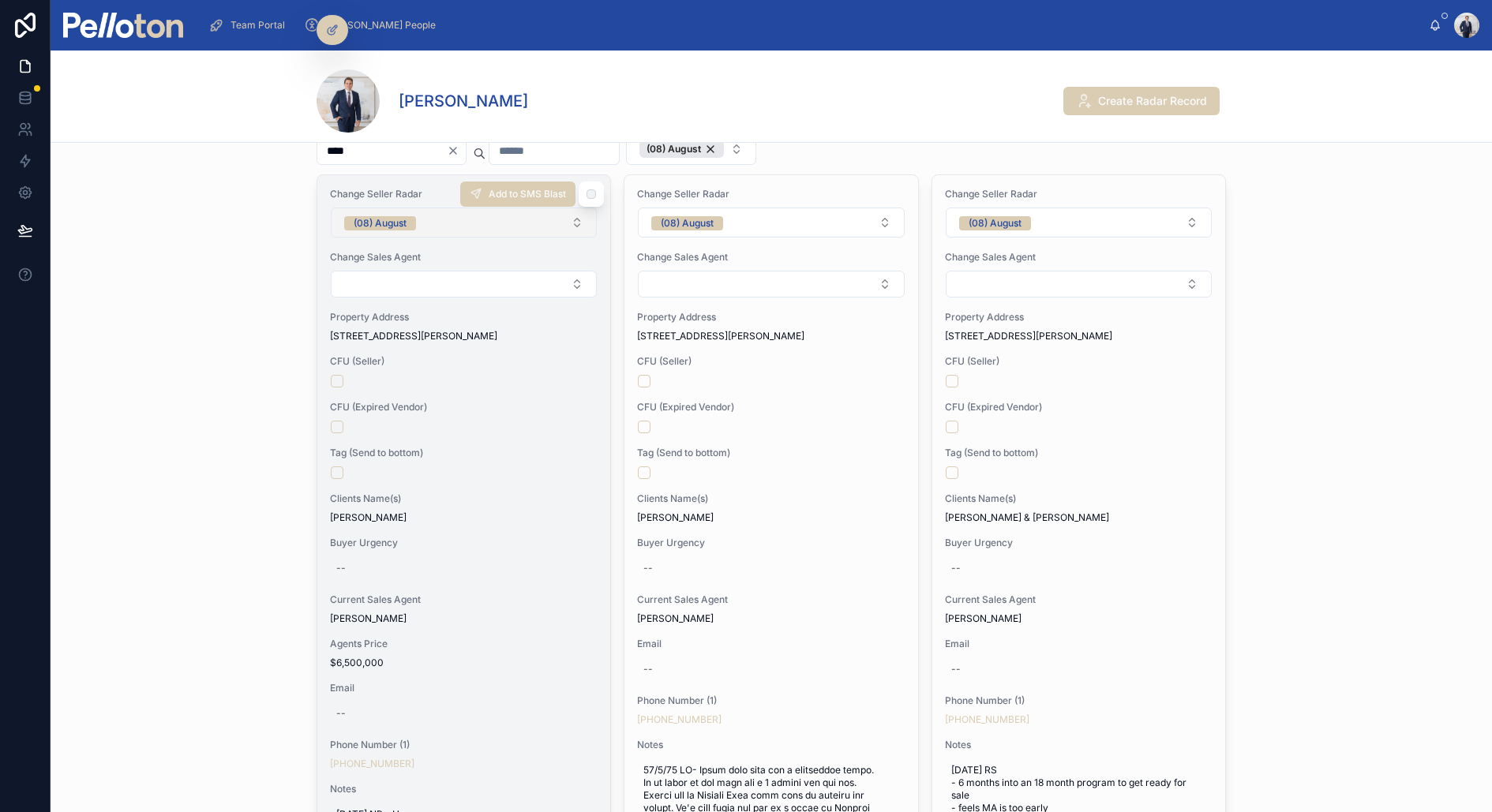
click at [403, 221] on div "(08) August" at bounding box center [380, 223] width 53 height 14
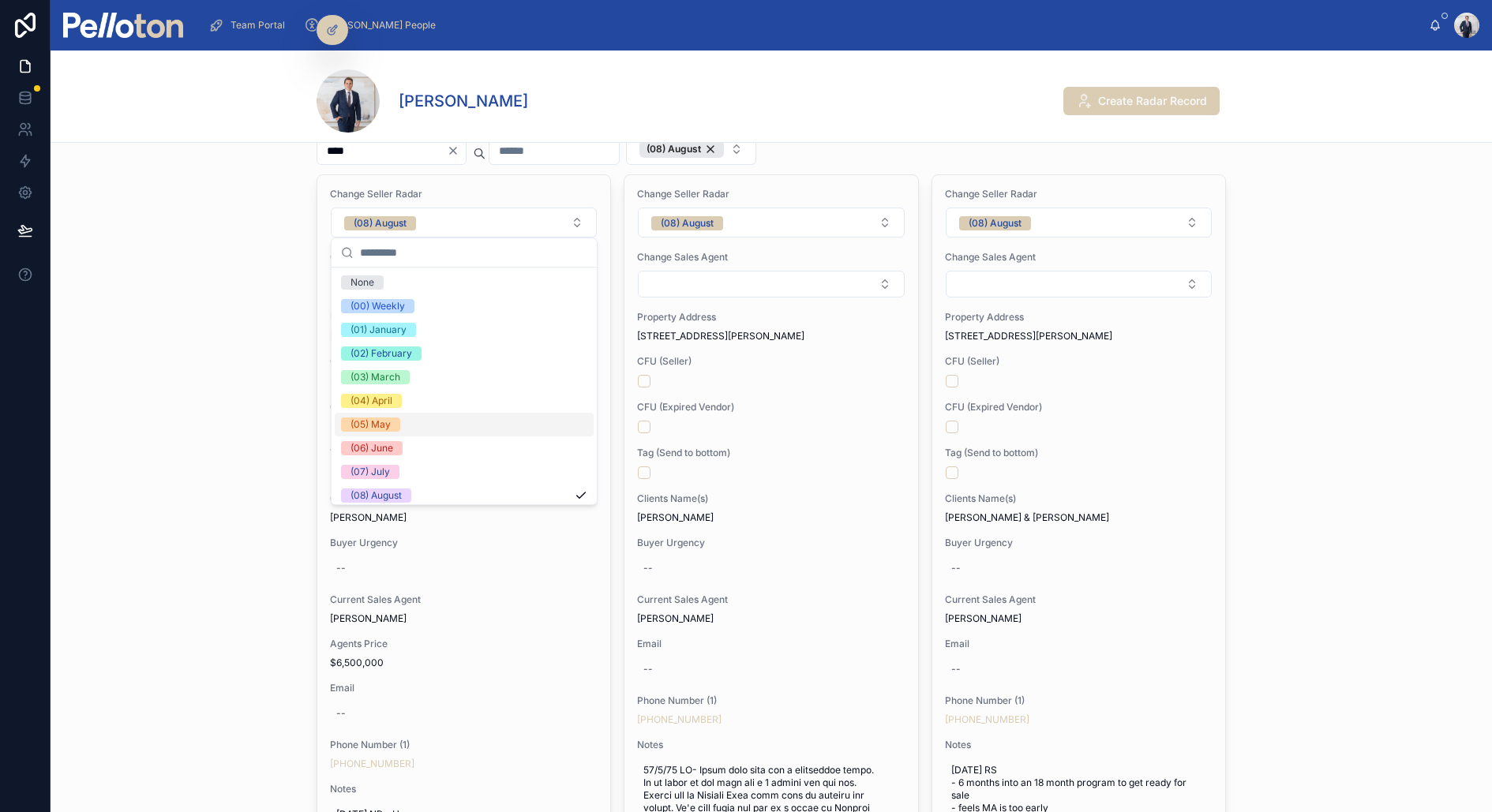
scroll to position [148, 0]
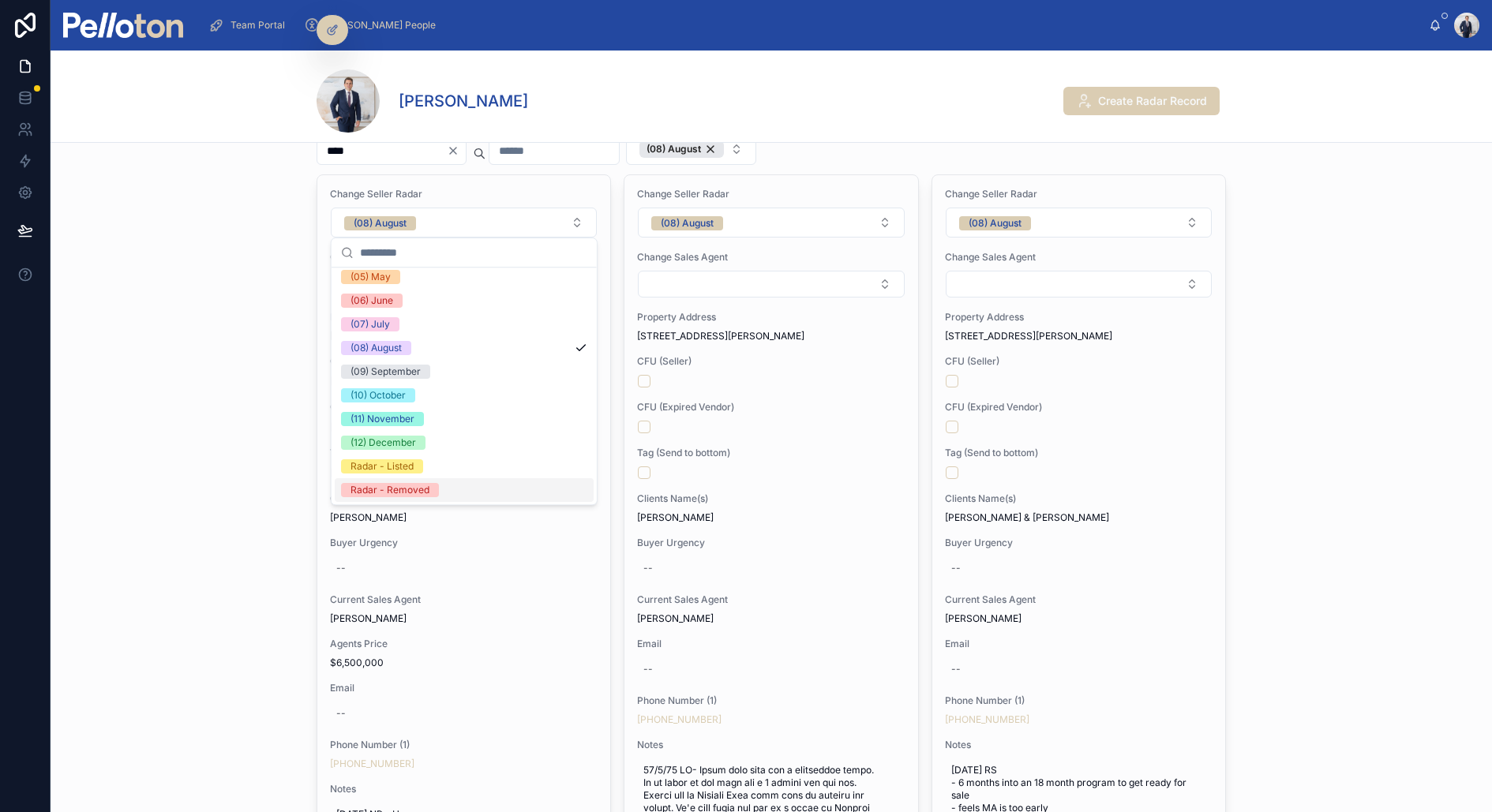
click at [421, 483] on div "Radar - Removed" at bounding box center [389, 490] width 79 height 14
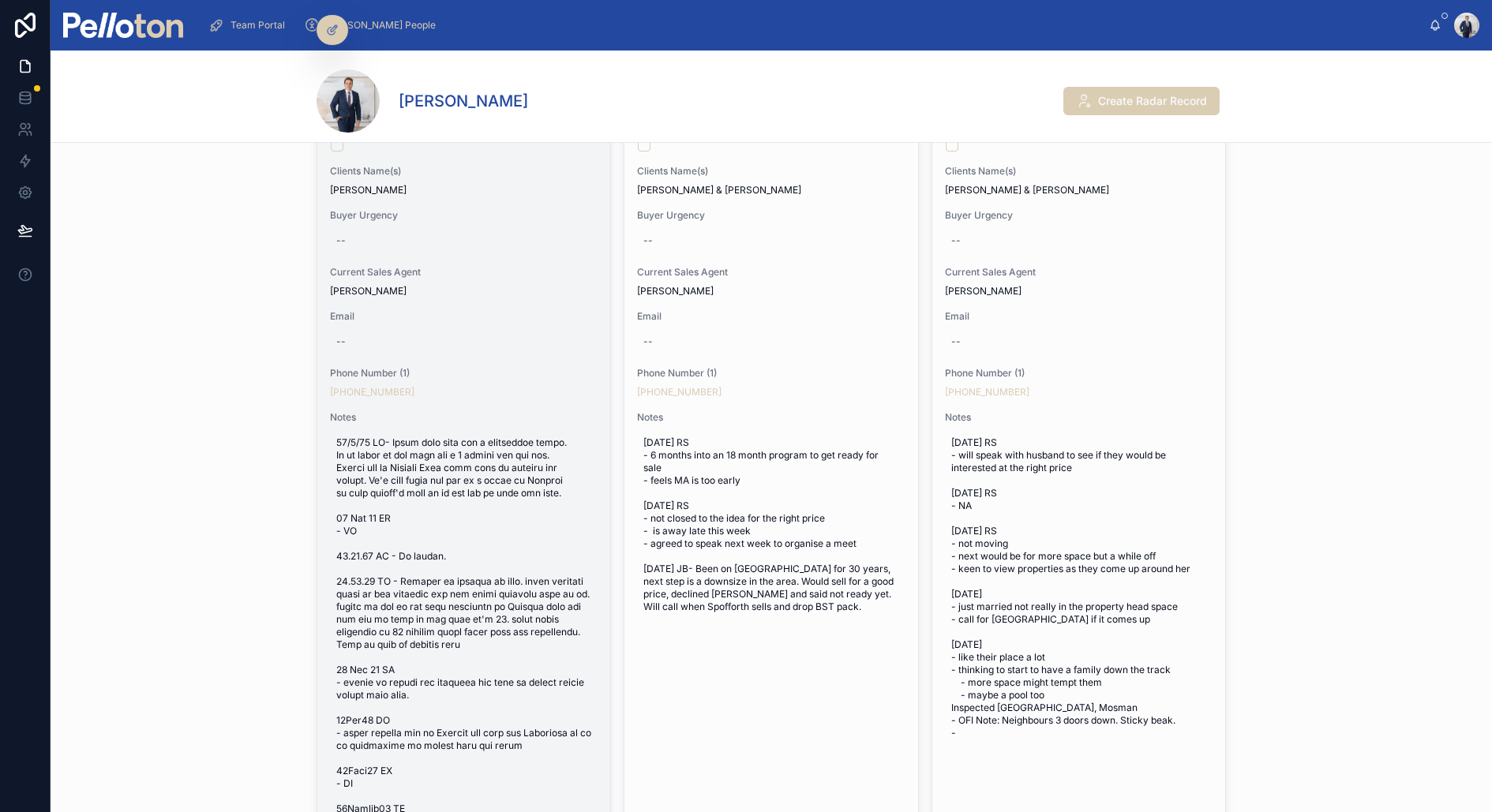
scroll to position [0, 0]
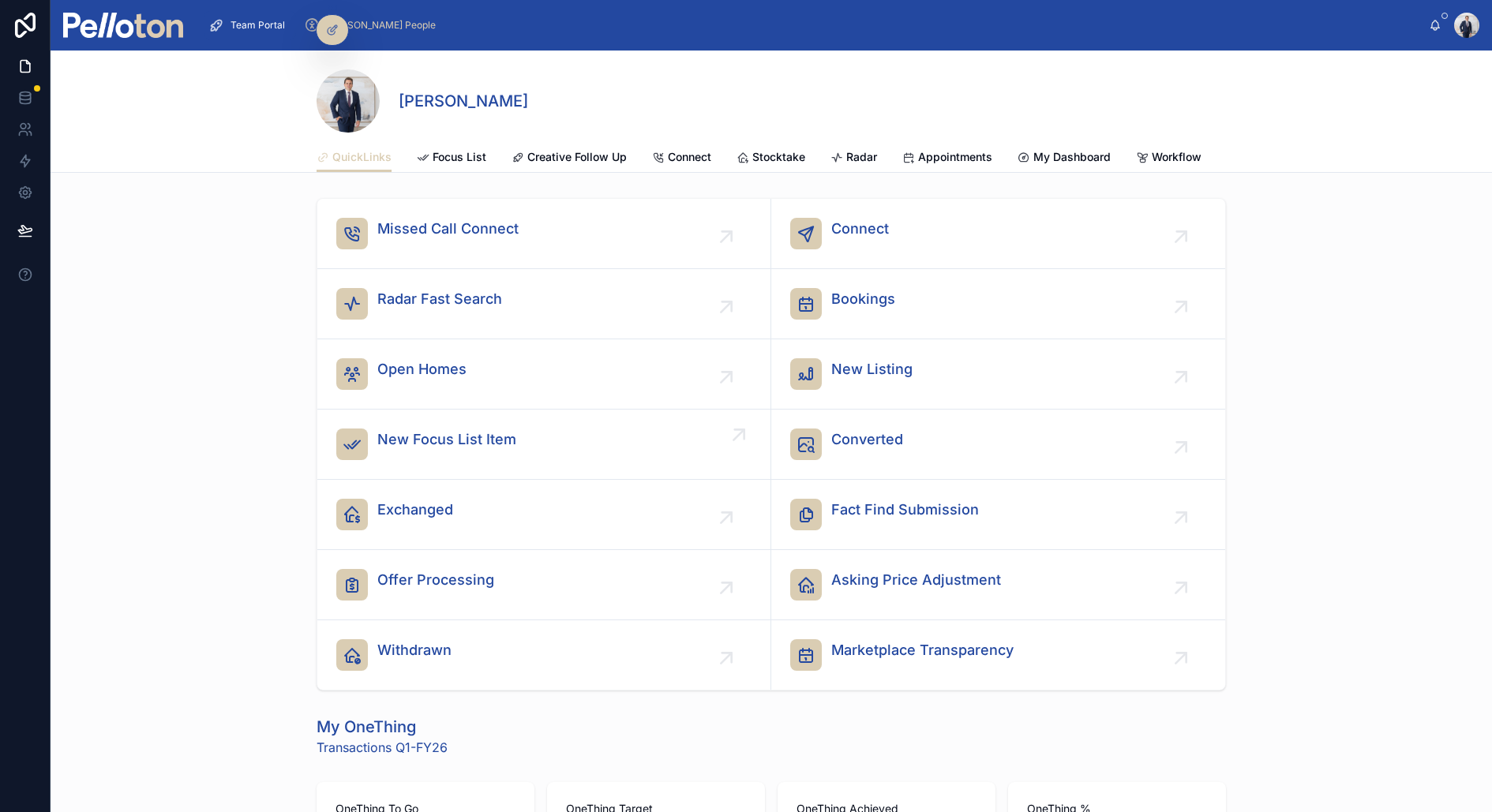
click at [439, 412] on link "New Focus List Item" at bounding box center [544, 444] width 453 height 70
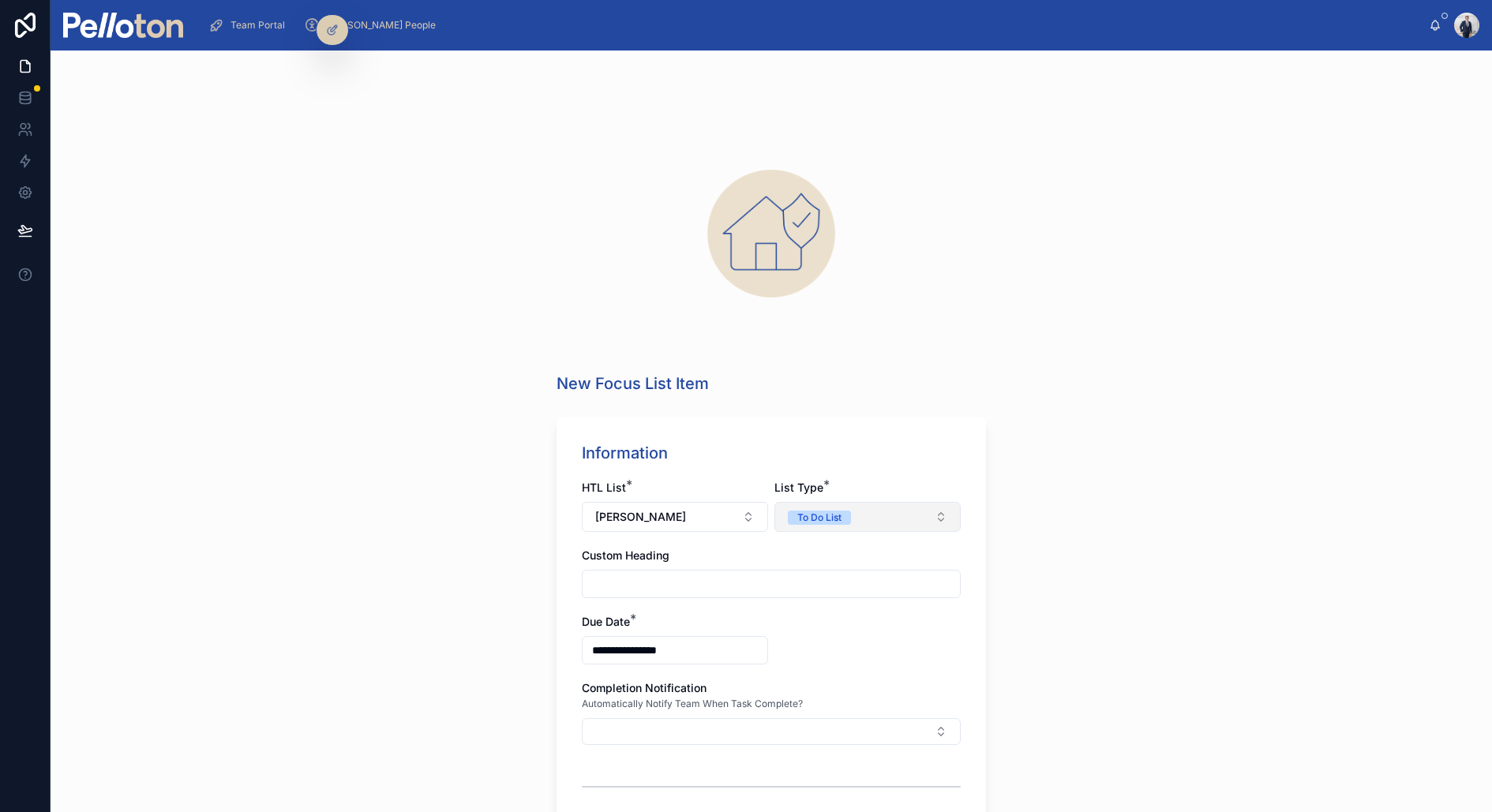
click at [817, 506] on button "To Do List" at bounding box center [867, 517] width 187 height 30
click at [799, 582] on div "Have To List" at bounding box center [816, 580] width 55 height 14
click at [675, 582] on input "text" at bounding box center [771, 584] width 377 height 22
click at [617, 582] on input "**********" at bounding box center [771, 584] width 377 height 22
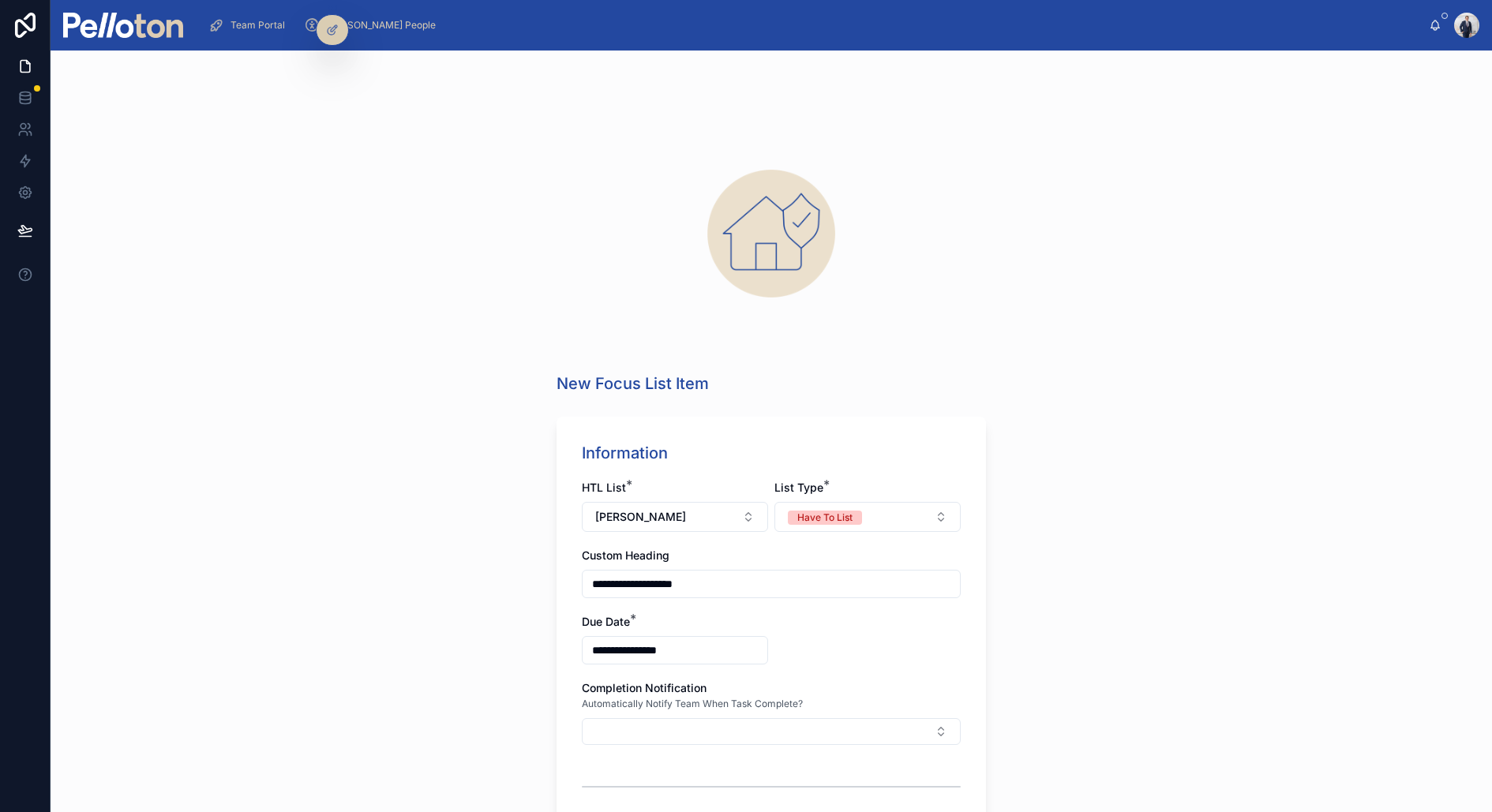
click at [617, 582] on input "**********" at bounding box center [771, 584] width 377 height 22
click at [728, 582] on input "**********" at bounding box center [771, 584] width 377 height 22
type input "**********"
click at [417, 398] on div "**********" at bounding box center [771, 431] width 1441 height 761
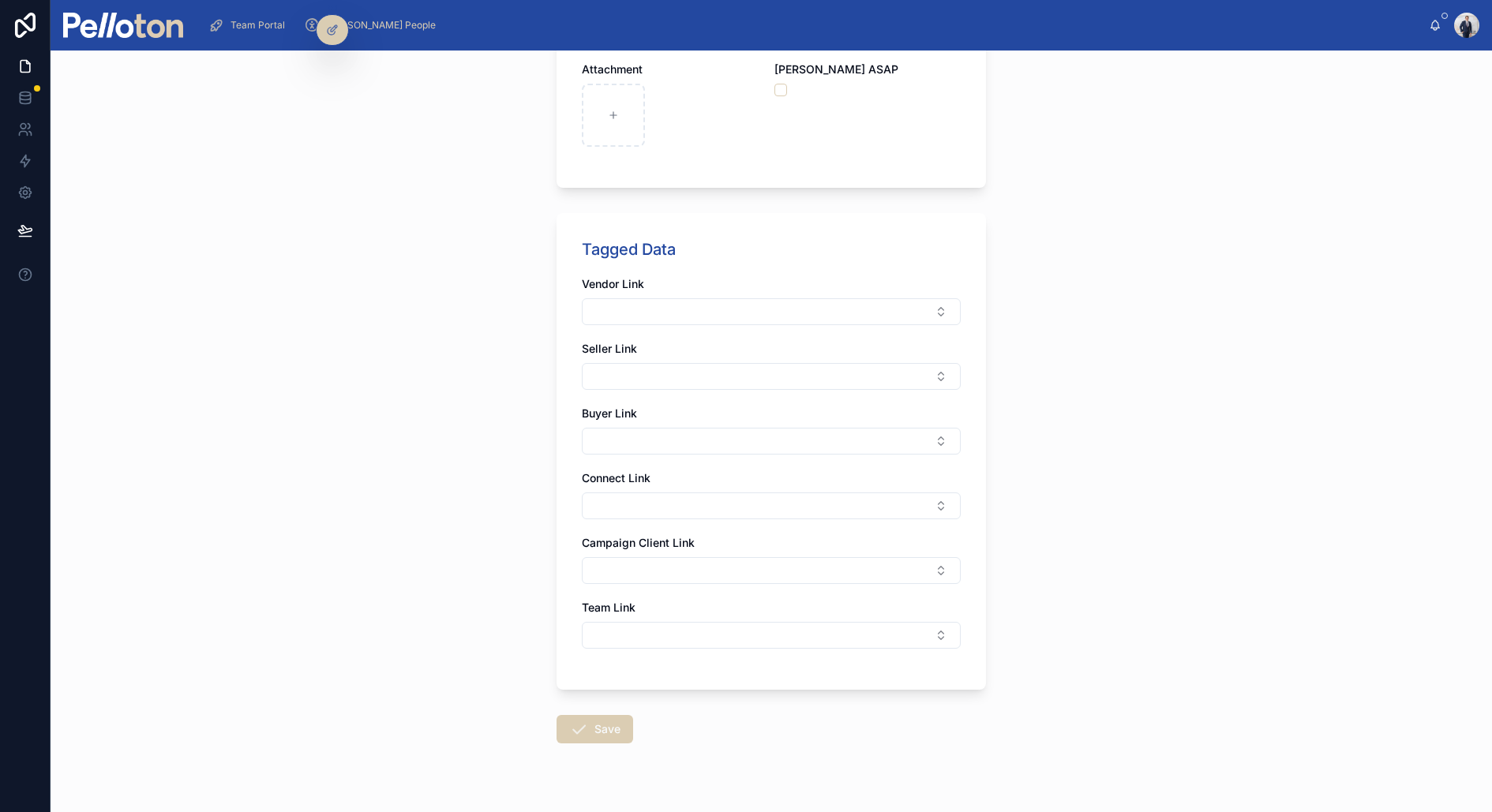
scroll to position [863, 0]
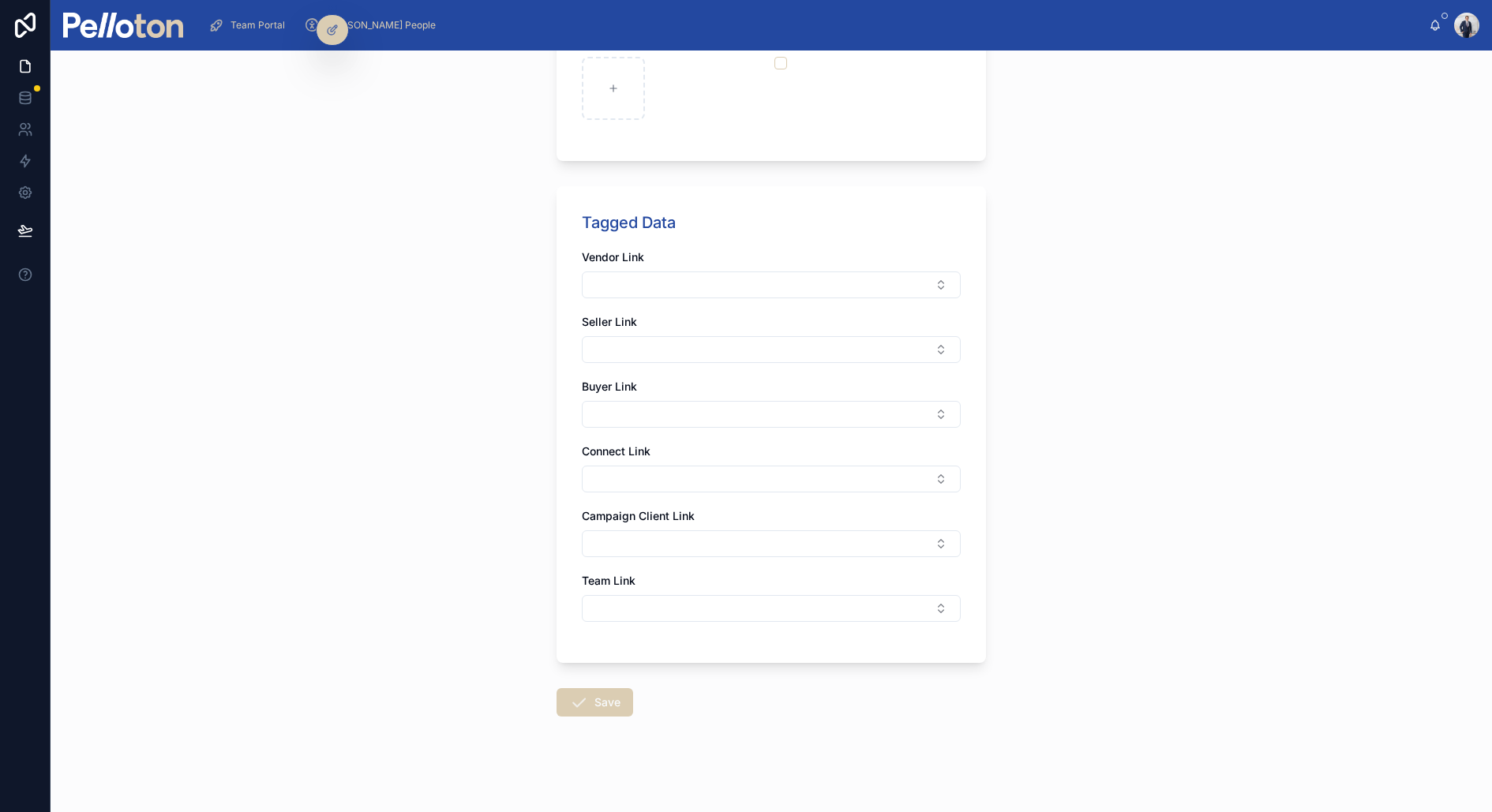
click at [599, 582] on form "**********" at bounding box center [771, 181] width 429 height 1274
click at [599, 582] on button "Save" at bounding box center [594, 702] width 77 height 29
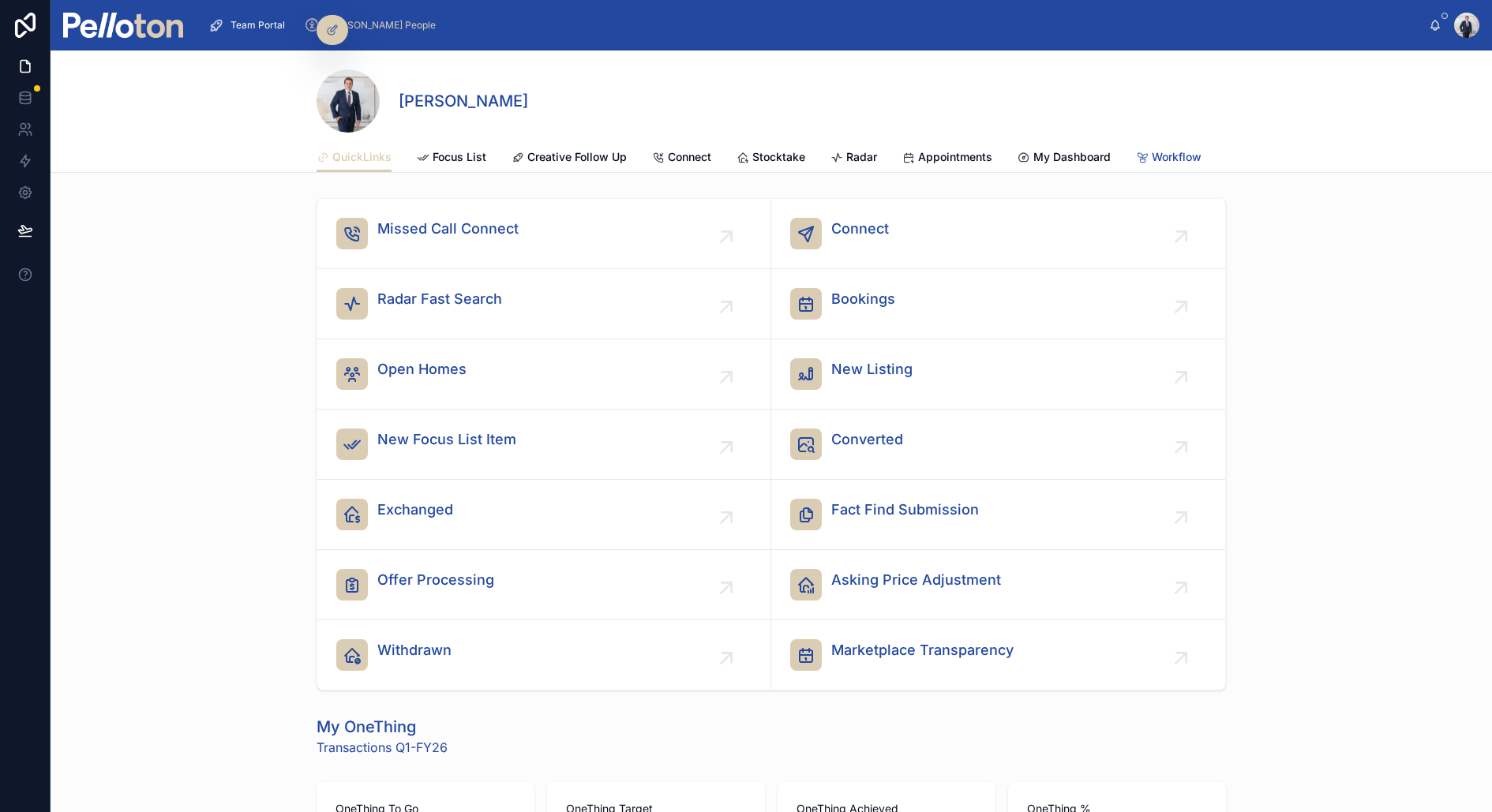
click at [1017, 162] on span "Workflow" at bounding box center [1176, 157] width 50 height 16
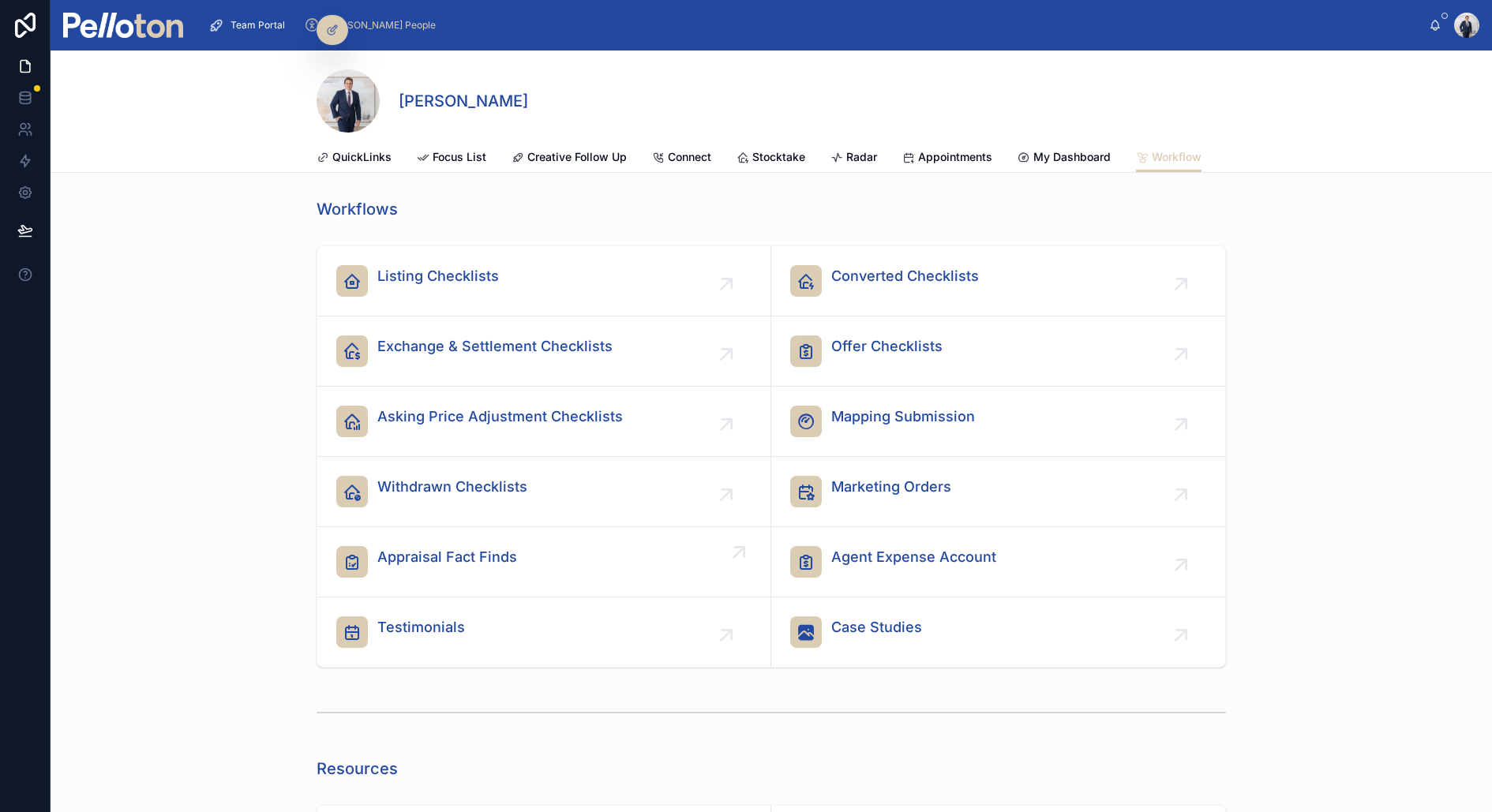
click at [453, 564] on span "Appraisal Fact Finds" at bounding box center [447, 557] width 139 height 22
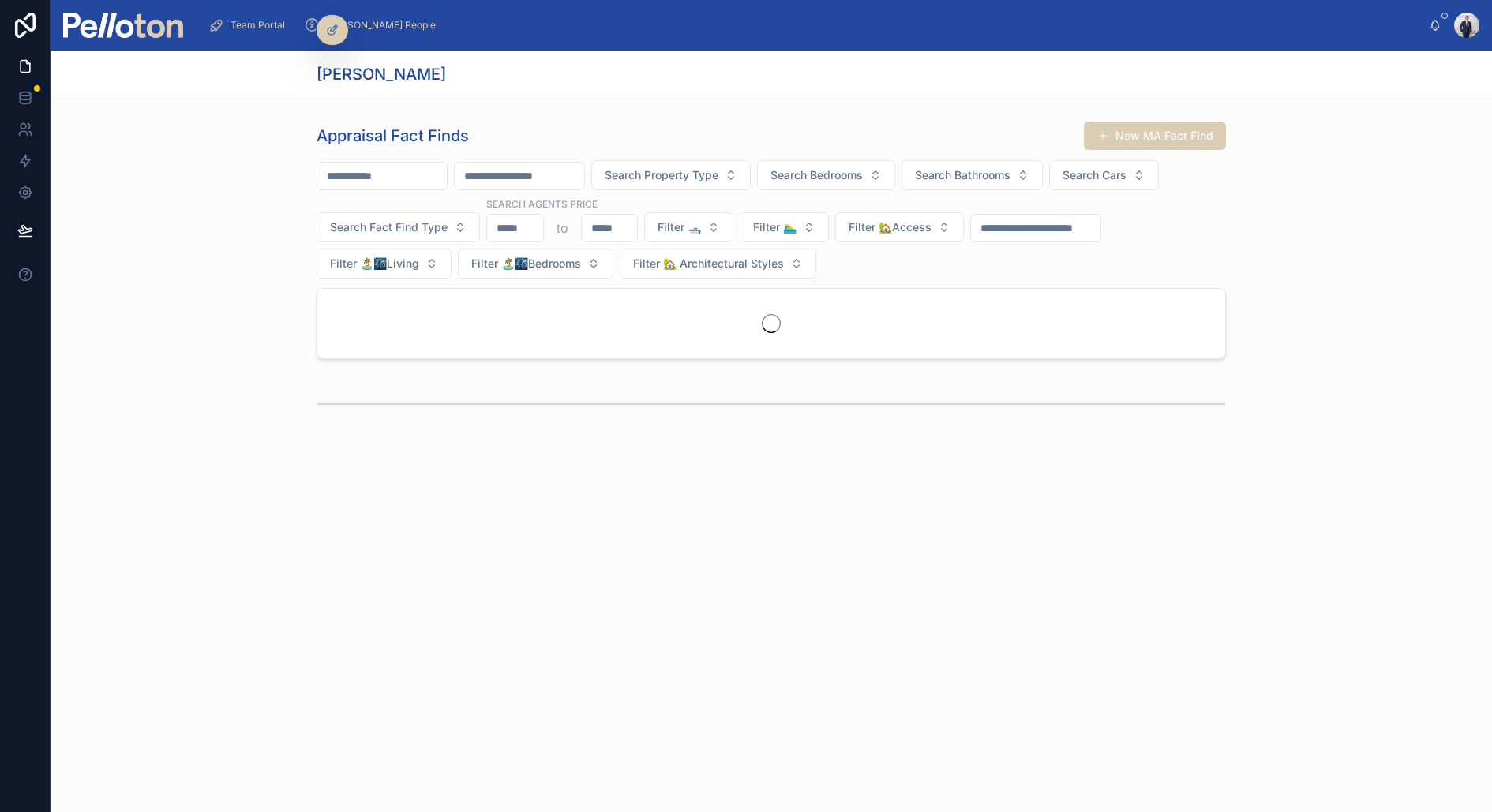
click at [616, 224] on input "number" at bounding box center [610, 228] width 56 height 22
type input "*******"
click at [426, 170] on input "text" at bounding box center [382, 176] width 129 height 22
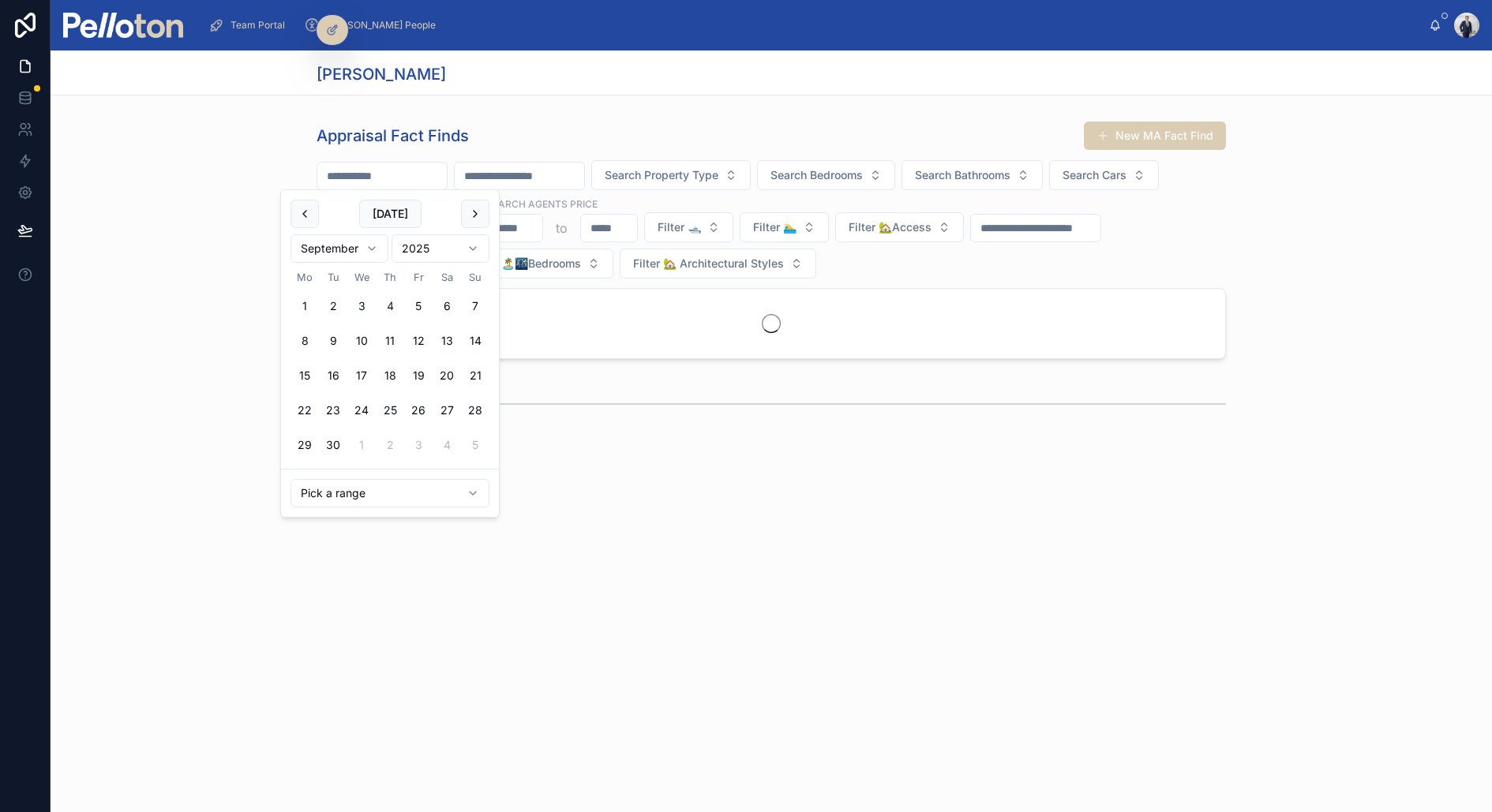
click at [415, 487] on html "Team Portal Pello People Stefon Bertram Stefon Bertram Appraisal Fact Finds New…" at bounding box center [746, 406] width 1492 height 812
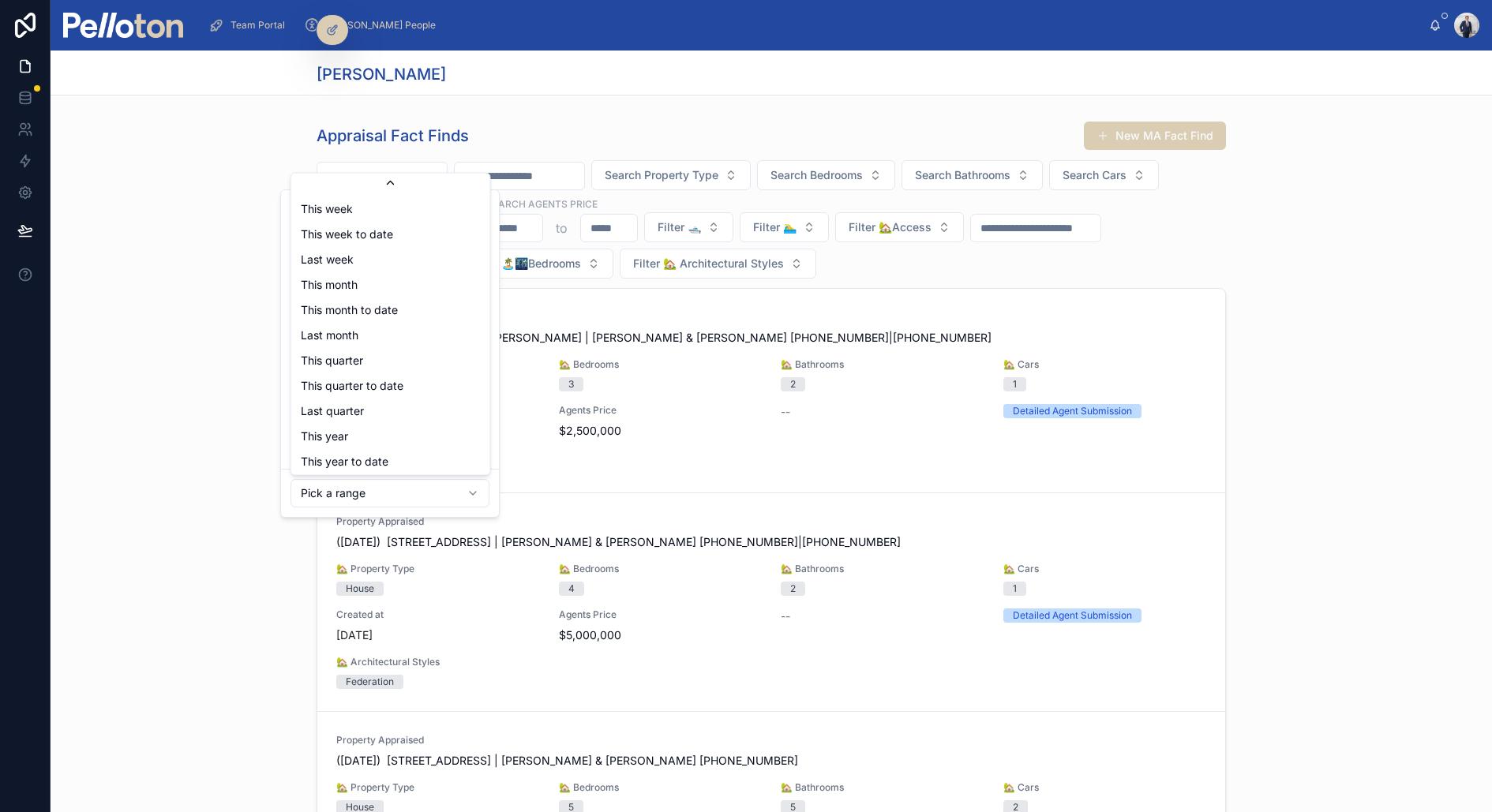
scroll to position [177, 0]
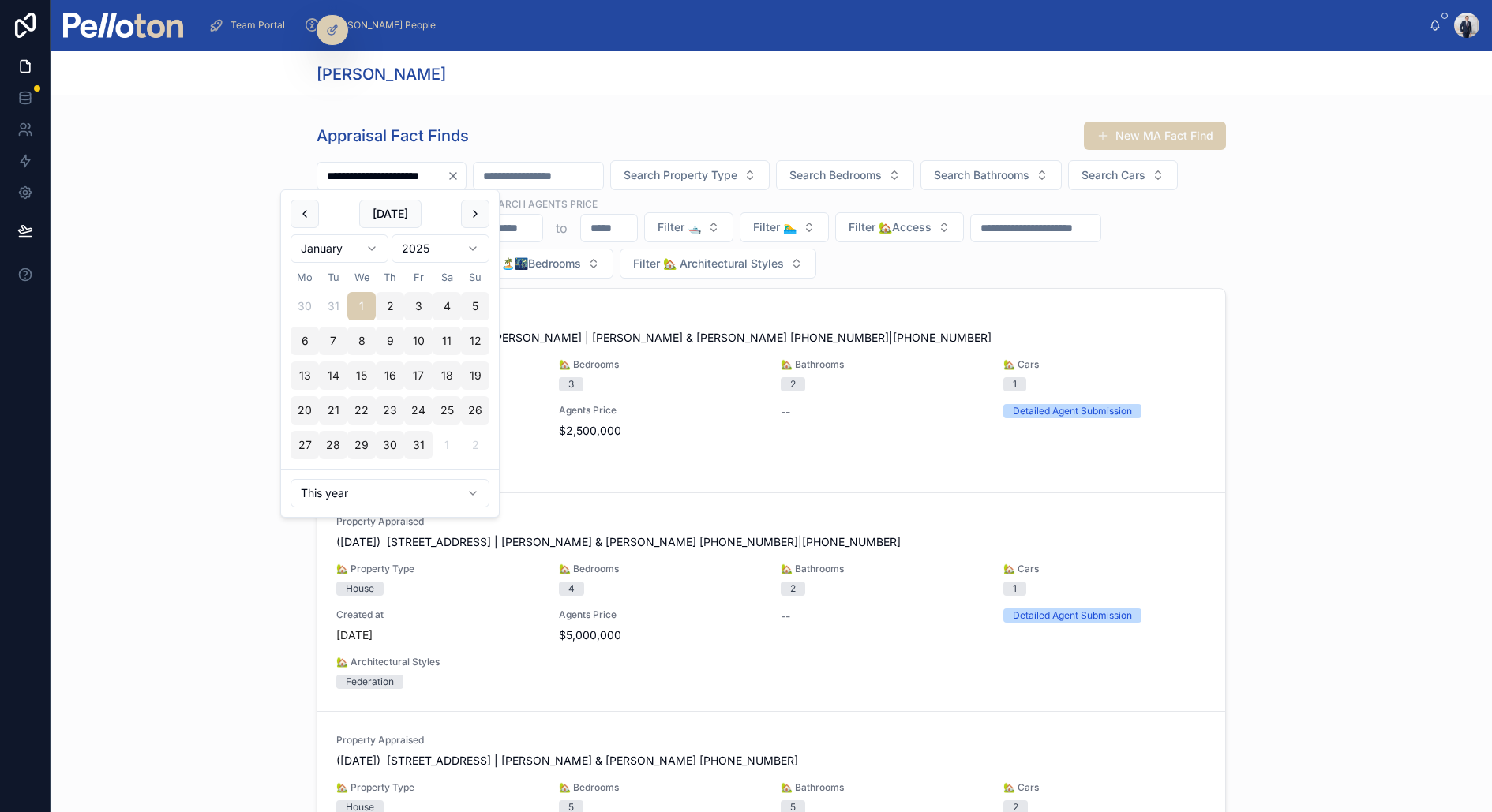
type input "**********"
click at [114, 446] on div "**********" at bounding box center [771, 509] width 1441 height 789
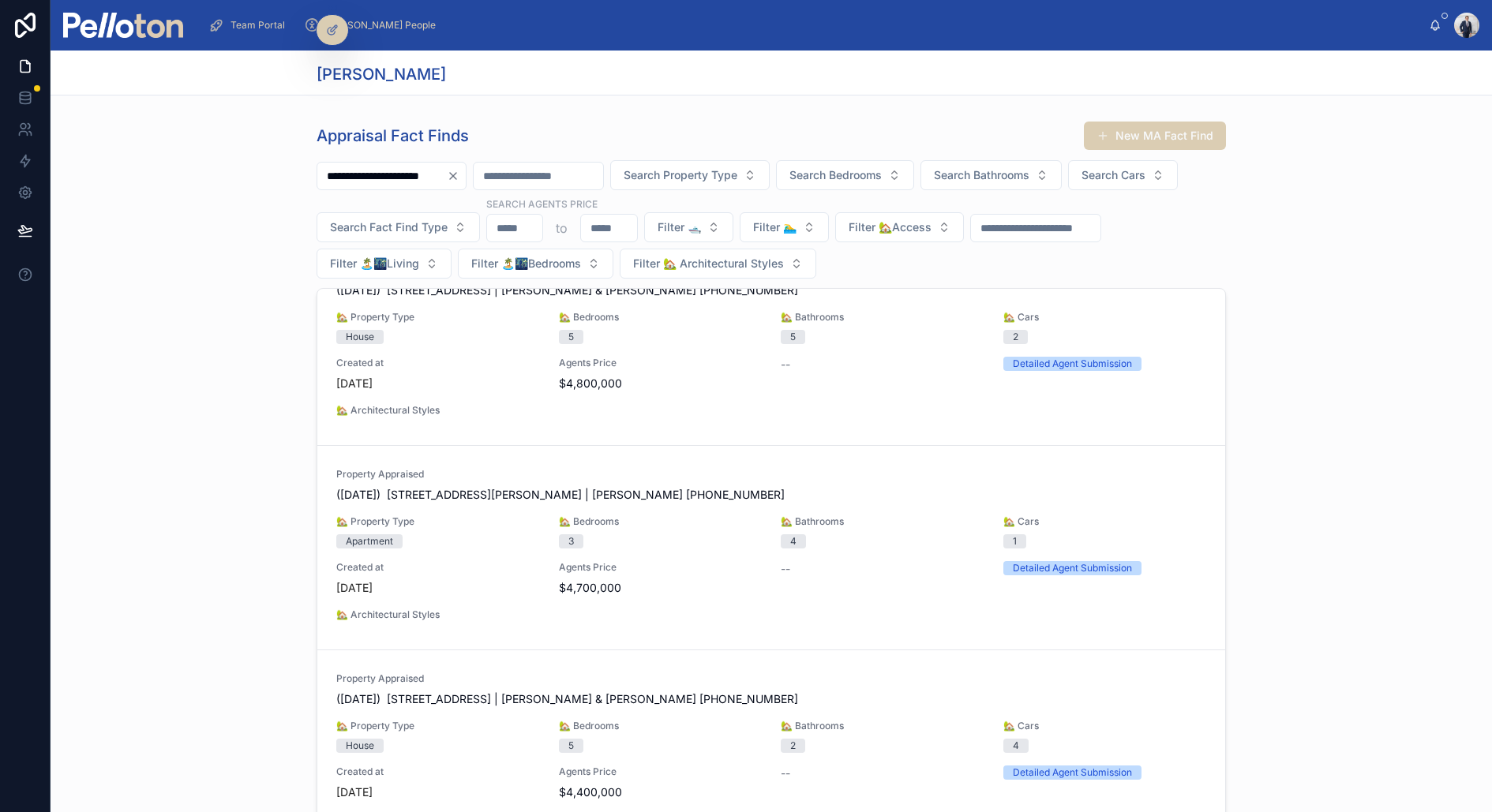
scroll to position [472, 0]
click at [532, 514] on span "🏡 Property Type" at bounding box center [437, 519] width 203 height 13
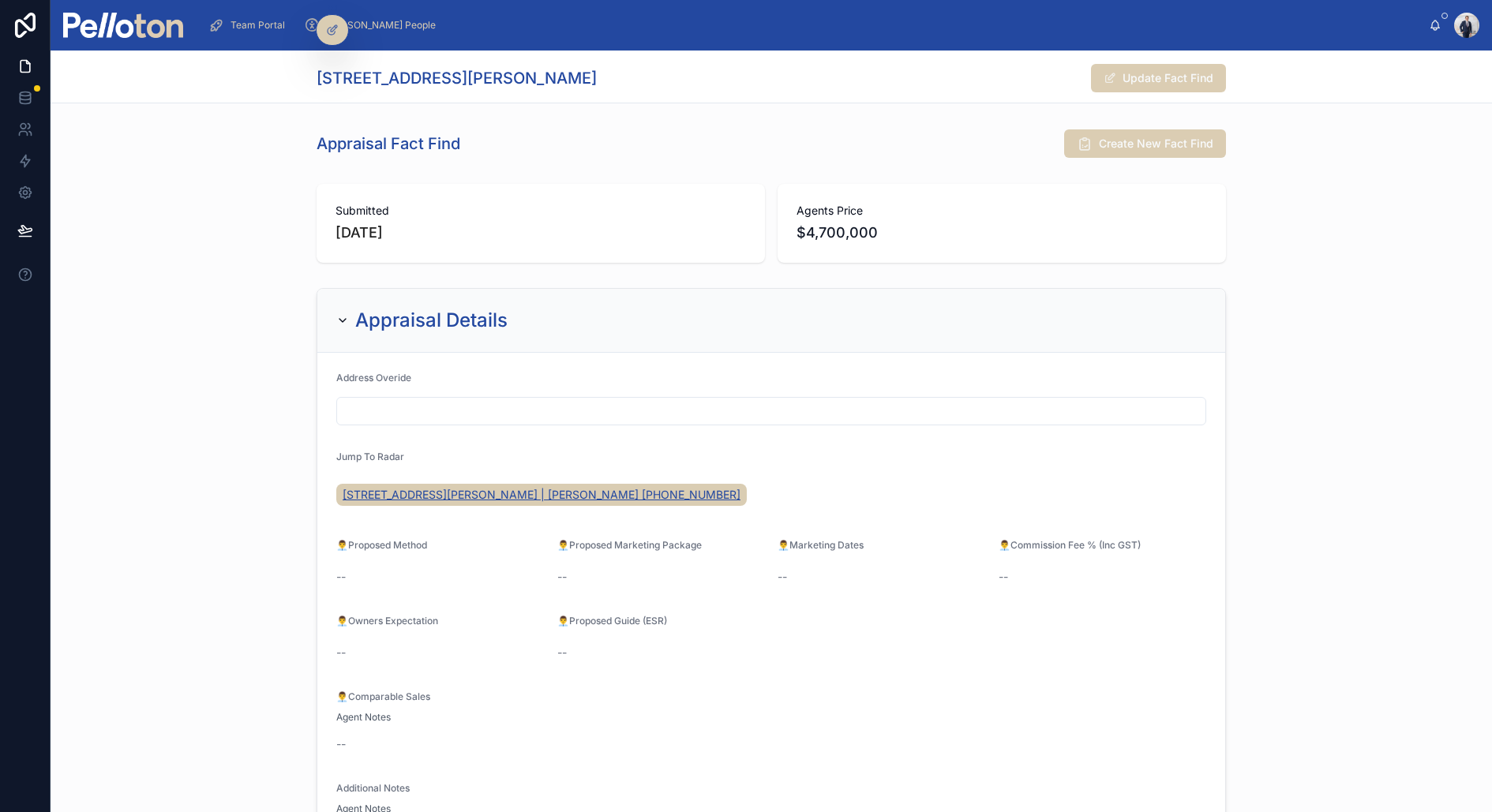
click at [434, 495] on span "1/15 Prince Albert Street, Mosman | Sue Bennett +61433999752" at bounding box center [541, 495] width 398 height 16
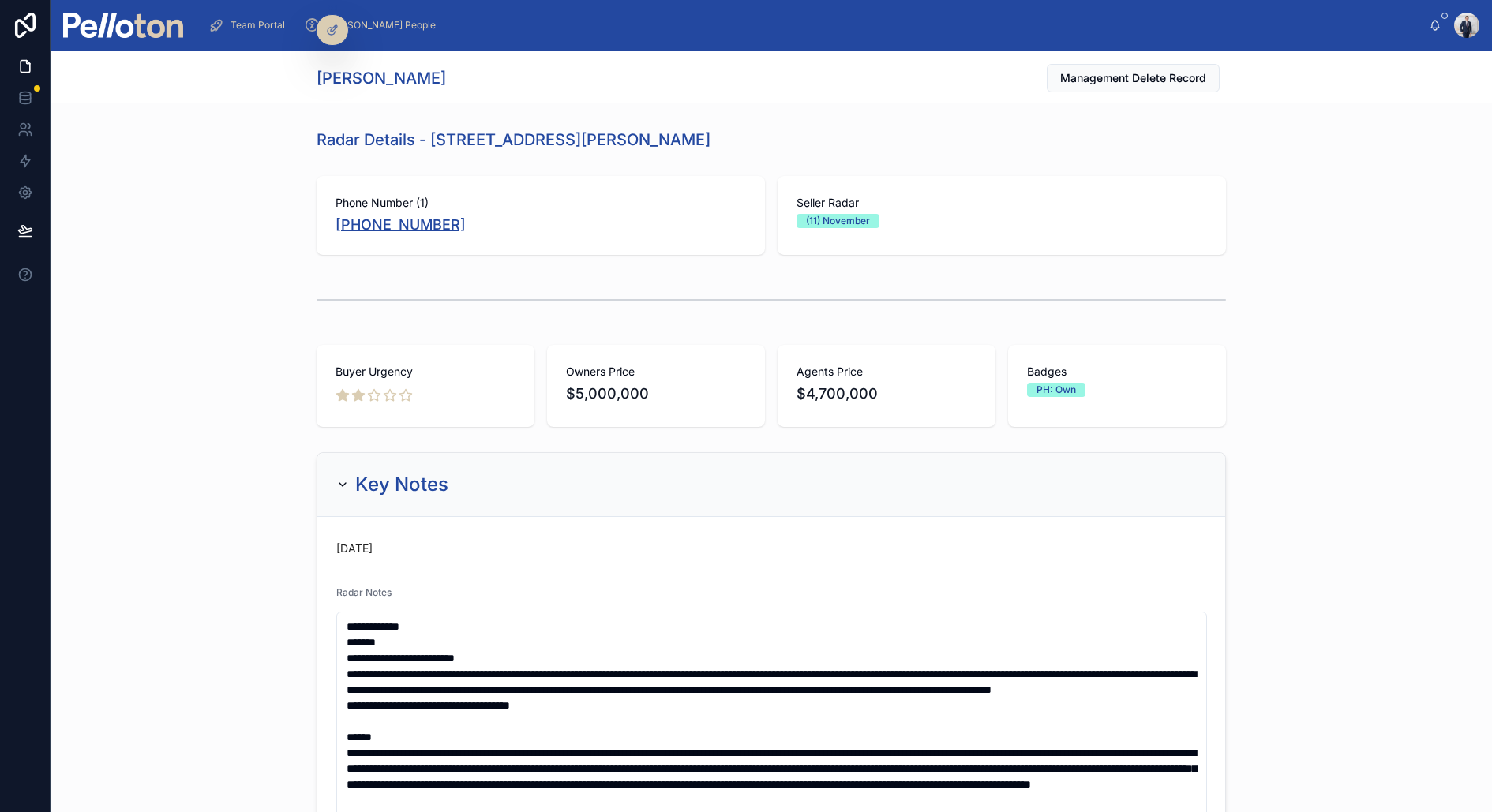
copy link "+61 433 999 752"
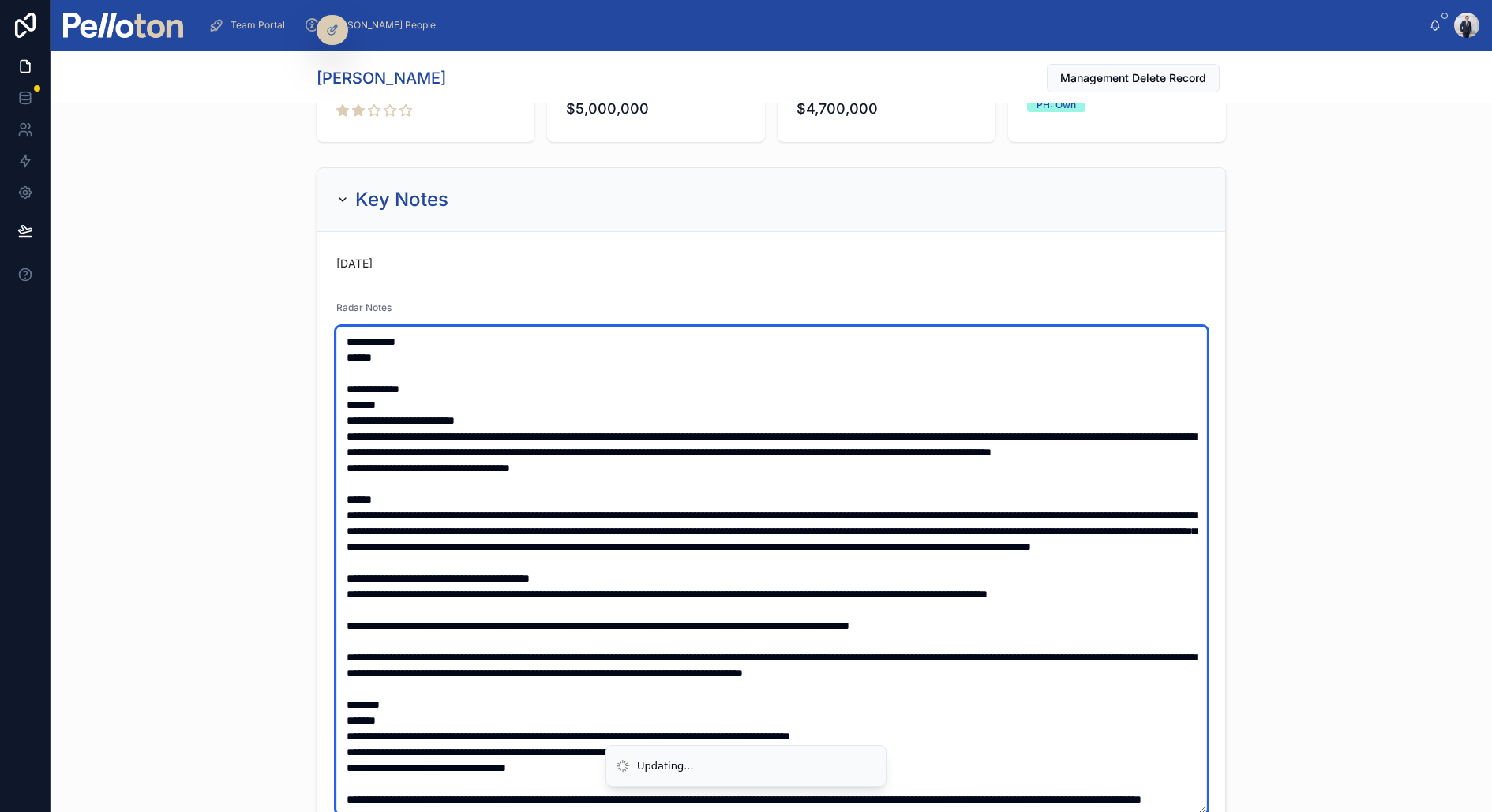
click at [387, 358] on textarea at bounding box center [771, 570] width 871 height 487
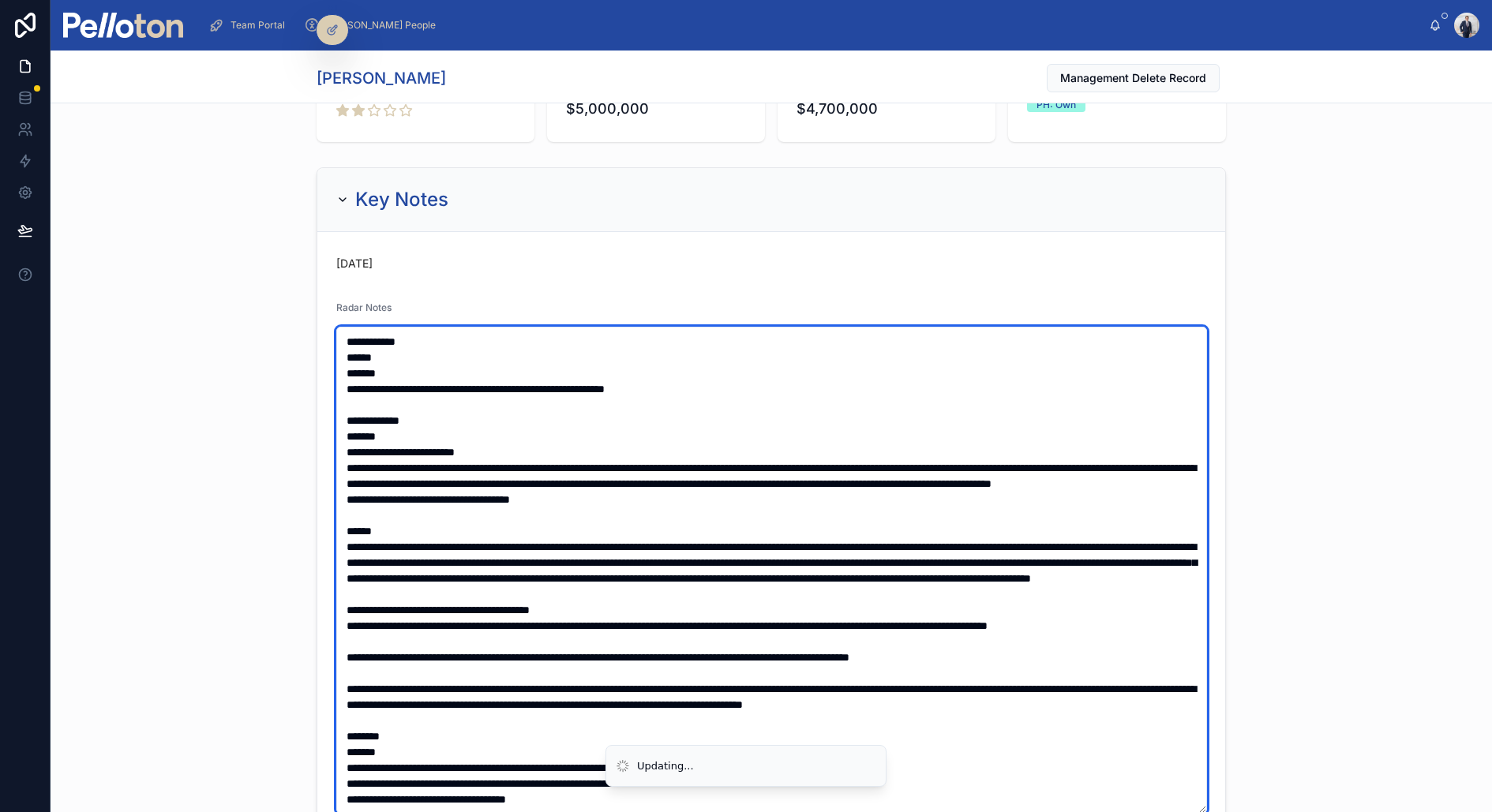
click at [442, 382] on textarea at bounding box center [771, 570] width 871 height 487
click at [1017, 382] on textarea at bounding box center [771, 570] width 871 height 487
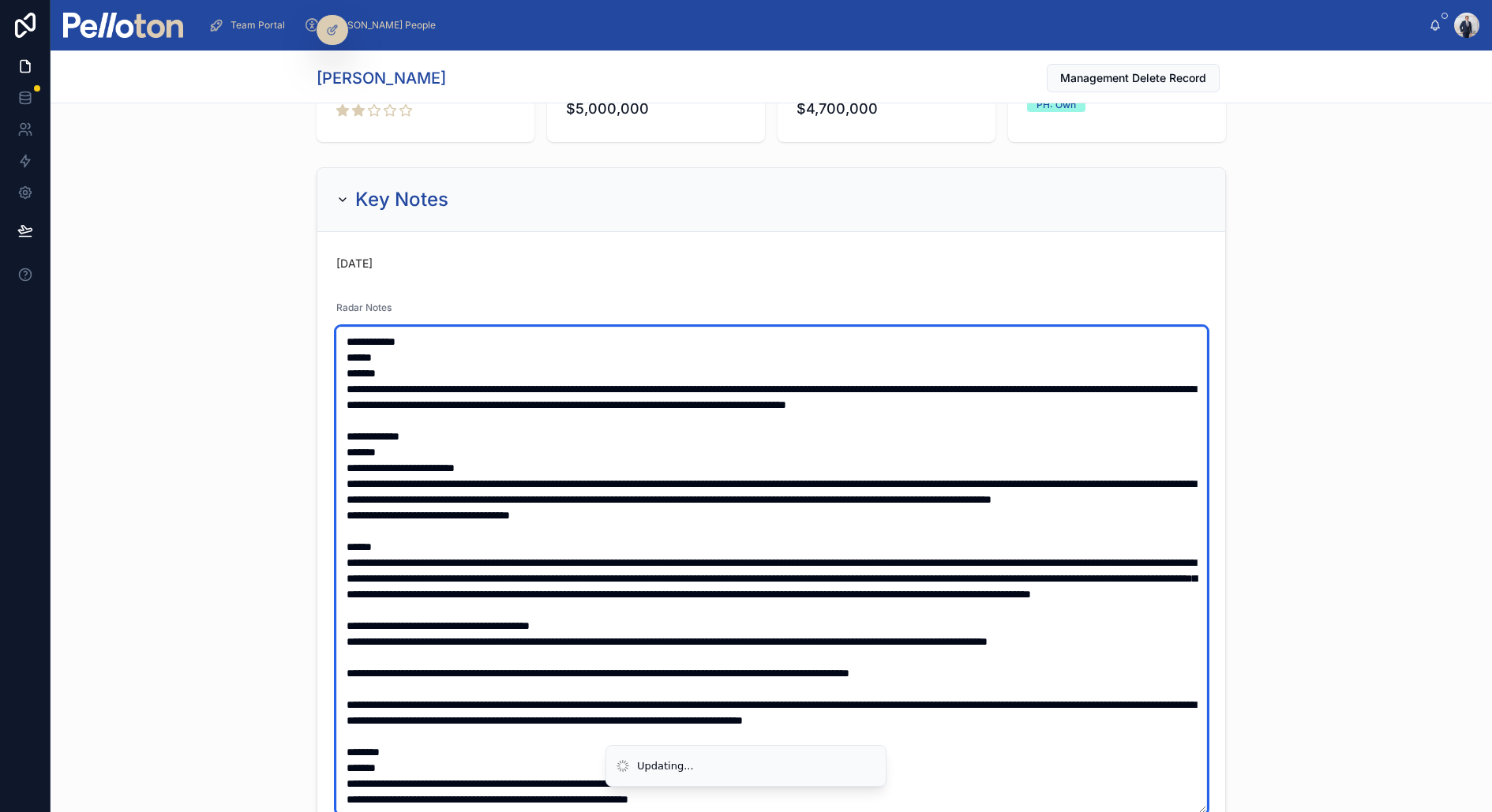
click at [345, 372] on textarea at bounding box center [771, 570] width 871 height 487
type textarea "**********"
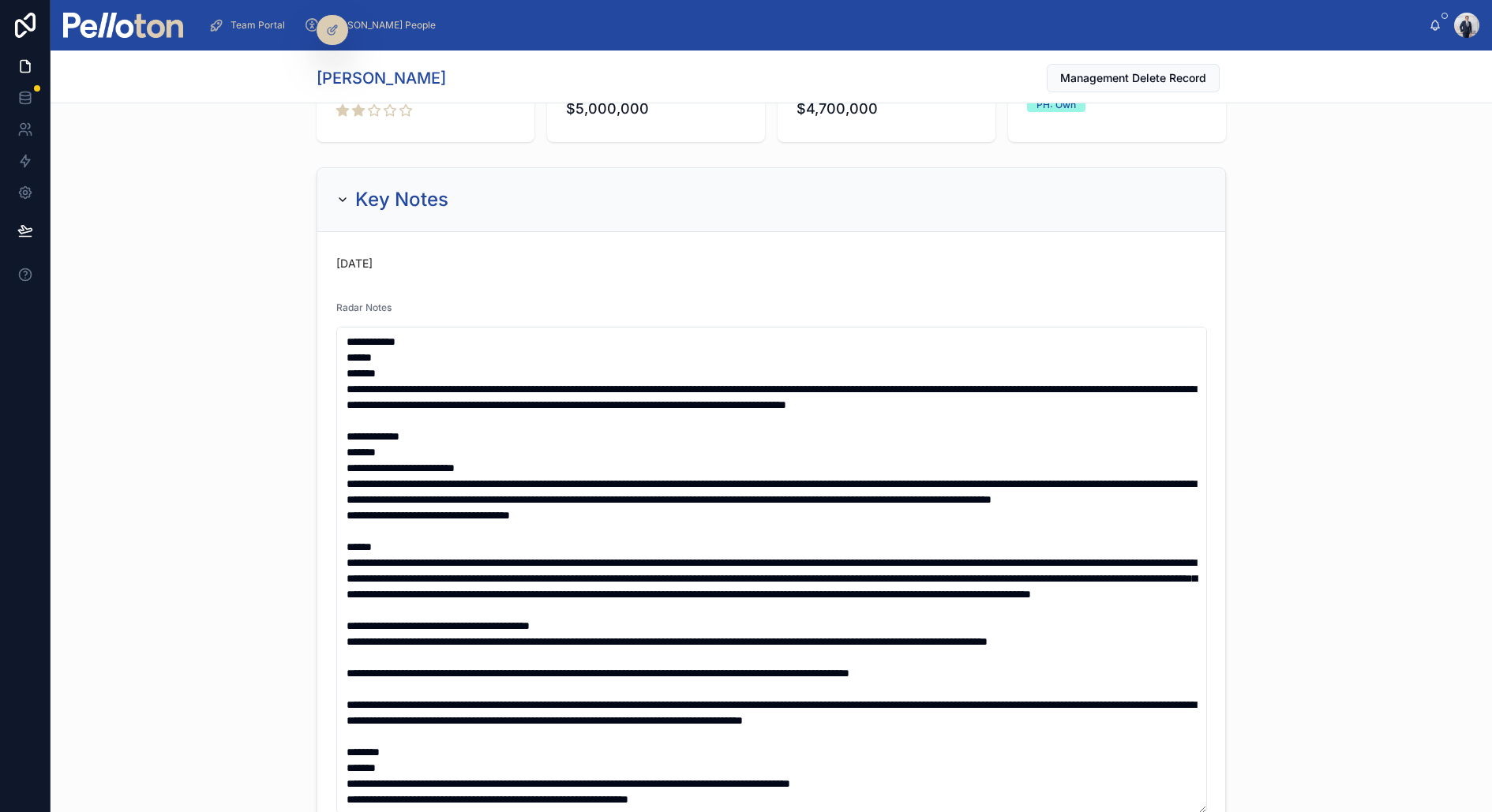
click at [243, 383] on div "Key Notes Today Radar Notes Tag Portal Weblink MPT Weblink -- Landlord Radar Se…" at bounding box center [771, 619] width 1441 height 915
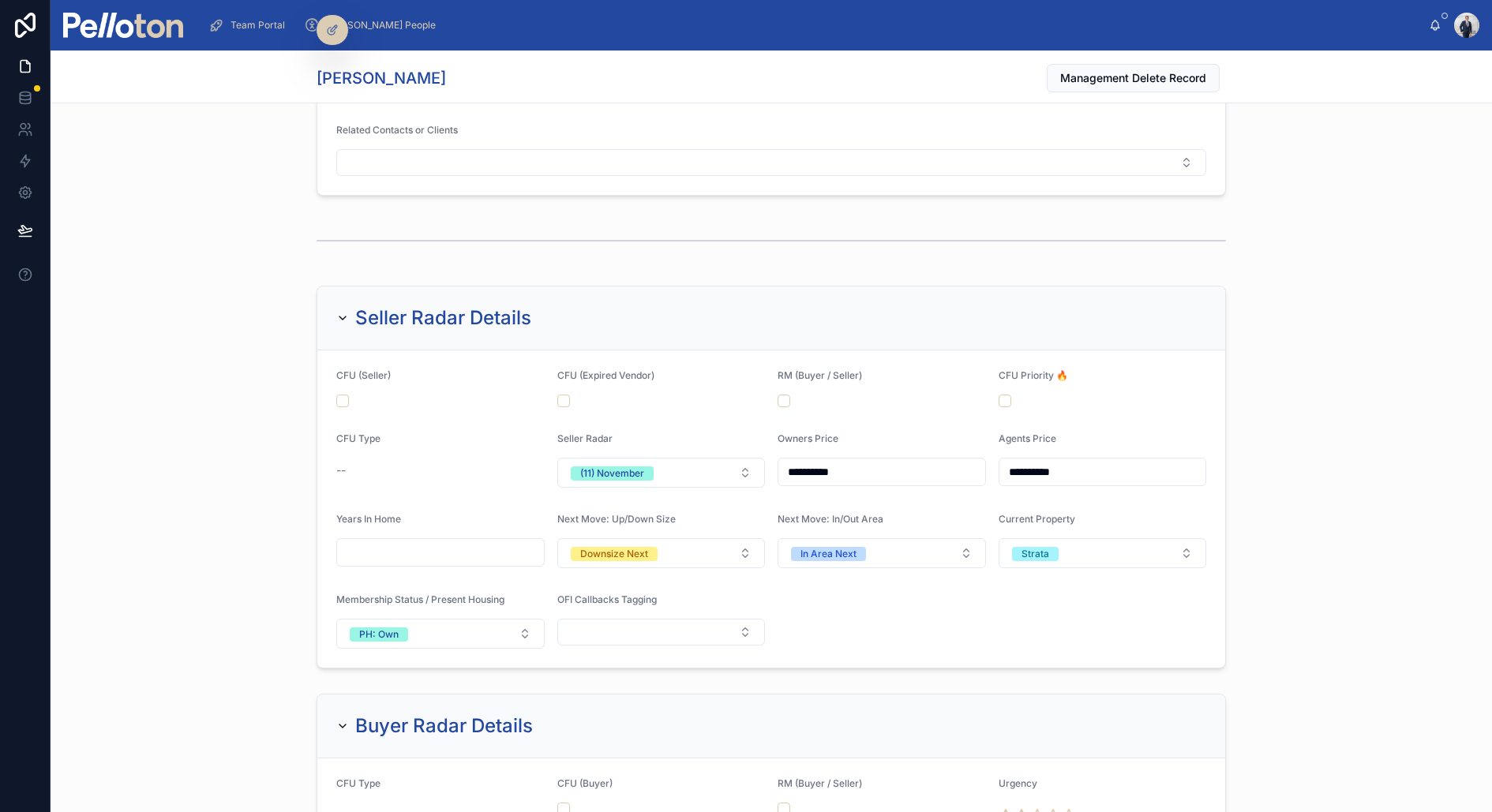
scroll to position [1670, 0]
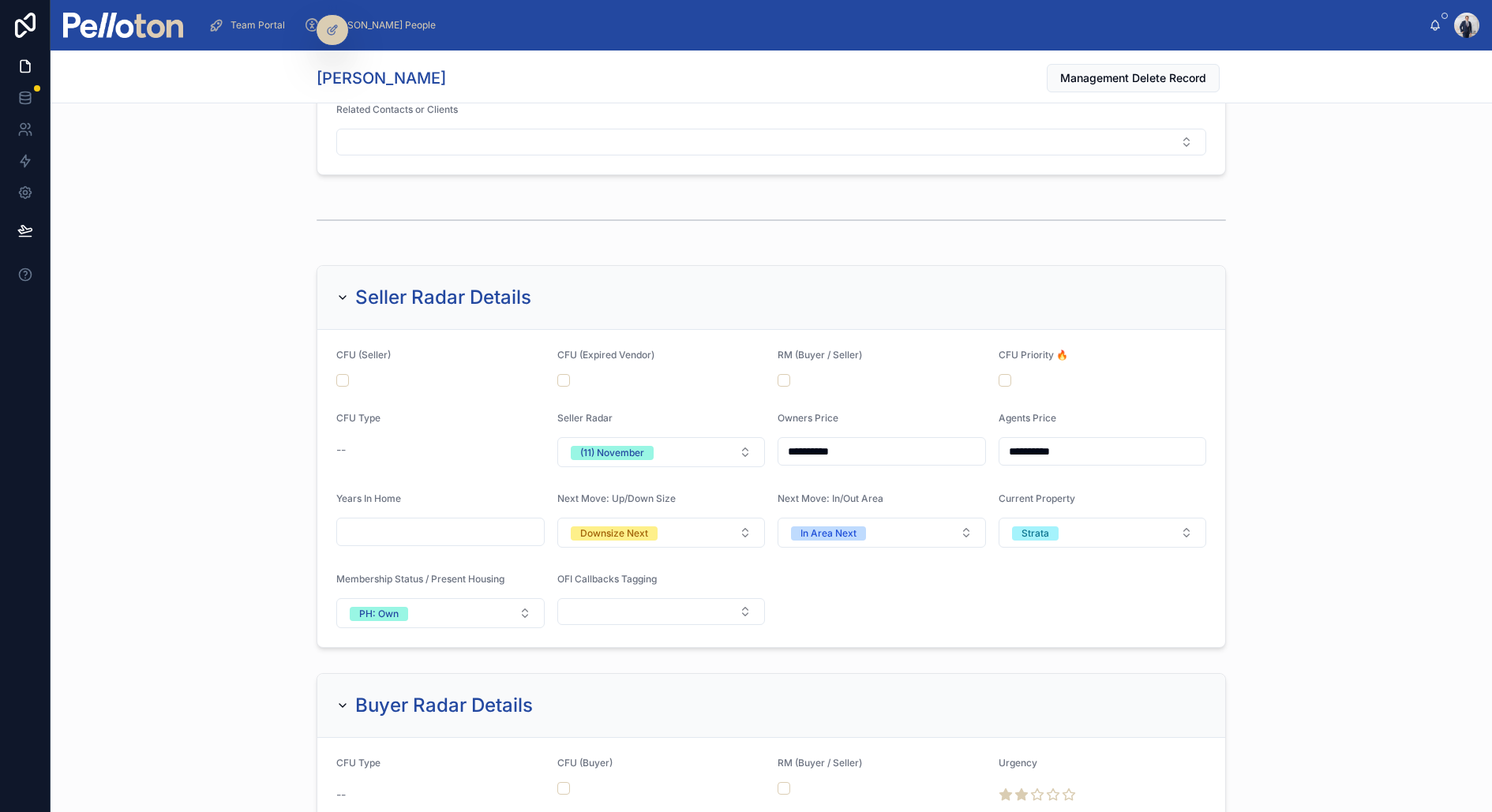
click at [131, 35] on img at bounding box center [123, 25] width 120 height 25
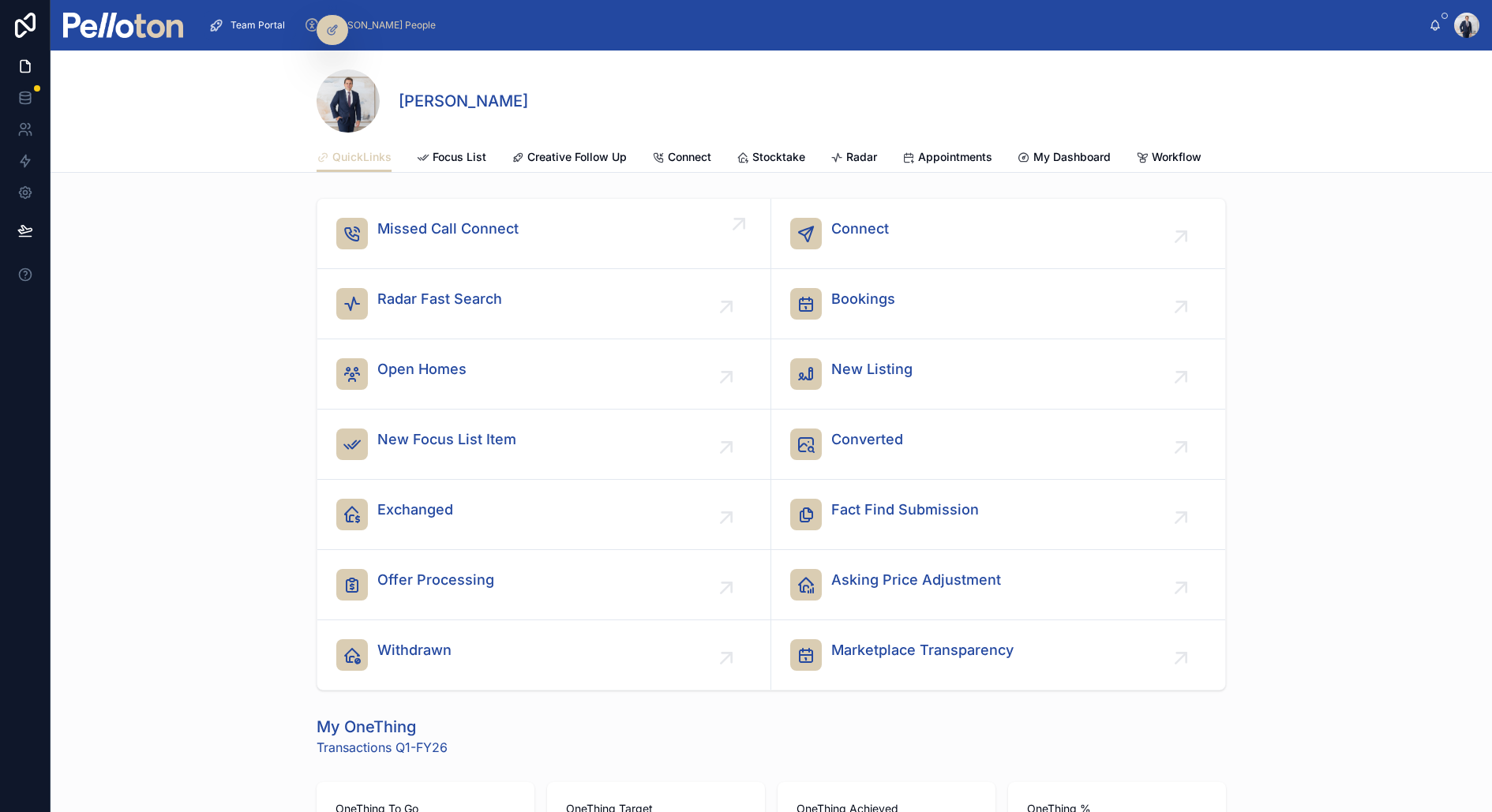
click at [465, 237] on span "Missed Call Connect" at bounding box center [448, 229] width 141 height 22
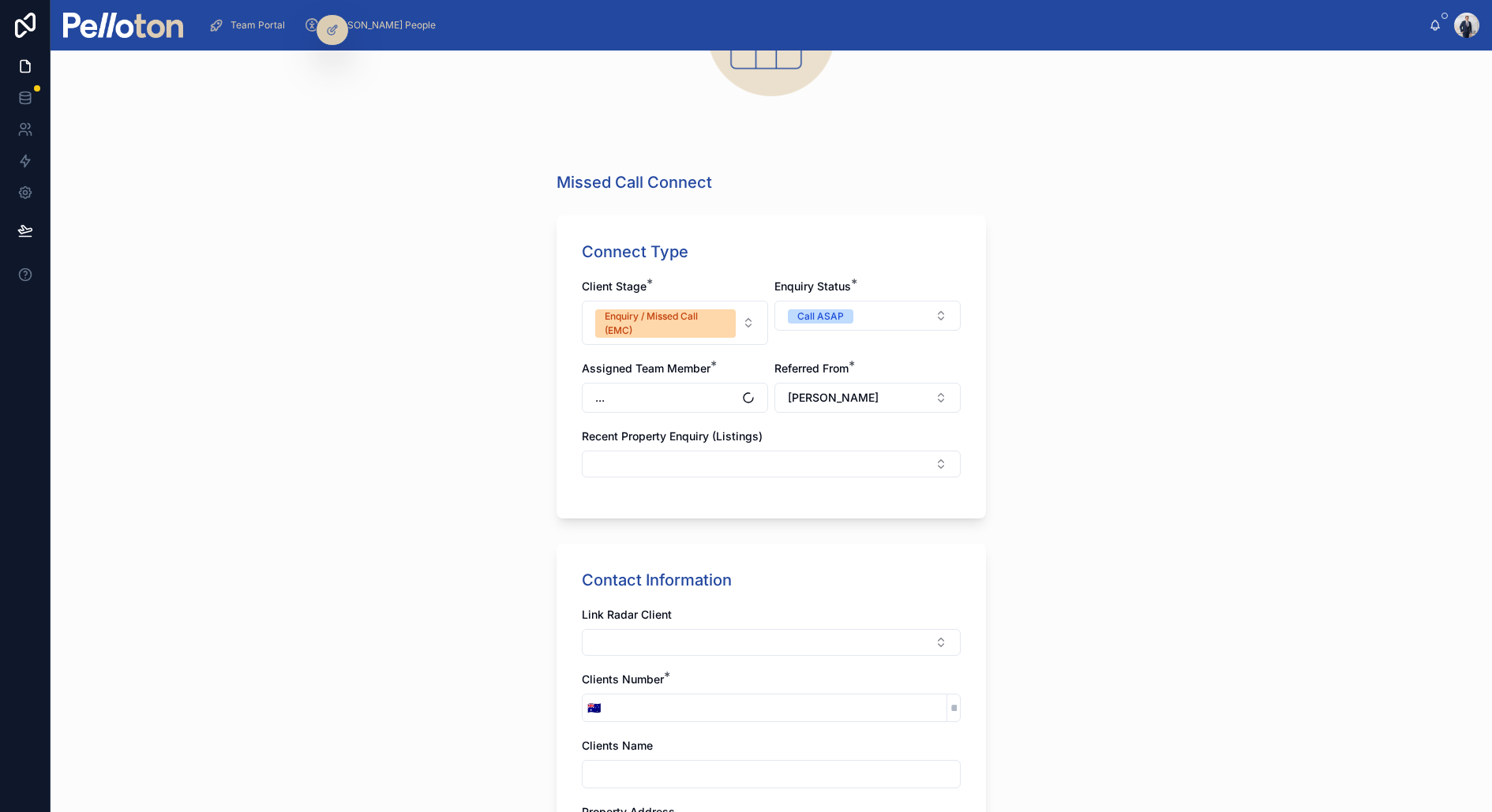
scroll to position [403, 0]
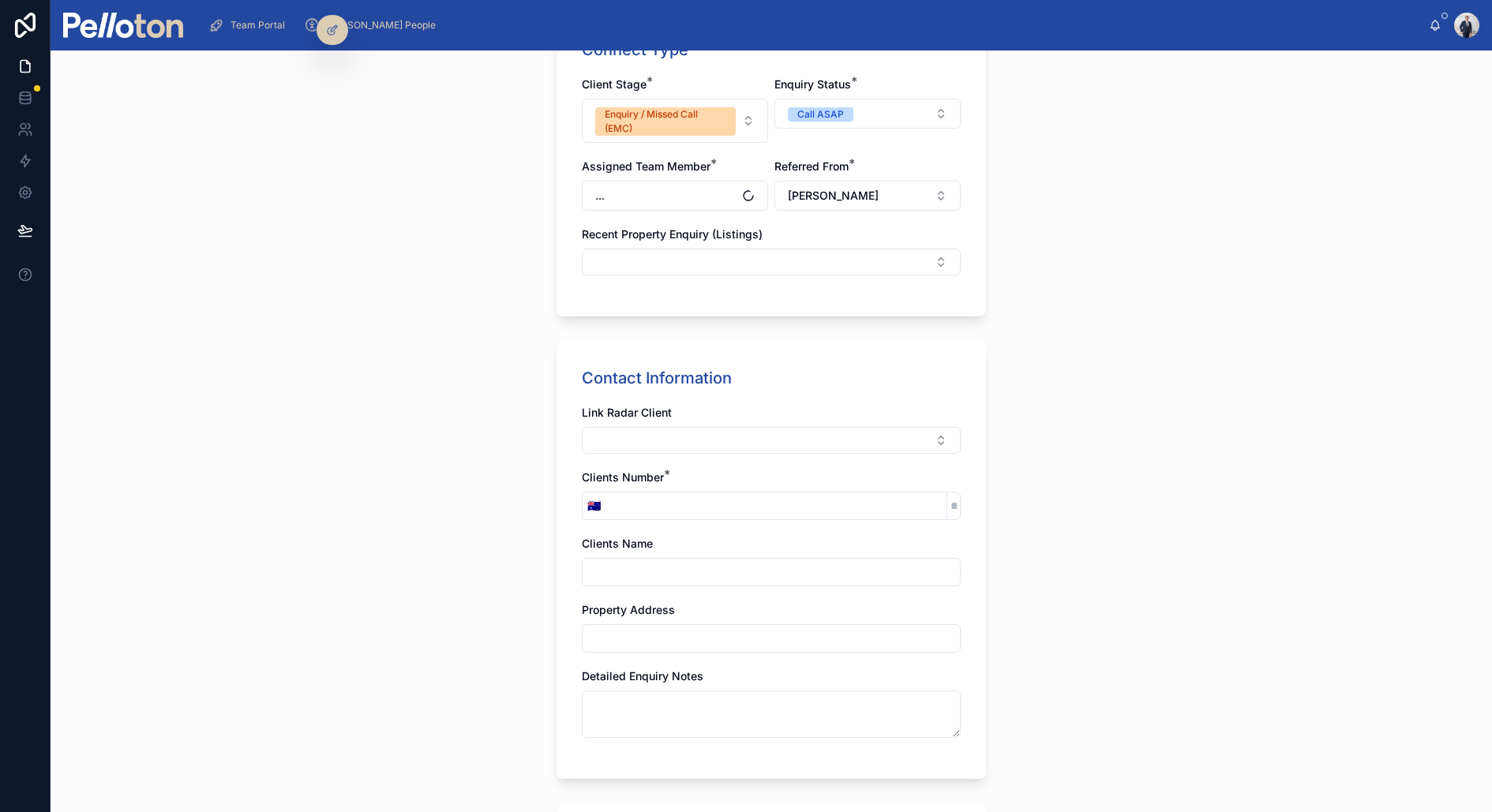
click at [628, 495] on input "tel" at bounding box center [776, 506] width 341 height 22
paste input "**********"
type input "**********"
click at [388, 503] on div "**********" at bounding box center [771, 431] width 1441 height 761
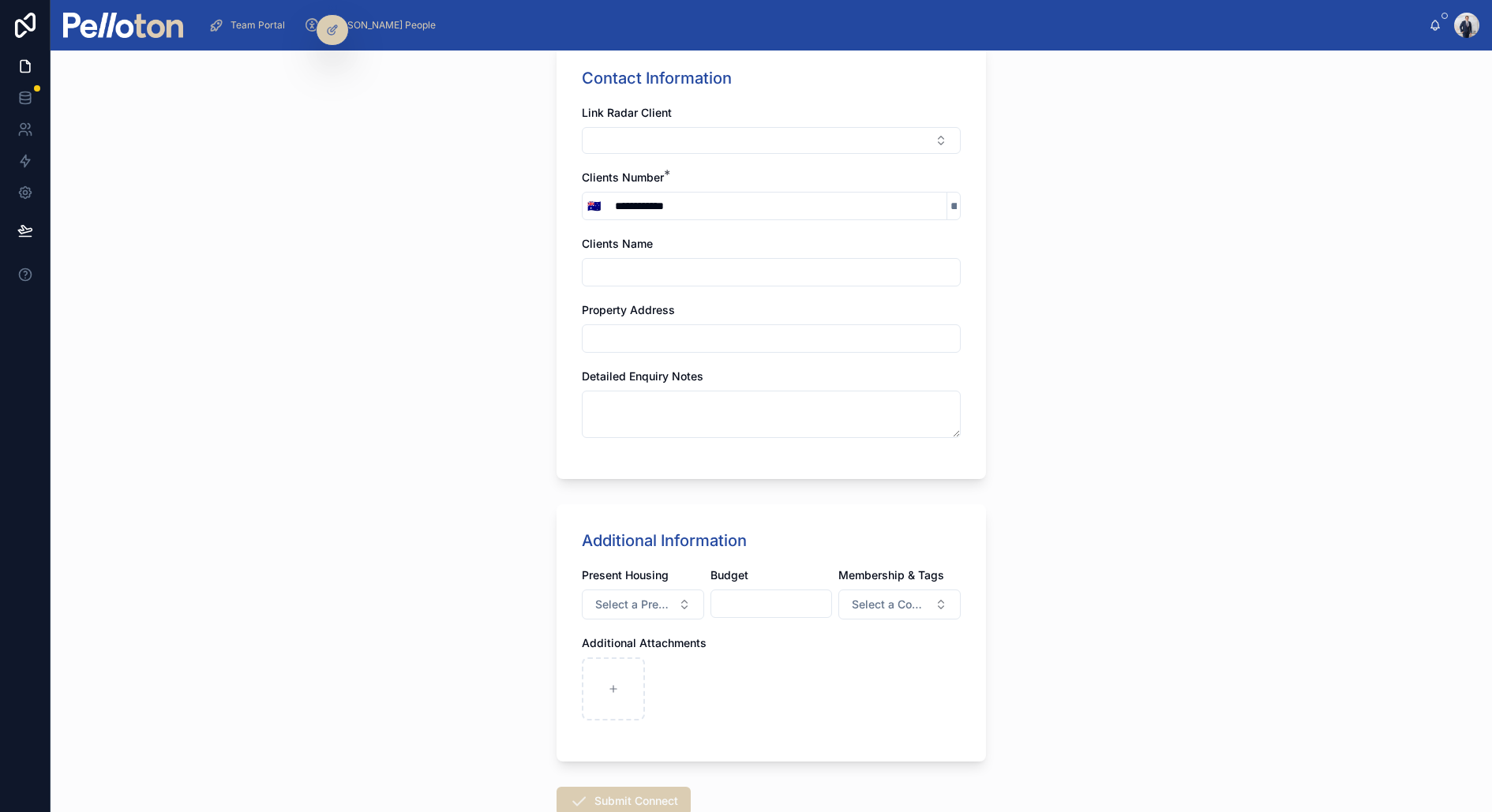
scroll to position [804, 0]
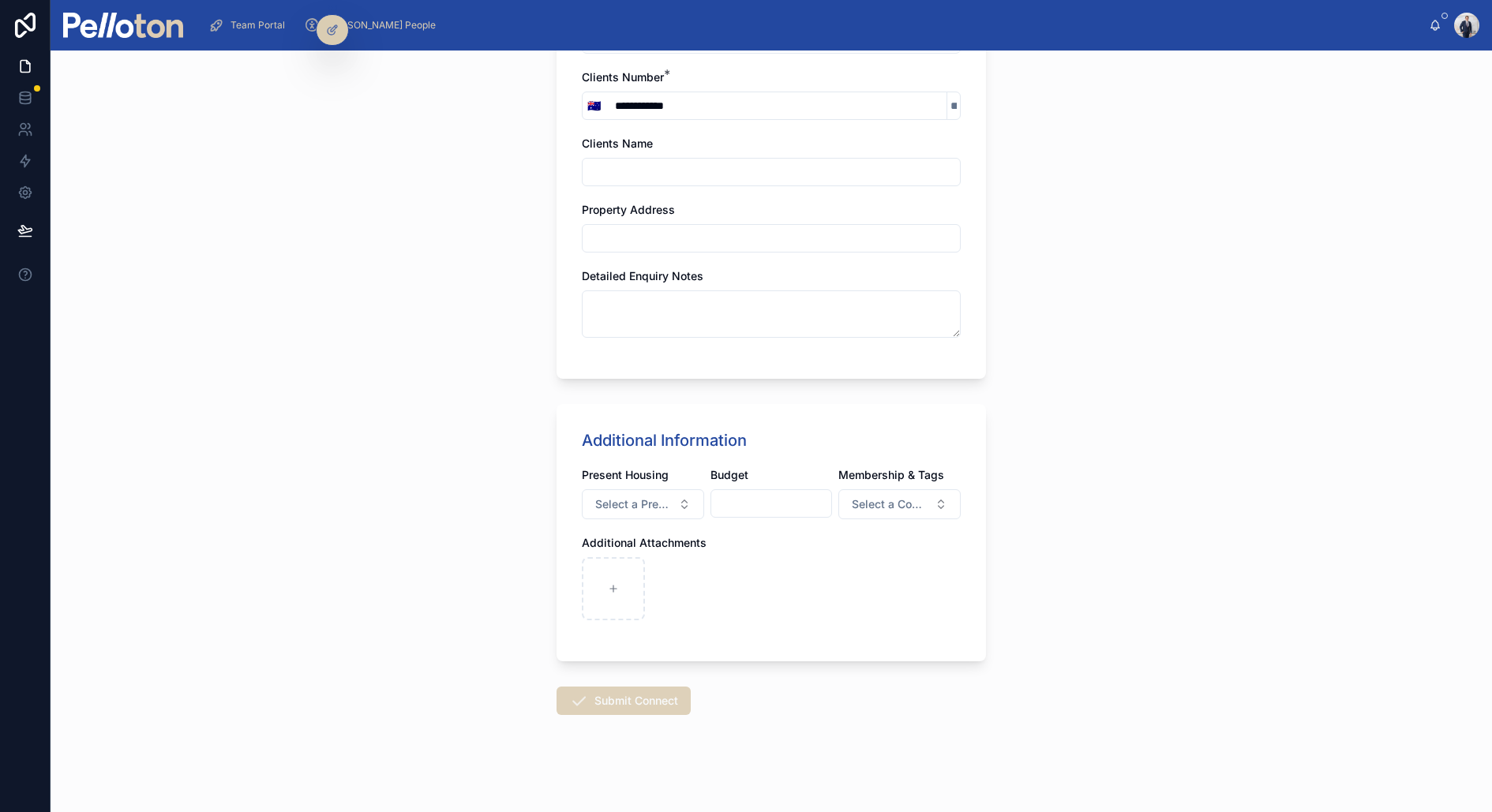
click at [600, 582] on button "Submit Connect" at bounding box center [623, 701] width 134 height 29
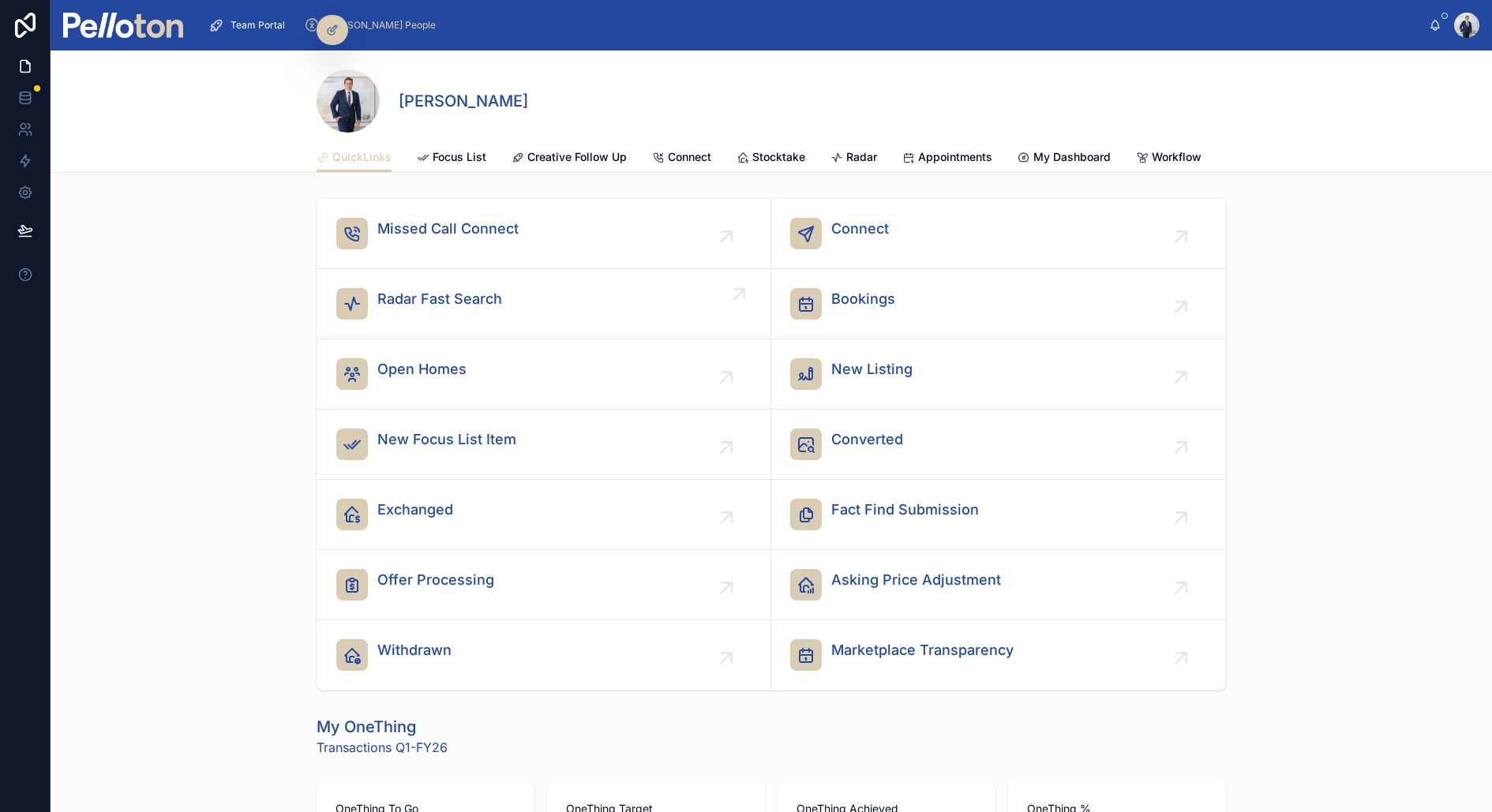
click at [421, 296] on span "Radar Fast Search" at bounding box center [440, 299] width 125 height 22
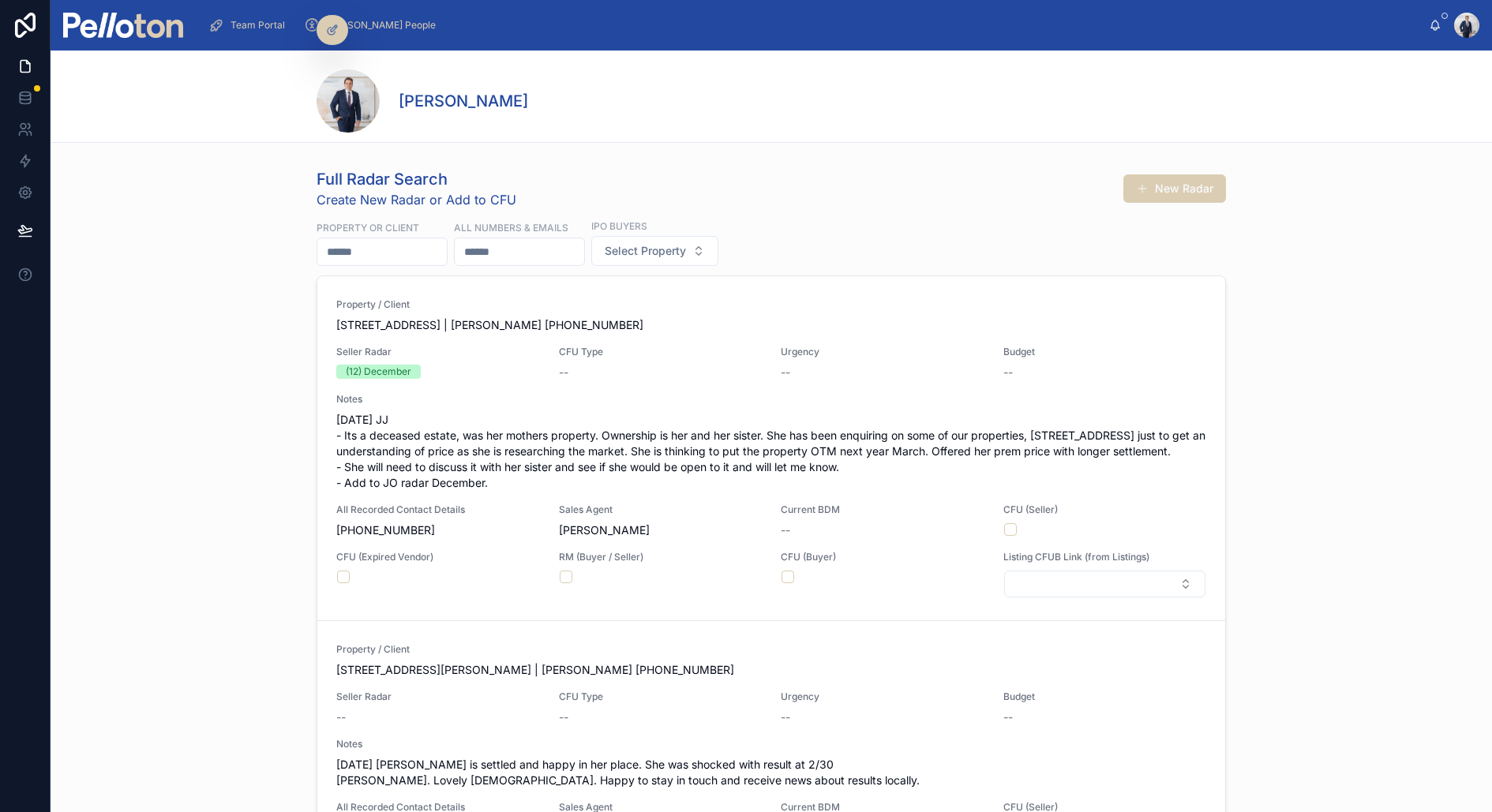
click at [393, 246] on input "text" at bounding box center [382, 252] width 129 height 22
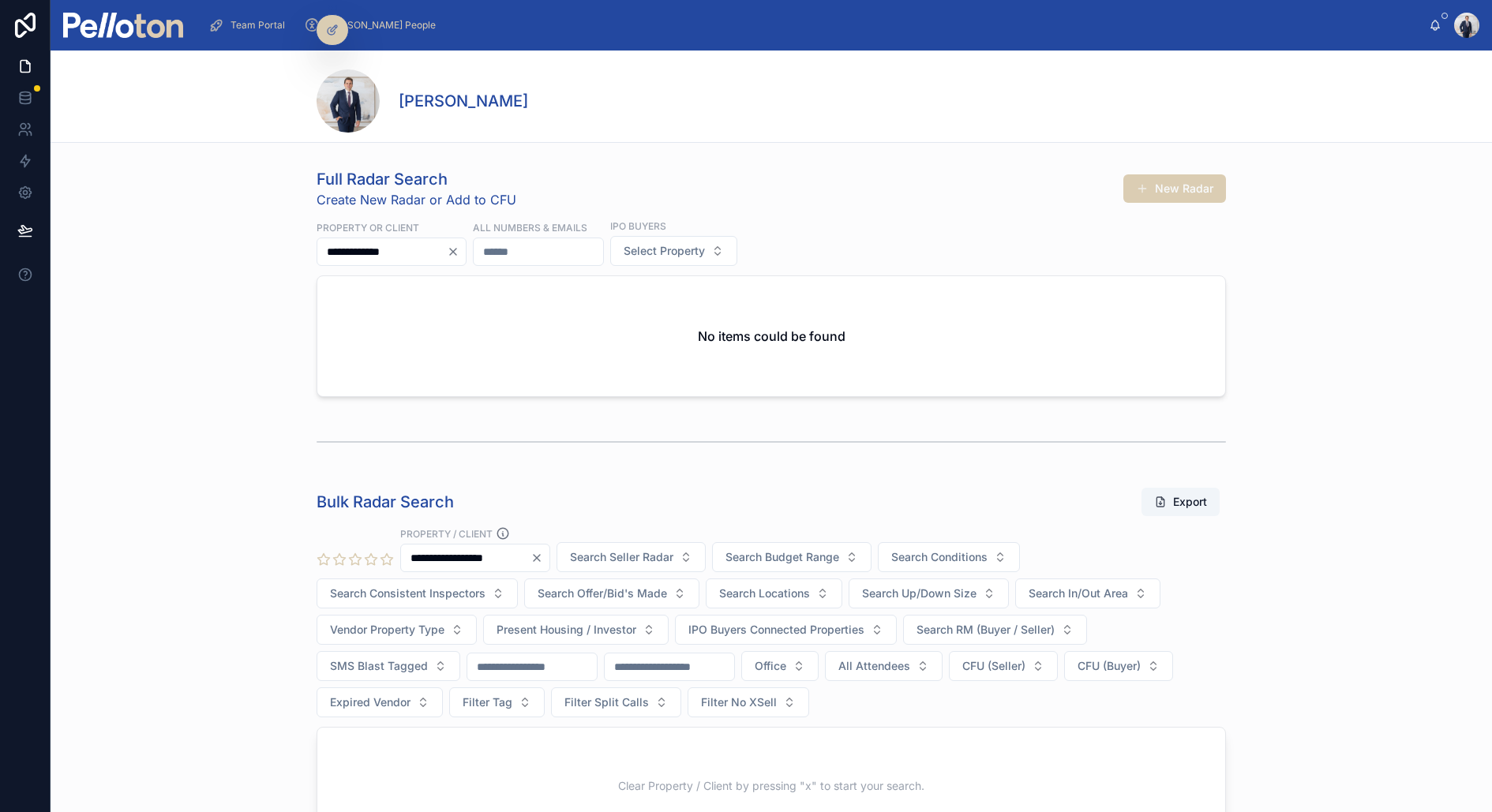
drag, startPoint x: 405, startPoint y: 246, endPoint x: 372, endPoint y: 246, distance: 33.0
click at [372, 246] on input "**********" at bounding box center [382, 252] width 129 height 22
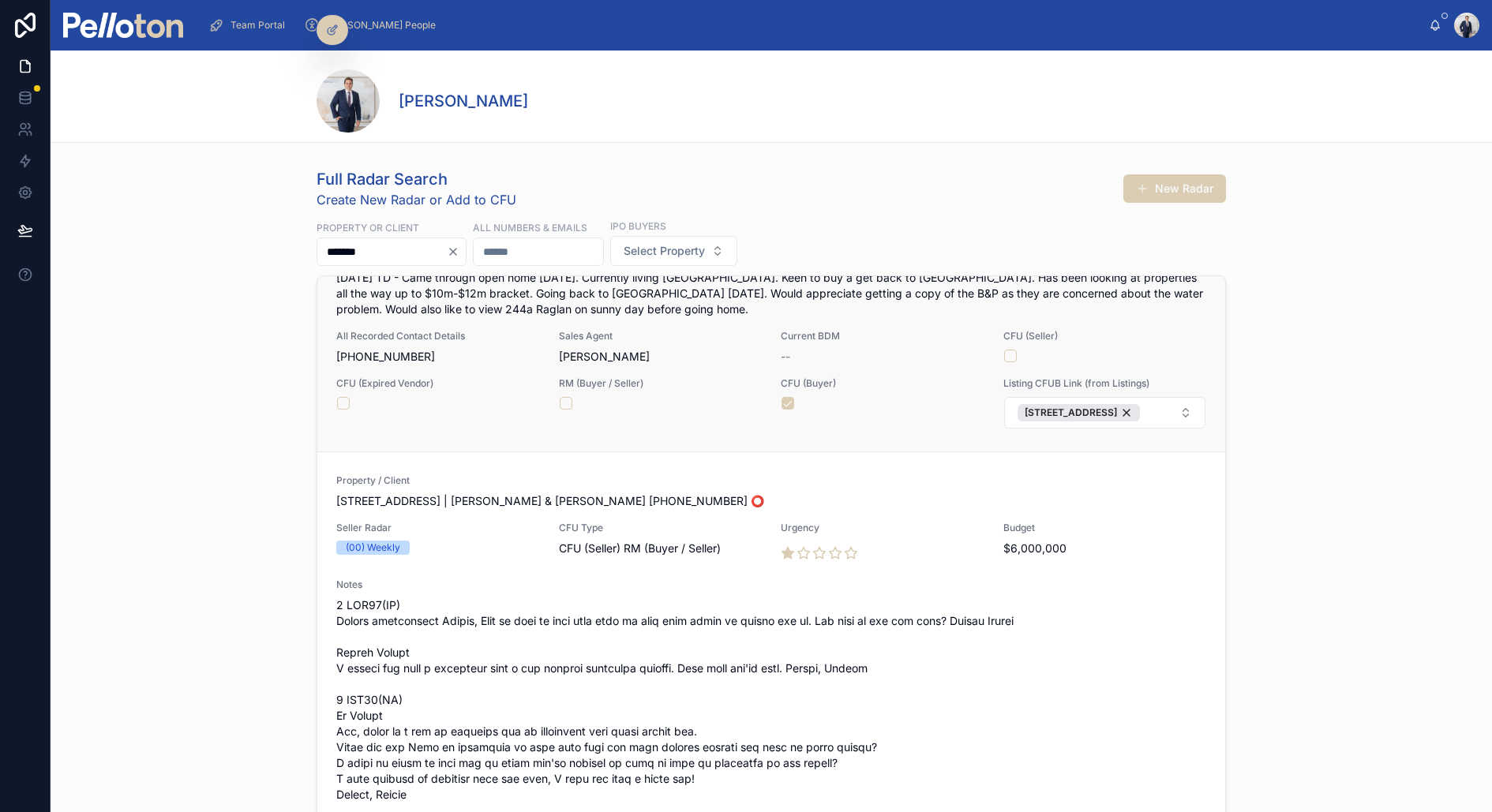
scroll to position [259, 0]
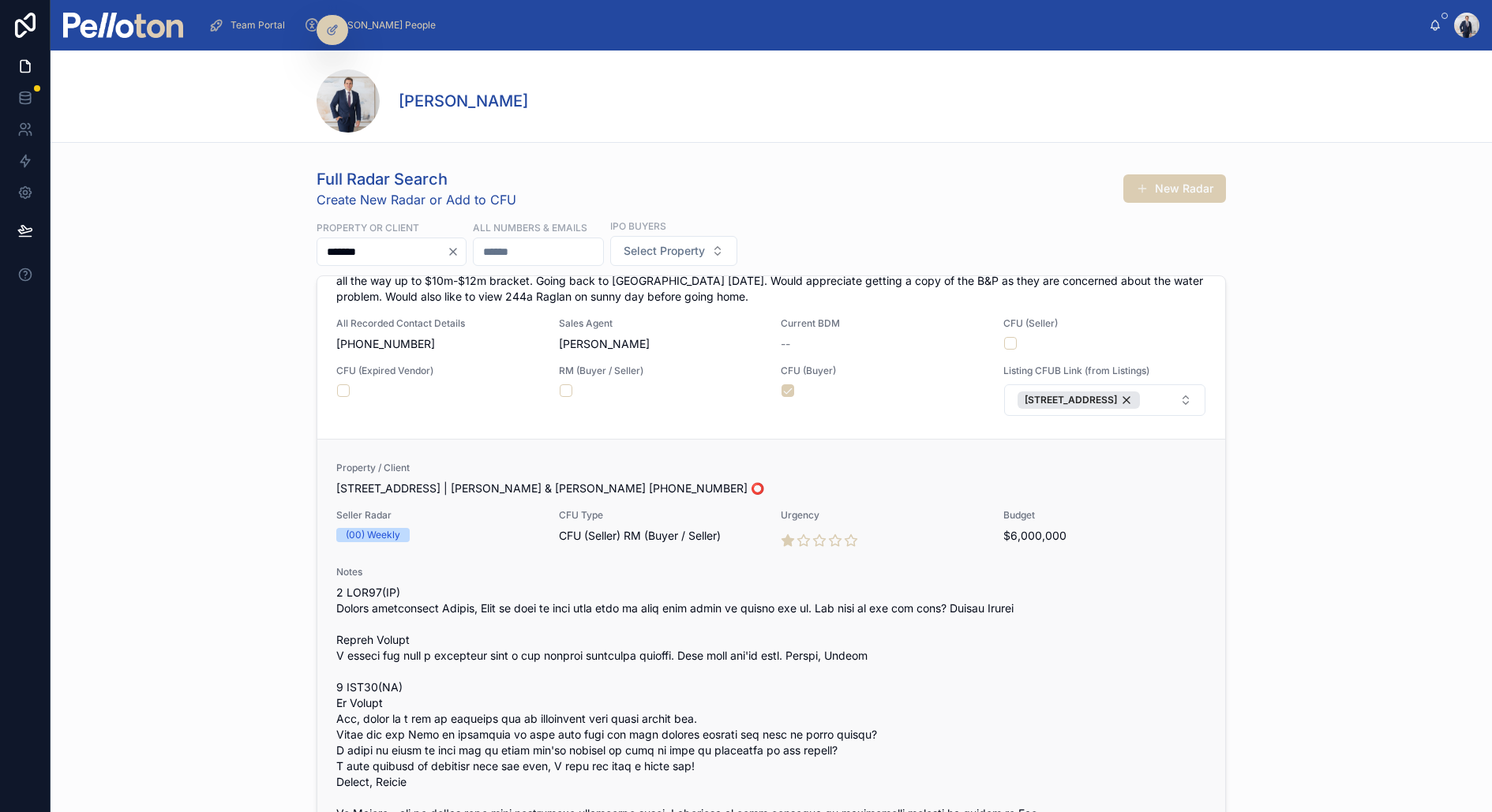
type input "******"
click at [491, 490] on span "5/28 Grosvenor Street, Neutral Bay | Carmen Lee & Jeff Yuan +61452005425 ⭕️" at bounding box center [771, 488] width 870 height 16
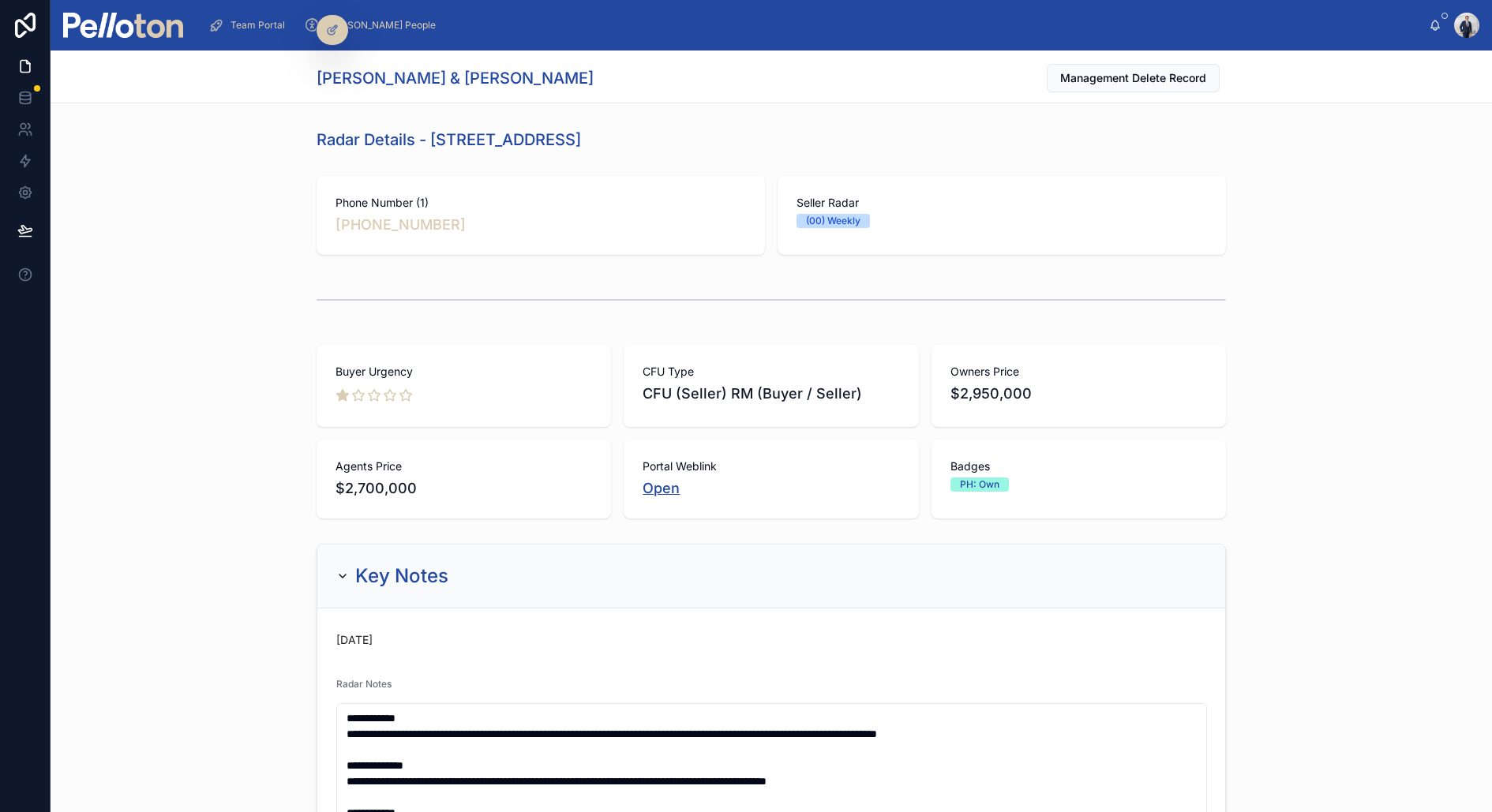
click at [657, 479] on link "Open" at bounding box center [661, 488] width 37 height 17
click at [663, 488] on link "Open" at bounding box center [661, 488] width 37 height 17
click at [479, 78] on h1 "Carmen Lee & Jeff Yuan" at bounding box center [455, 78] width 277 height 22
copy h1 "Yuan"
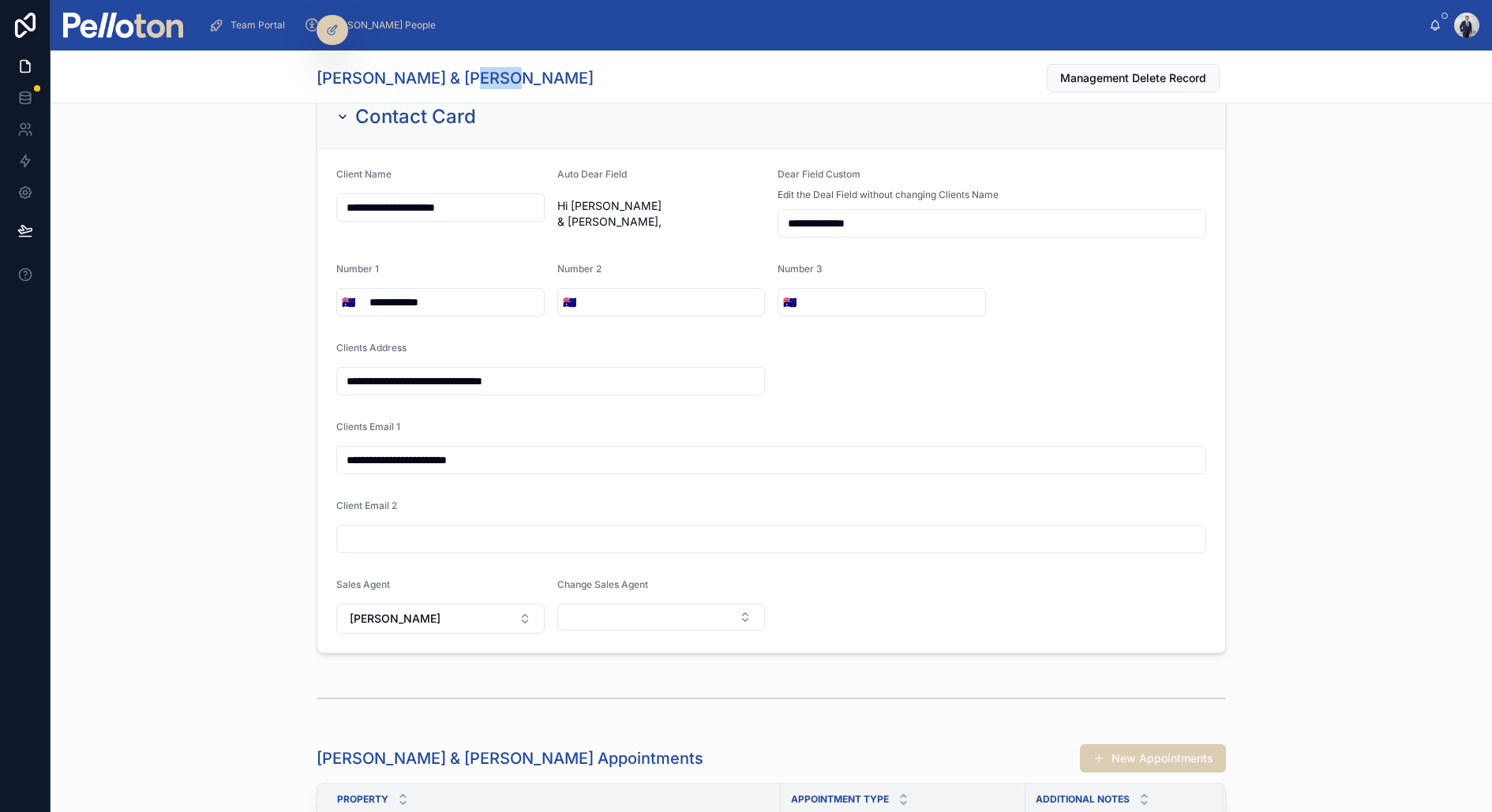
scroll to position [3642, 0]
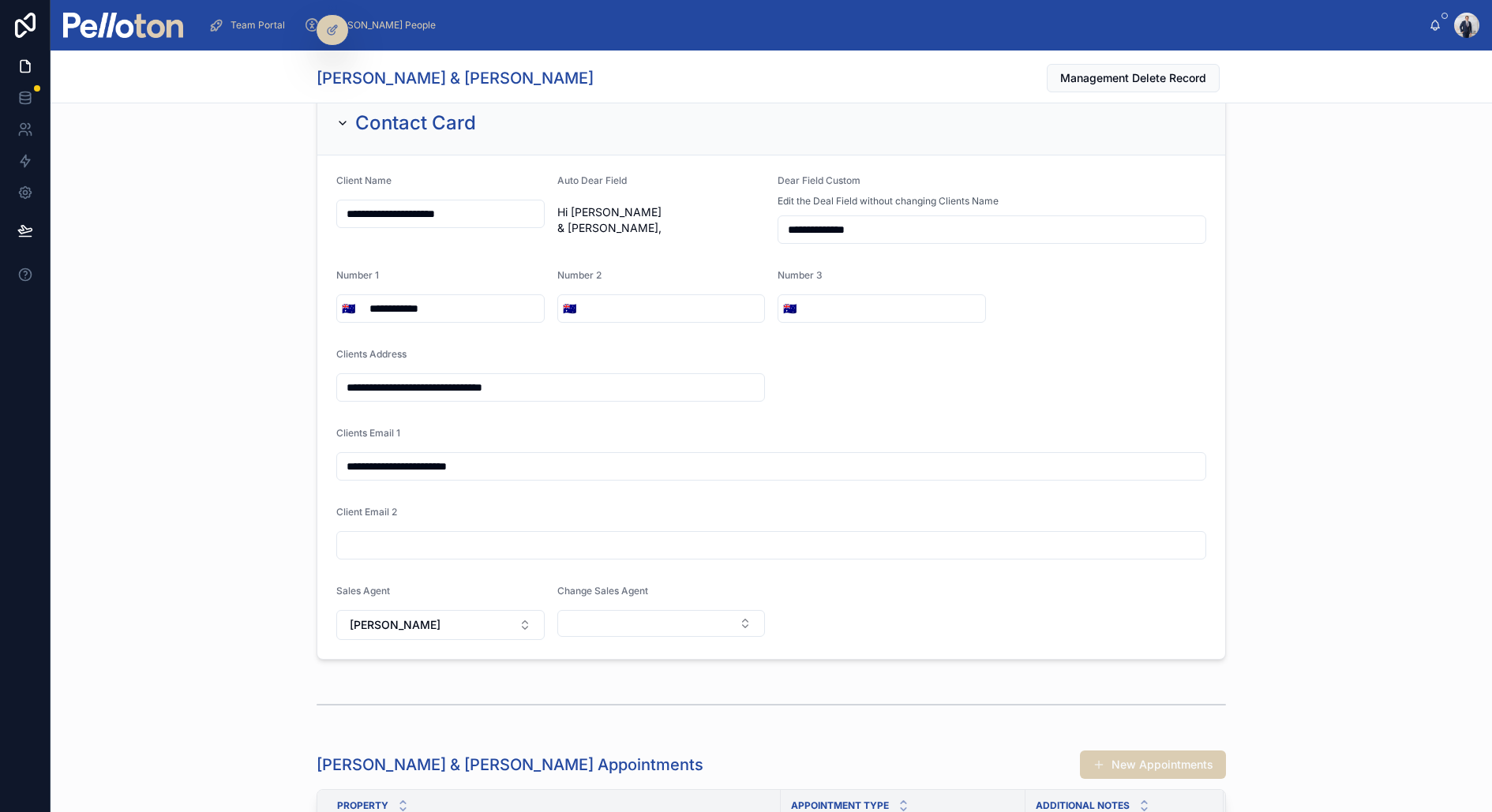
click at [639, 297] on input "tel" at bounding box center [673, 308] width 184 height 22
paste input "**********"
type input "**********"
click at [393, 534] on input "text" at bounding box center [771, 545] width 868 height 22
click at [386, 534] on input "text" at bounding box center [771, 545] width 868 height 22
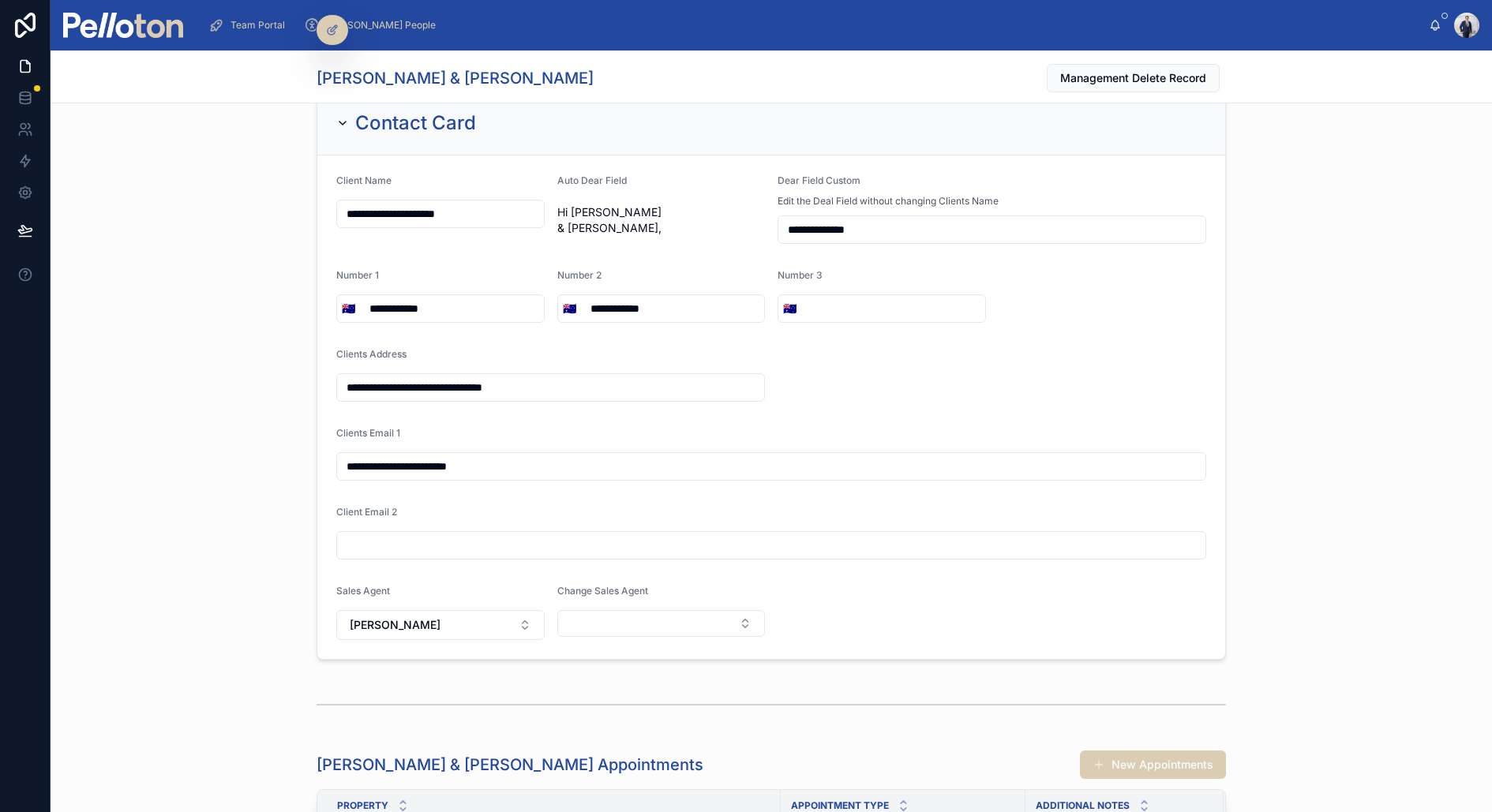
paste input "**********"
type input "**********"
click at [224, 390] on div "**********" at bounding box center [771, 375] width 1441 height 582
click at [165, 15] on img at bounding box center [123, 25] width 120 height 25
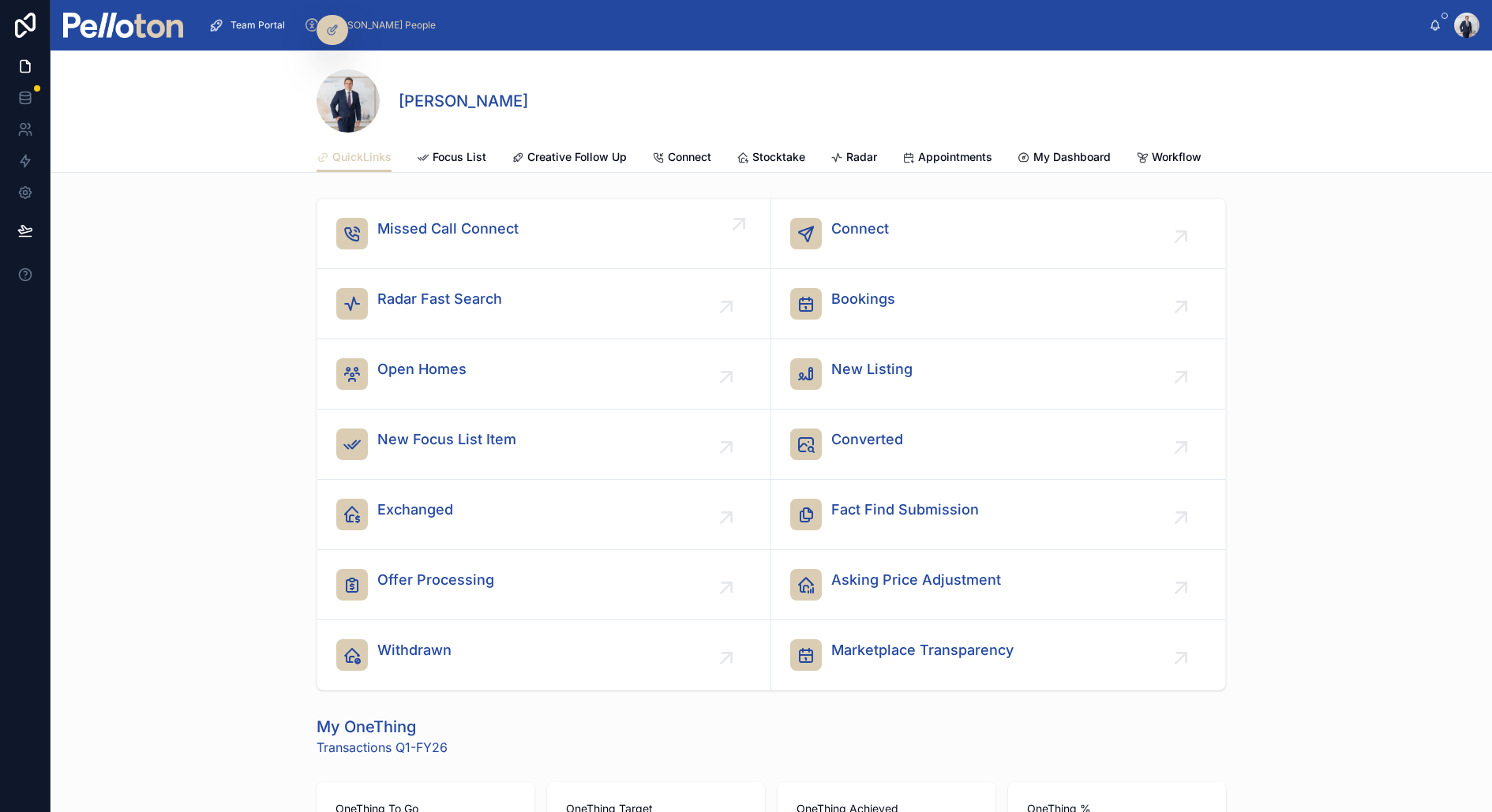
click at [440, 236] on span "Missed Call Connect" at bounding box center [448, 229] width 141 height 22
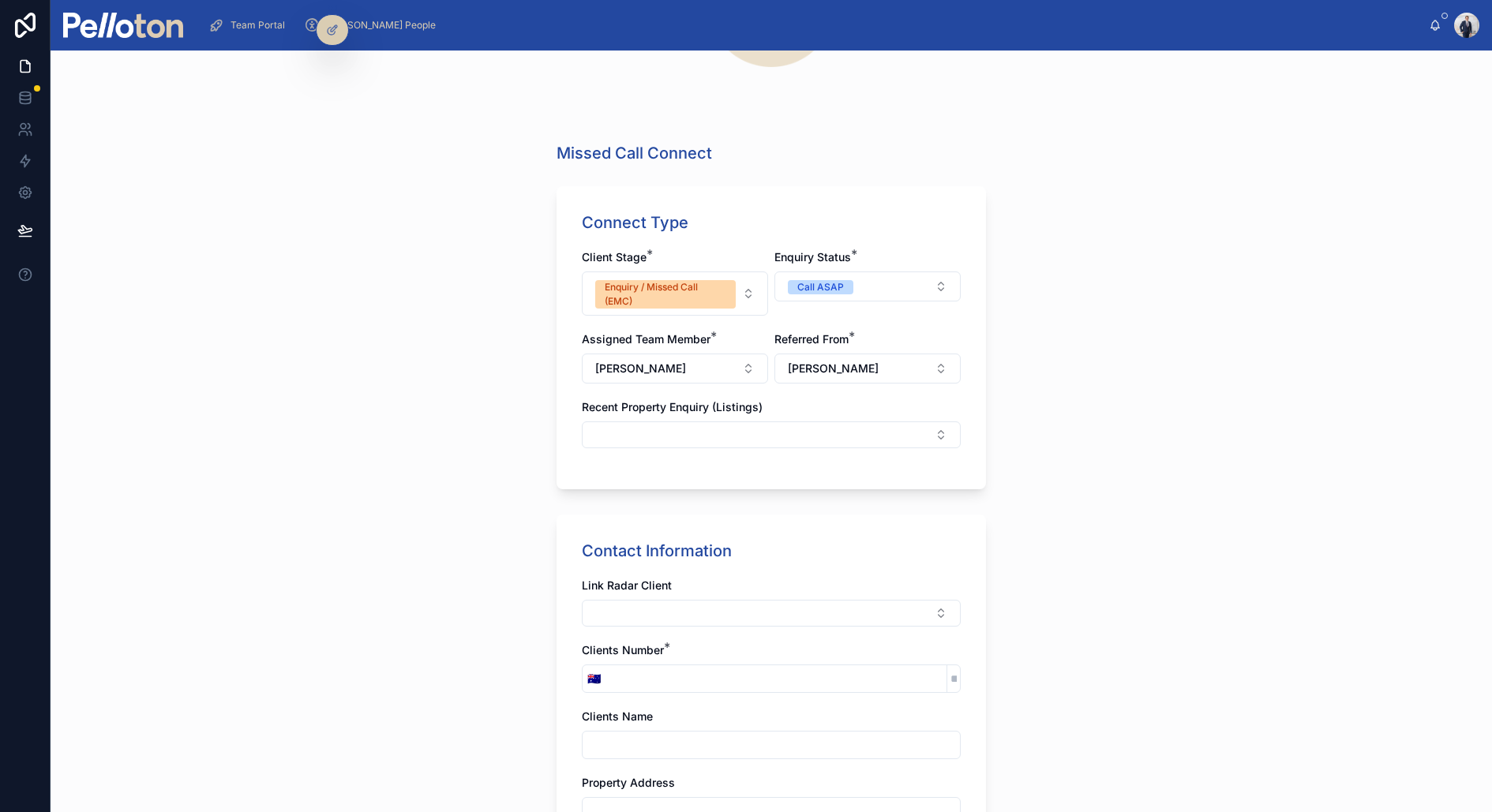
scroll to position [252, 0]
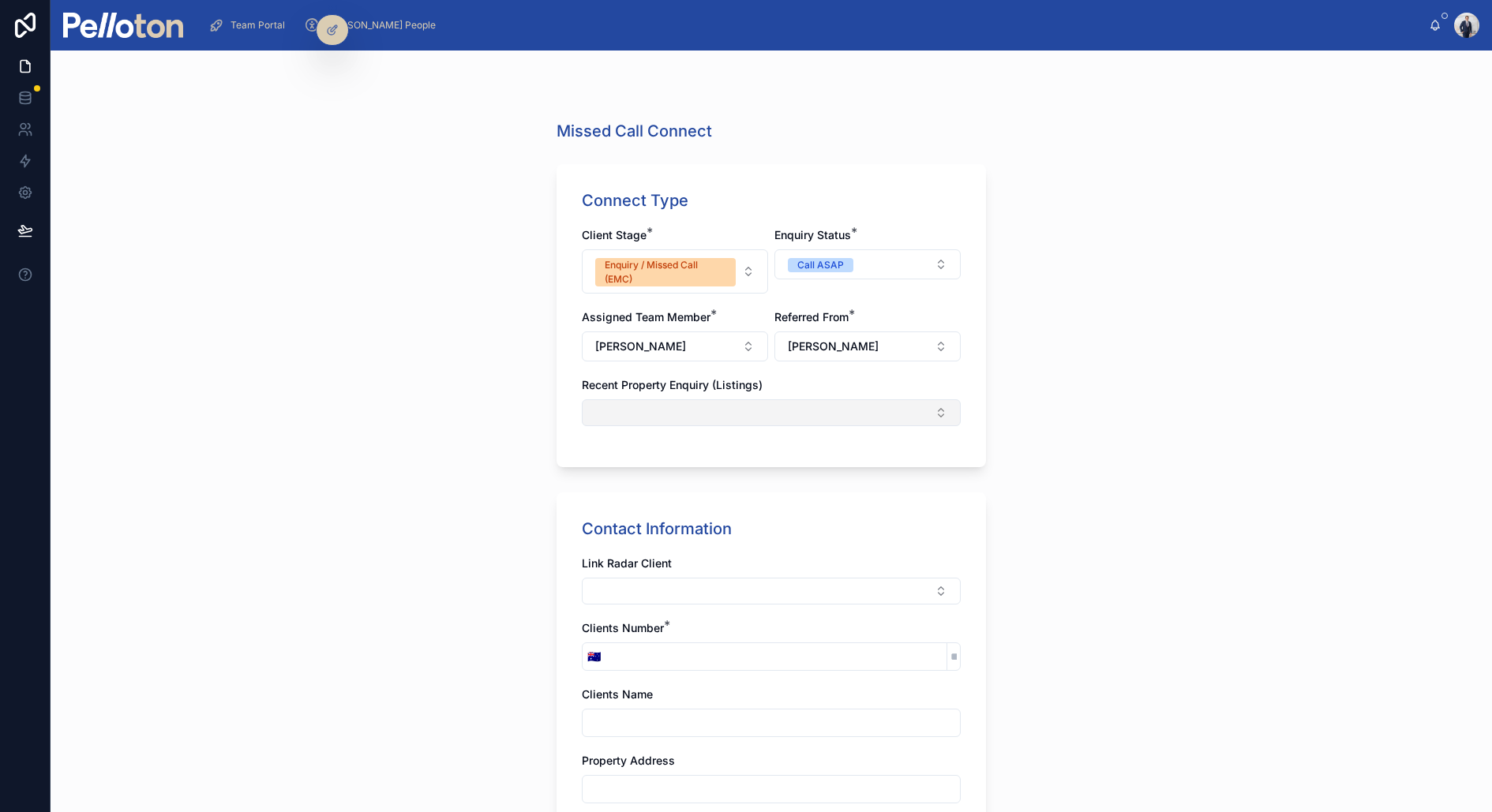
click at [630, 414] on button "Select Button" at bounding box center [771, 413] width 379 height 27
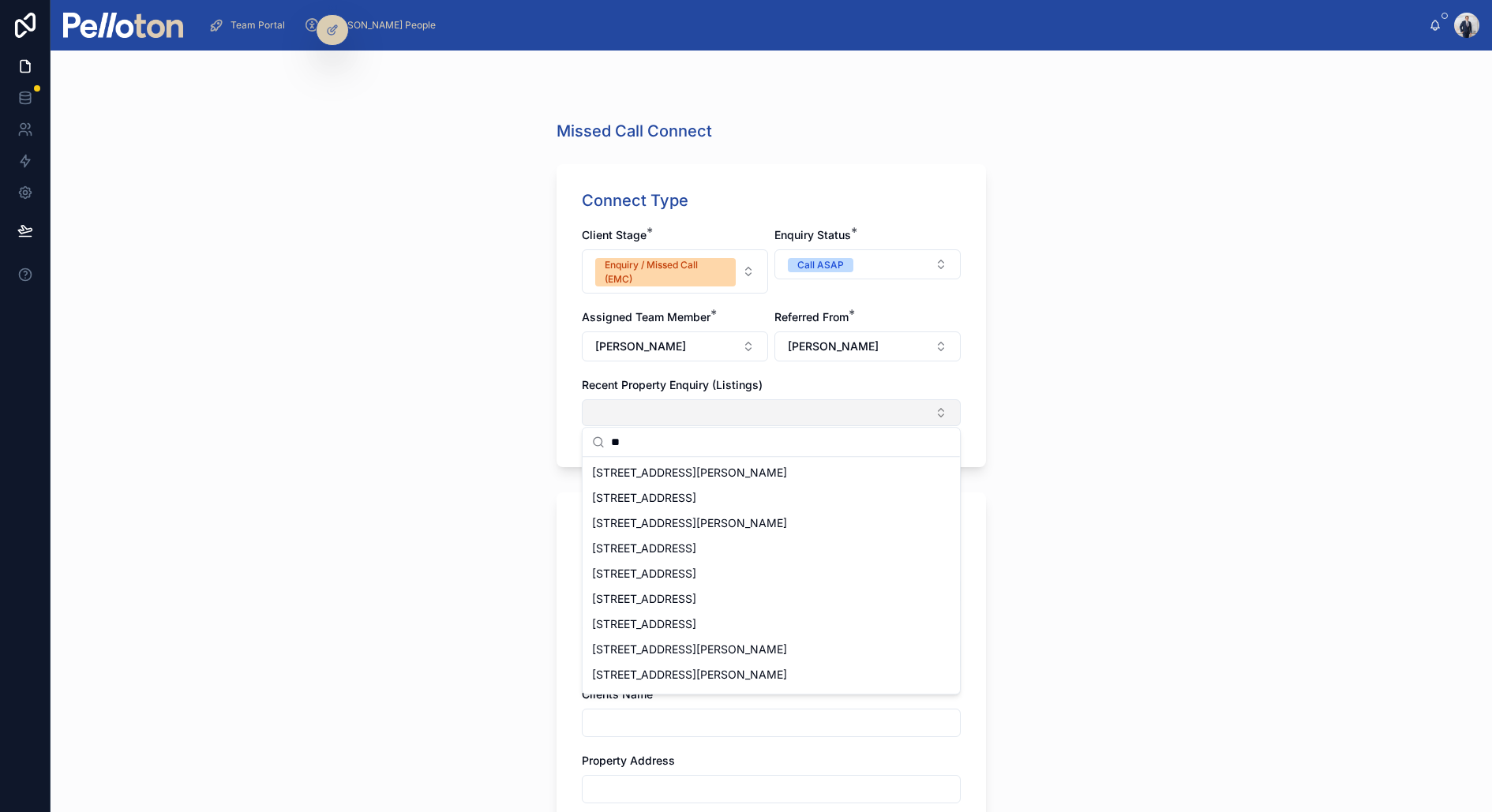
type input "*"
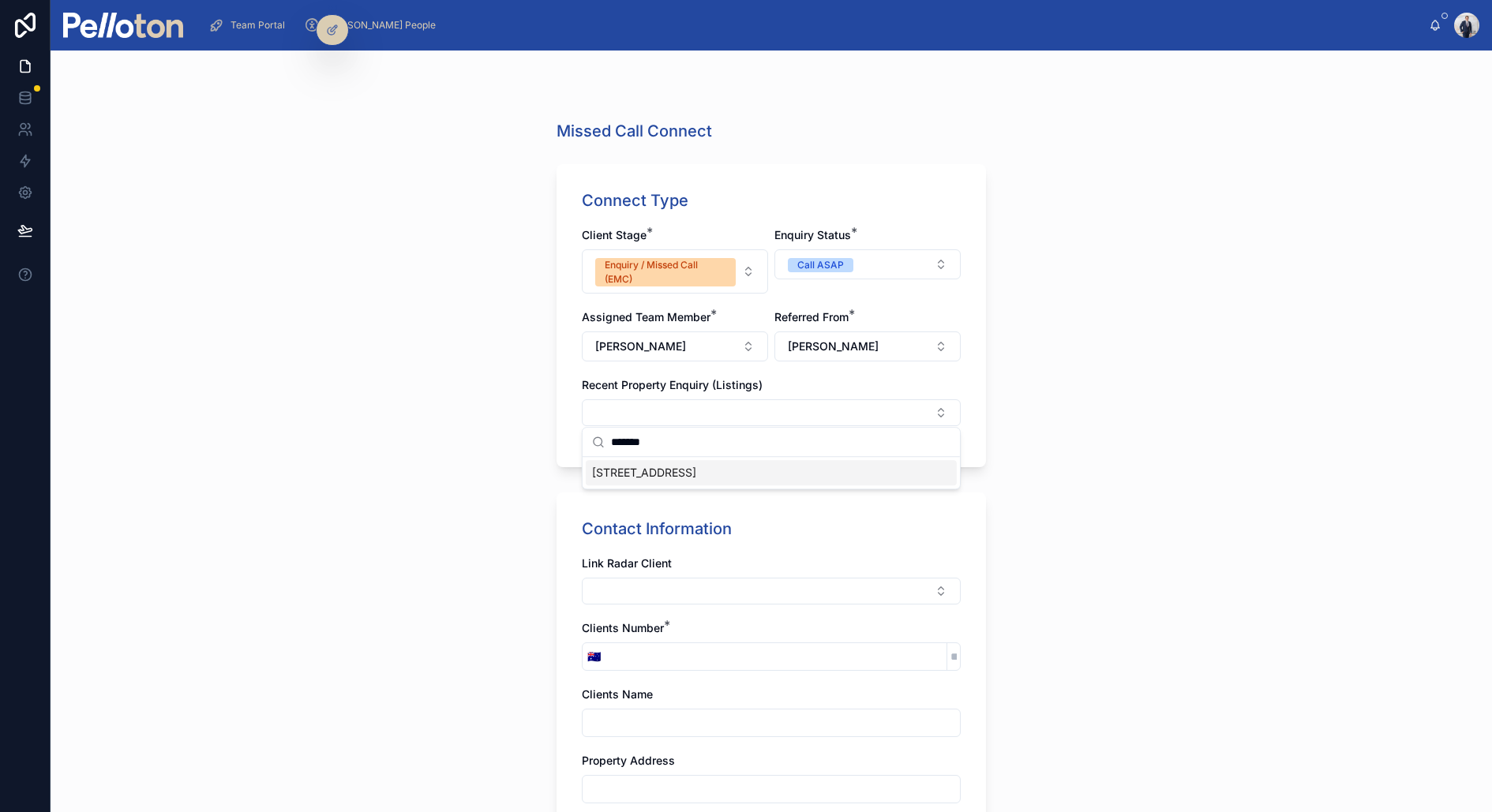
type input "*******"
click at [654, 474] on span "33 Spofforth Street, Mosman" at bounding box center [643, 473] width 104 height 16
click at [514, 554] on div "Missed Call Connect Connect Type Client Stage * Enquiry / Missed Call (EMC) Enq…" at bounding box center [771, 431] width 1441 height 761
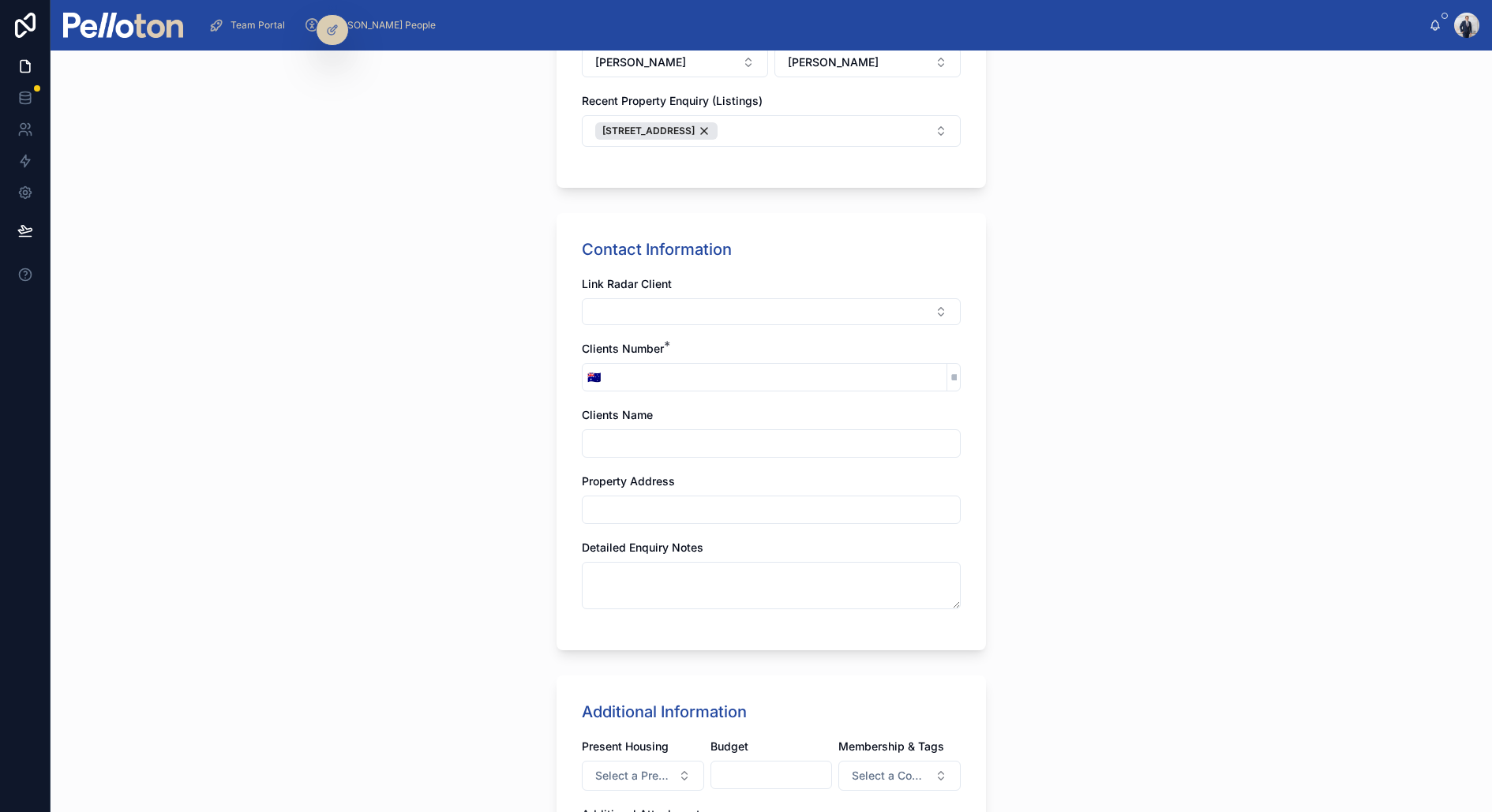
scroll to position [543, 0]
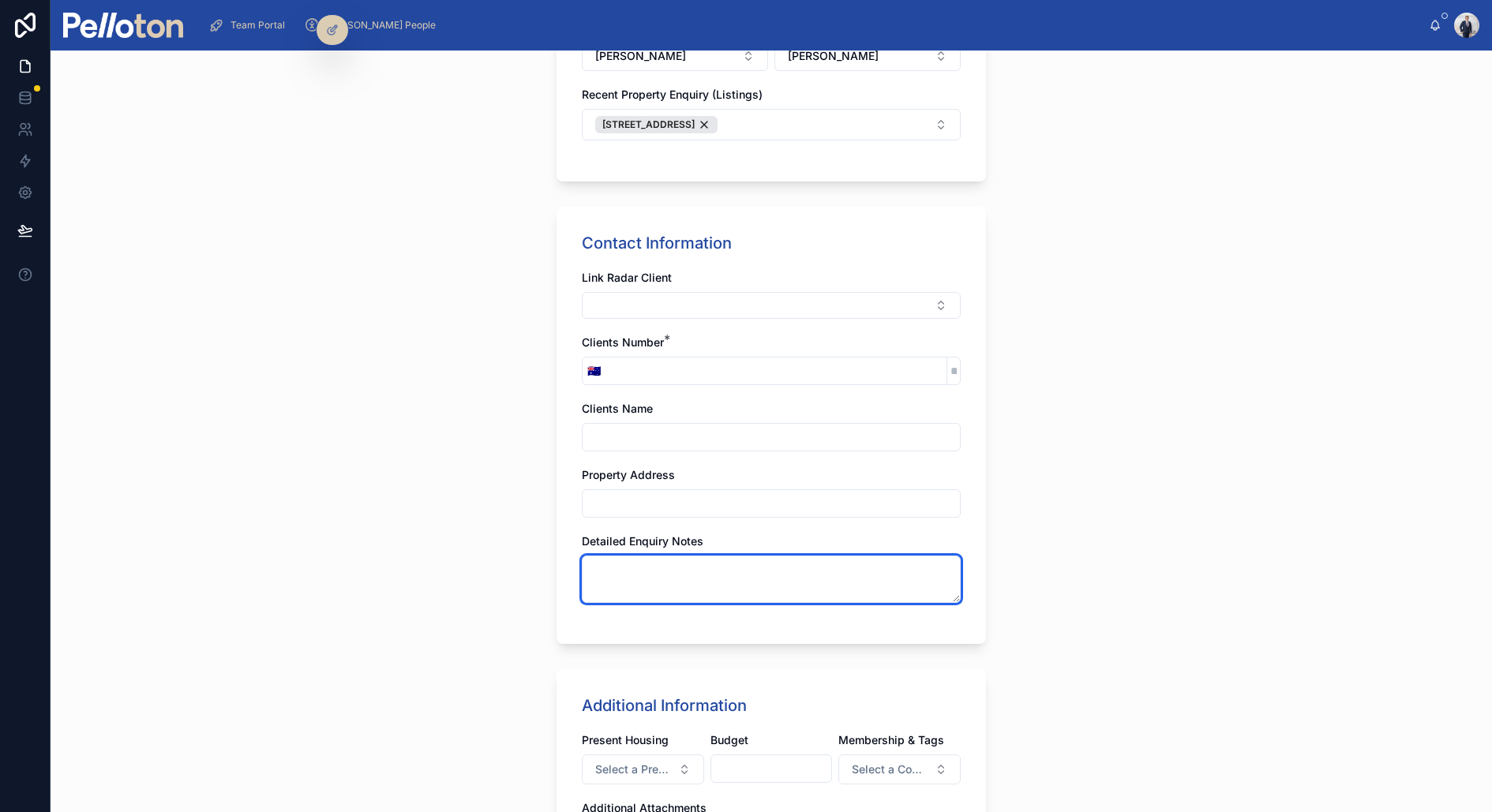
click at [605, 561] on textarea at bounding box center [771, 579] width 379 height 47
paste textarea "**********"
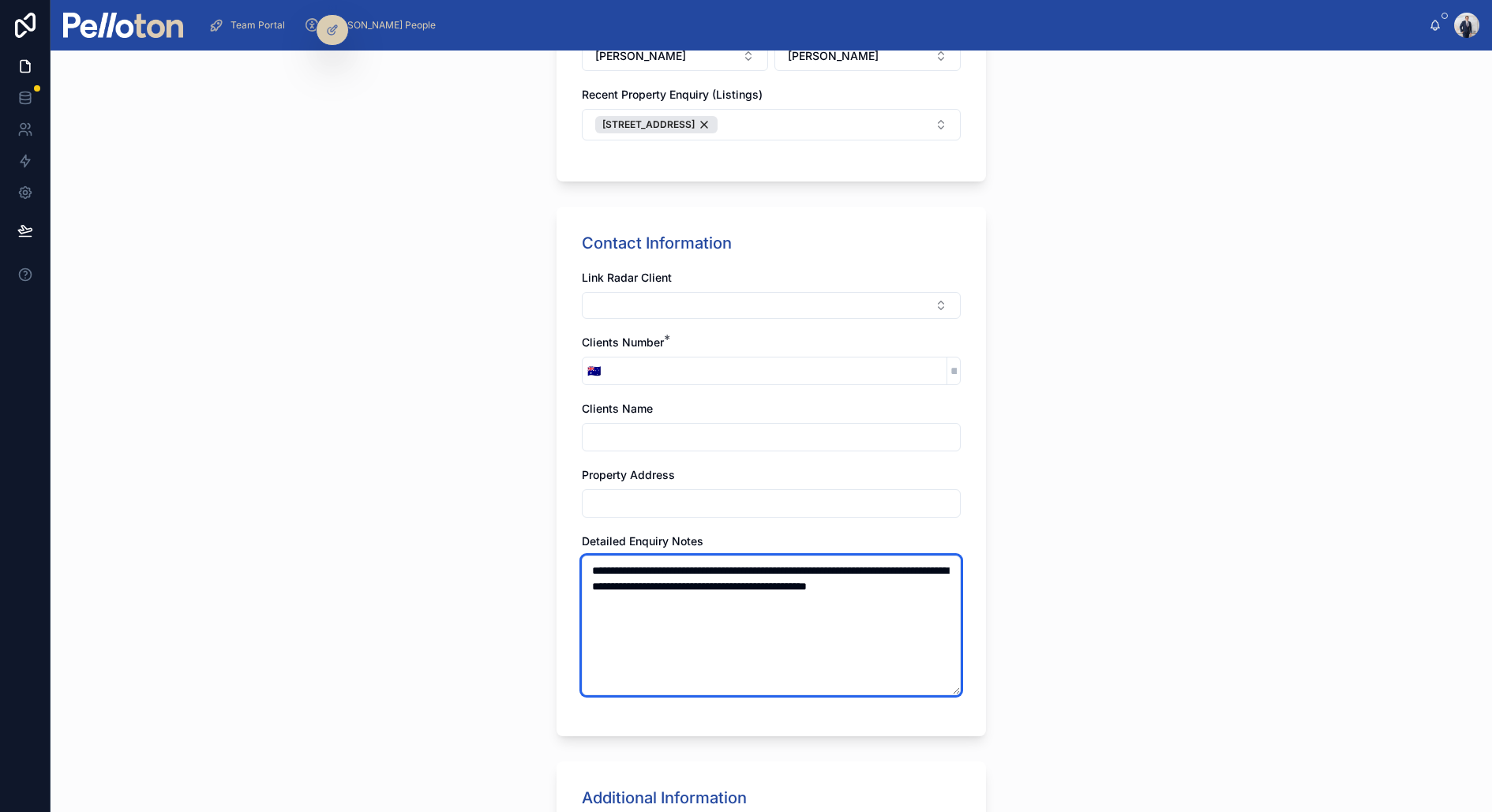
type textarea "**********"
click at [556, 552] on div "**********" at bounding box center [771, 471] width 429 height 529
click at [626, 362] on input "tel" at bounding box center [776, 371] width 341 height 22
paste input "**********"
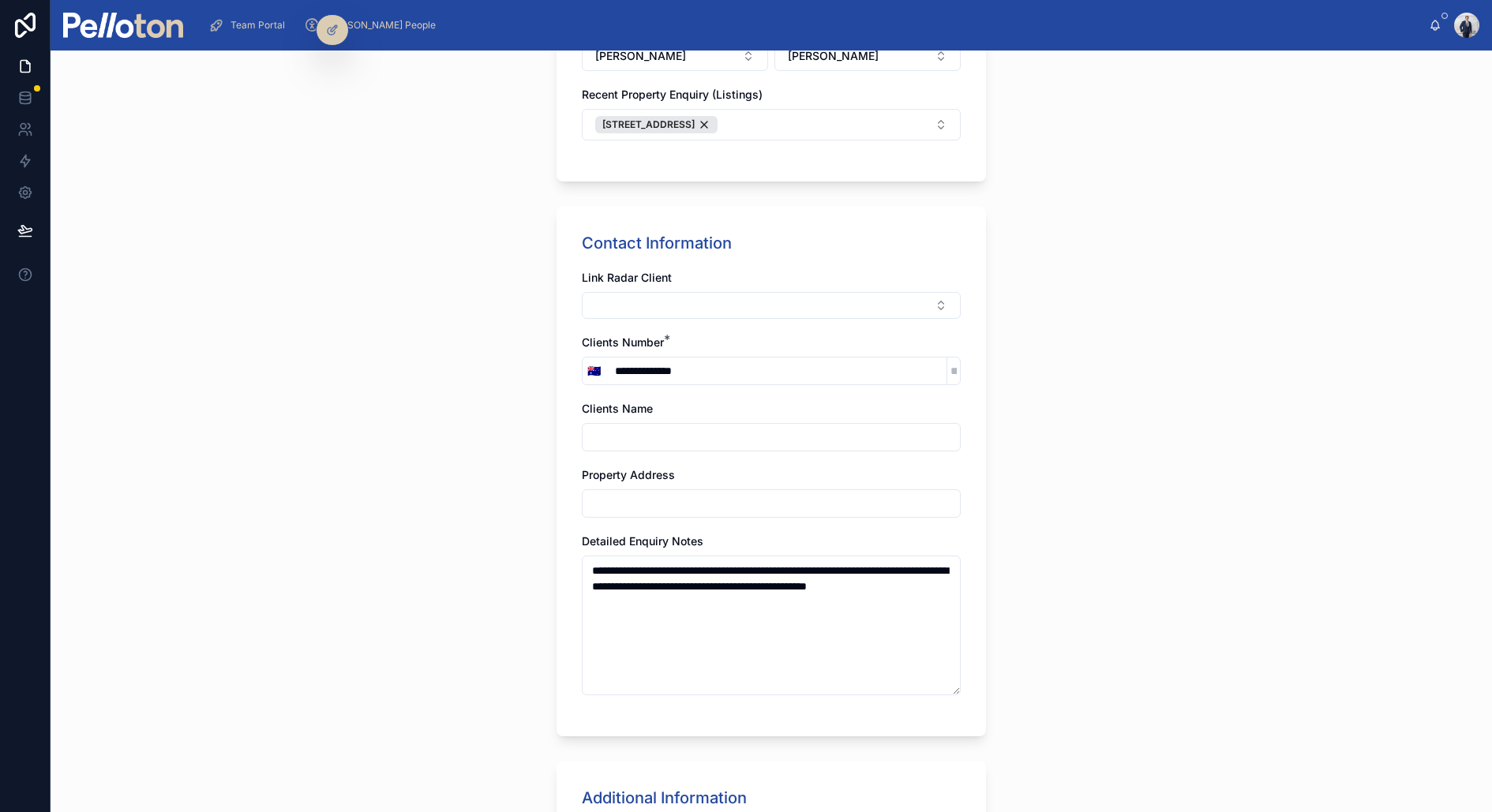
drag, startPoint x: 609, startPoint y: 371, endPoint x: 635, endPoint y: 369, distance: 26.1
click at [609, 371] on input "**********" at bounding box center [776, 371] width 341 height 22
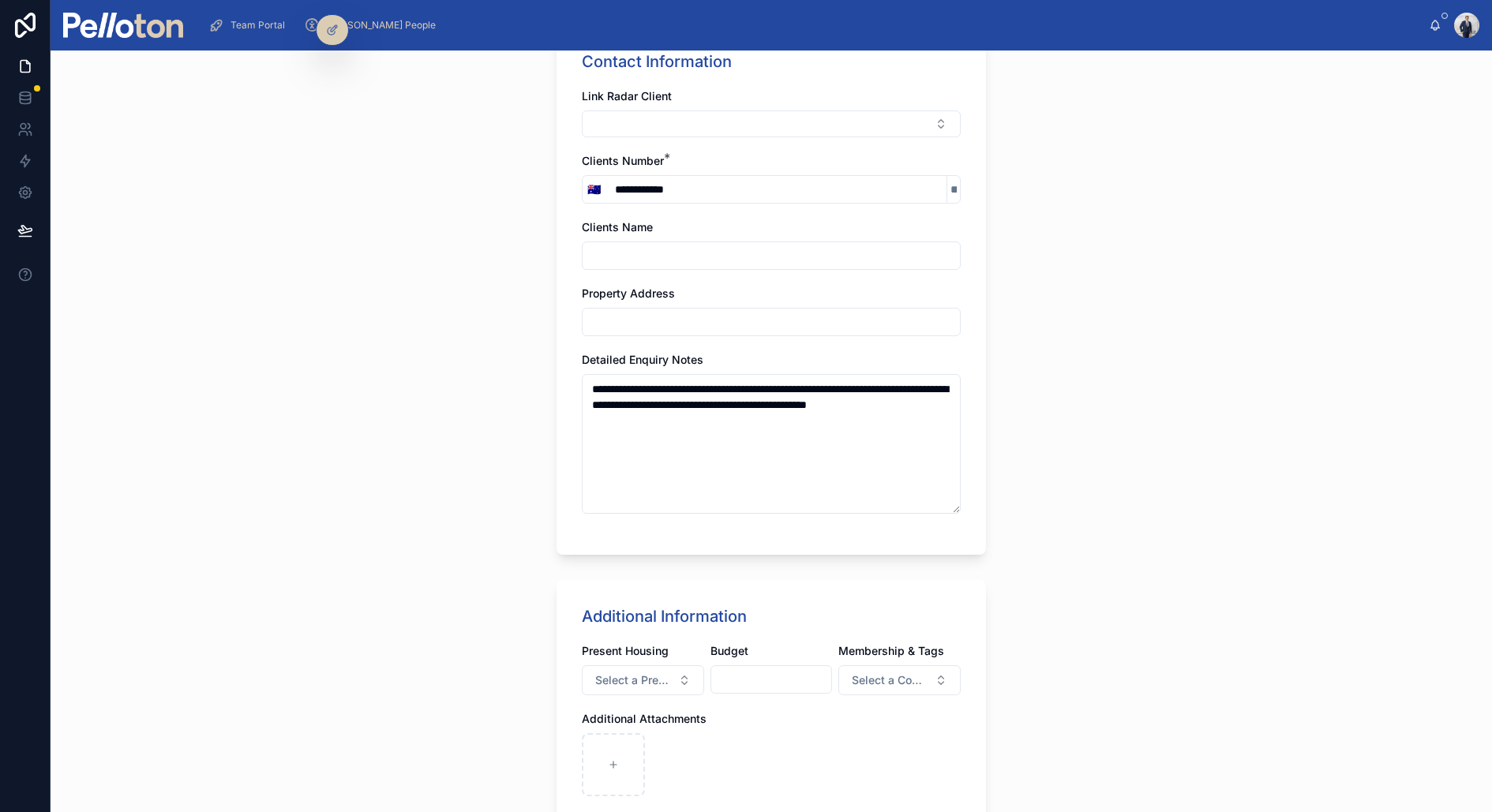
scroll to position [851, 0]
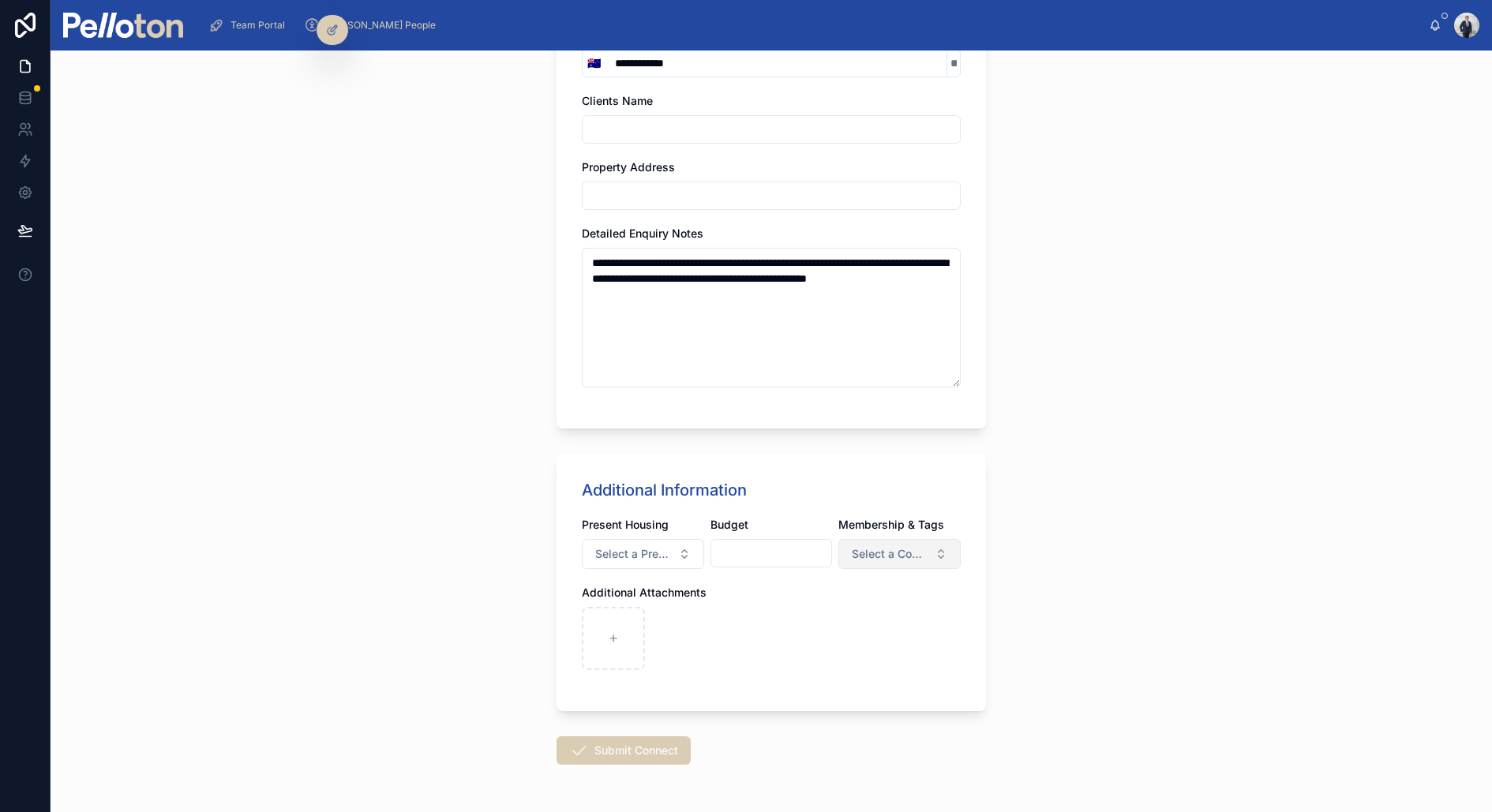
type input "**********"
click at [892, 546] on span "Select a Contact Tag" at bounding box center [890, 554] width 77 height 16
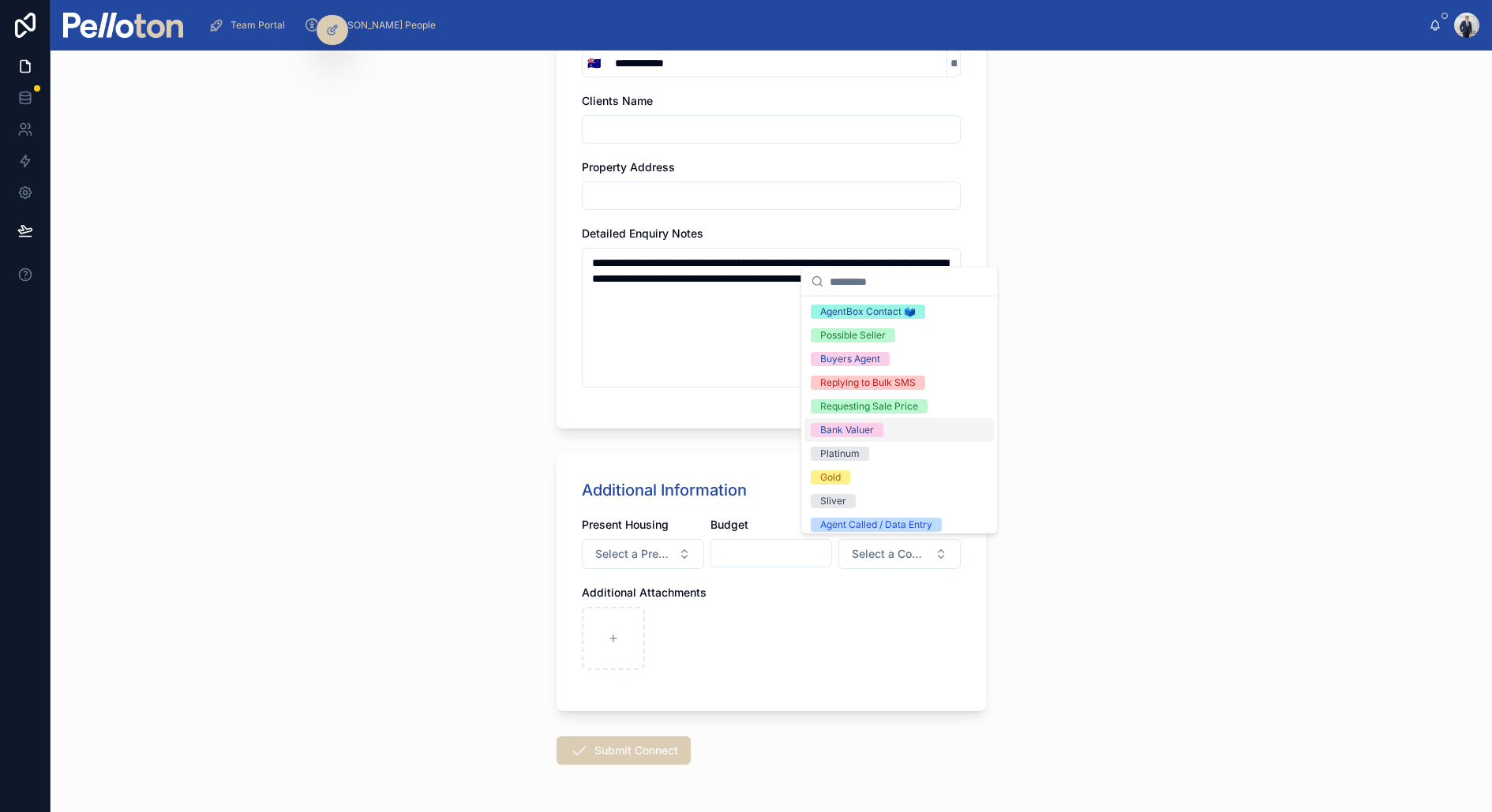
click at [848, 432] on div "Bank Valuer" at bounding box center [847, 430] width 54 height 14
click at [620, 749] on button "Submit Connect" at bounding box center [623, 750] width 134 height 29
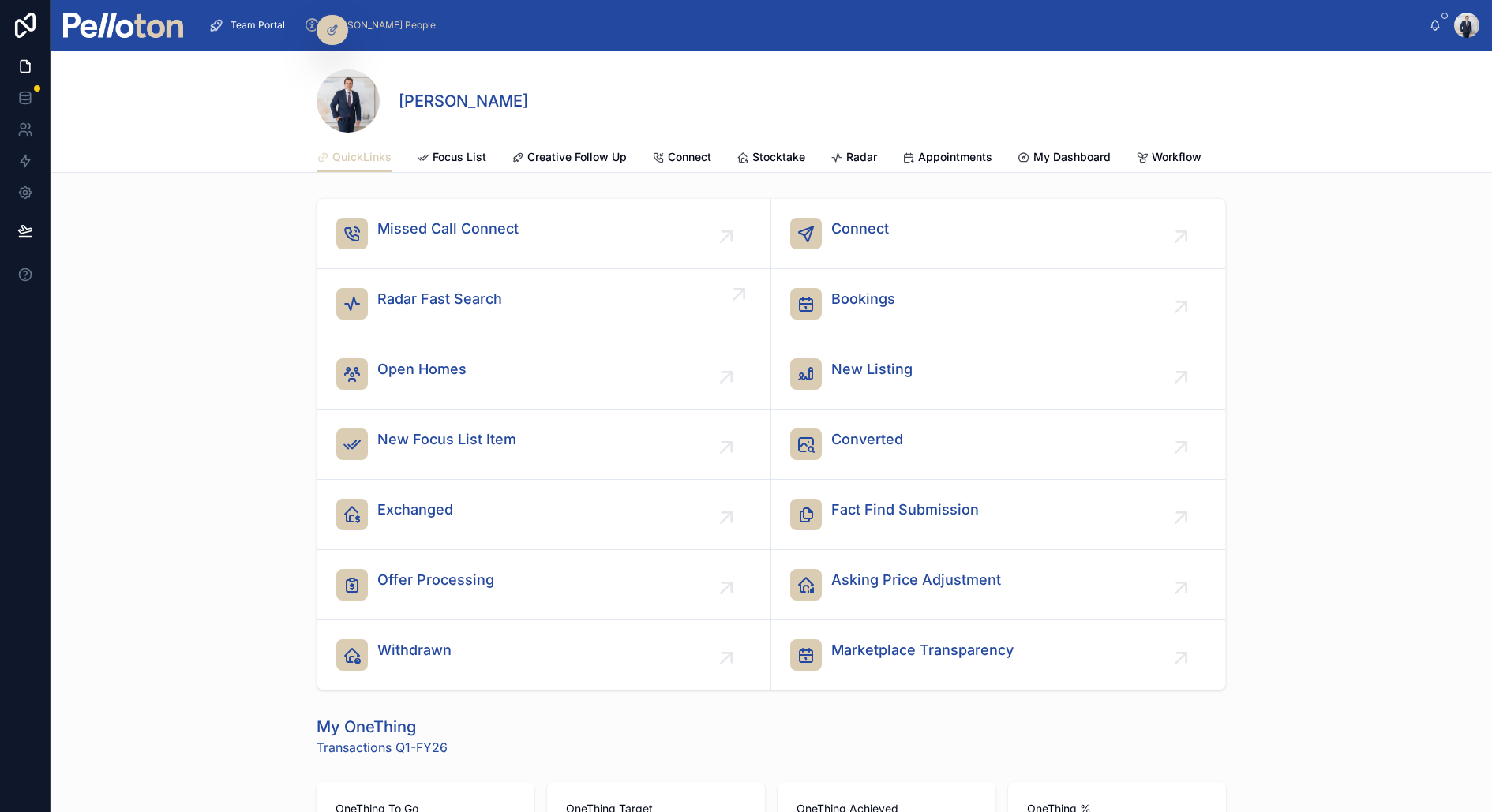
click at [408, 300] on span "Radar Fast Search" at bounding box center [440, 299] width 125 height 22
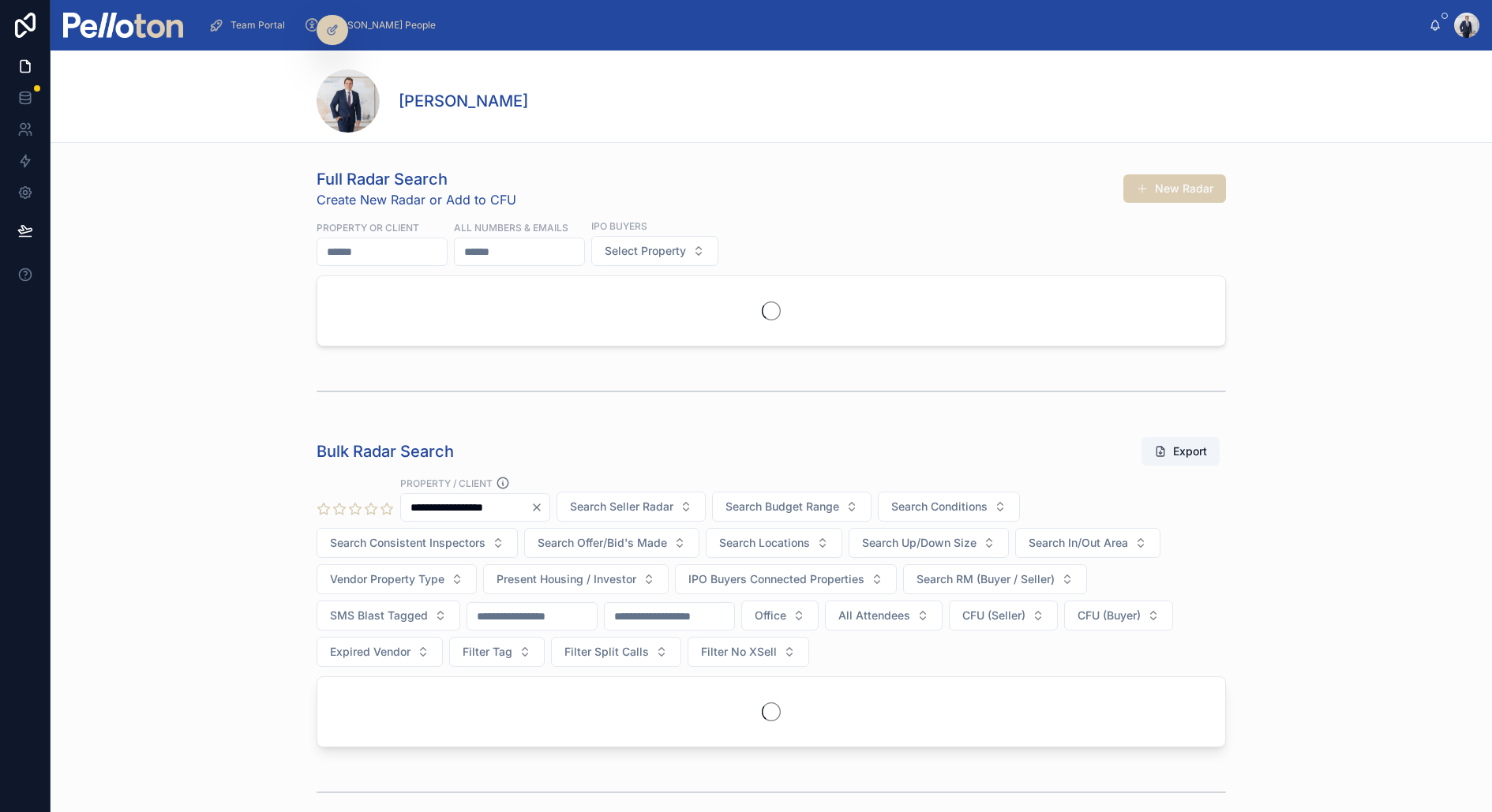
click at [382, 248] on input "text" at bounding box center [382, 252] width 129 height 22
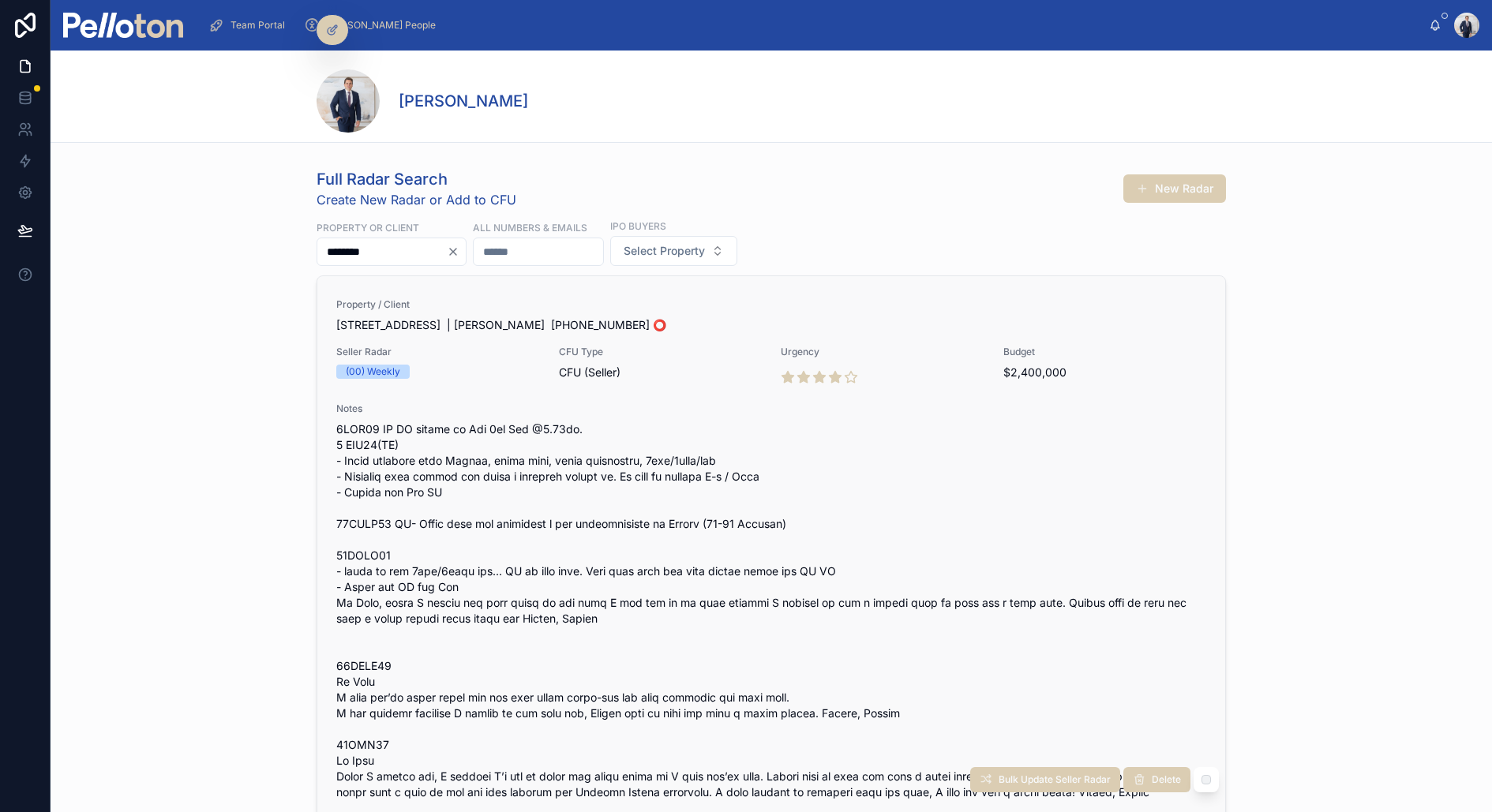
type input "********"
click at [464, 466] on span at bounding box center [771, 784] width 870 height 726
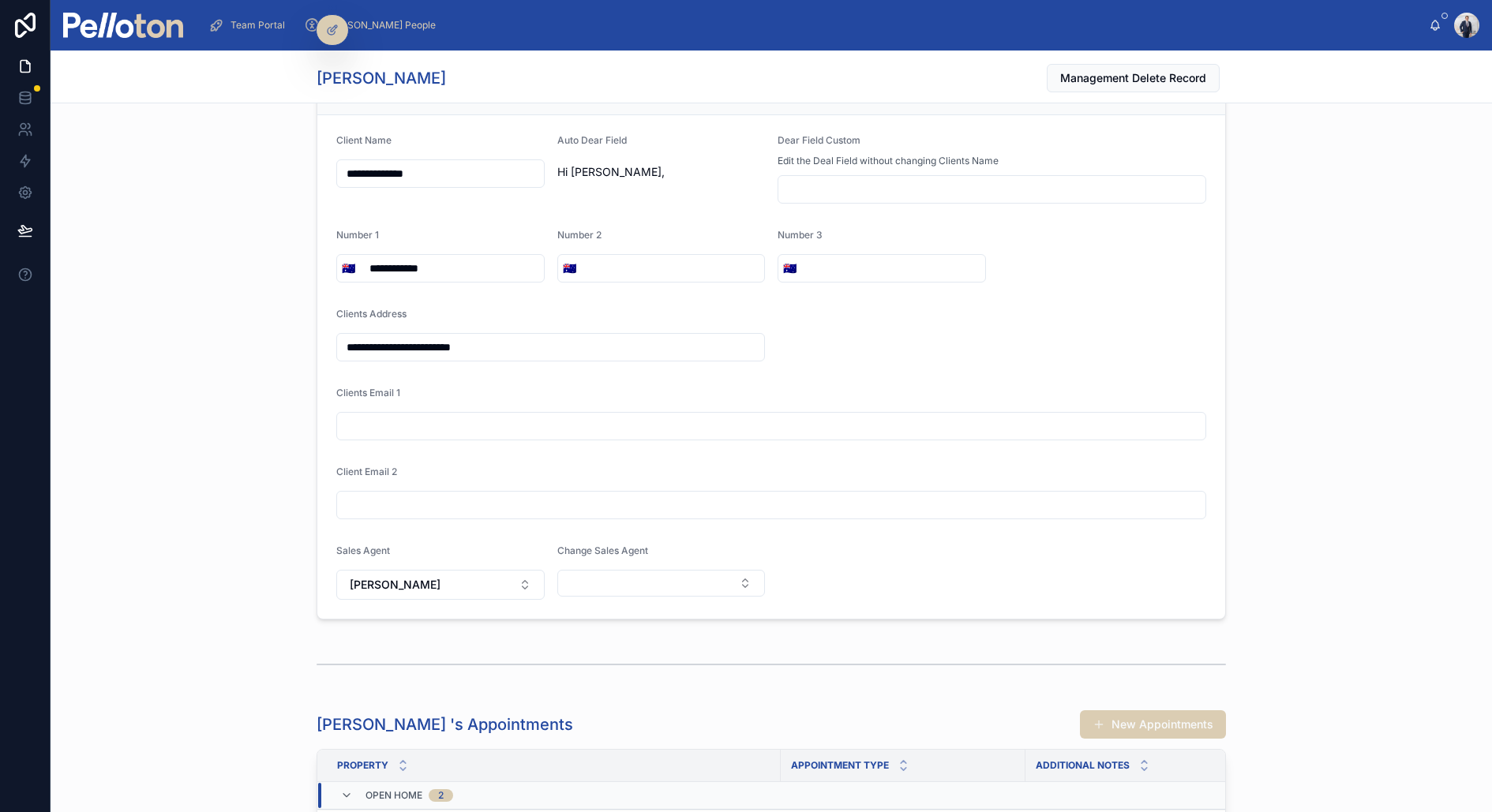
scroll to position [3867, 0]
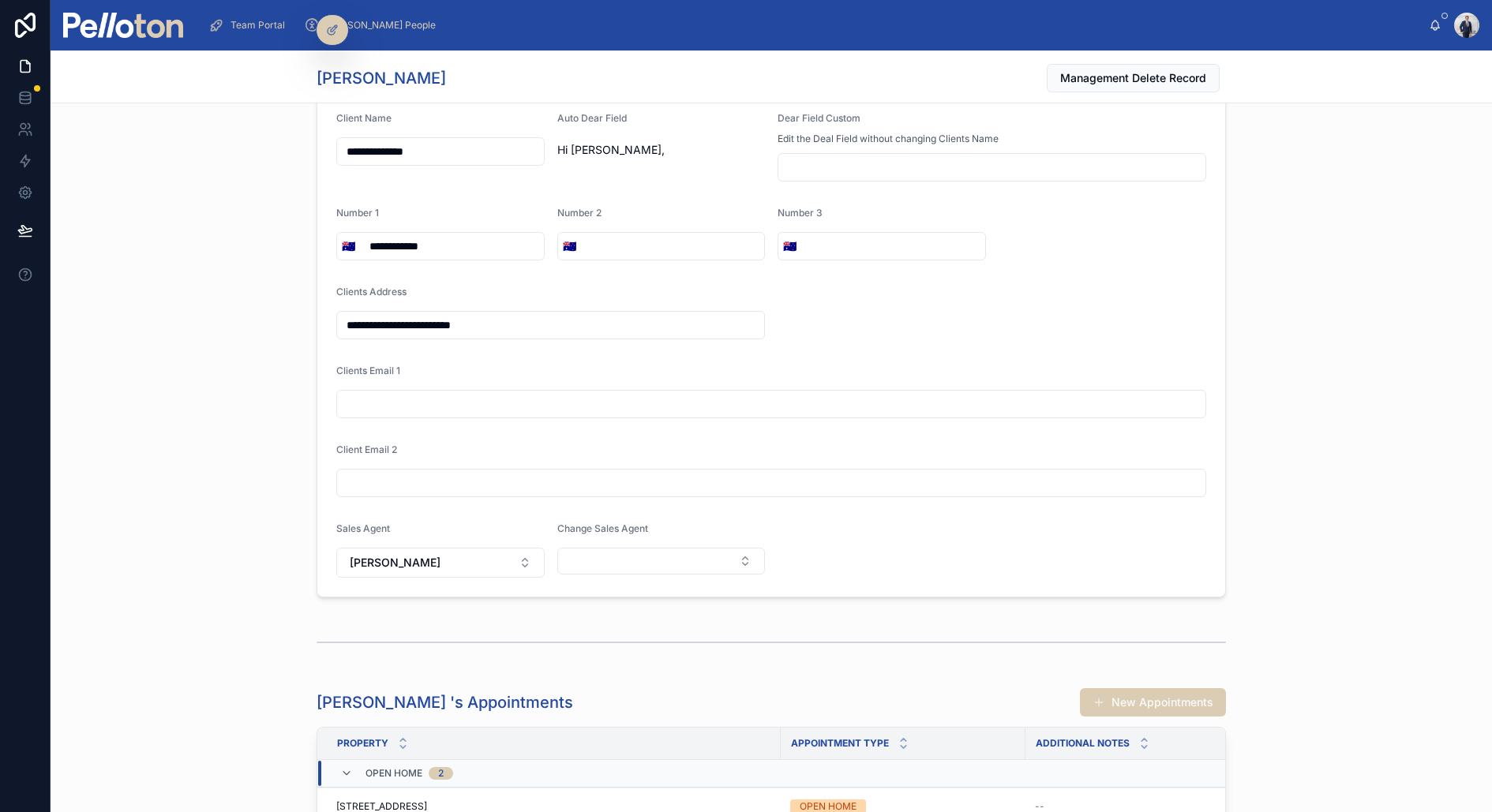
click at [431, 392] on input "text" at bounding box center [771, 403] width 868 height 22
click at [276, 417] on div "**********" at bounding box center [771, 312] width 1441 height 582
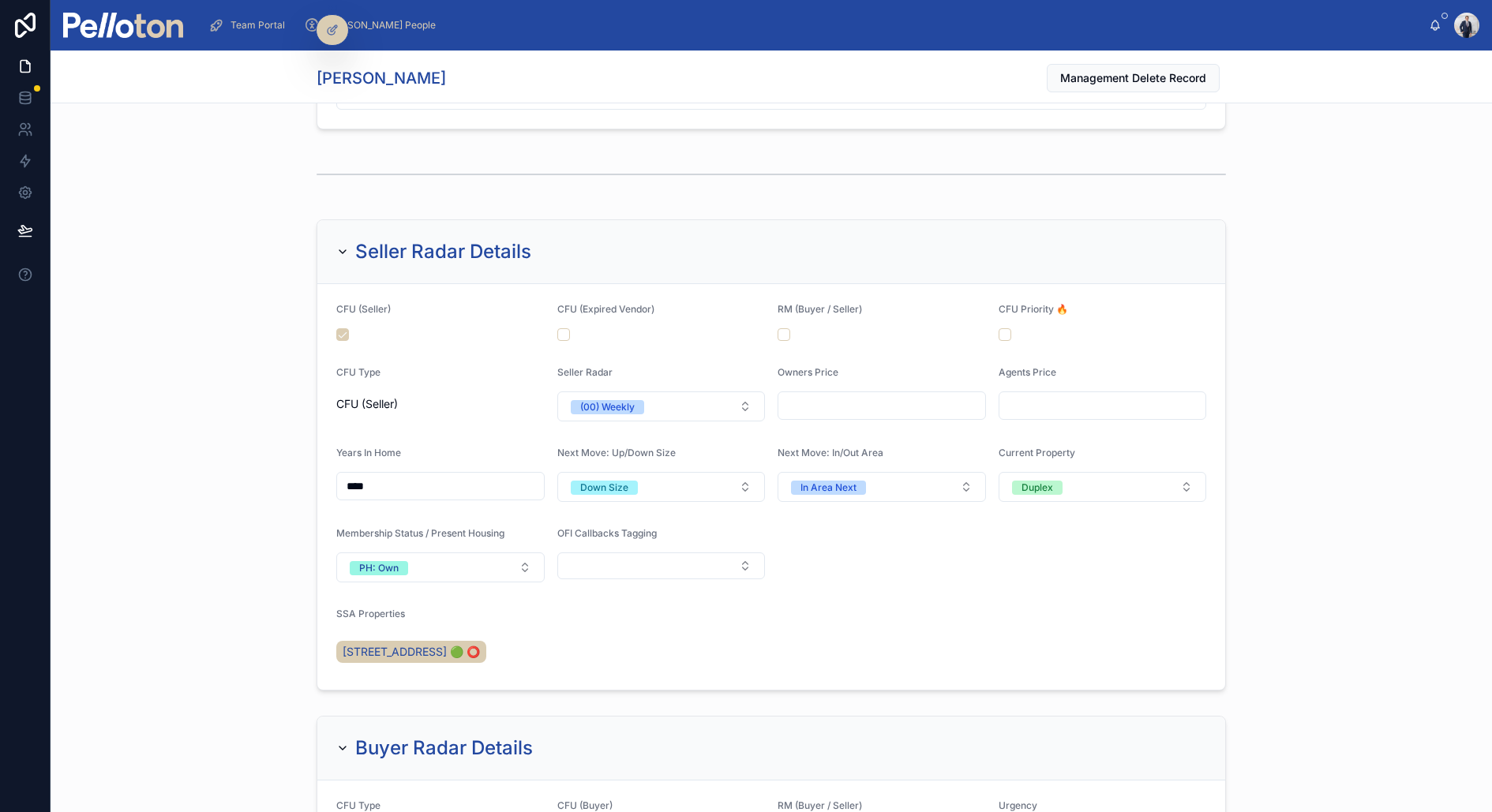
scroll to position [1897, 0]
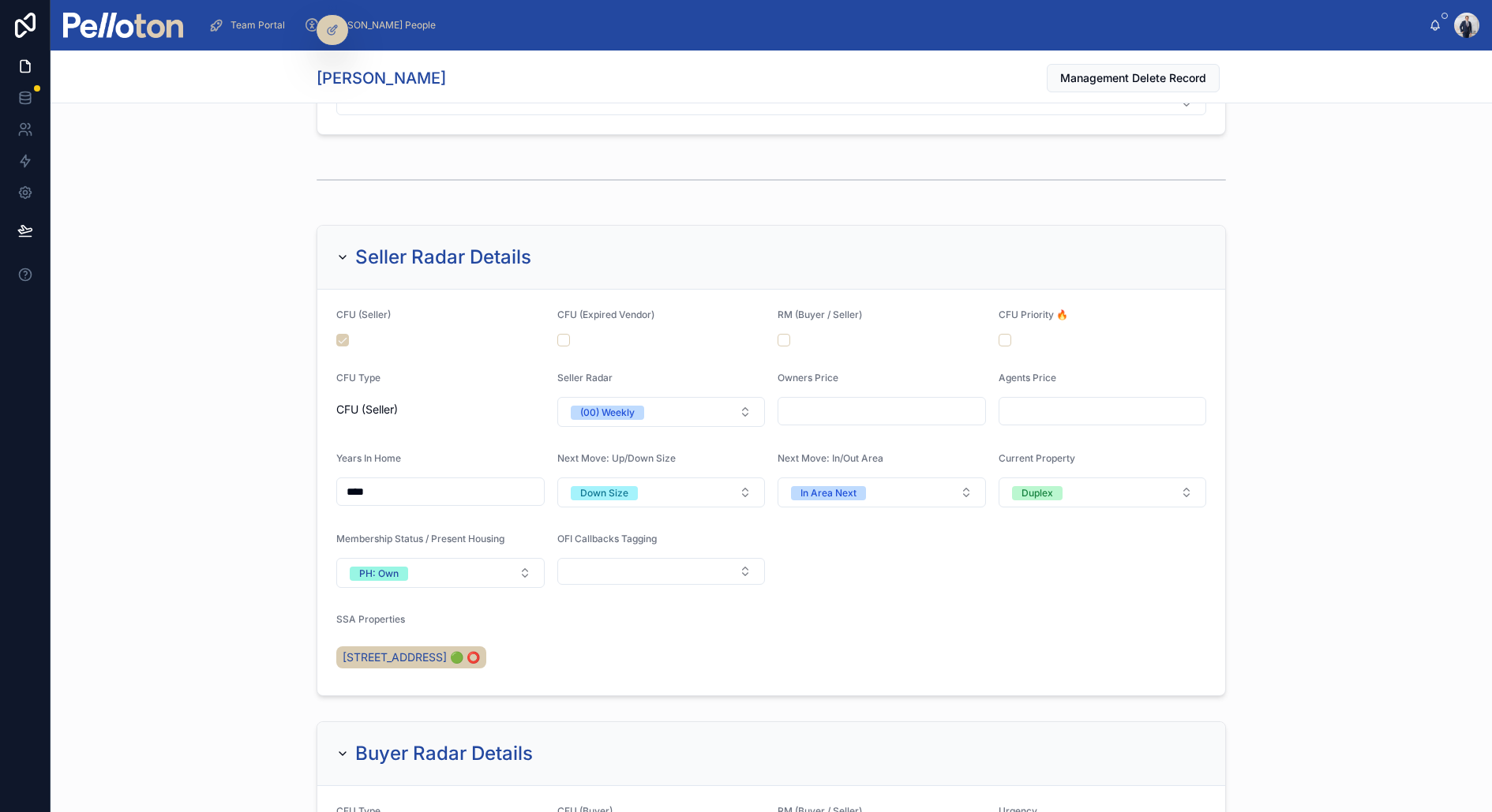
click at [133, 27] on img at bounding box center [123, 25] width 120 height 25
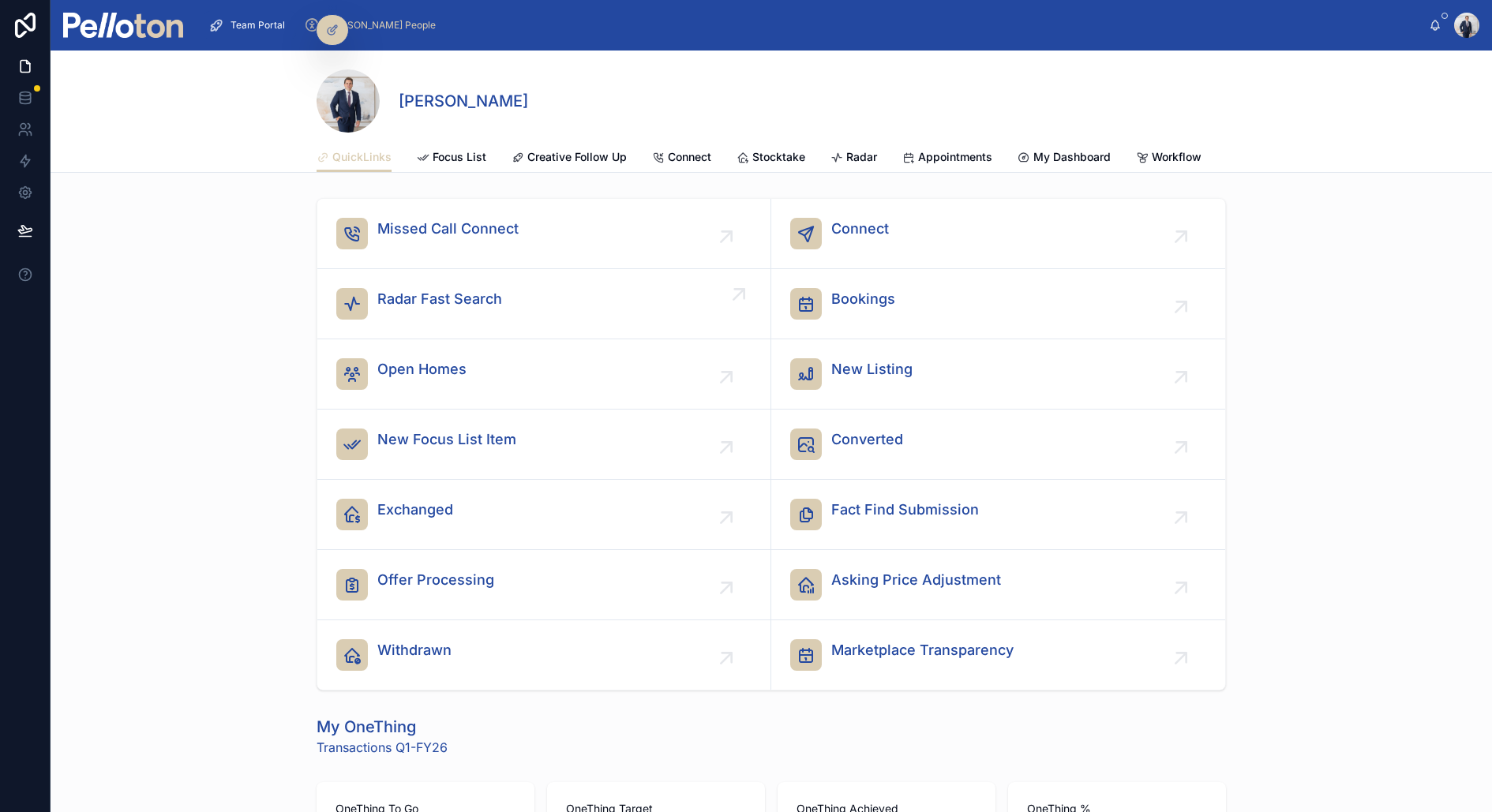
click at [421, 297] on span "Radar Fast Search" at bounding box center [440, 299] width 125 height 22
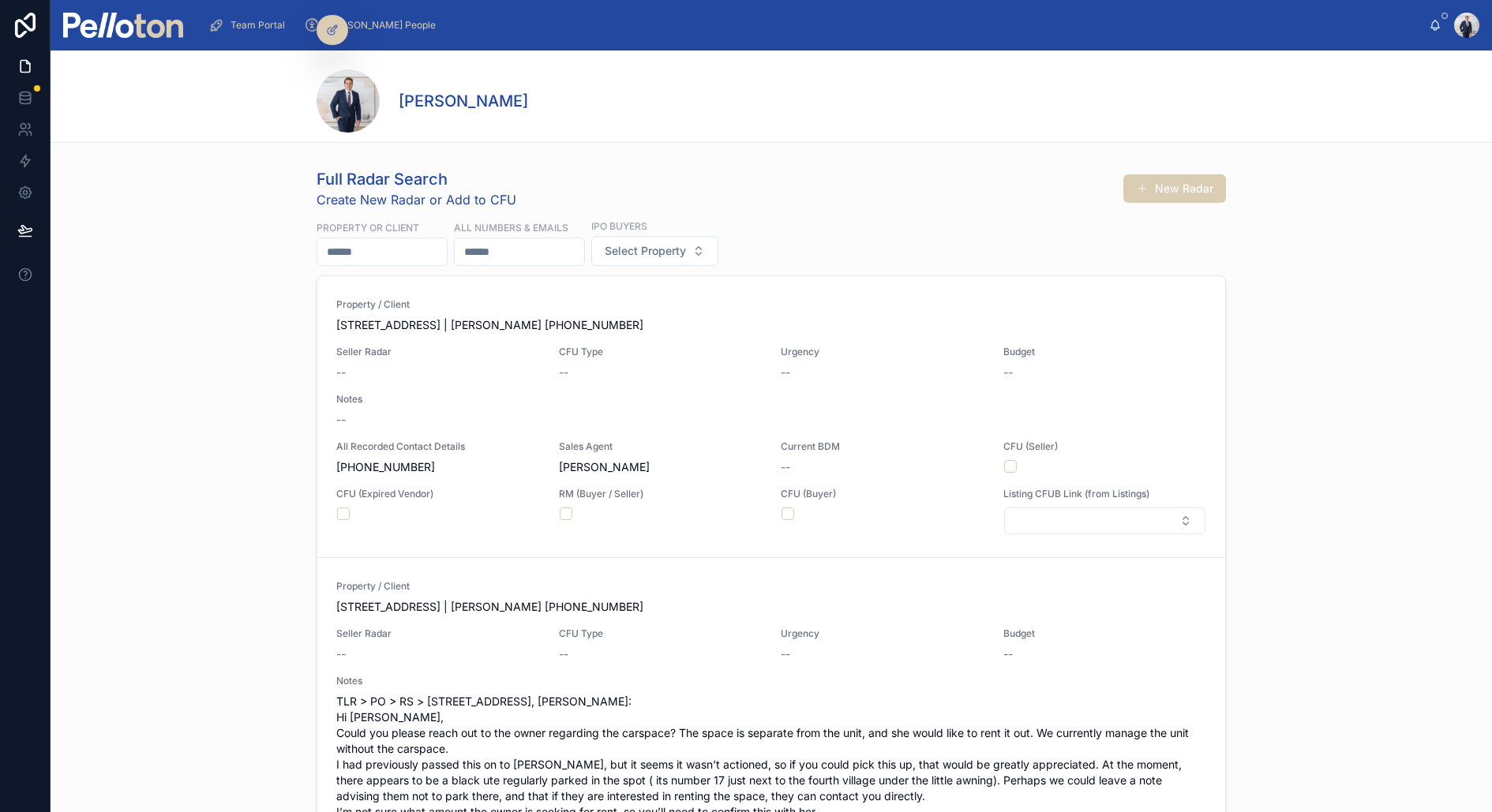
click at [549, 259] on input "text" at bounding box center [518, 252] width 129 height 22
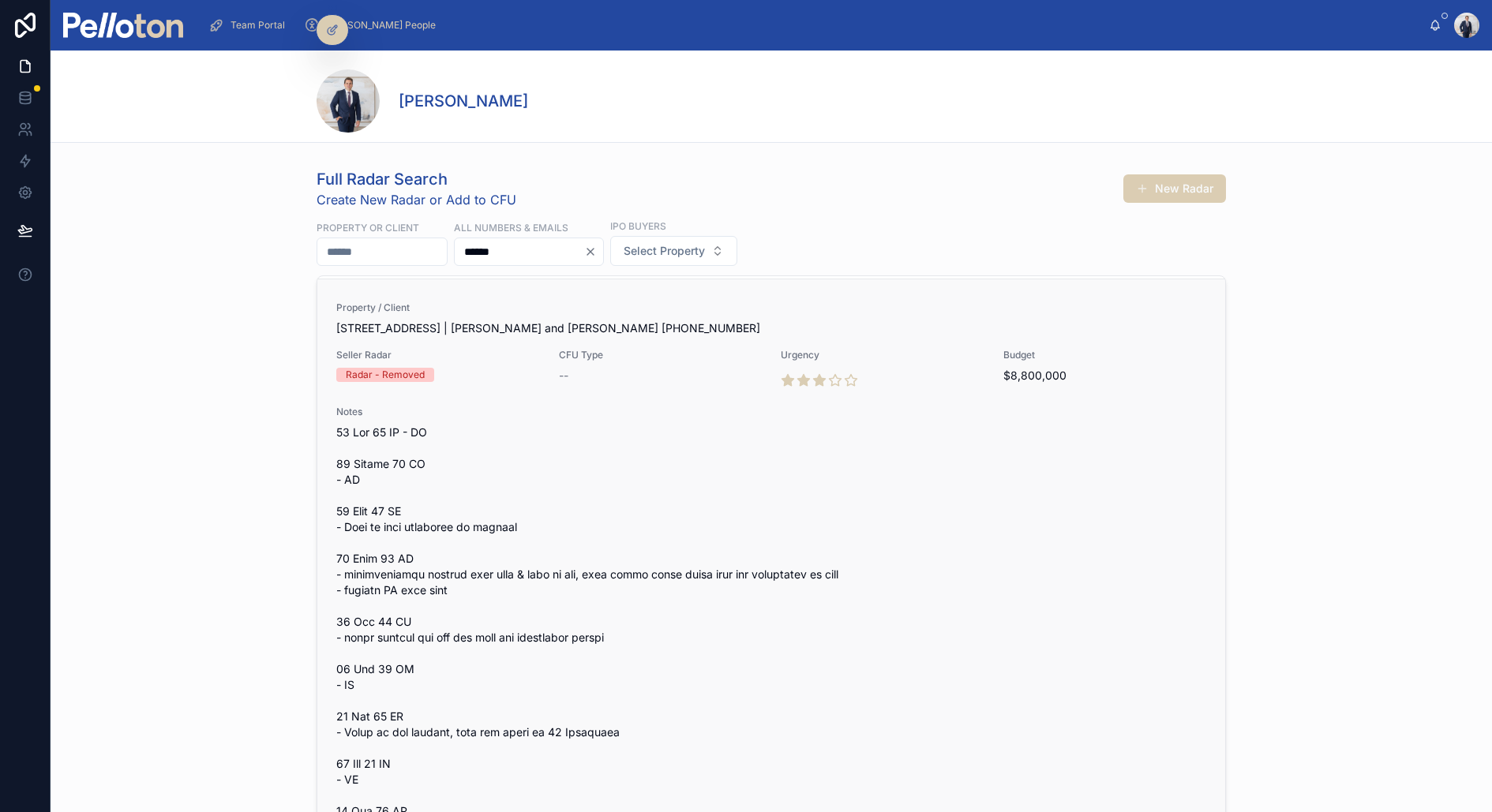
scroll to position [398, 0]
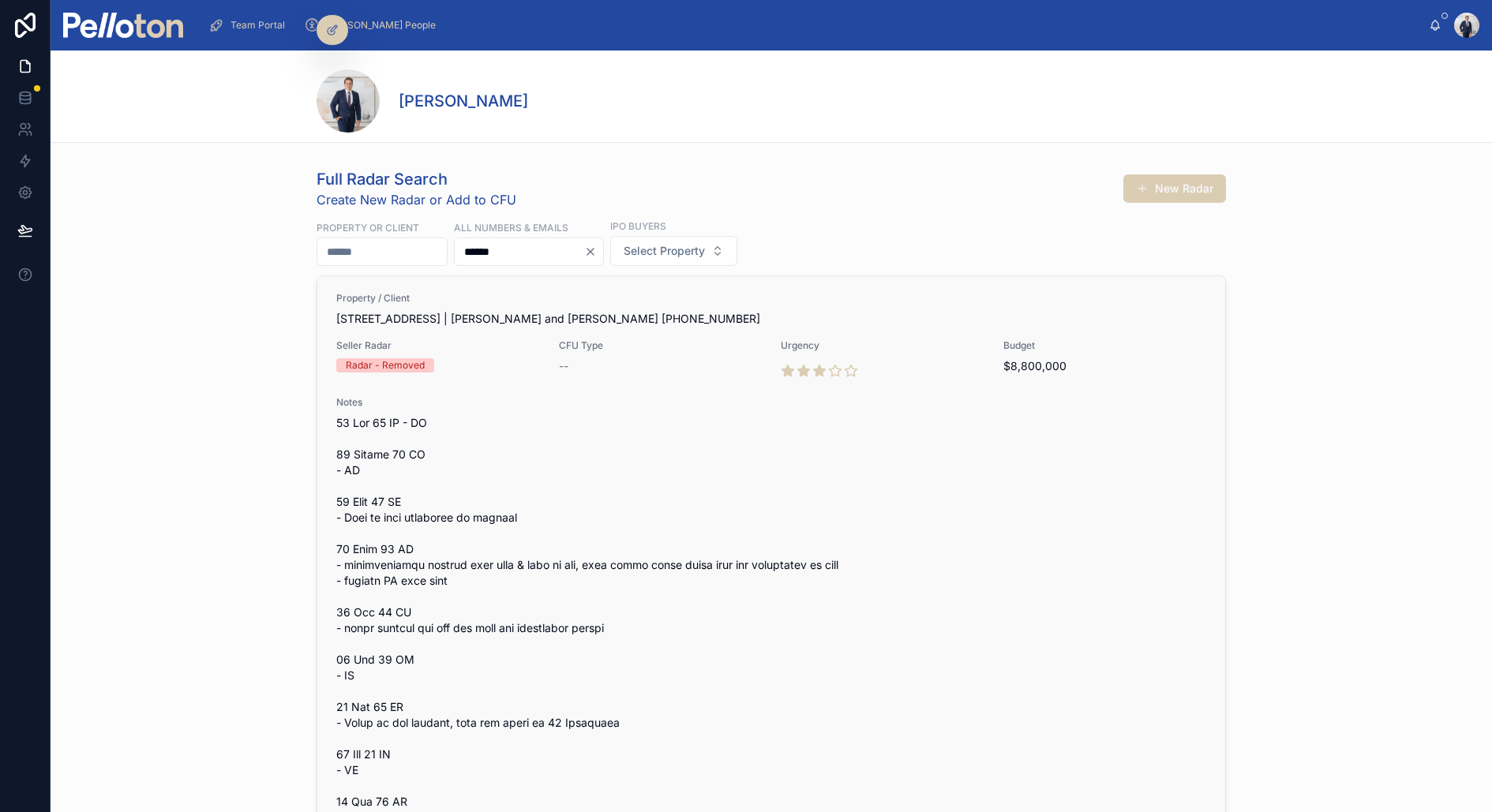
type input "******"
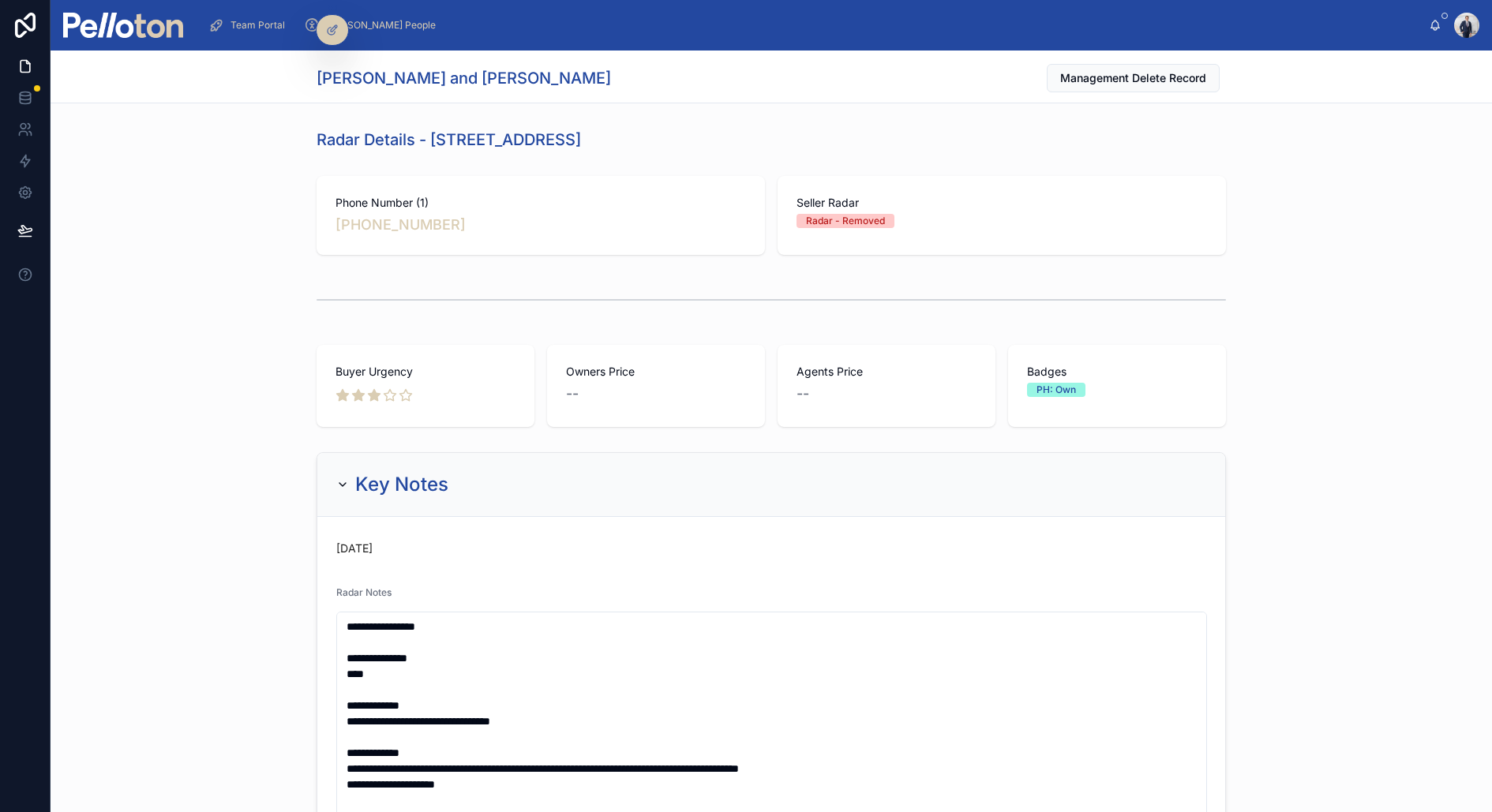
drag, startPoint x: 431, startPoint y: 139, endPoint x: 757, endPoint y: 145, distance: 326.1
click at [757, 145] on div "Radar Details - 3 Iredale Avenue, Cremorne Point" at bounding box center [771, 139] width 909 height 22
copy h1 "3 Iredale Avenue, Cremorne Point"
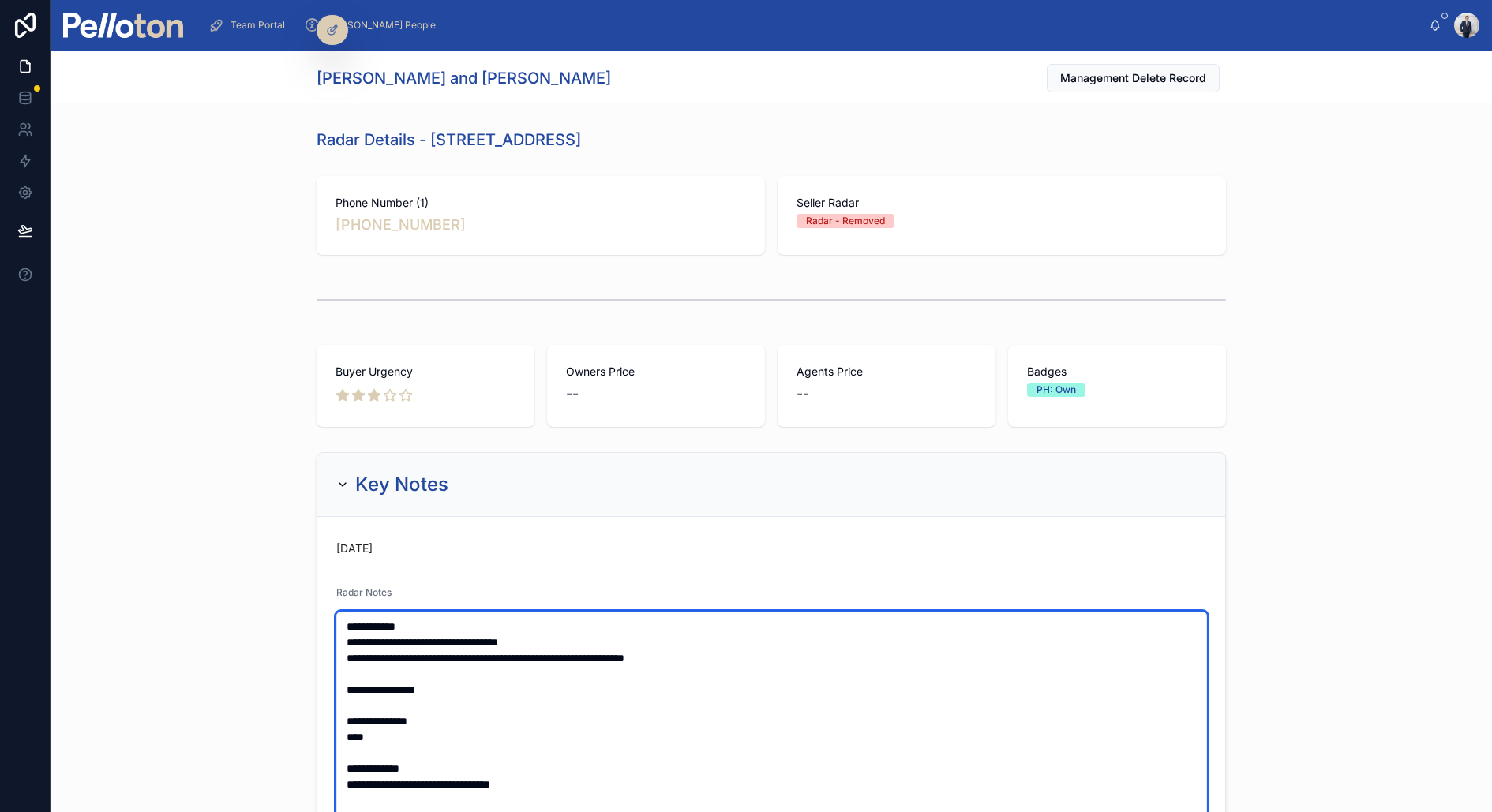
type textarea "**********"
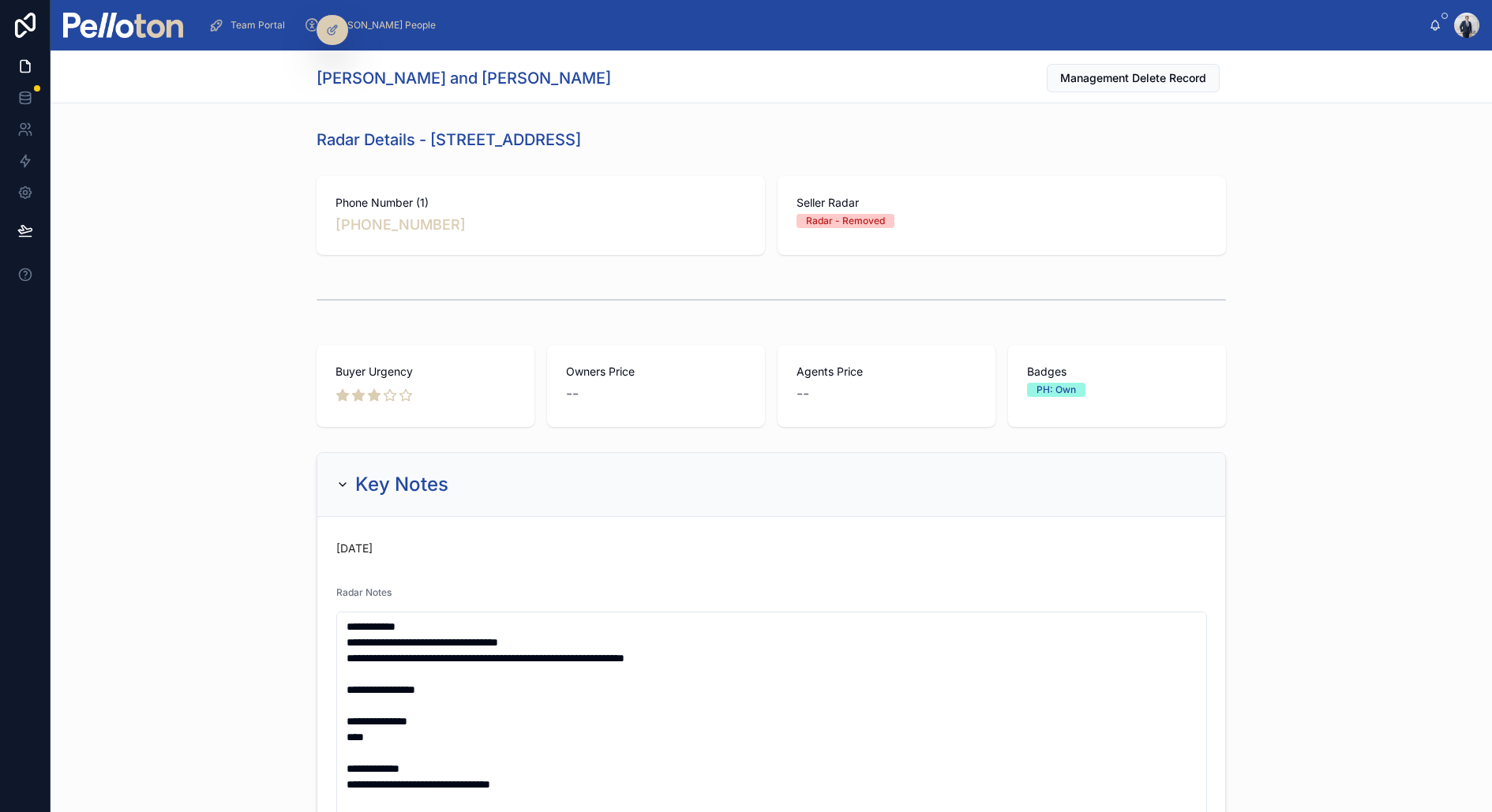
click at [341, 76] on h1 "Nicky Dixon and Adam Dixon" at bounding box center [464, 78] width 295 height 22
drag, startPoint x: 320, startPoint y: 76, endPoint x: 488, endPoint y: 70, distance: 168.1
click at [488, 70] on h1 "Nicky Dixon and Adam Dixon" at bounding box center [464, 78] width 295 height 22
click at [343, 249] on div "Phone Number (1) +61 424 022 681" at bounding box center [540, 214] width 448 height 78
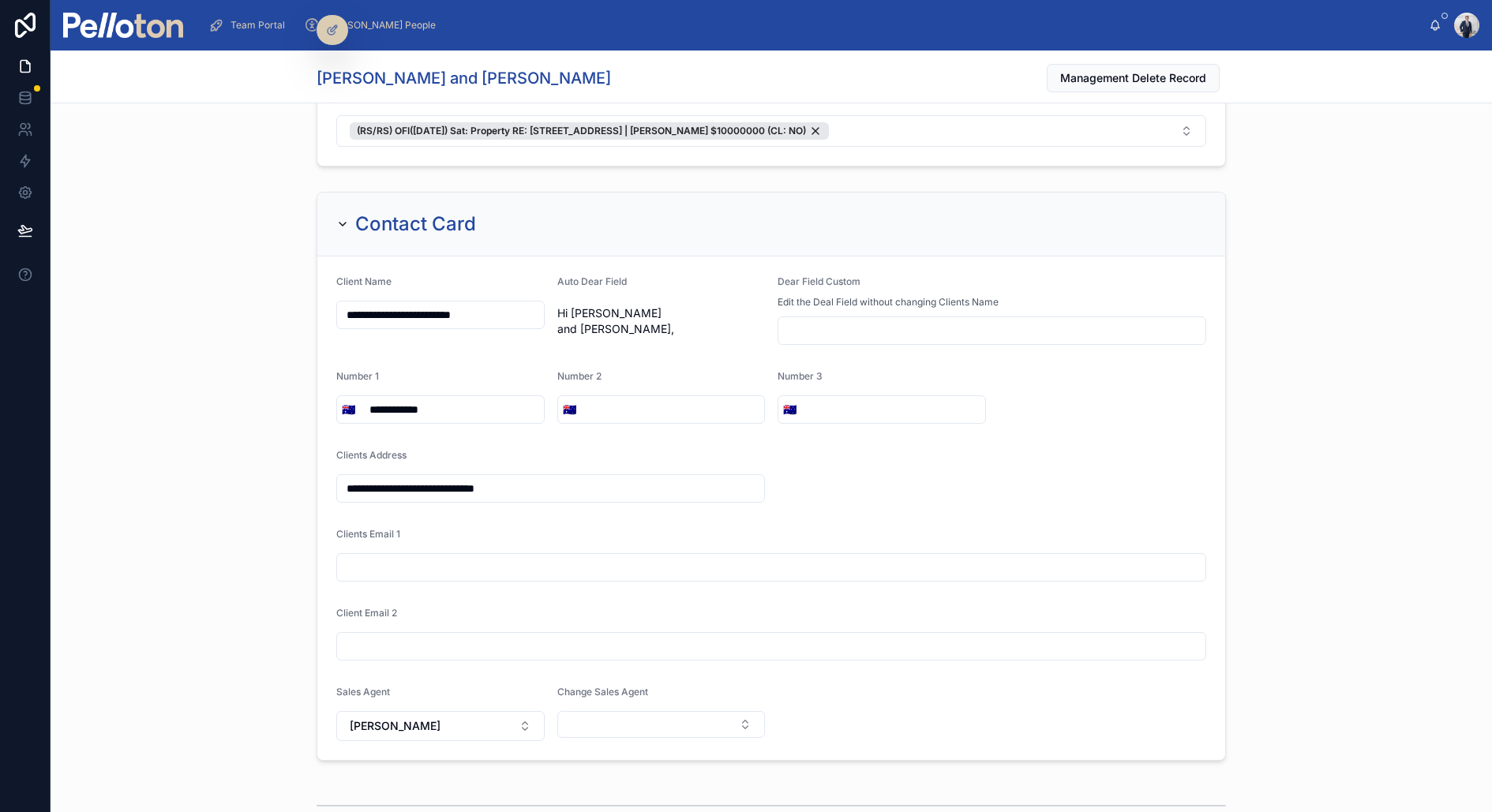
scroll to position [3337, 0]
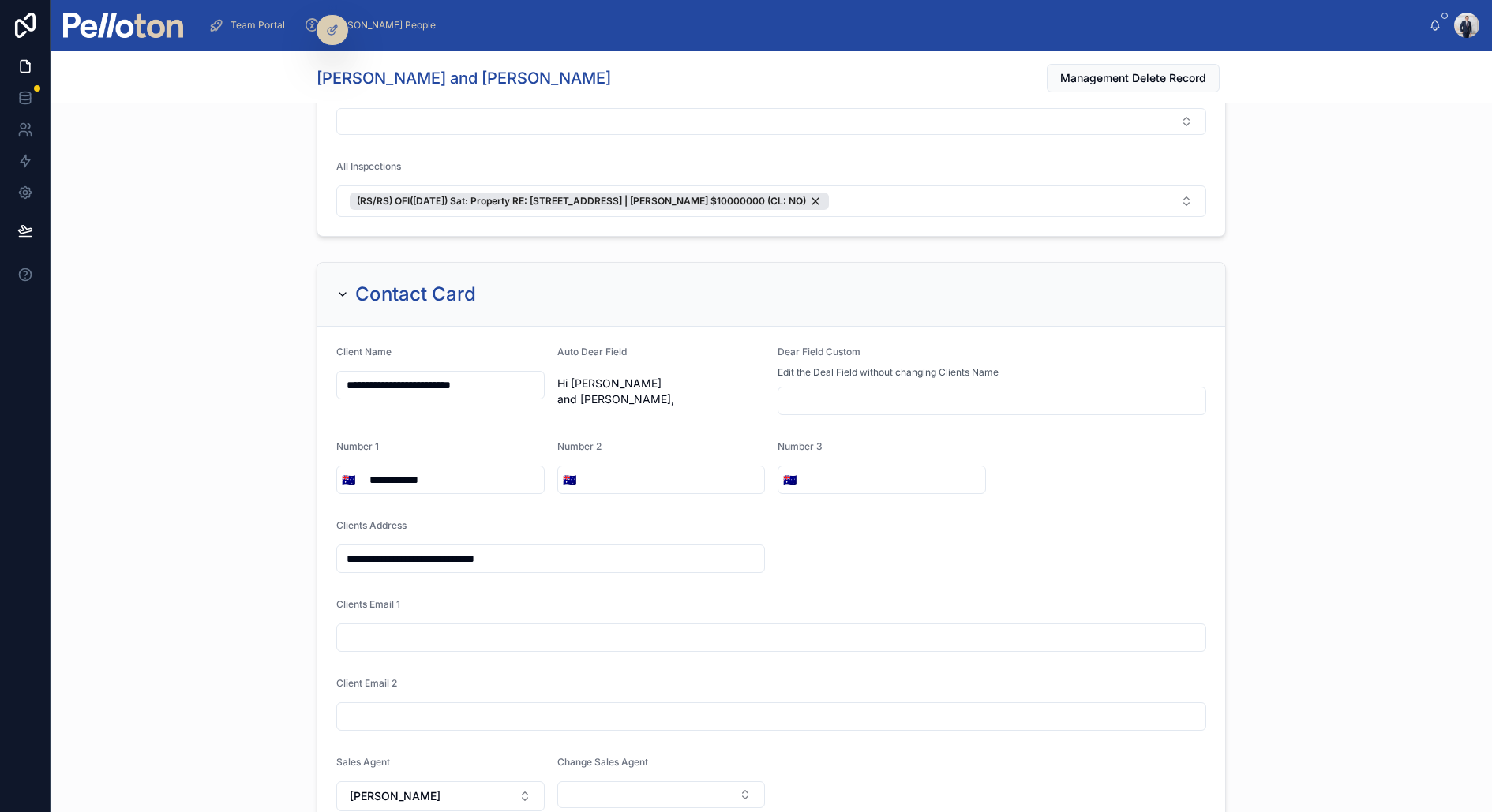
drag, startPoint x: 462, startPoint y: 365, endPoint x: 380, endPoint y: 366, distance: 82.0
click at [380, 374] on input "**********" at bounding box center [440, 385] width 207 height 22
click at [405, 374] on input "**********" at bounding box center [440, 385] width 207 height 22
drag, startPoint x: 435, startPoint y: 366, endPoint x: 379, endPoint y: 366, distance: 56.0
click at [379, 374] on input "**********" at bounding box center [440, 385] width 207 height 22
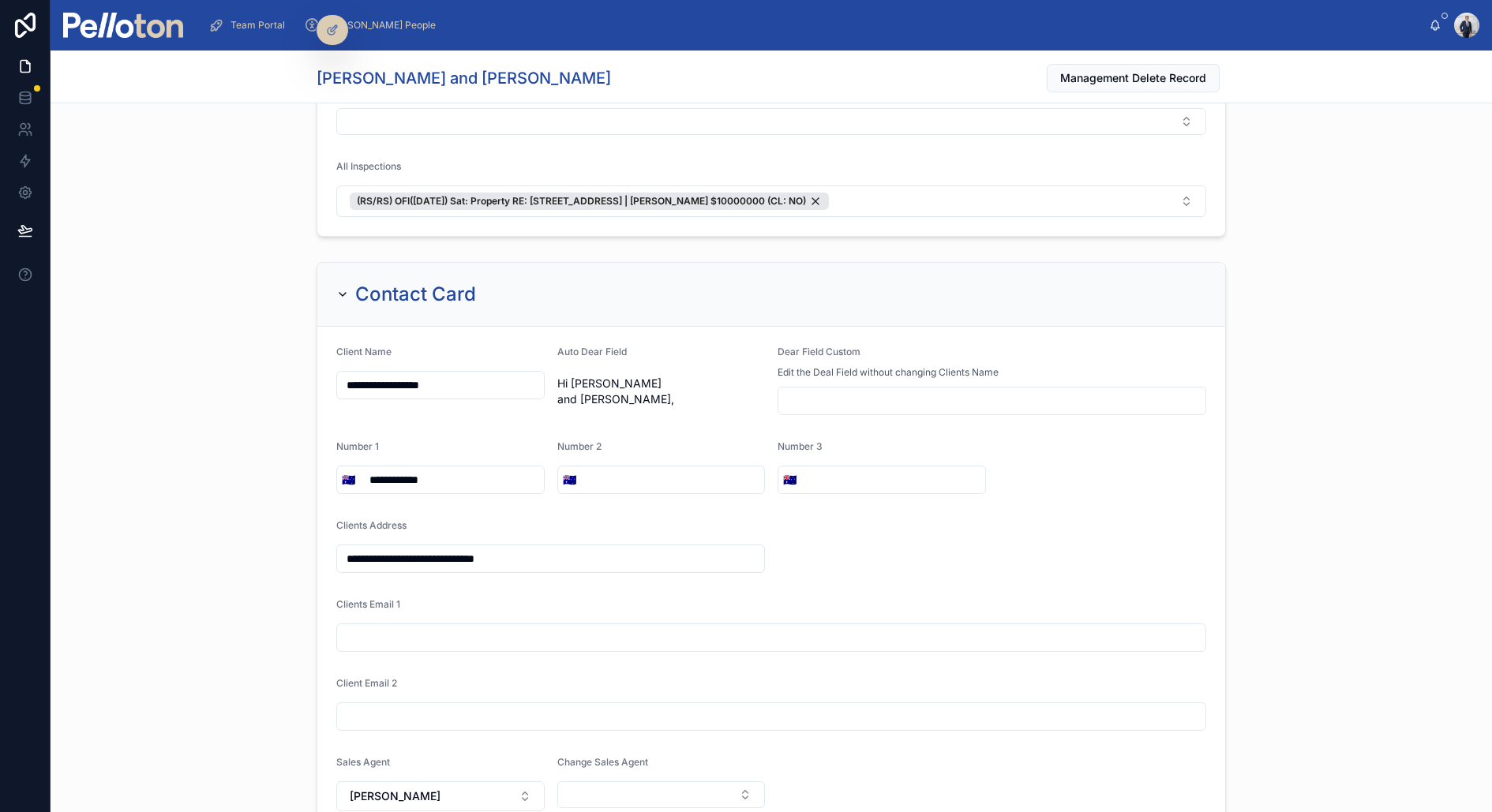
type input "**********"
click at [200, 416] on div "**********" at bounding box center [771, 546] width 1441 height 582
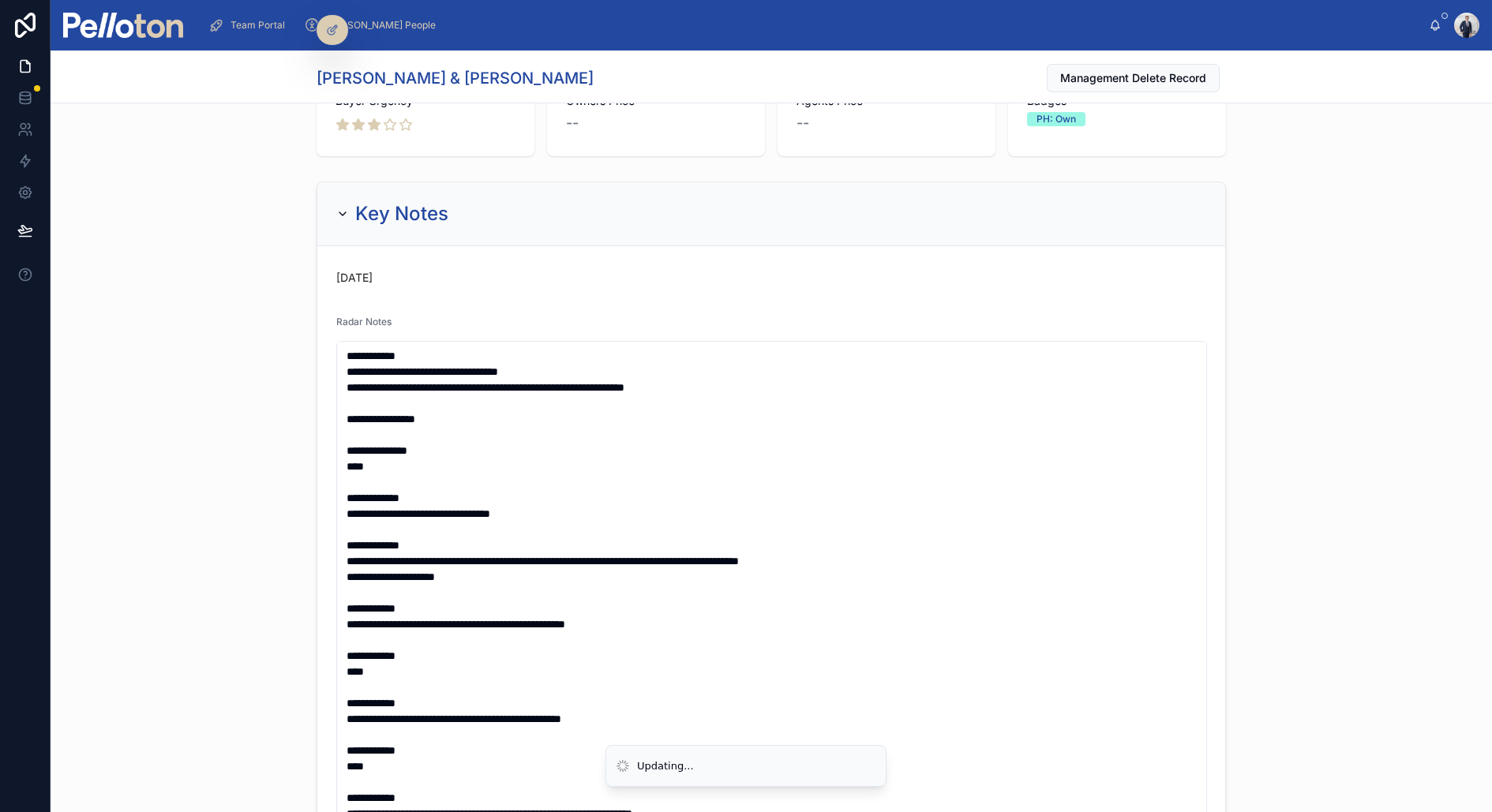
scroll to position [0, 0]
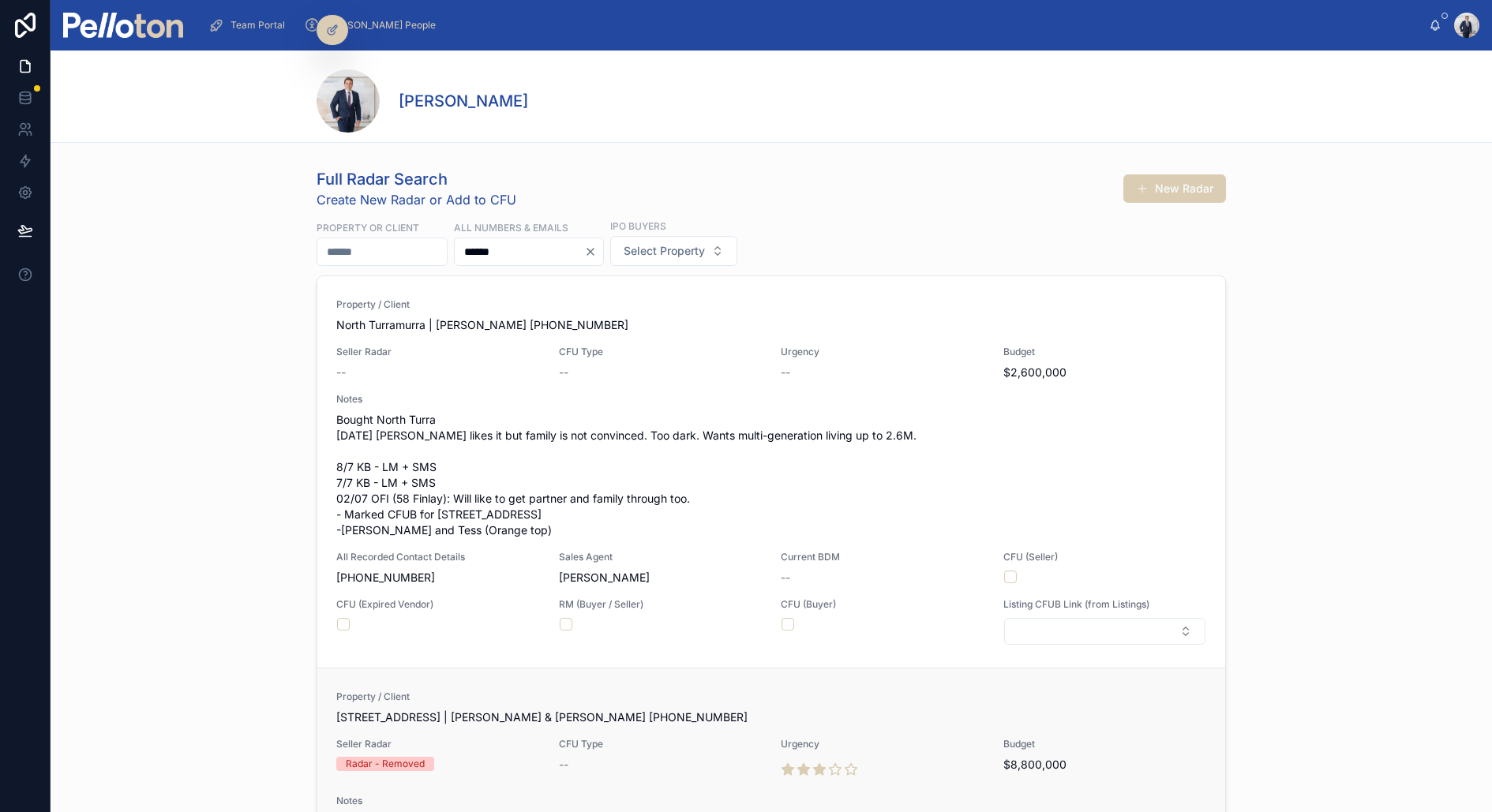
click at [504, 699] on span "Property / Client" at bounding box center [771, 696] width 870 height 13
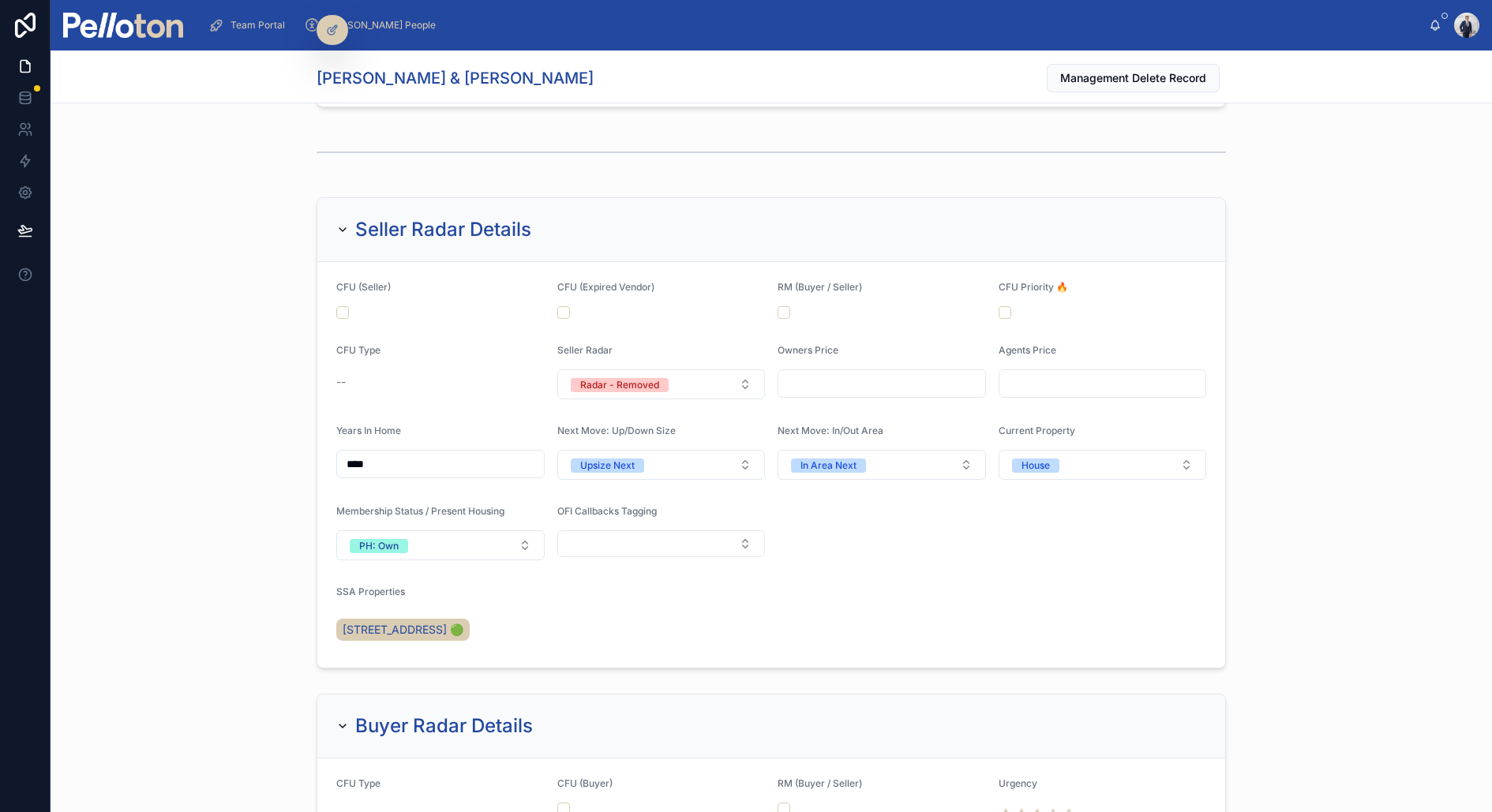
scroll to position [1551, 0]
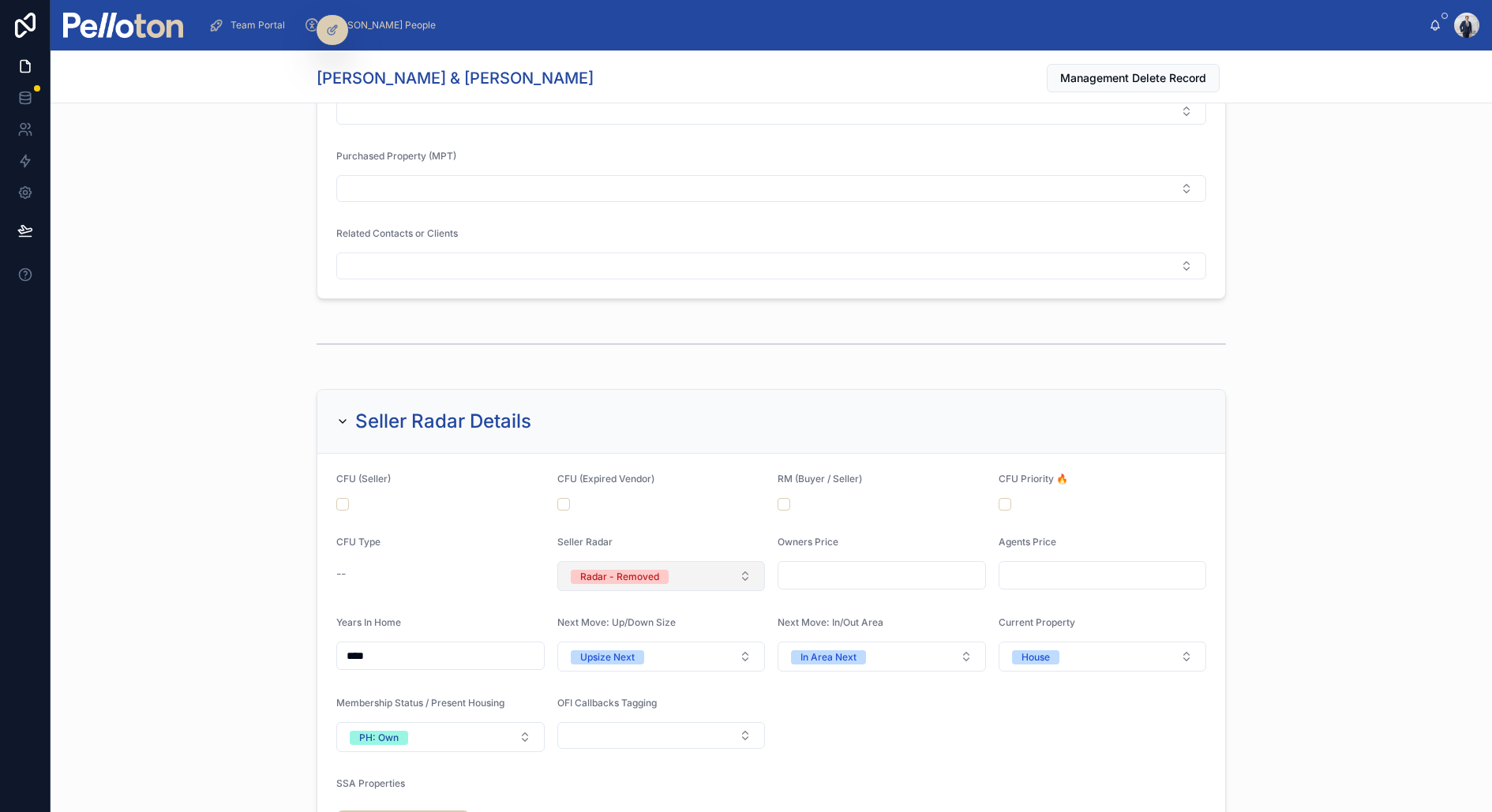
click at [624, 576] on button "Radar - Removed" at bounding box center [661, 577] width 209 height 30
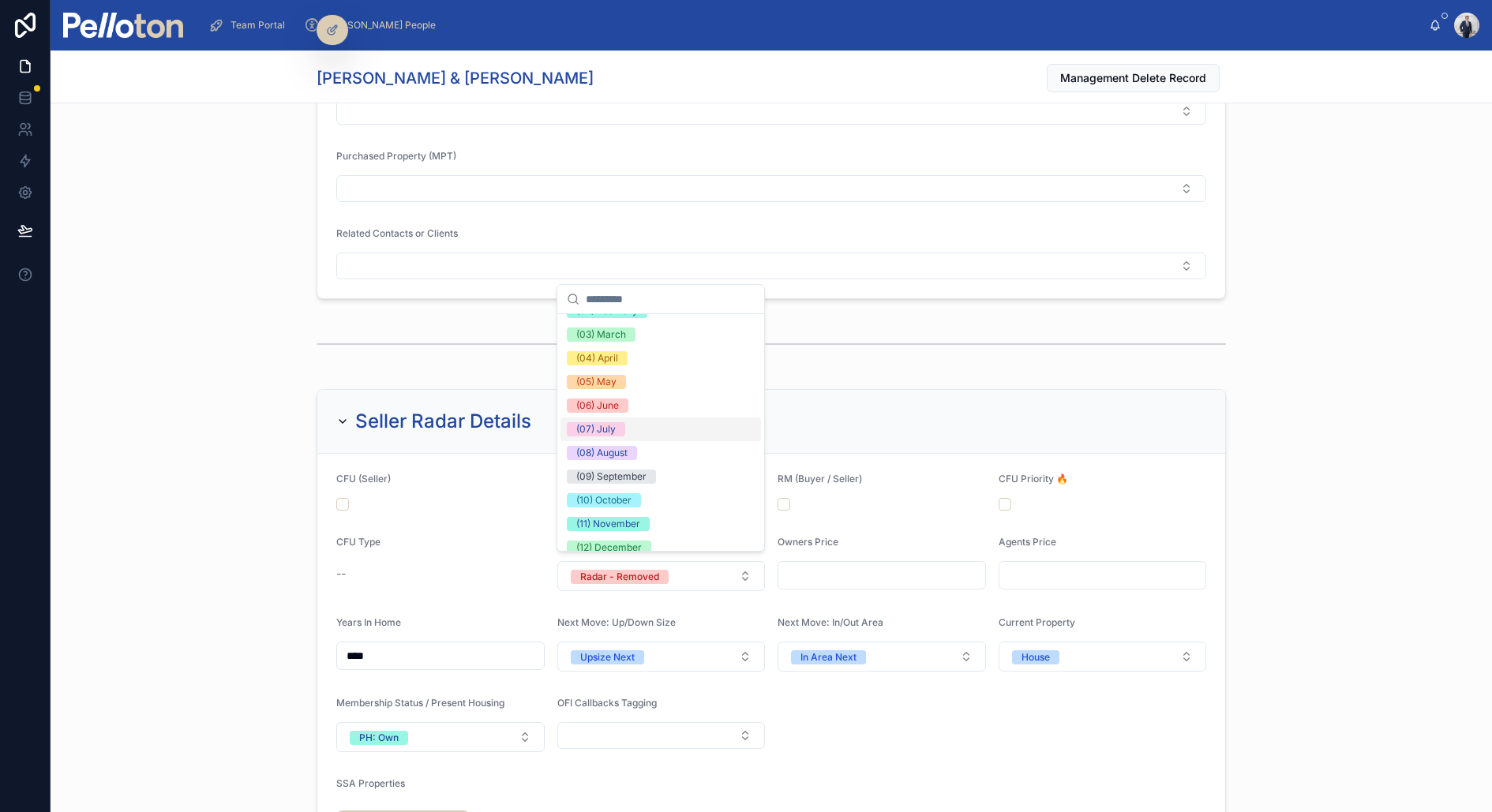
scroll to position [90, 0]
click at [632, 490] on div "(10) October" at bounding box center [660, 499] width 200 height 24
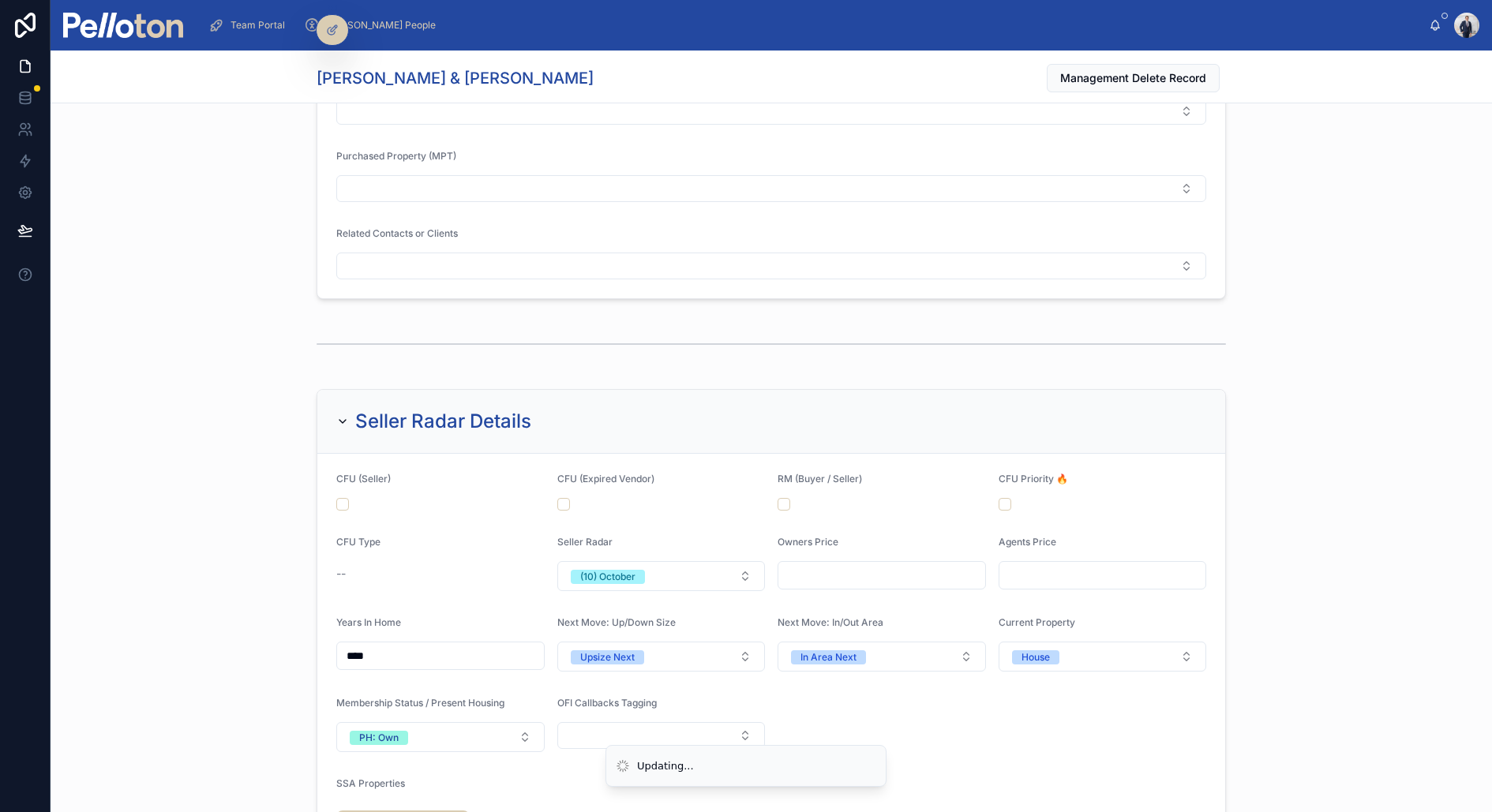
click at [172, 332] on div at bounding box center [771, 344] width 1441 height 52
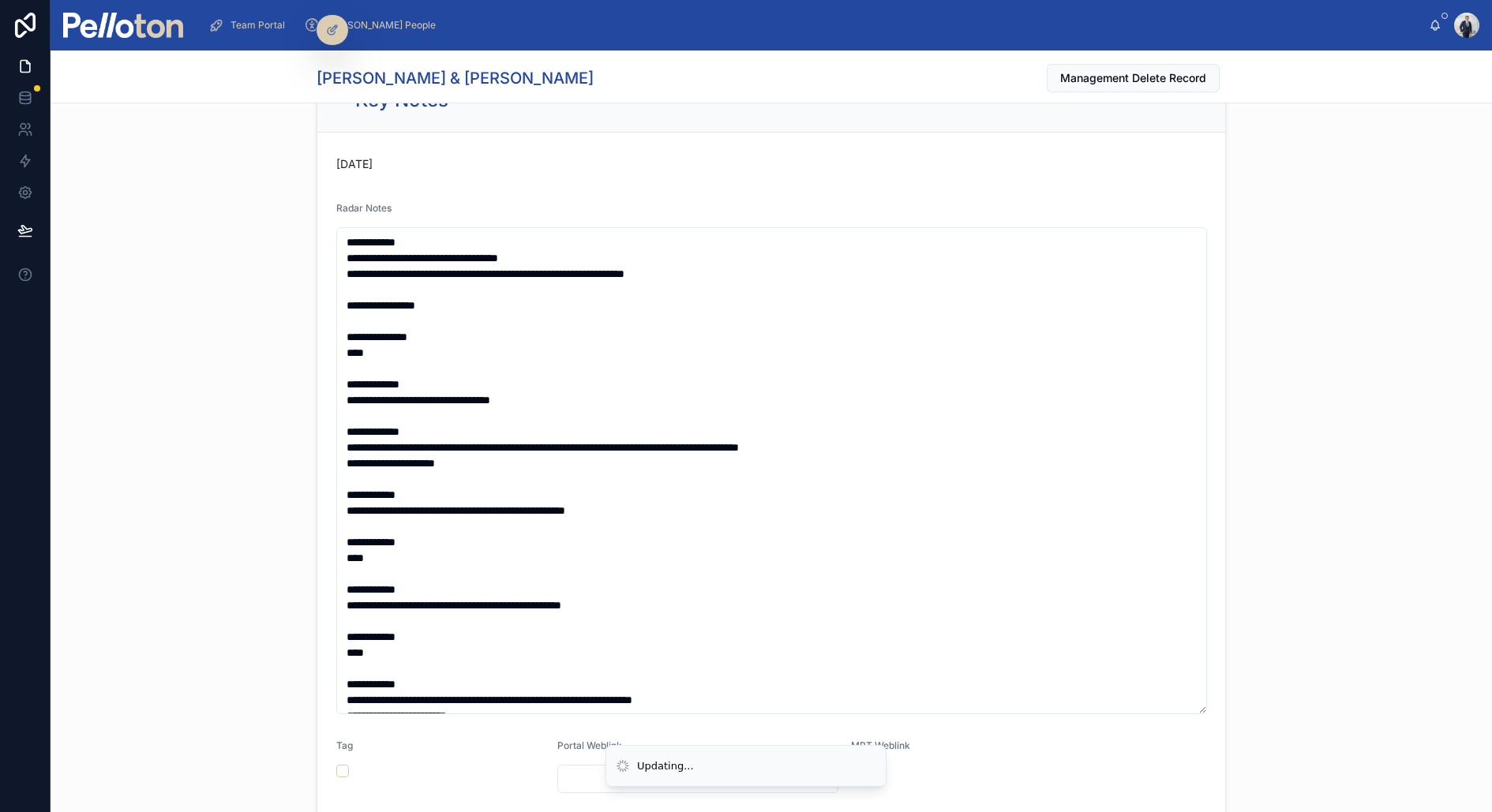
scroll to position [0, 0]
